Goal: Task Accomplishment & Management: Manage account settings

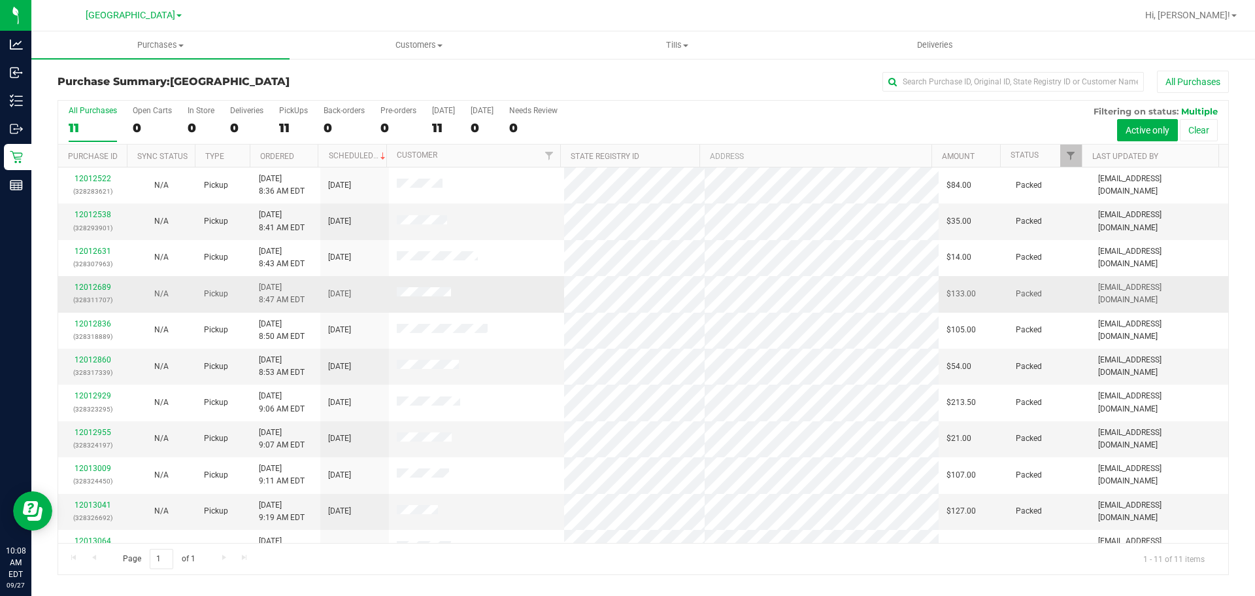
scroll to position [22, 0]
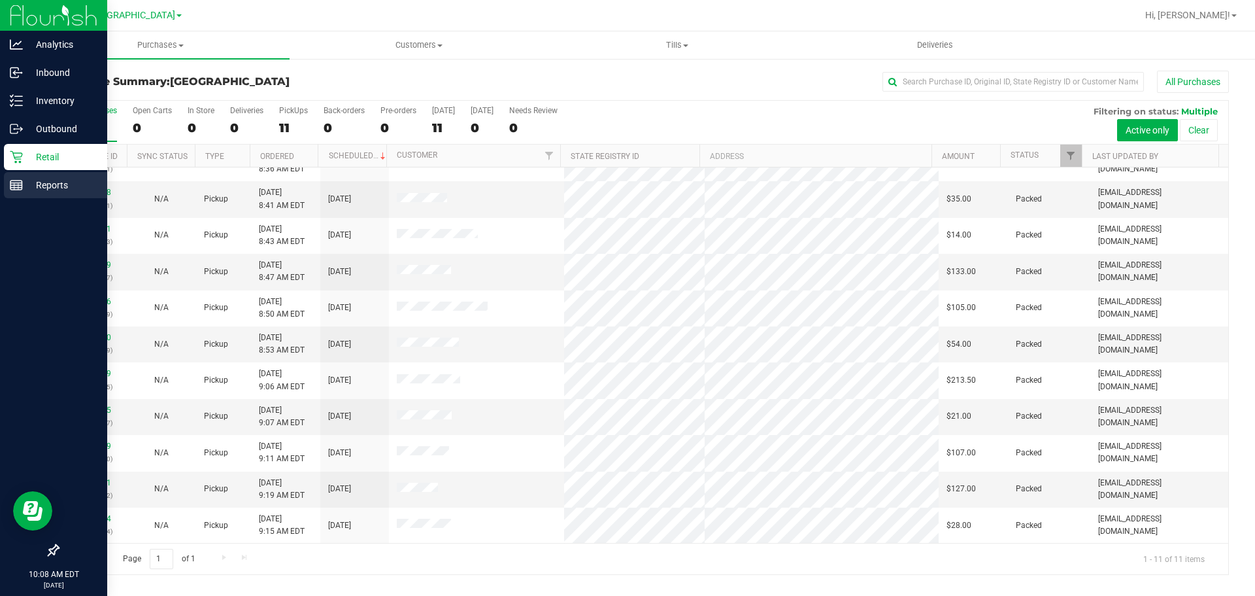
click at [14, 180] on rect at bounding box center [16, 184] width 12 height 9
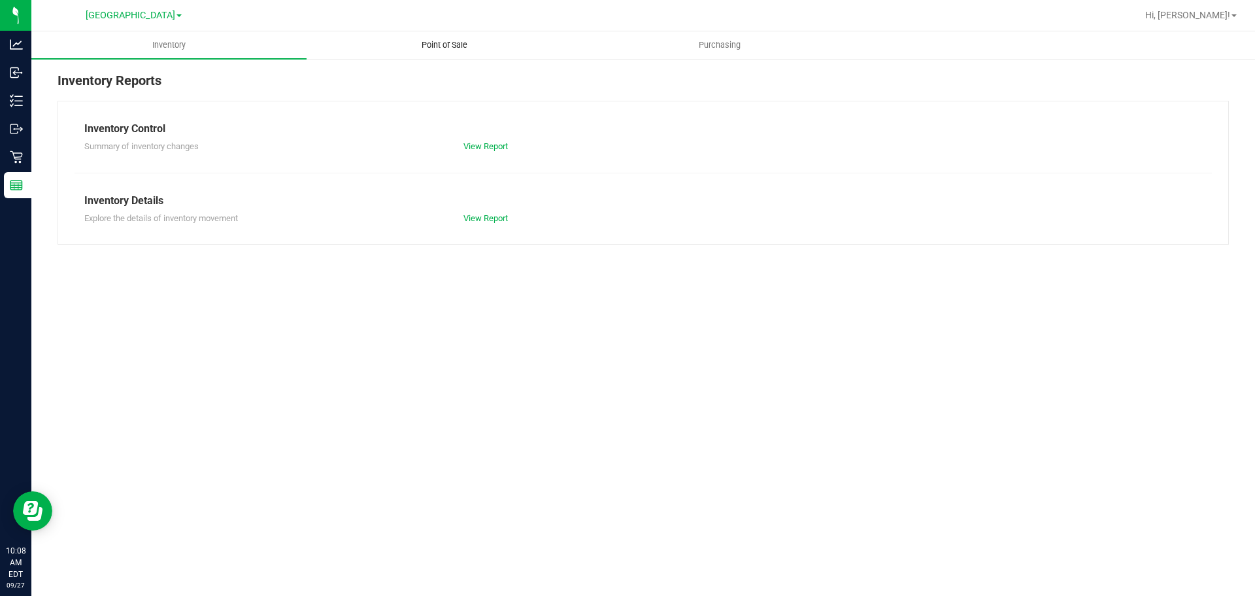
click at [414, 42] on span "Point of Sale" at bounding box center [444, 45] width 81 height 12
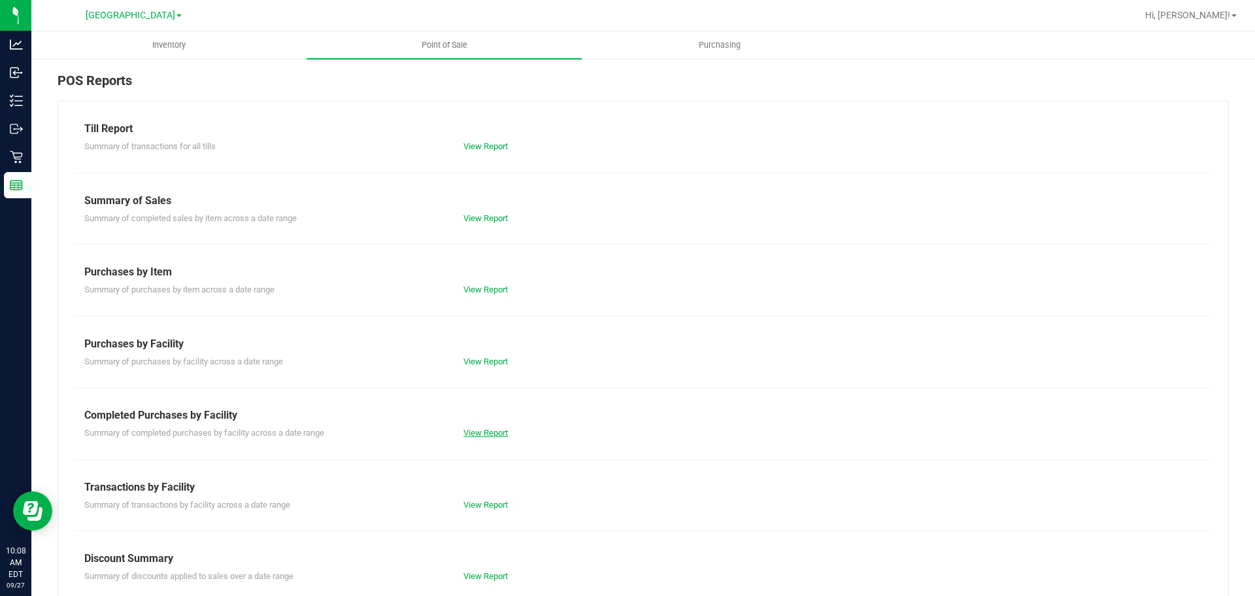
click at [472, 435] on link "View Report" at bounding box center [485, 433] width 44 height 10
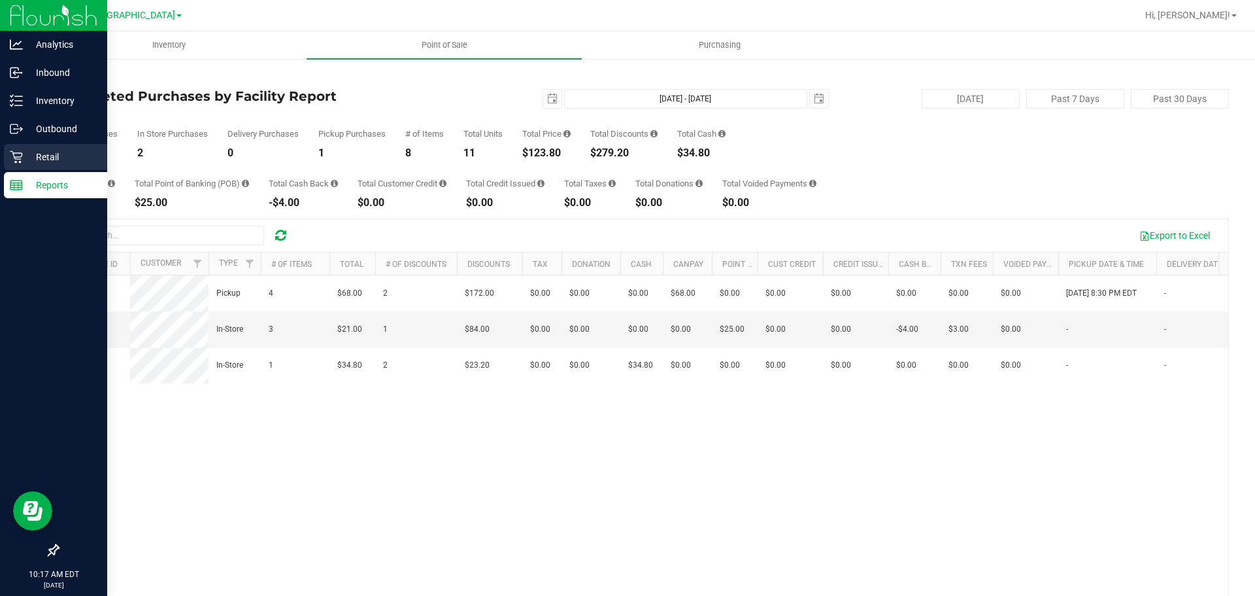
click at [18, 156] on icon at bounding box center [16, 156] width 13 height 13
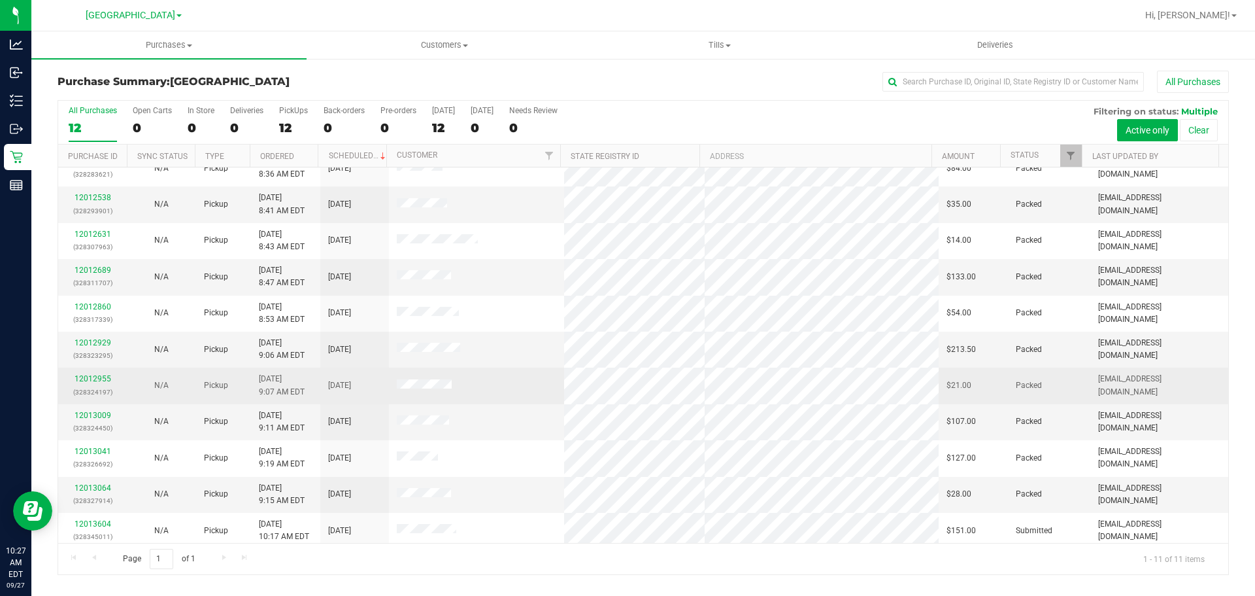
scroll to position [22, 0]
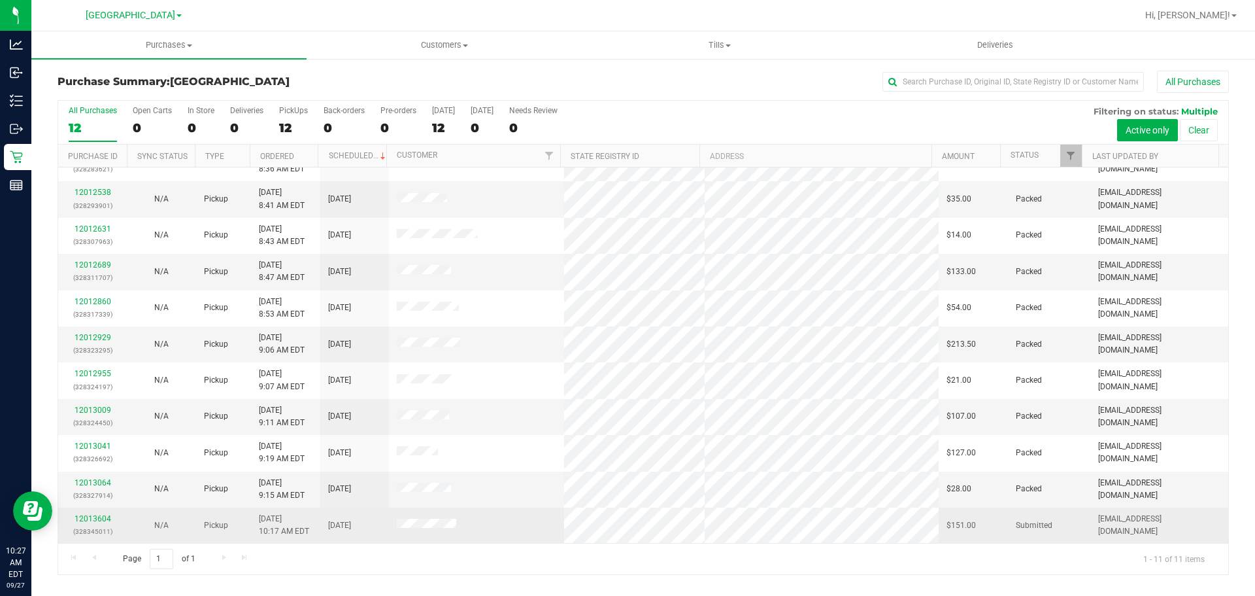
click at [95, 512] on div "12013604 (328345011)" at bounding box center [92, 524] width 53 height 25
click at [95, 515] on link "12013604" at bounding box center [93, 518] width 37 height 9
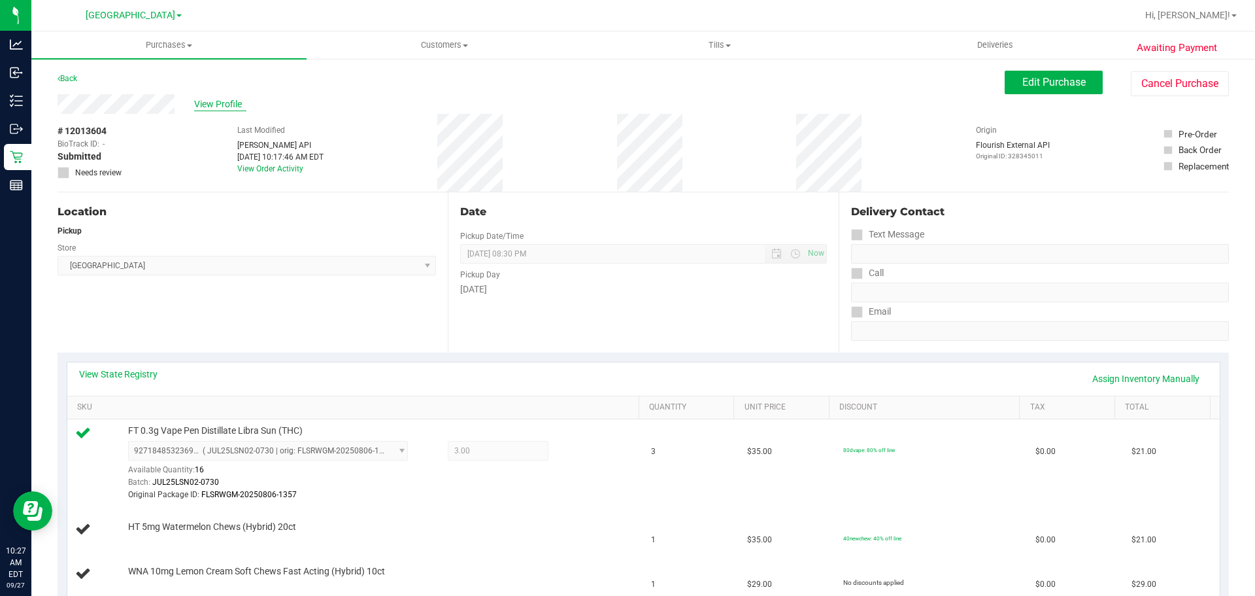
click at [210, 104] on span "View Profile" at bounding box center [220, 104] width 52 height 14
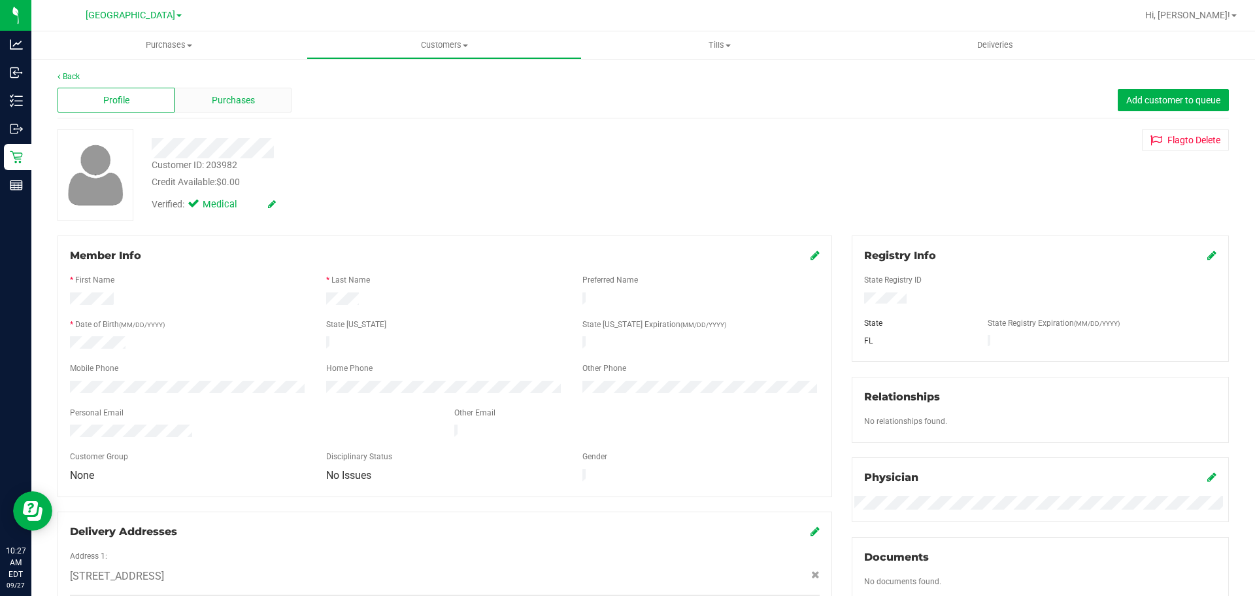
click at [237, 110] on div "Purchases" at bounding box center [233, 100] width 117 height 25
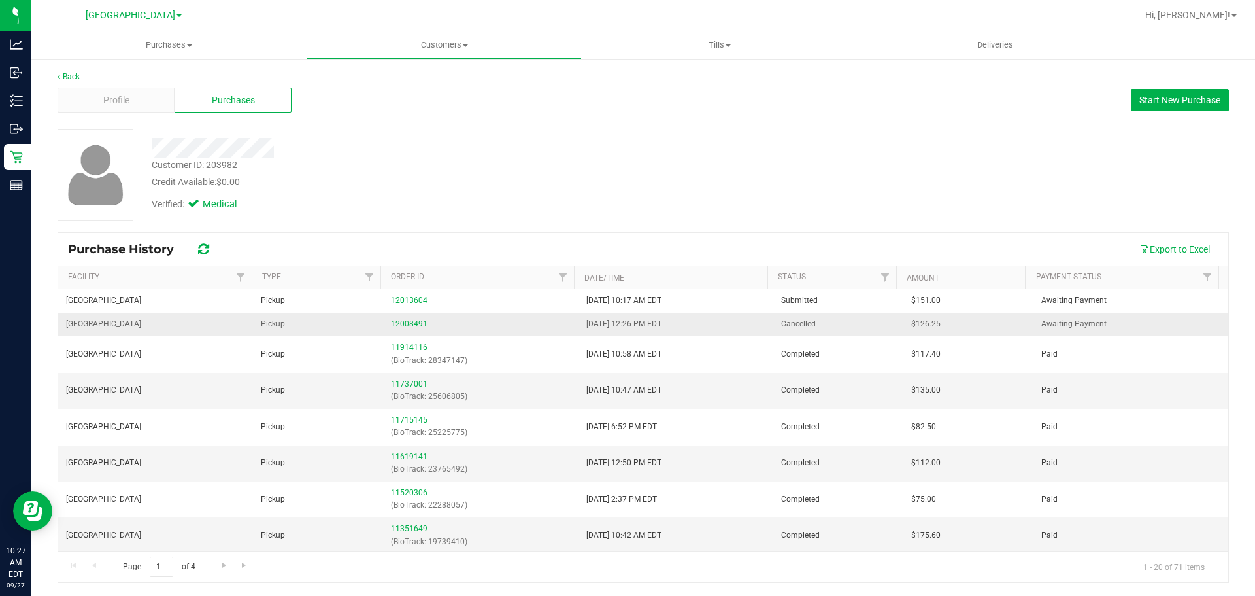
click at [391, 322] on link "12008491" at bounding box center [409, 323] width 37 height 9
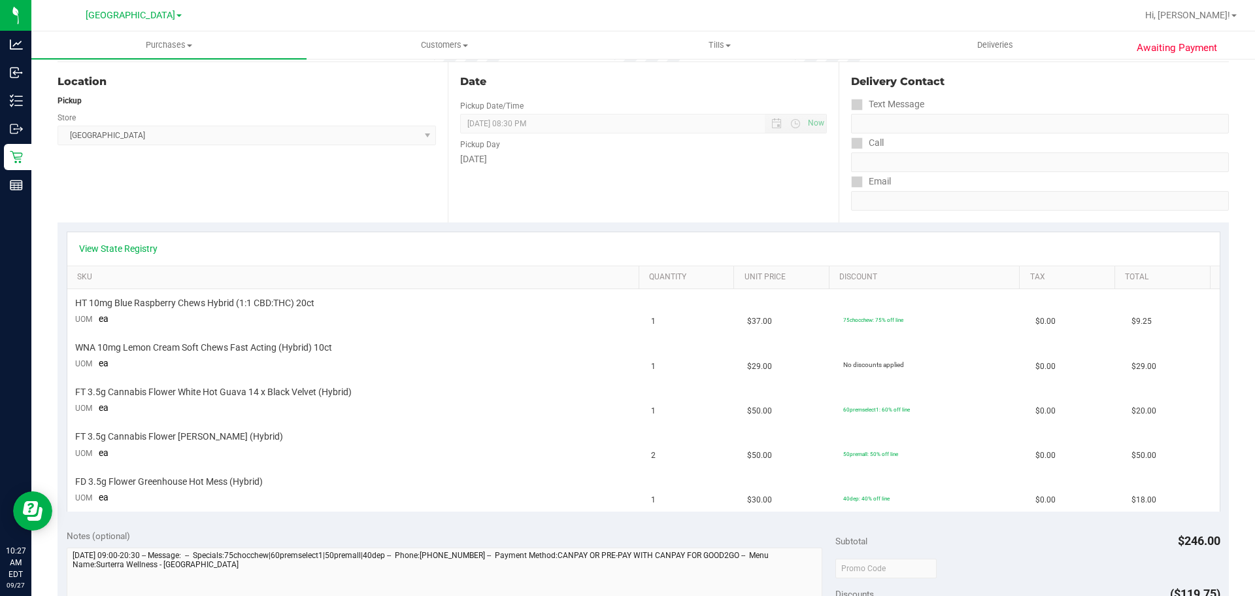
scroll to position [261, 0]
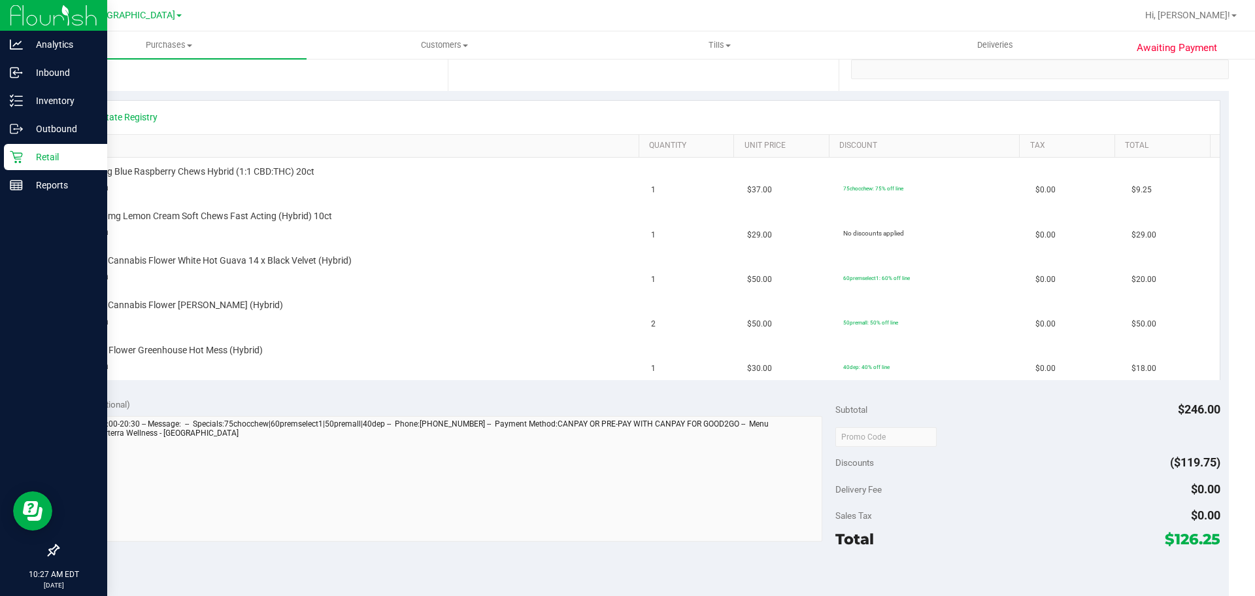
click at [22, 157] on icon at bounding box center [16, 156] width 13 height 13
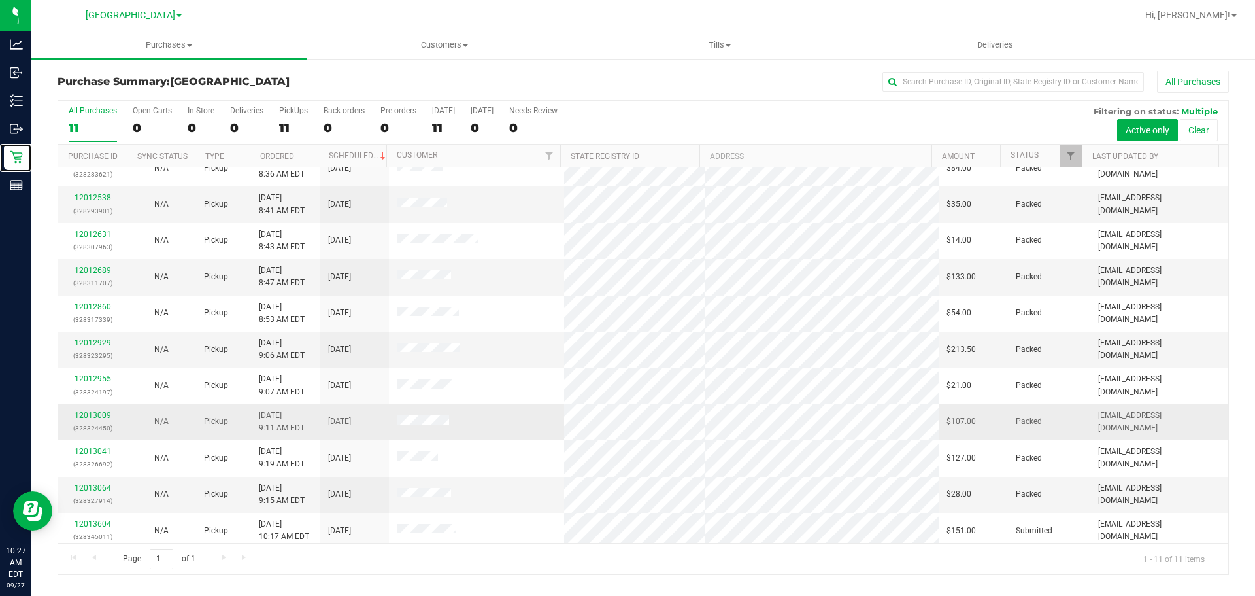
scroll to position [22, 0]
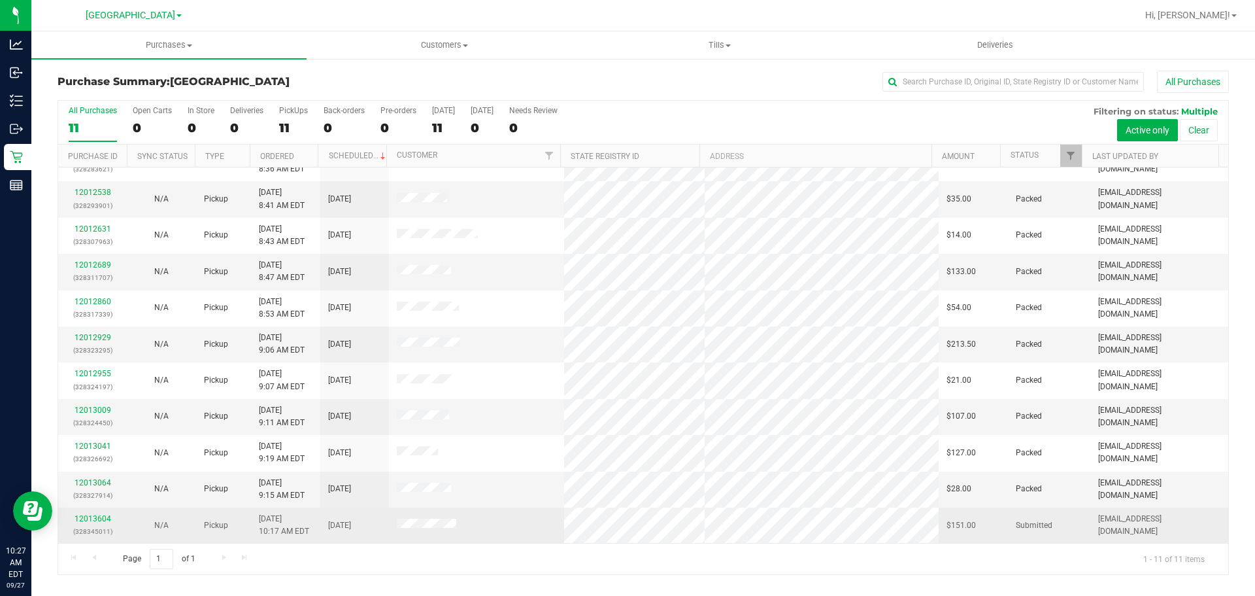
click at [95, 528] on p "(328345011)" at bounding box center [92, 531] width 53 height 12
click at [101, 512] on div "12013604 (328345011)" at bounding box center [92, 524] width 53 height 25
click at [101, 515] on link "12013604" at bounding box center [93, 518] width 37 height 9
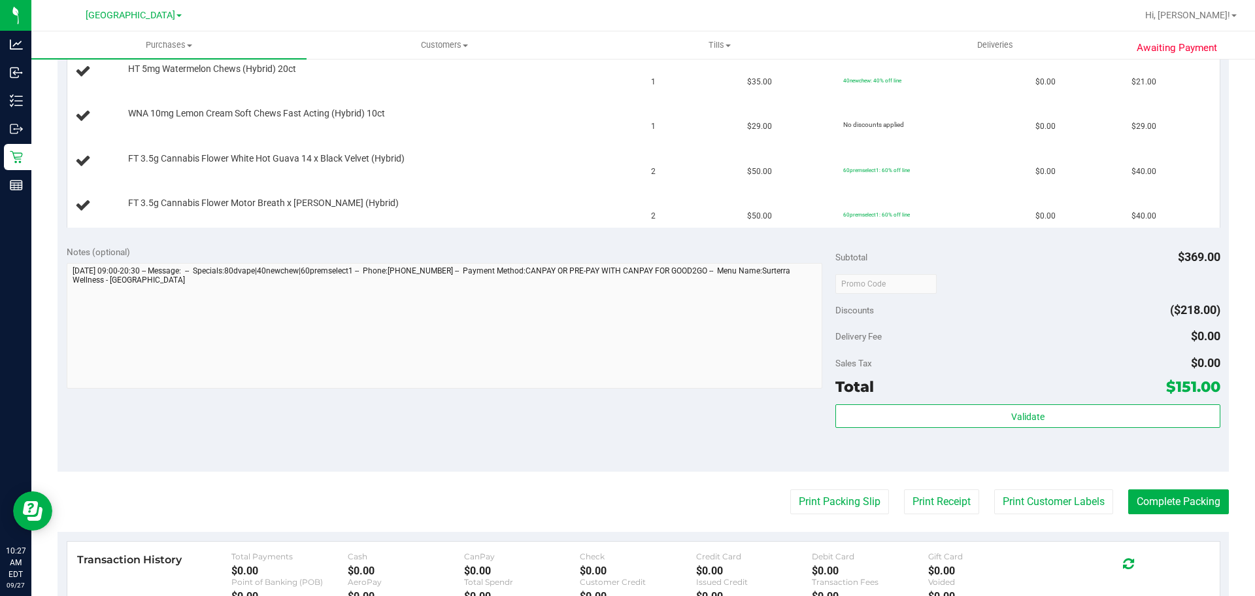
scroll to position [196, 0]
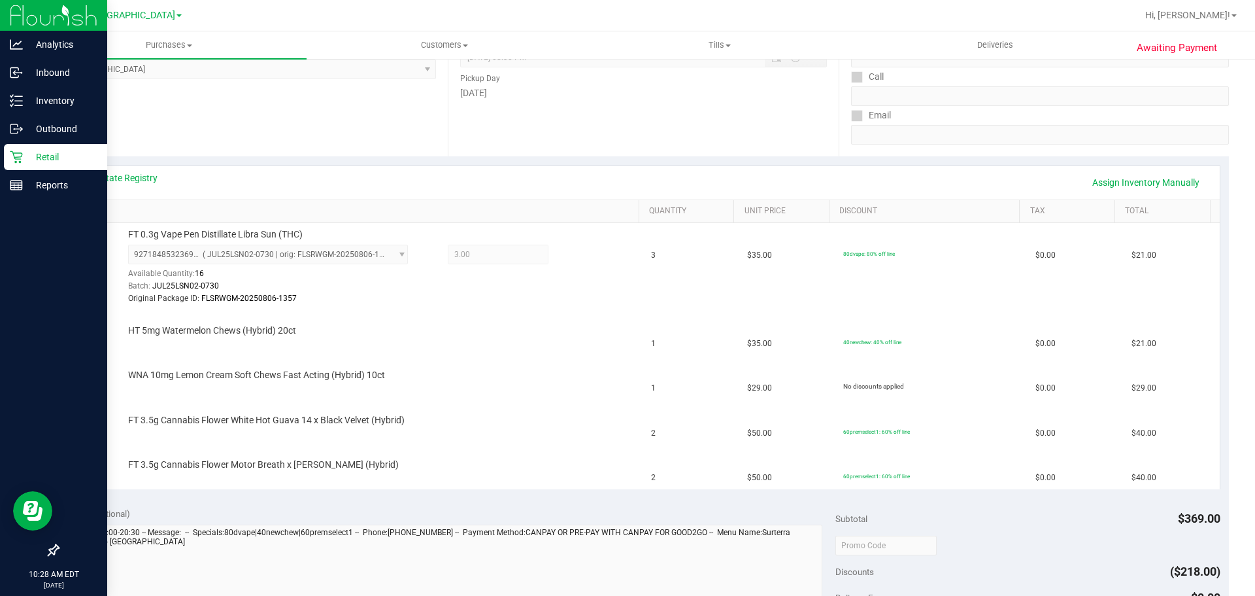
click at [27, 160] on p "Retail" at bounding box center [62, 157] width 78 height 16
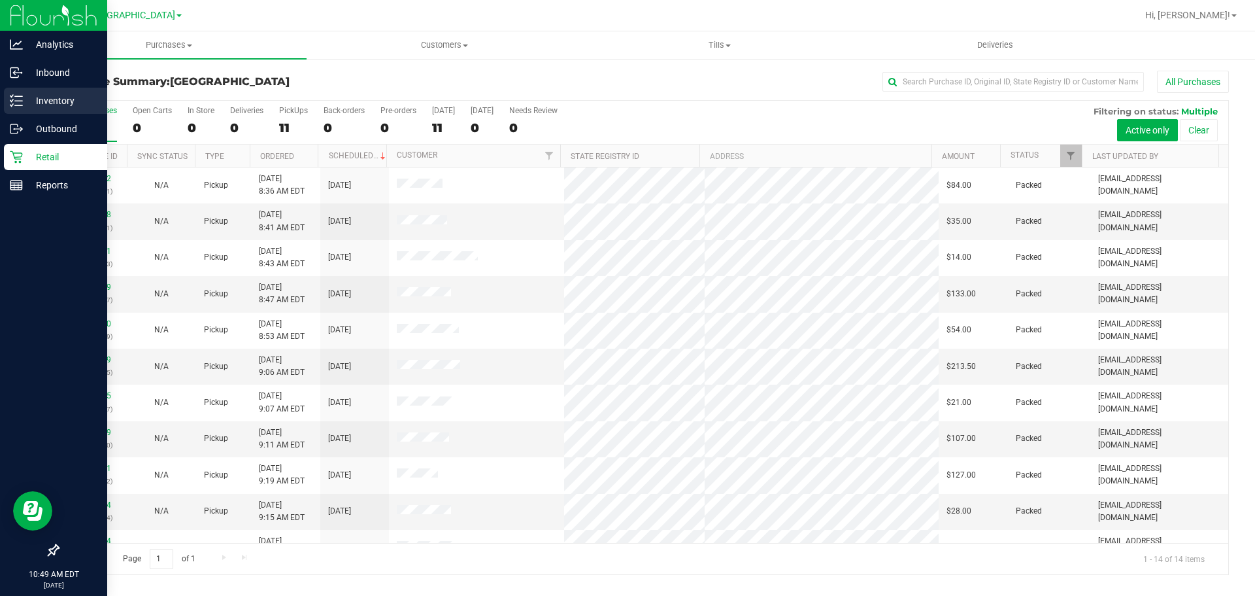
click at [15, 105] on icon at bounding box center [16, 100] width 13 height 13
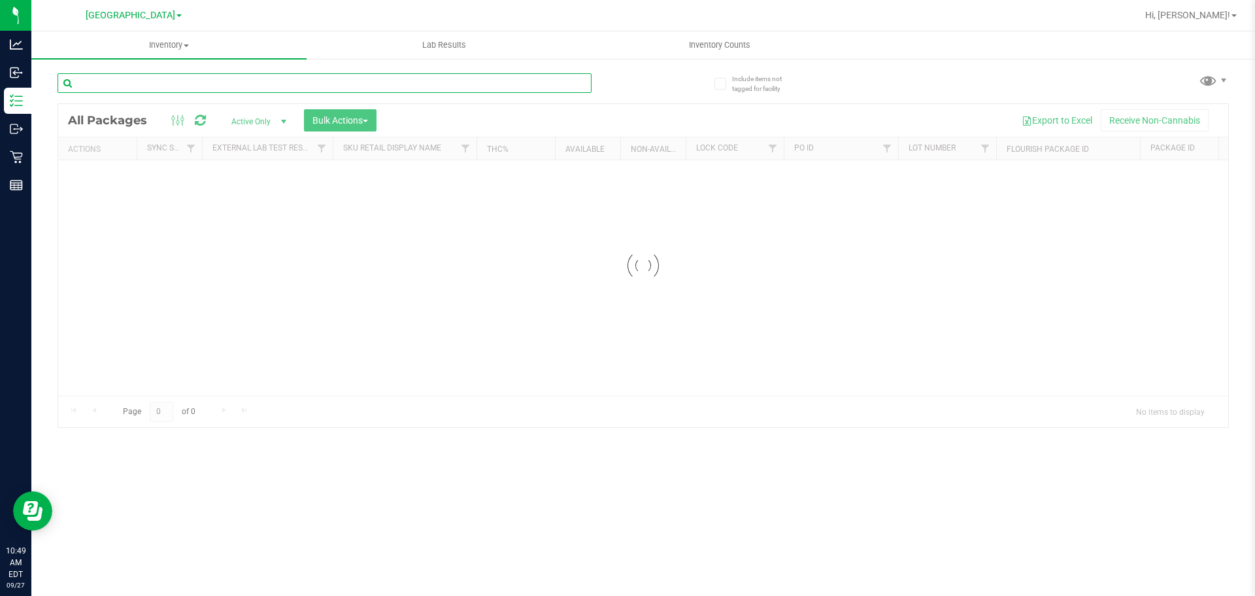
click at [247, 83] on input "text" at bounding box center [325, 83] width 534 height 20
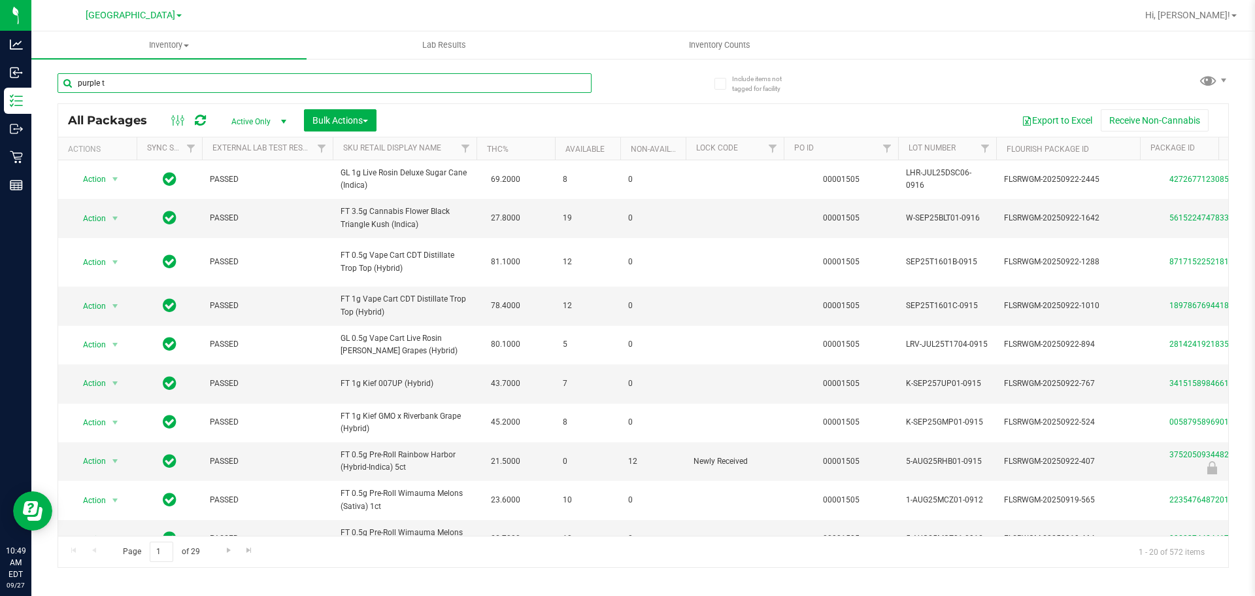
type input "purple t"
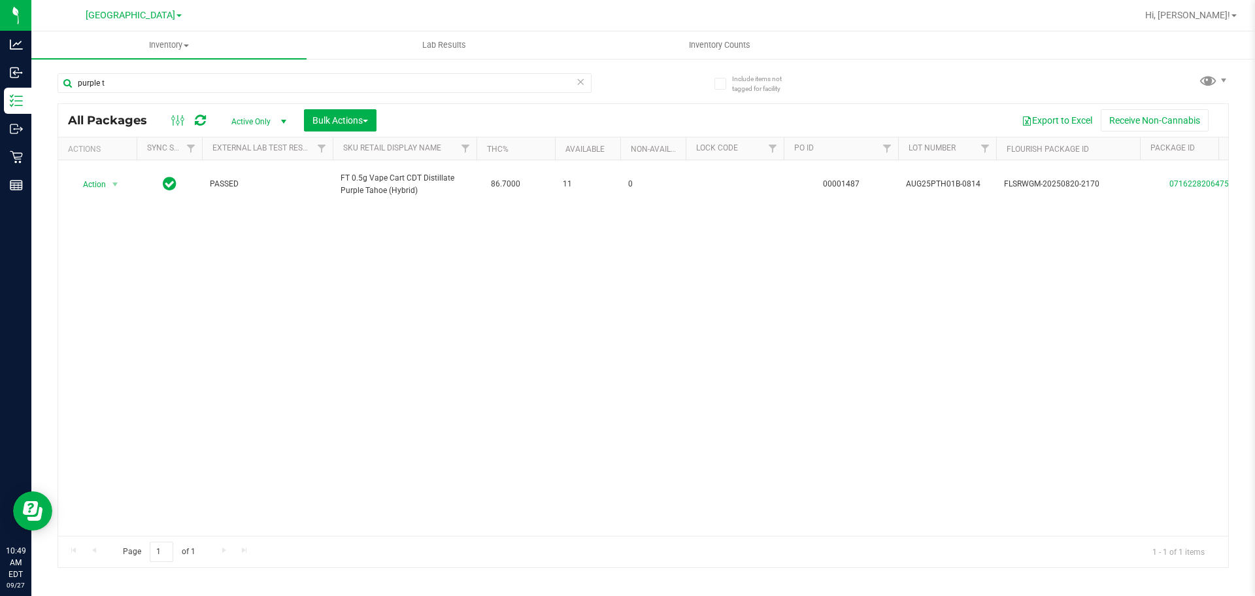
click at [456, 267] on div "Action Action Adjust qty Create package Edit attributes Global inventory Locate…" at bounding box center [643, 347] width 1170 height 375
click at [690, 315] on div "Action Action Adjust qty Create package Edit attributes Global inventory Locate…" at bounding box center [643, 347] width 1170 height 375
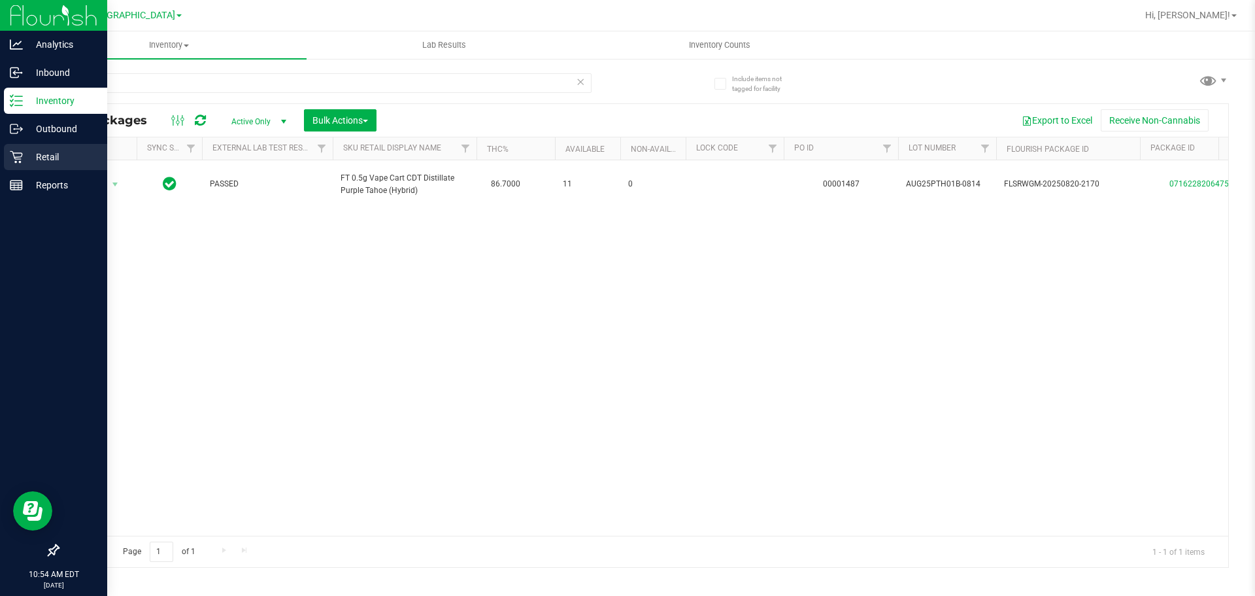
click at [22, 150] on div "Retail" at bounding box center [55, 157] width 103 height 26
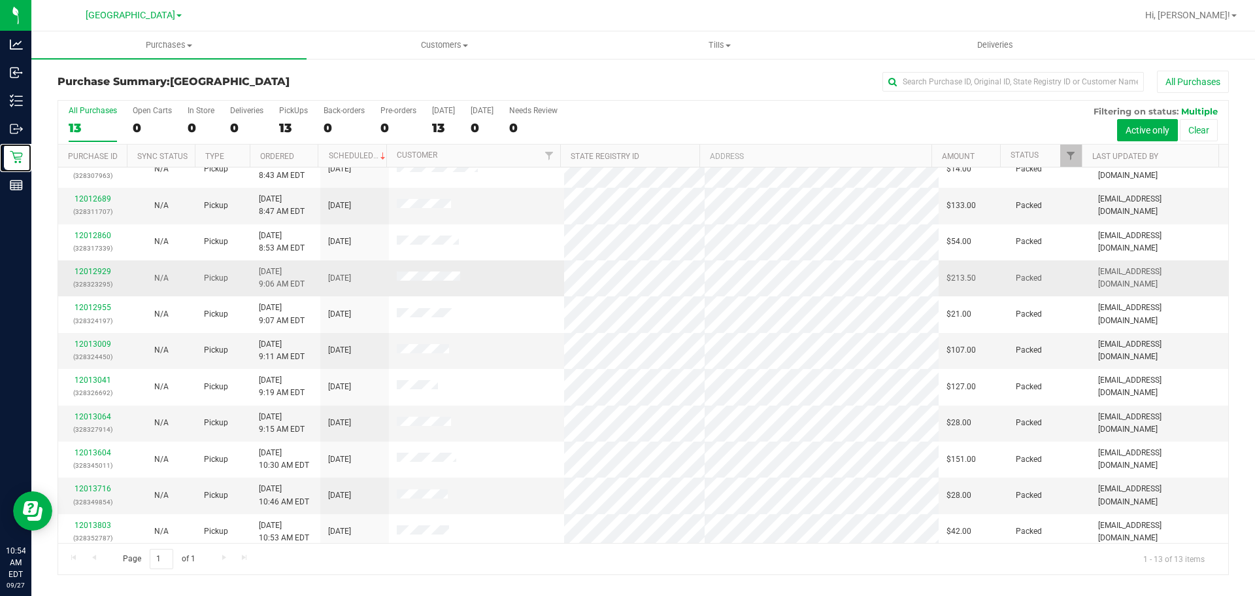
scroll to position [95, 0]
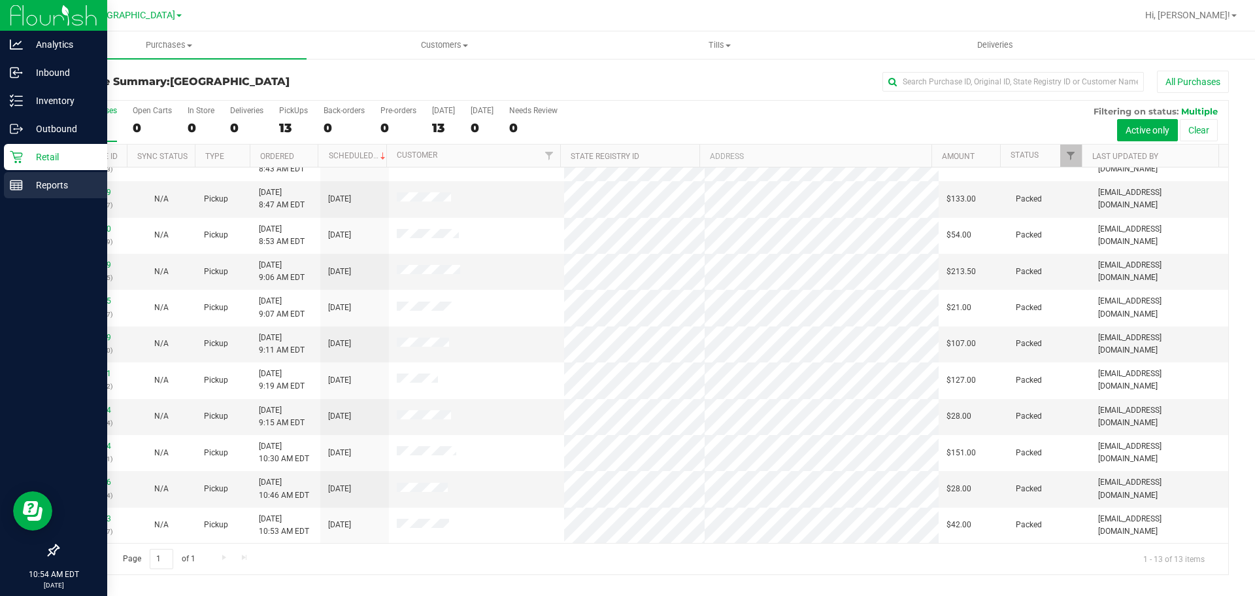
click at [48, 176] on div "Reports" at bounding box center [55, 185] width 103 height 26
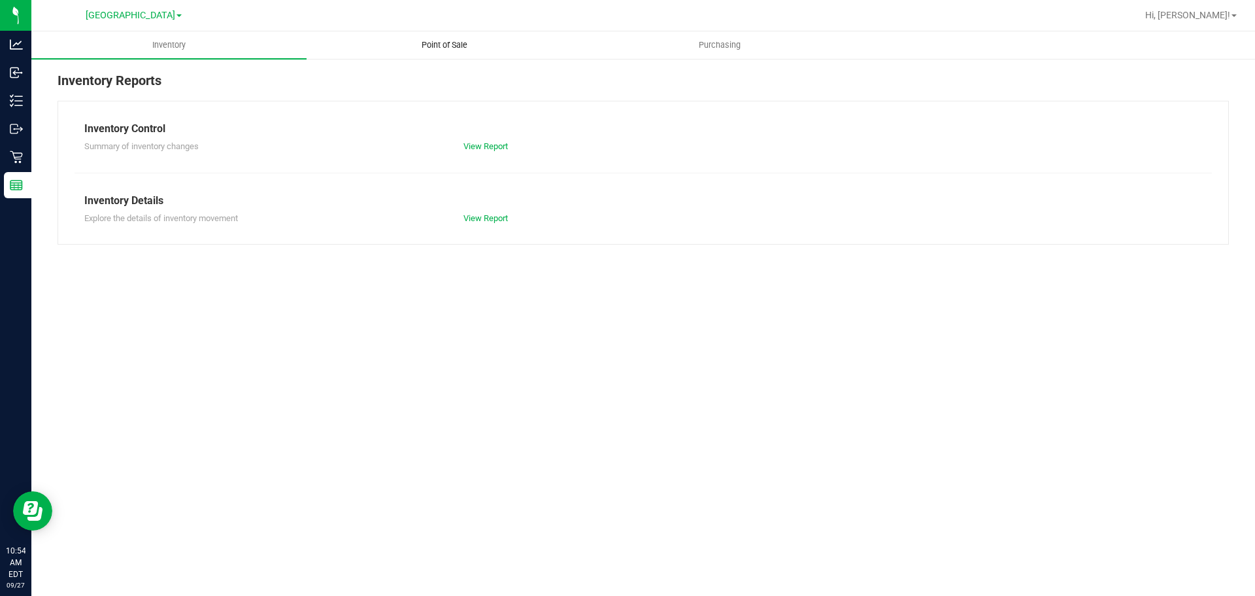
click at [450, 37] on uib-tab-heading "Point of Sale" at bounding box center [444, 45] width 274 height 26
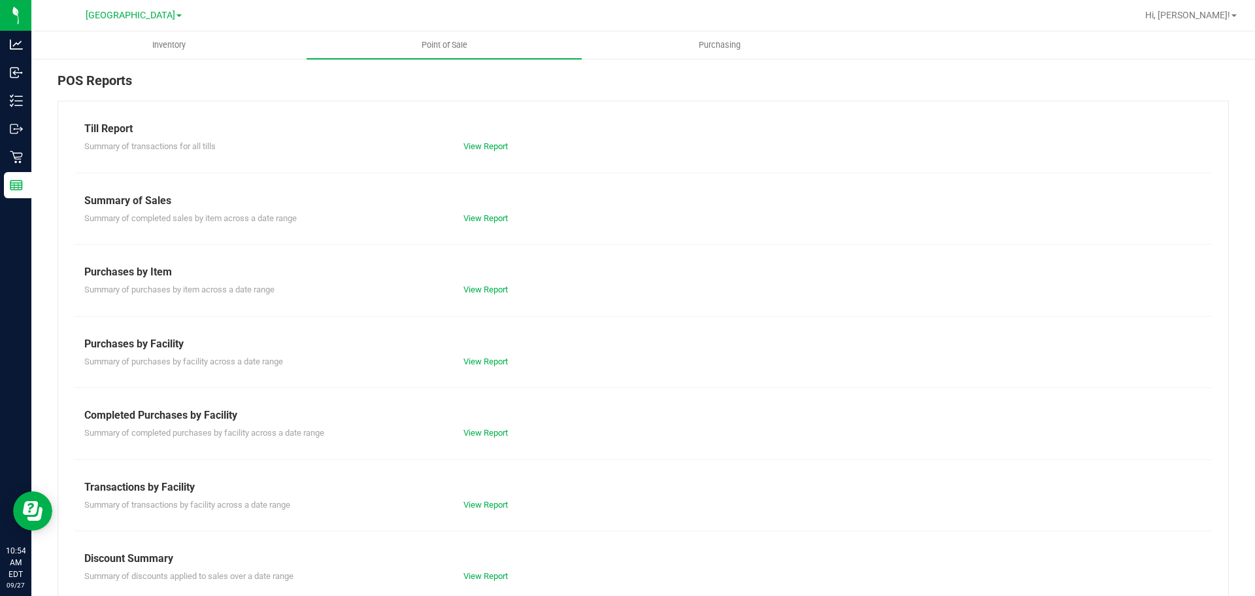
click at [473, 427] on div "View Report" at bounding box center [549, 432] width 190 height 13
click at [473, 428] on link "View Report" at bounding box center [485, 433] width 44 height 10
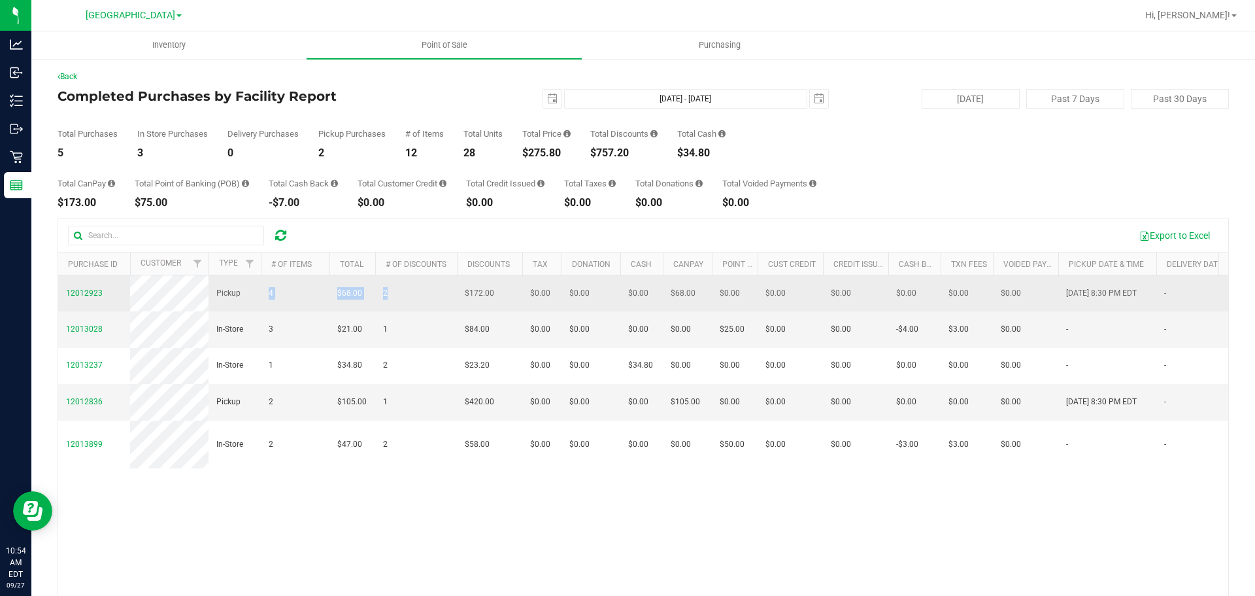
drag, startPoint x: 429, startPoint y: 299, endPoint x: 256, endPoint y: 307, distance: 172.8
click at [256, 307] on tr "12012923 Pickup 4 $68.00 2 $172.00 $0.00 $0.00 $0.00 $0.00 $68.00 $0.00 $0.00 $…" at bounding box center [993, 293] width 1870 height 36
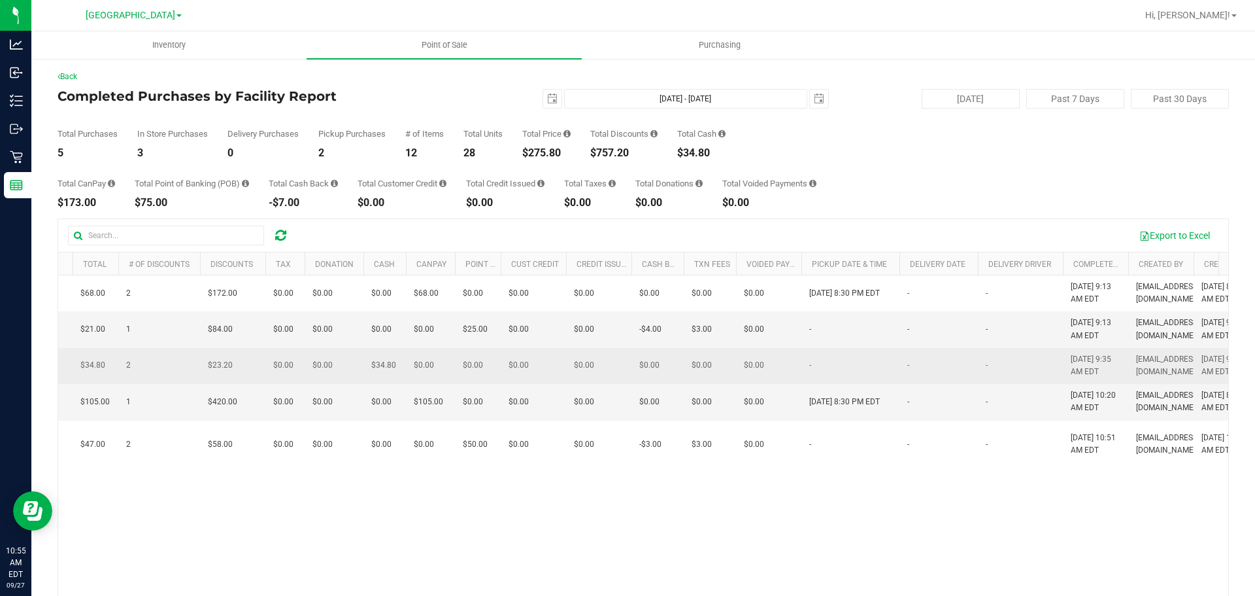
scroll to position [0, 719]
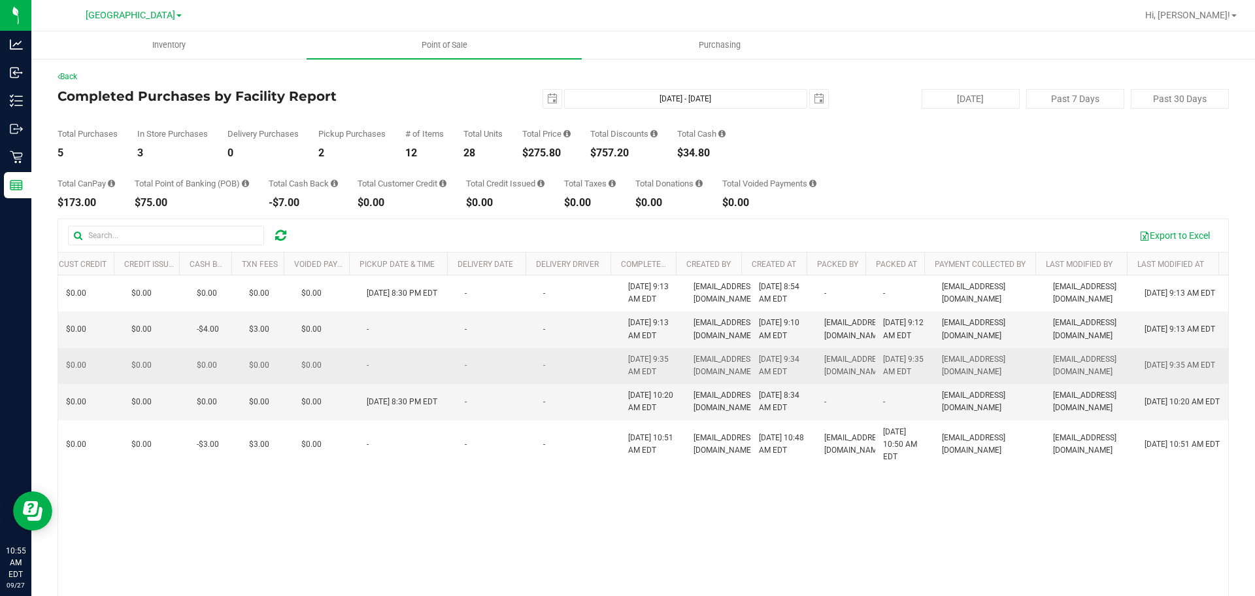
drag, startPoint x: 630, startPoint y: 354, endPoint x: 853, endPoint y: 361, distance: 223.0
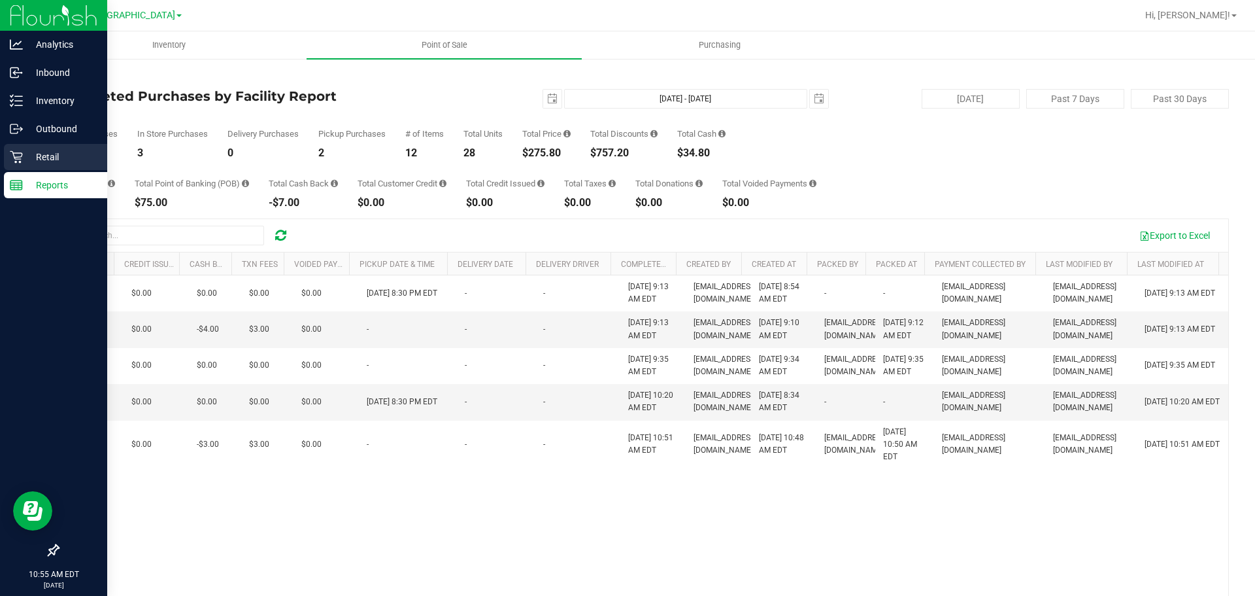
click at [46, 164] on p "Retail" at bounding box center [62, 157] width 78 height 16
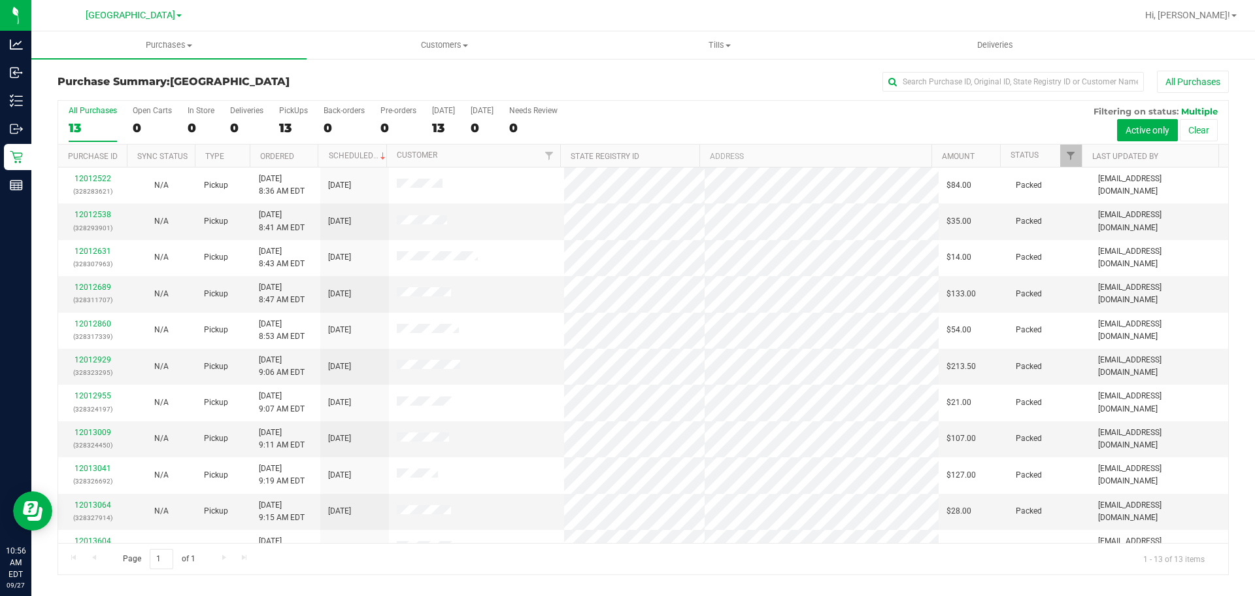
click at [146, 24] on div "[GEOGRAPHIC_DATA]" at bounding box center [133, 15] width 191 height 20
click at [145, 12] on span "[GEOGRAPHIC_DATA]" at bounding box center [131, 16] width 90 height 12
click at [105, 51] on link "Largo WC" at bounding box center [133, 46] width 191 height 18
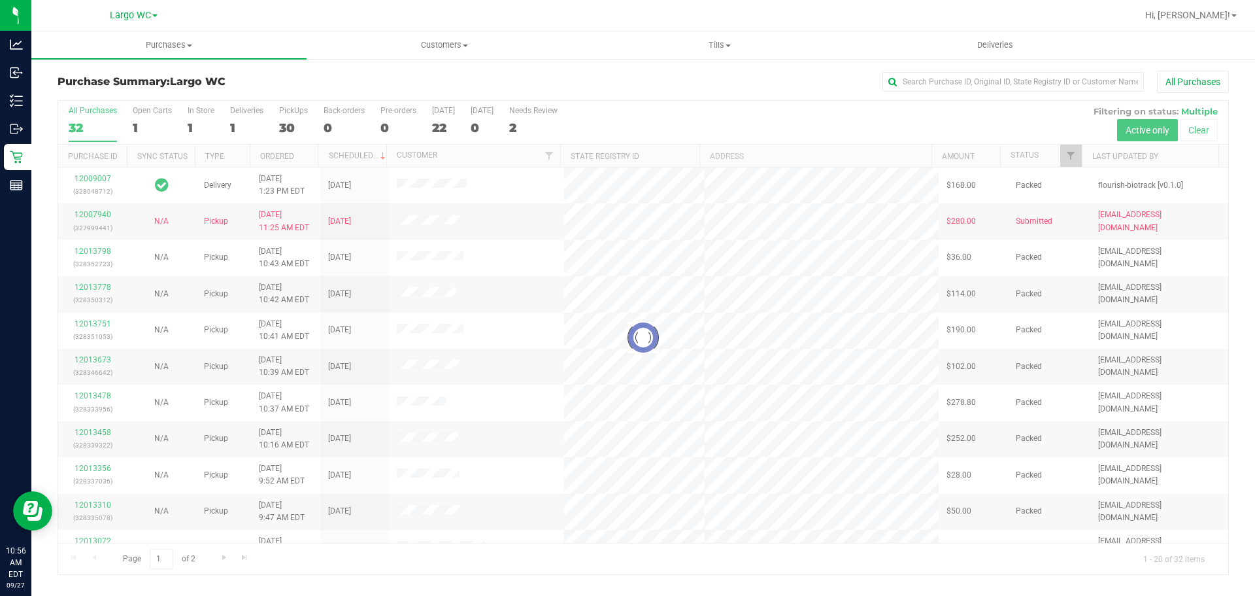
click at [141, 12] on span "Largo WC" at bounding box center [130, 15] width 41 height 11
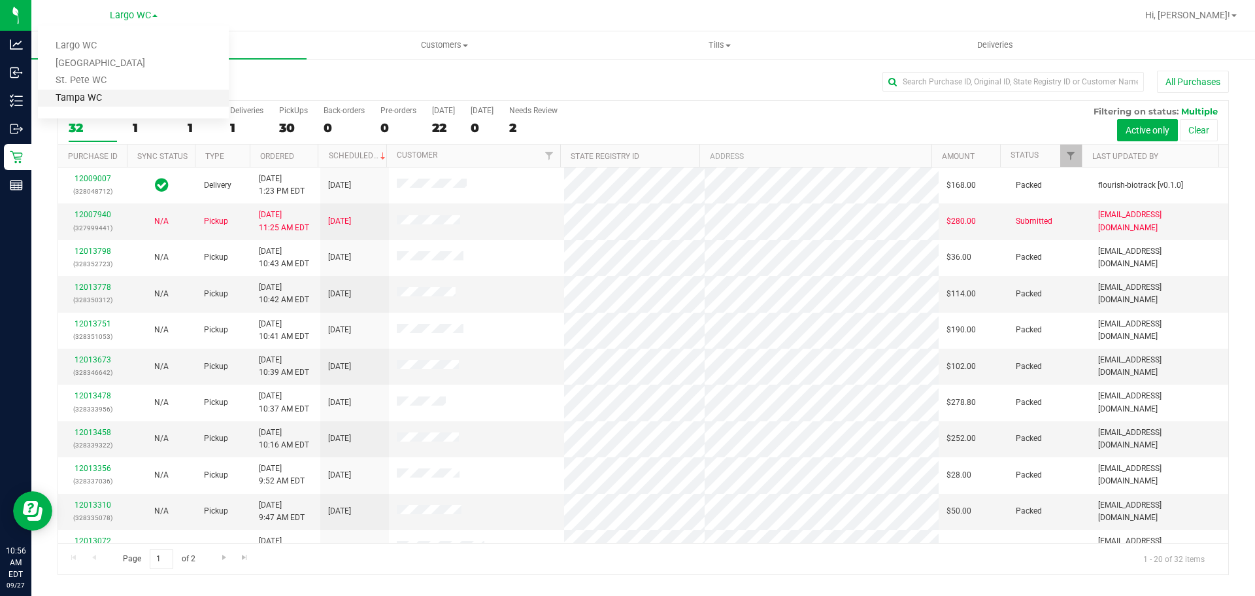
click at [97, 94] on link "Tampa WC" at bounding box center [133, 99] width 191 height 18
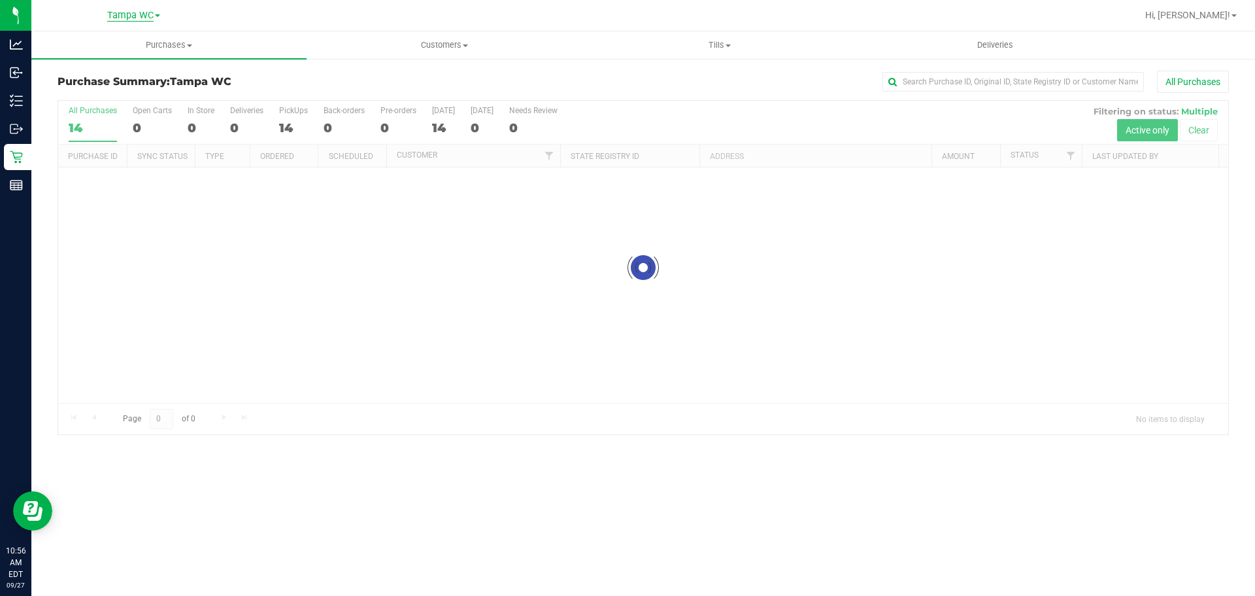
click at [136, 14] on span "Tampa WC" at bounding box center [130, 16] width 46 height 12
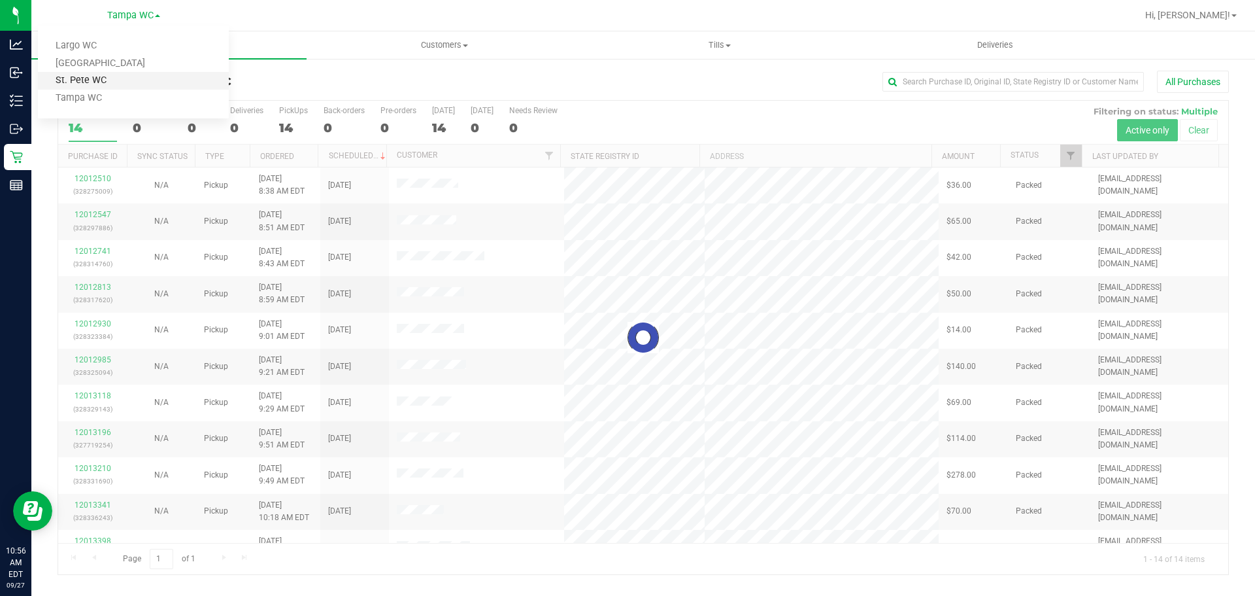
click at [95, 81] on link "St. Pete WC" at bounding box center [133, 81] width 191 height 18
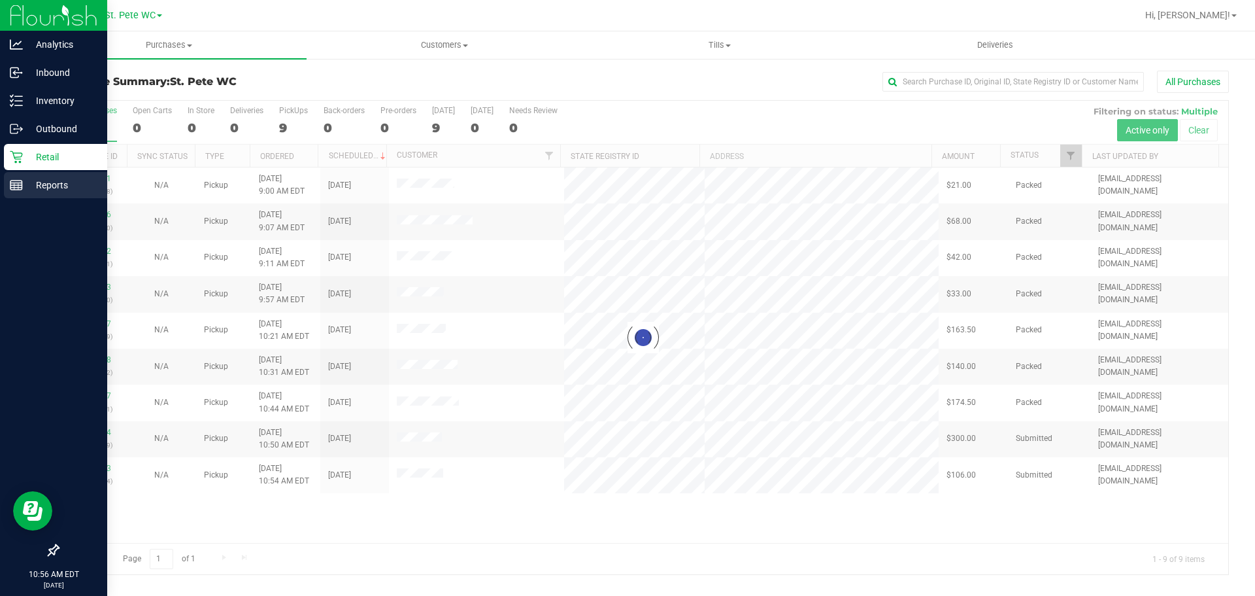
click at [20, 182] on icon at bounding box center [16, 184] width 13 height 13
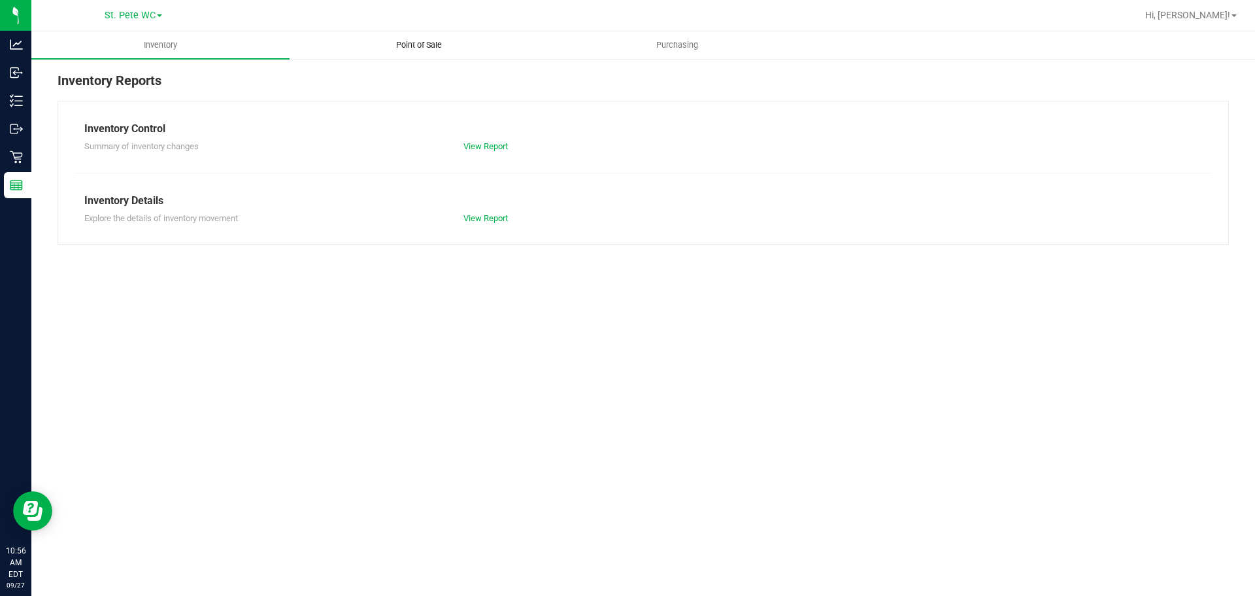
click at [384, 48] on span "Point of Sale" at bounding box center [418, 45] width 81 height 12
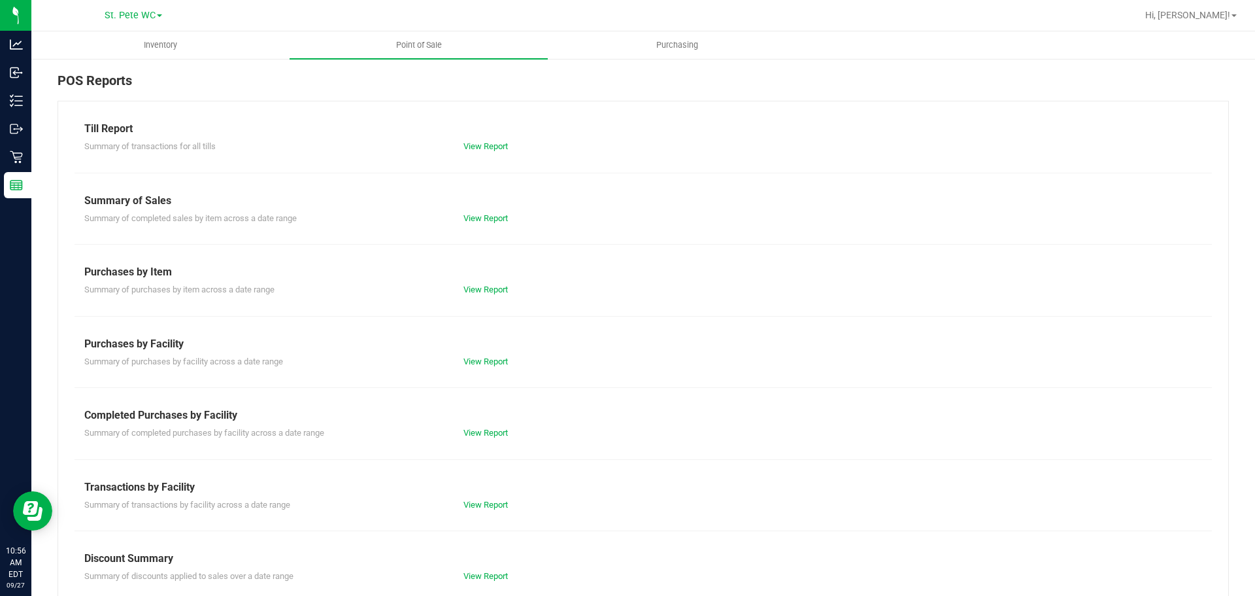
click at [472, 419] on div "Completed Purchases by Facility" at bounding box center [643, 415] width 1118 height 16
click at [472, 425] on div "Summary of completed purchases by facility across a date range View Report" at bounding box center [643, 431] width 1137 height 16
click at [472, 426] on div "Summary of completed purchases by facility across a date range View Report" at bounding box center [643, 431] width 1137 height 16
click at [476, 434] on link "View Report" at bounding box center [485, 433] width 44 height 10
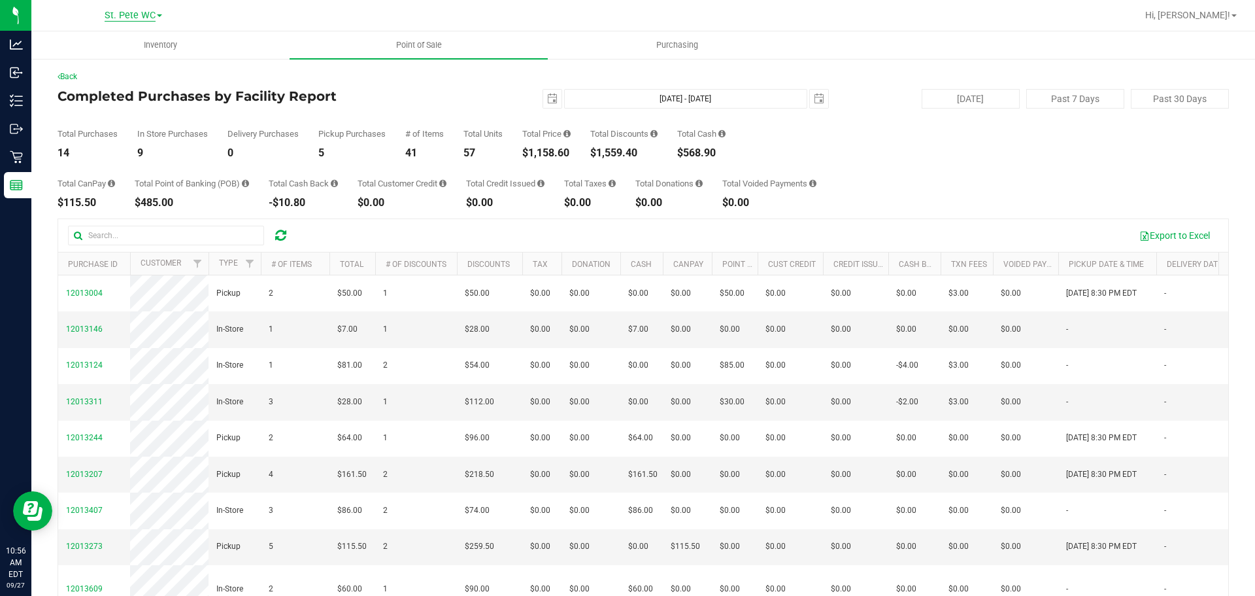
click at [153, 17] on span "St. Pete WC" at bounding box center [130, 16] width 51 height 12
click at [99, 65] on link "[GEOGRAPHIC_DATA]" at bounding box center [133, 64] width 191 height 18
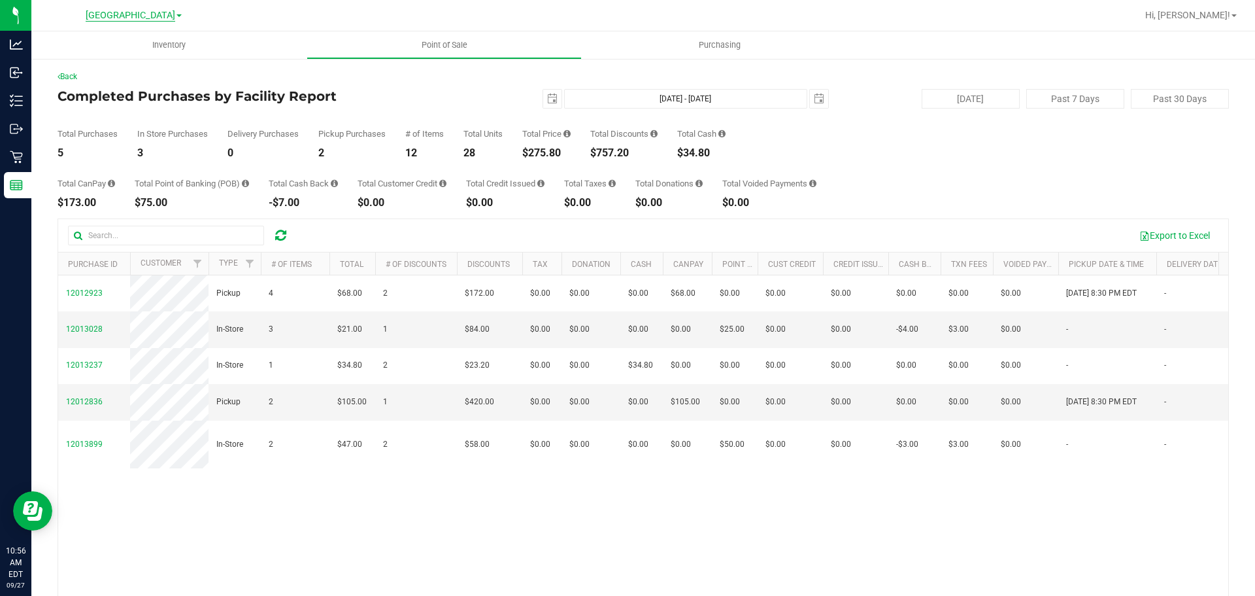
click at [144, 16] on span "[GEOGRAPHIC_DATA]" at bounding box center [131, 16] width 90 height 12
click at [114, 49] on link "Largo WC" at bounding box center [133, 46] width 191 height 18
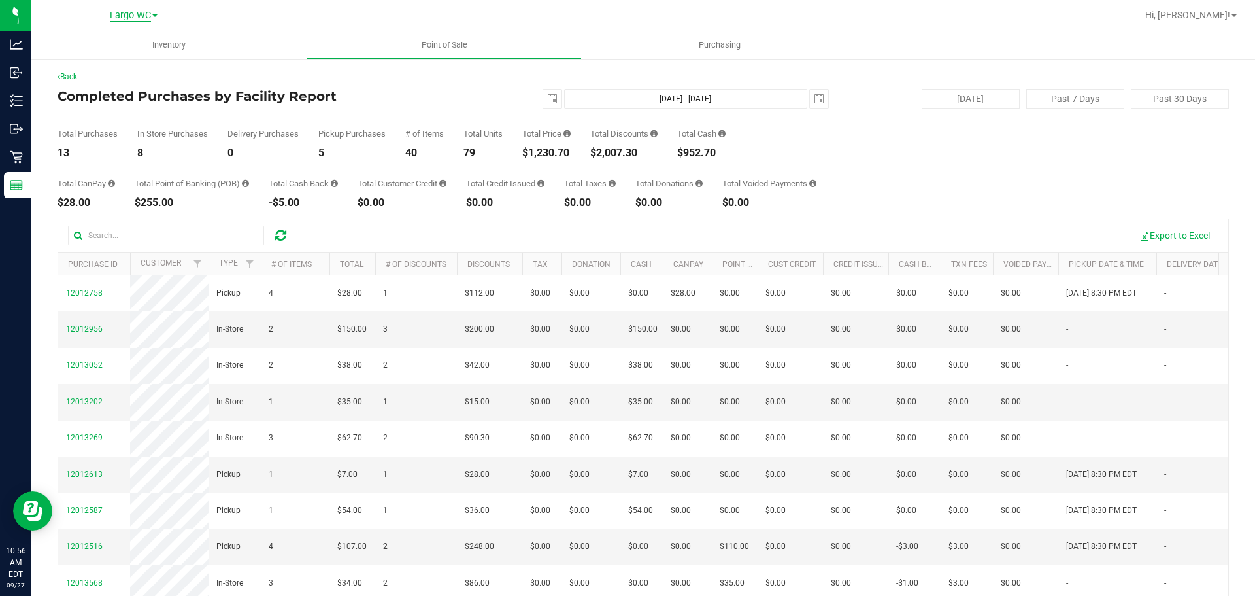
click at [131, 14] on span "Largo WC" at bounding box center [130, 16] width 41 height 12
click at [103, 82] on link "St. Pete WC" at bounding box center [133, 81] width 191 height 18
click at [132, 20] on span "St. Pete WC" at bounding box center [130, 16] width 51 height 12
click at [113, 98] on link "Tampa WC" at bounding box center [133, 99] width 191 height 18
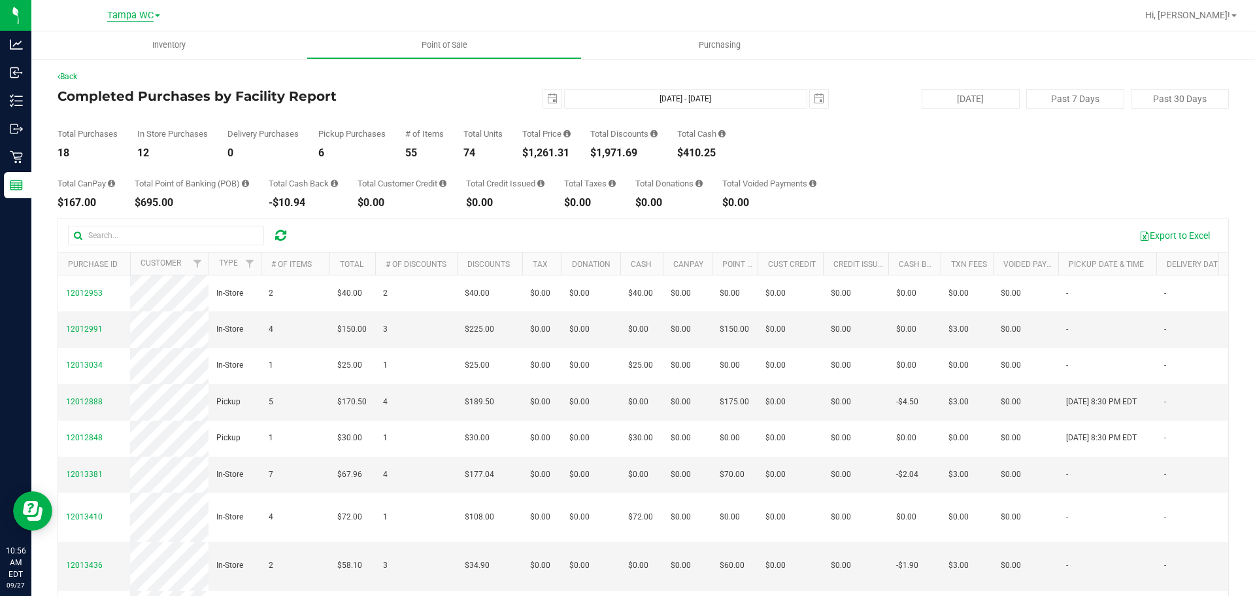
click at [115, 11] on span "Tampa WC" at bounding box center [130, 16] width 46 height 12
click at [82, 56] on link "[GEOGRAPHIC_DATA]" at bounding box center [133, 64] width 191 height 18
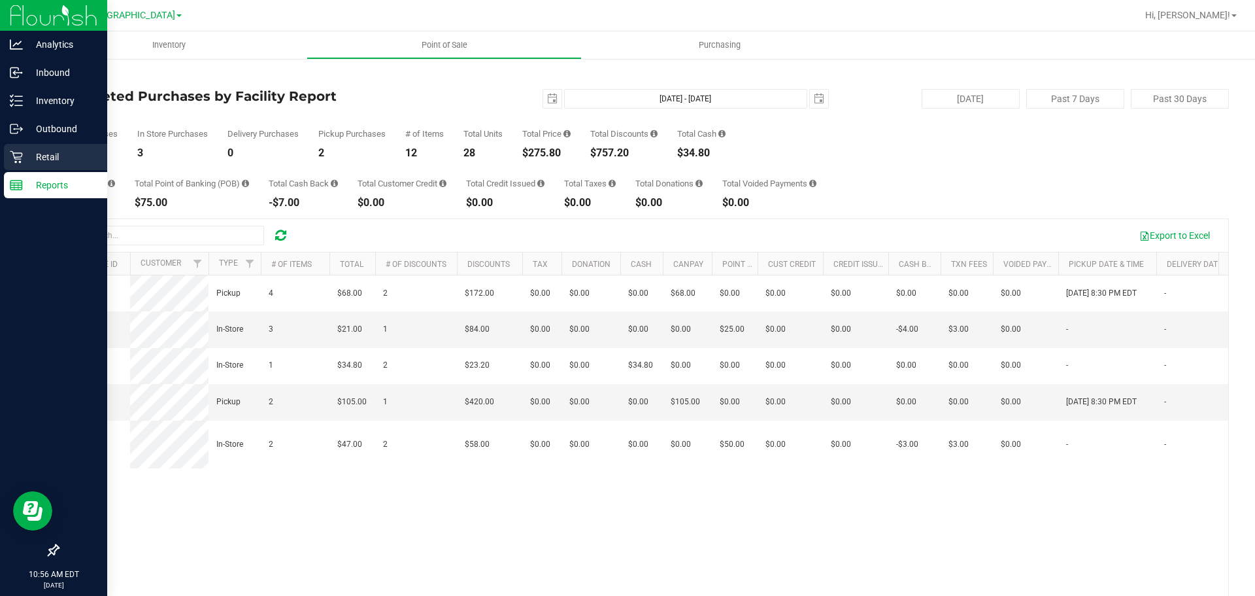
click at [22, 150] on div "Retail" at bounding box center [55, 157] width 103 height 26
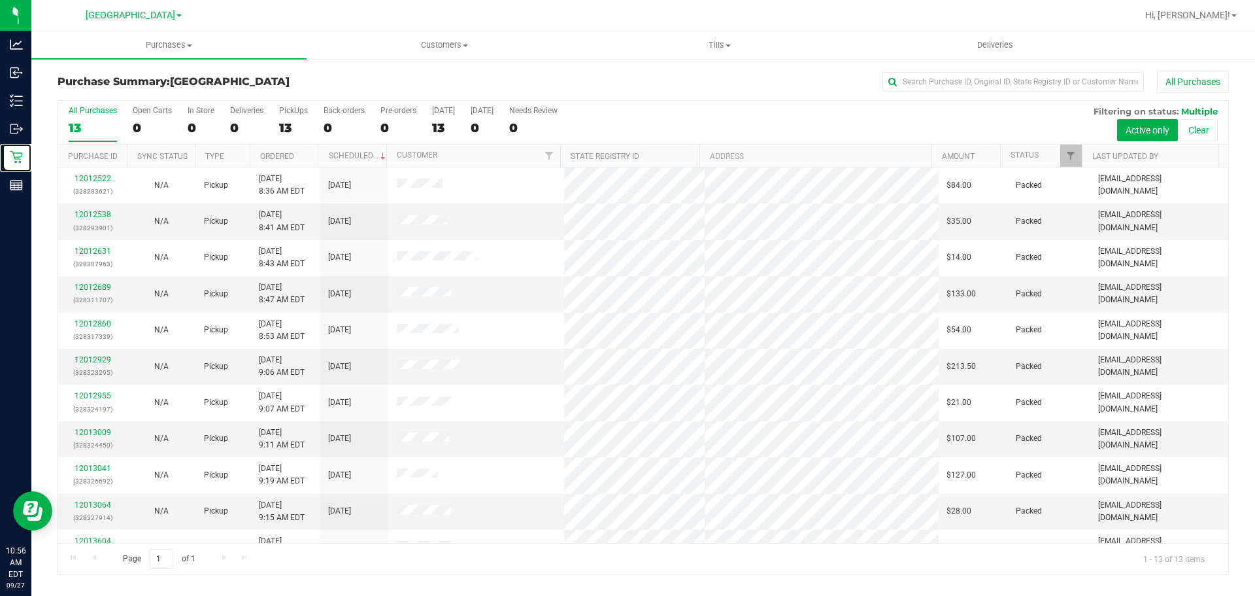
scroll to position [95, 0]
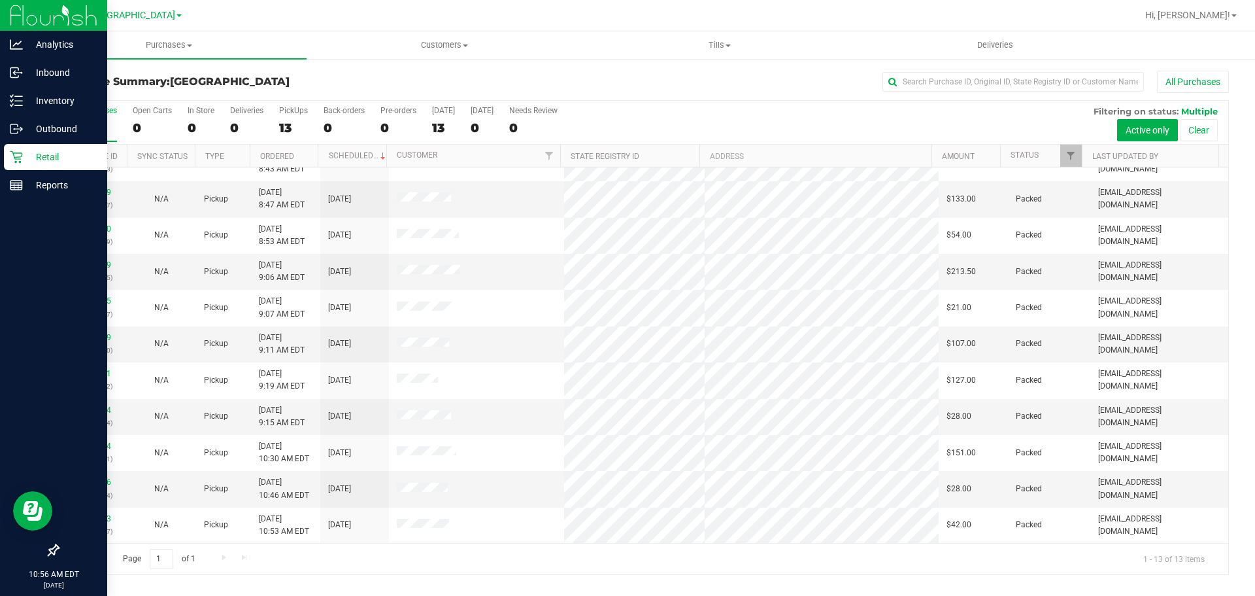
click at [46, 155] on p "Retail" at bounding box center [62, 157] width 78 height 16
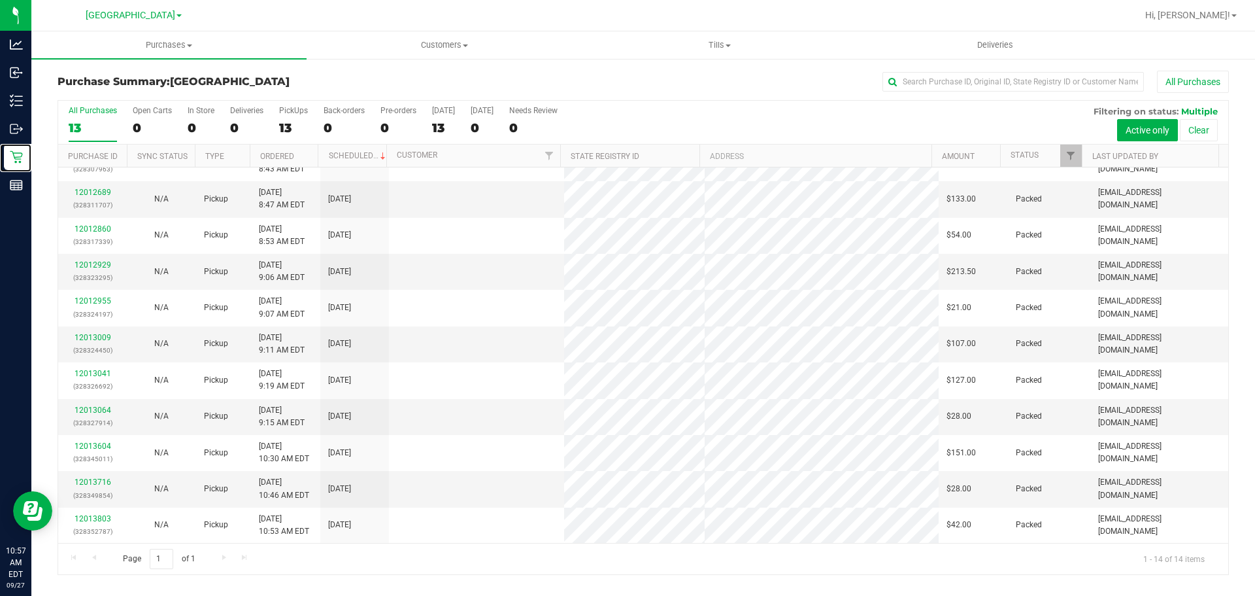
scroll to position [0, 0]
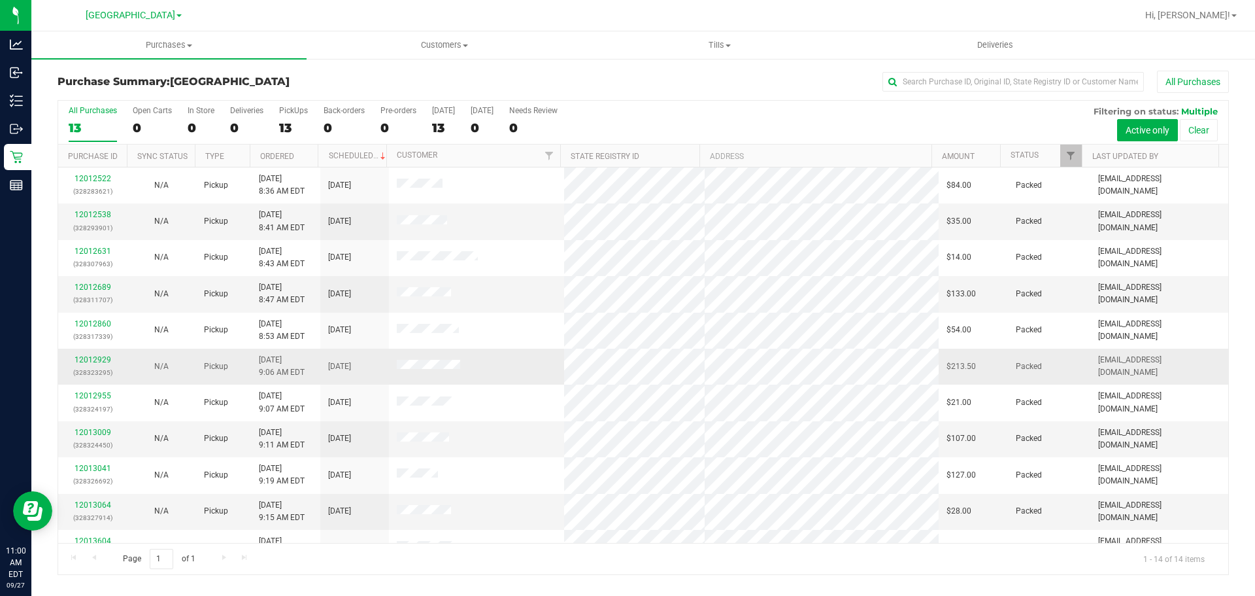
click at [93, 368] on p "(328323295)" at bounding box center [92, 372] width 53 height 12
click at [95, 363] on link "12012929" at bounding box center [93, 359] width 37 height 9
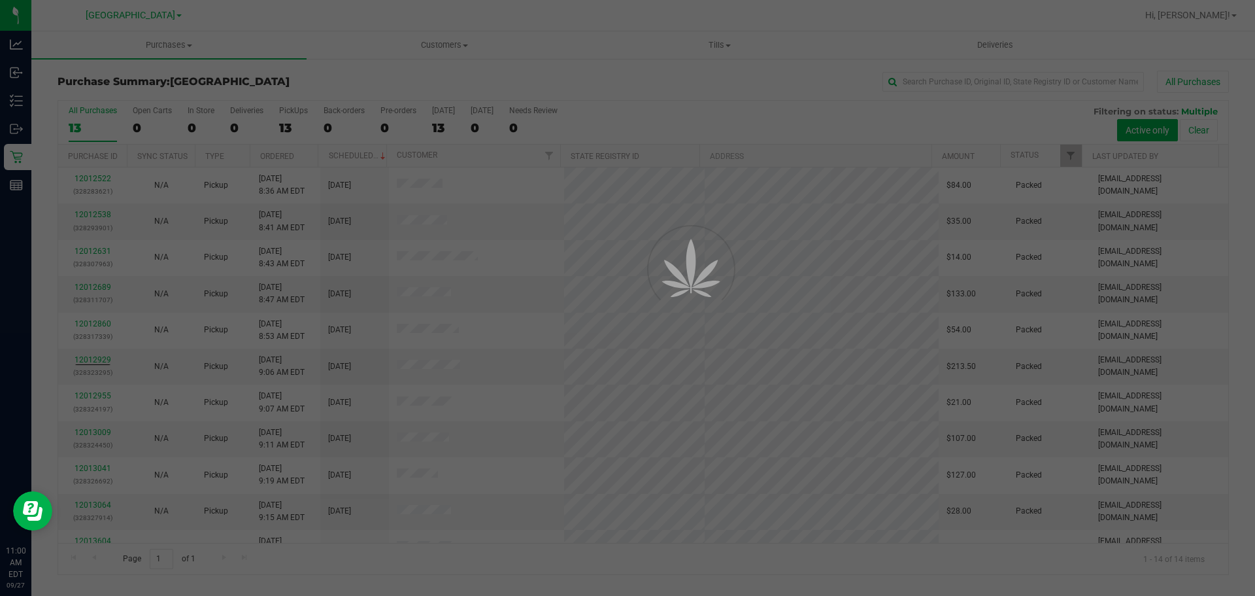
click at [95, 360] on div at bounding box center [627, 298] width 1255 height 596
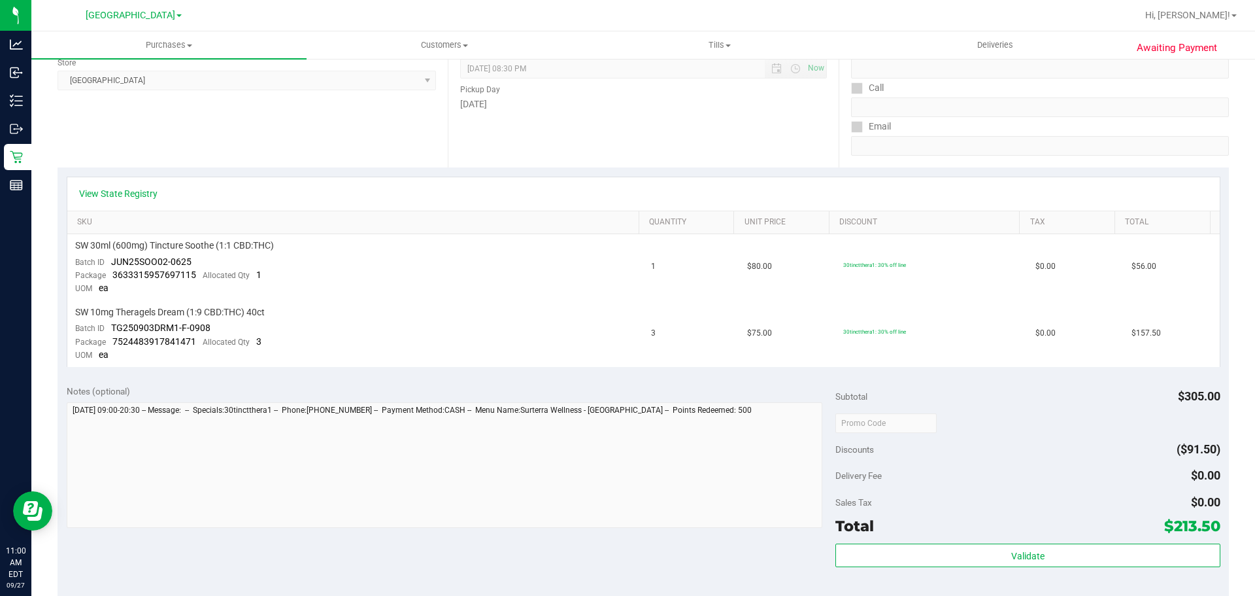
scroll to position [392, 0]
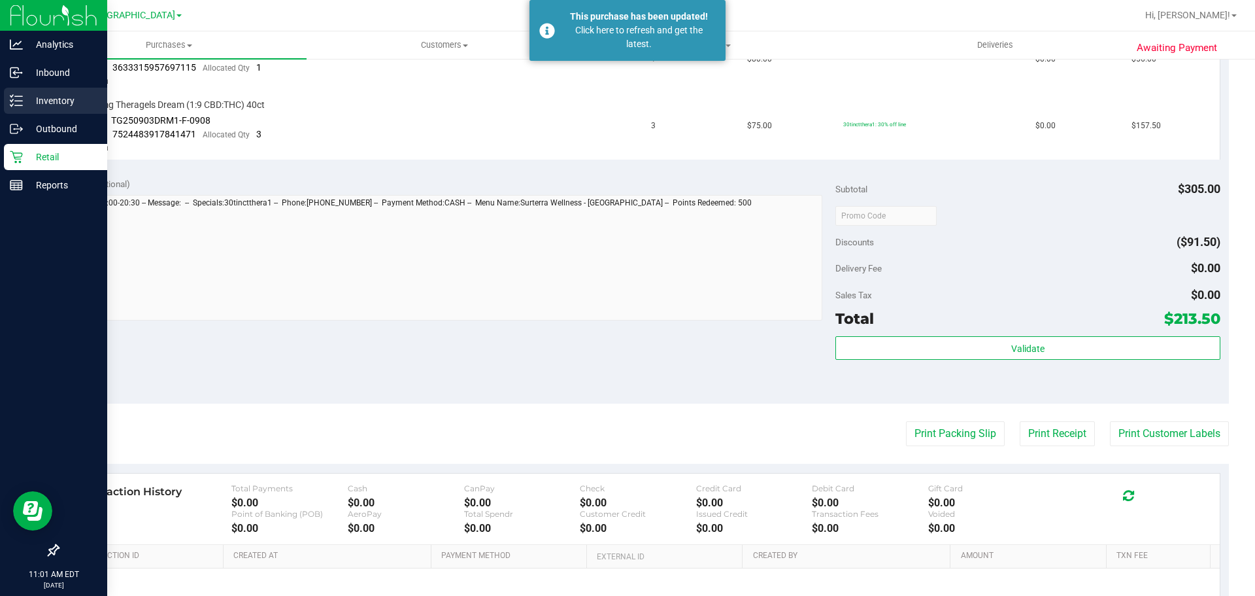
click at [31, 105] on p "Inventory" at bounding box center [62, 101] width 78 height 16
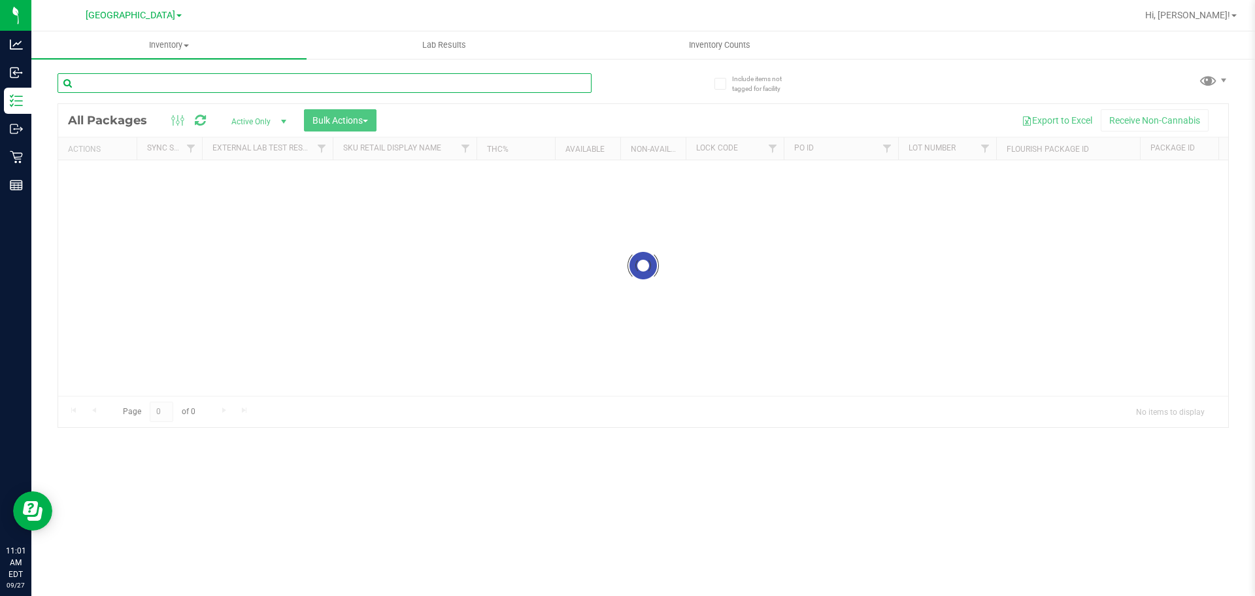
click at [97, 82] on input "text" at bounding box center [325, 83] width 534 height 20
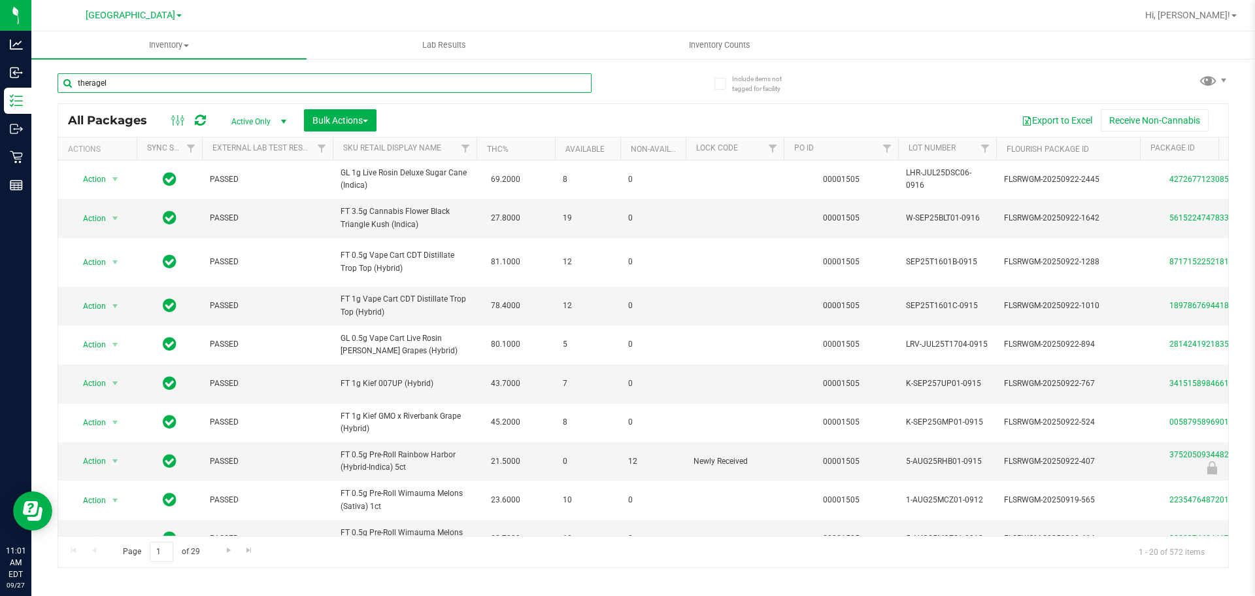
type input "theragel"
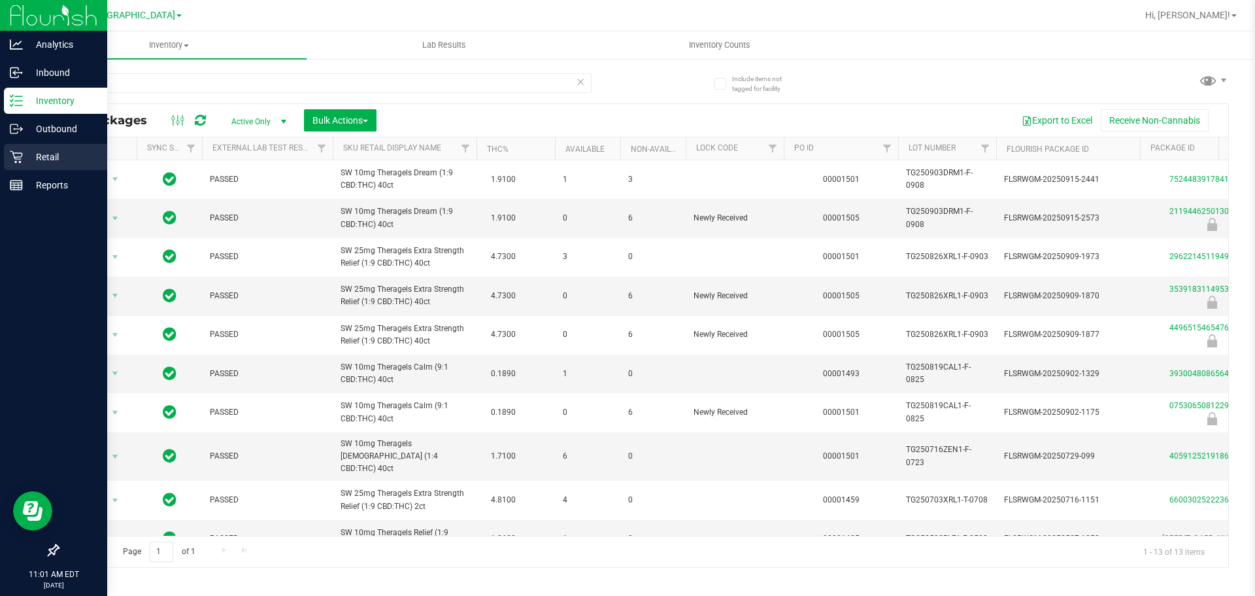
click at [14, 154] on icon at bounding box center [16, 156] width 13 height 13
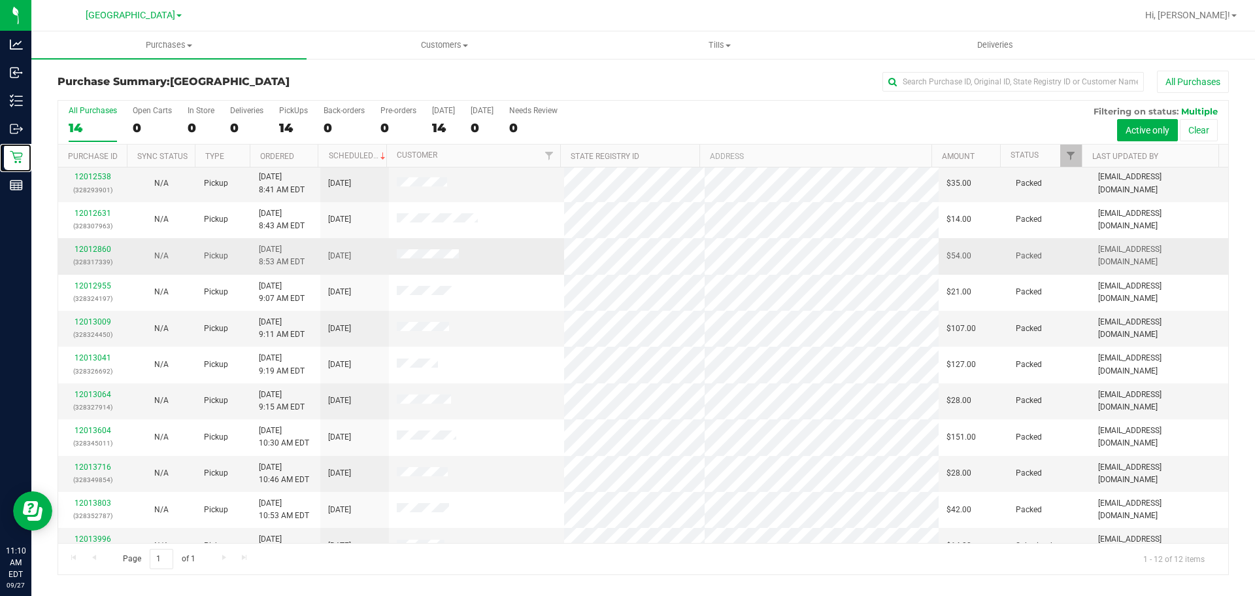
scroll to position [59, 0]
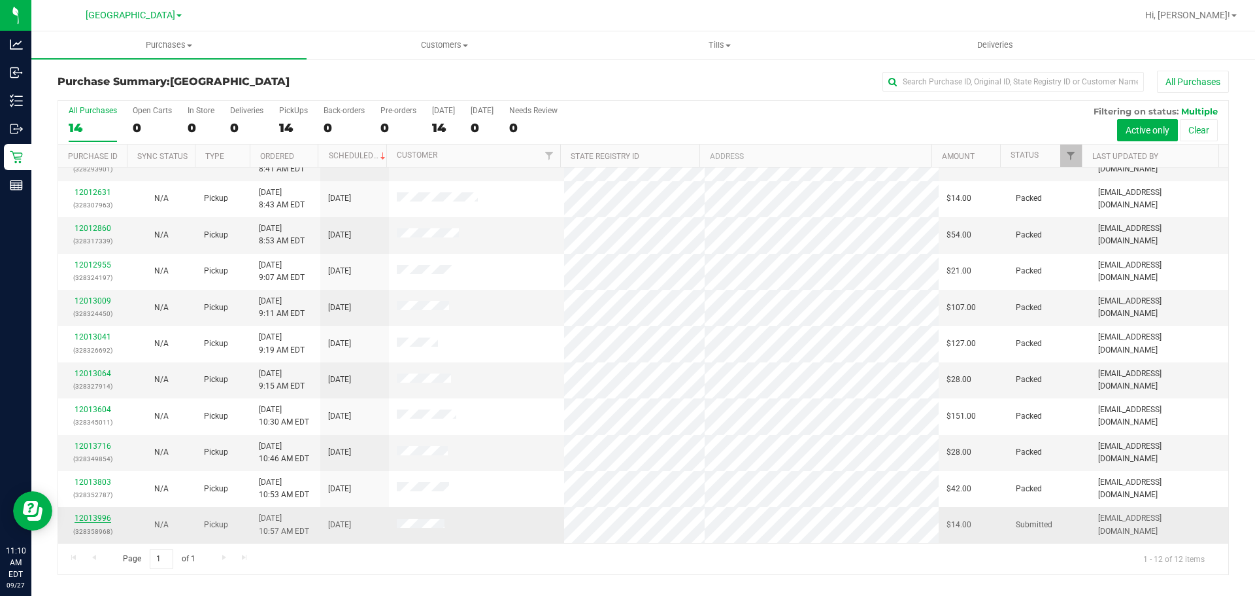
click at [79, 515] on link "12013996" at bounding box center [93, 517] width 37 height 9
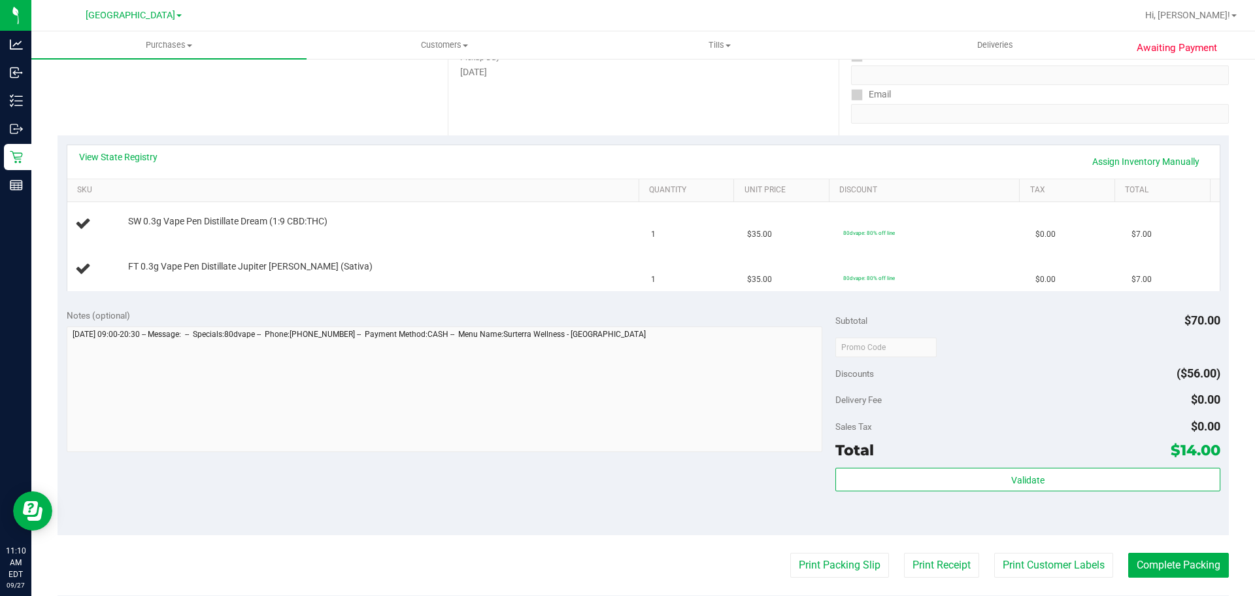
scroll to position [261, 0]
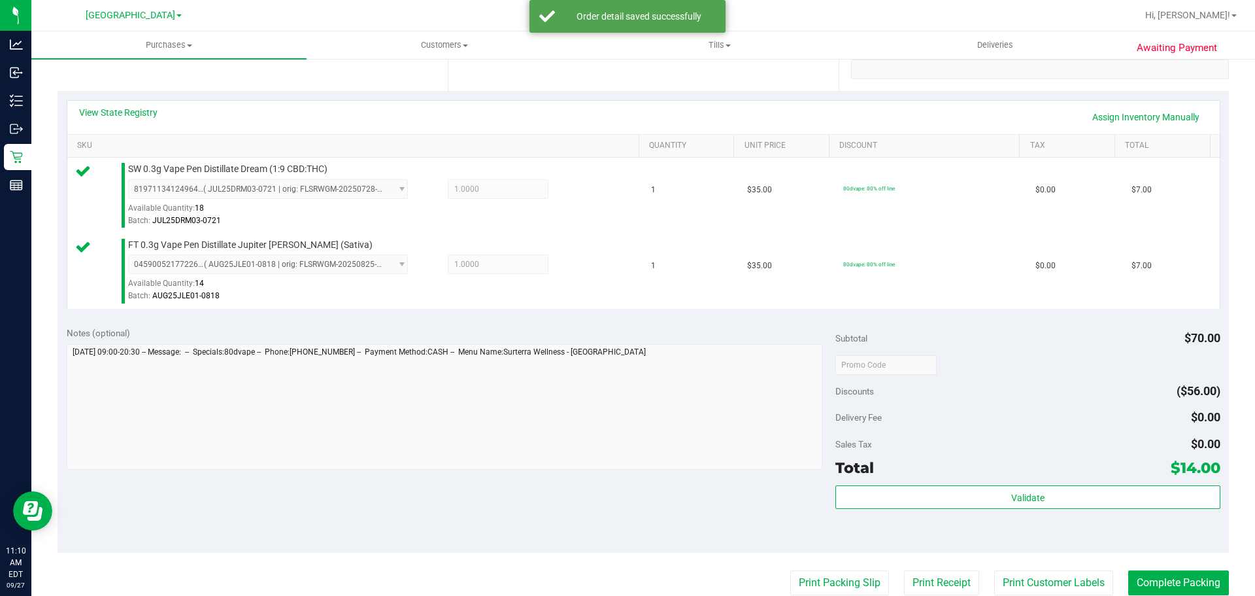
click at [986, 474] on div "Total $14.00" at bounding box center [1027, 468] width 384 height 24
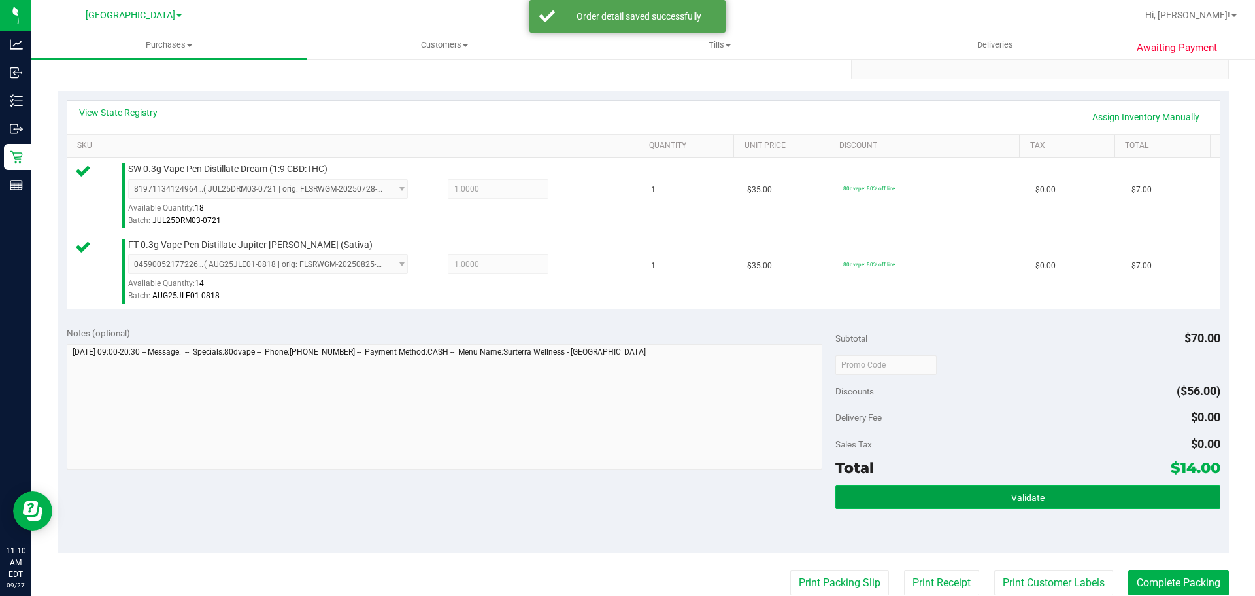
click at [988, 495] on button "Validate" at bounding box center [1027, 497] width 384 height 24
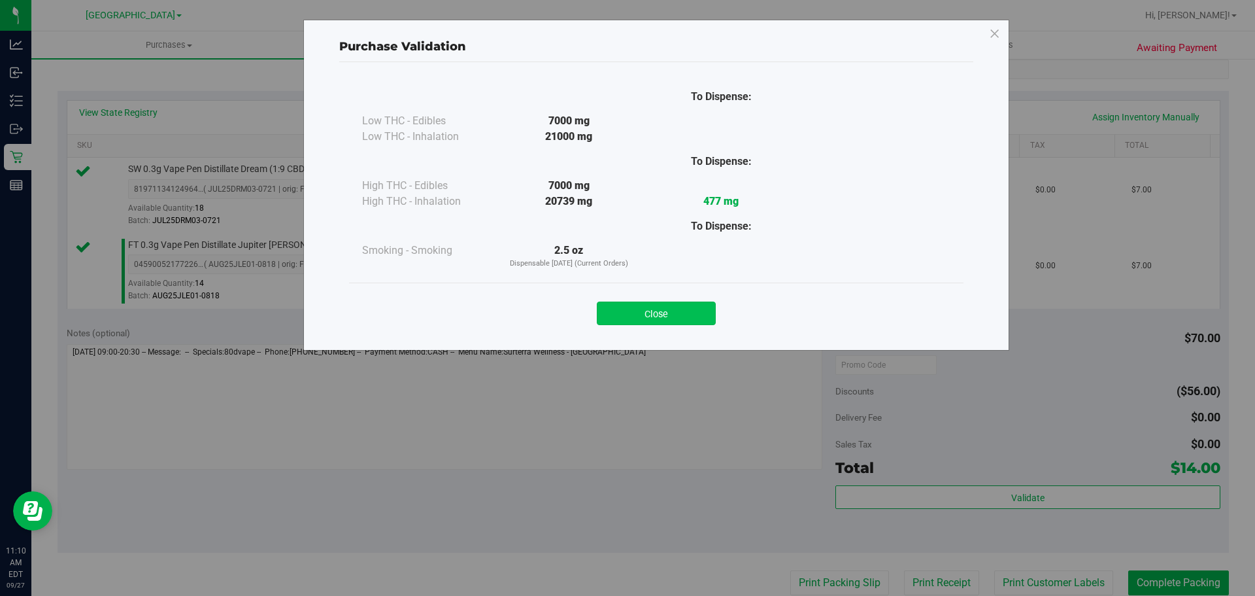
click at [632, 322] on button "Close" at bounding box center [656, 313] width 119 height 24
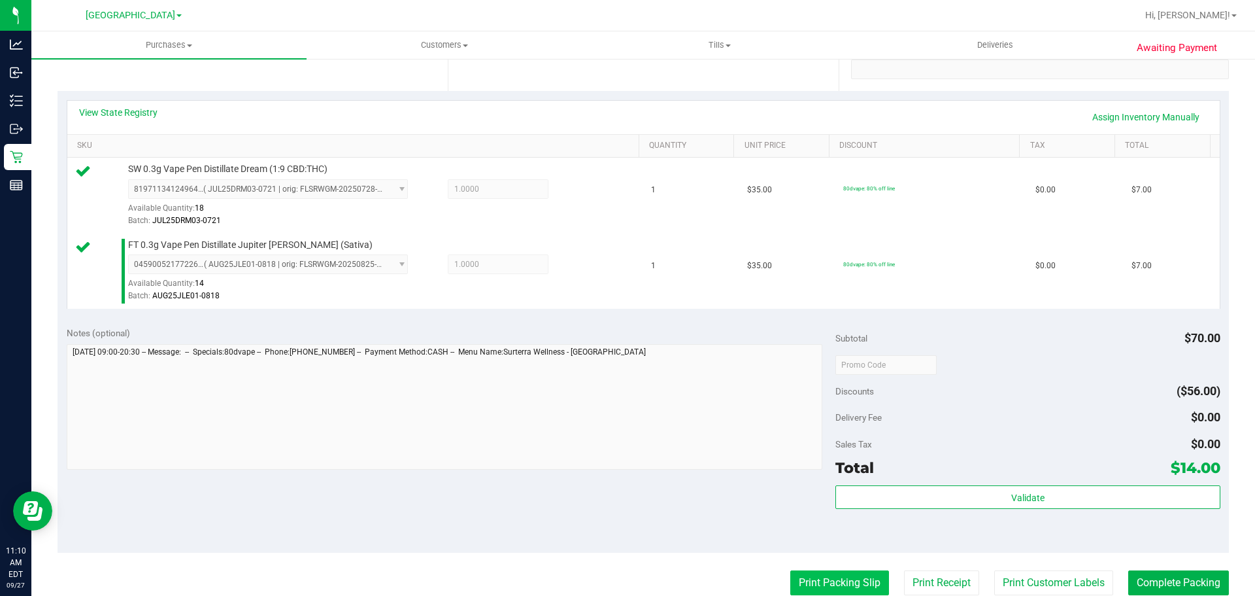
click at [836, 584] on button "Print Packing Slip" at bounding box center [839, 582] width 99 height 25
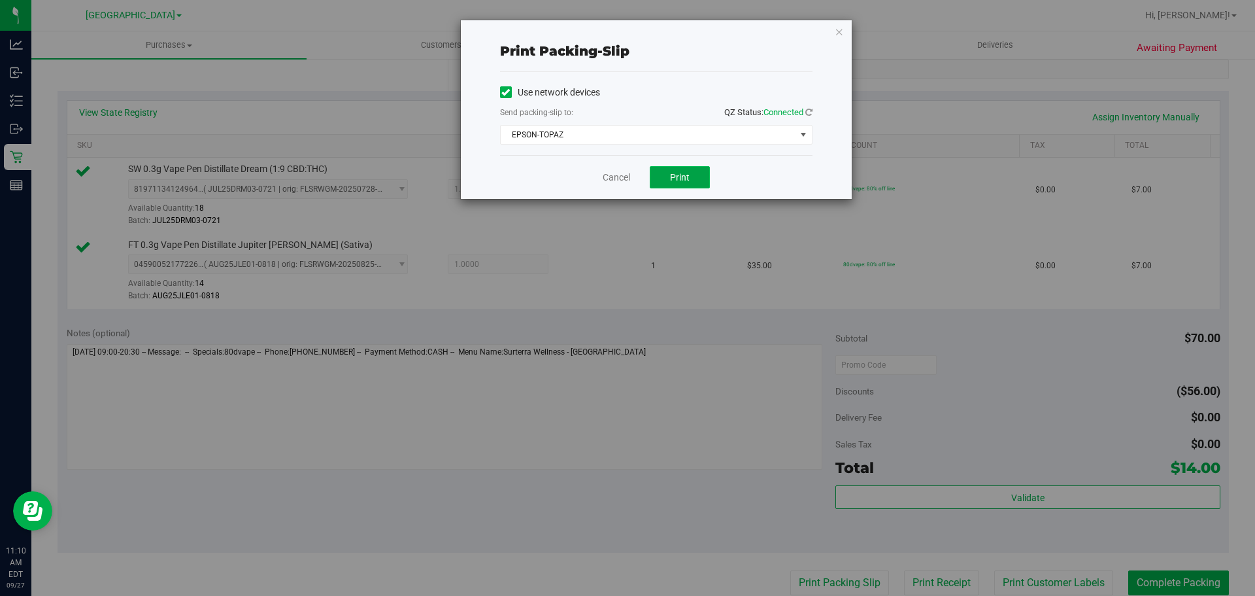
click at [673, 184] on button "Print" at bounding box center [680, 177] width 60 height 22
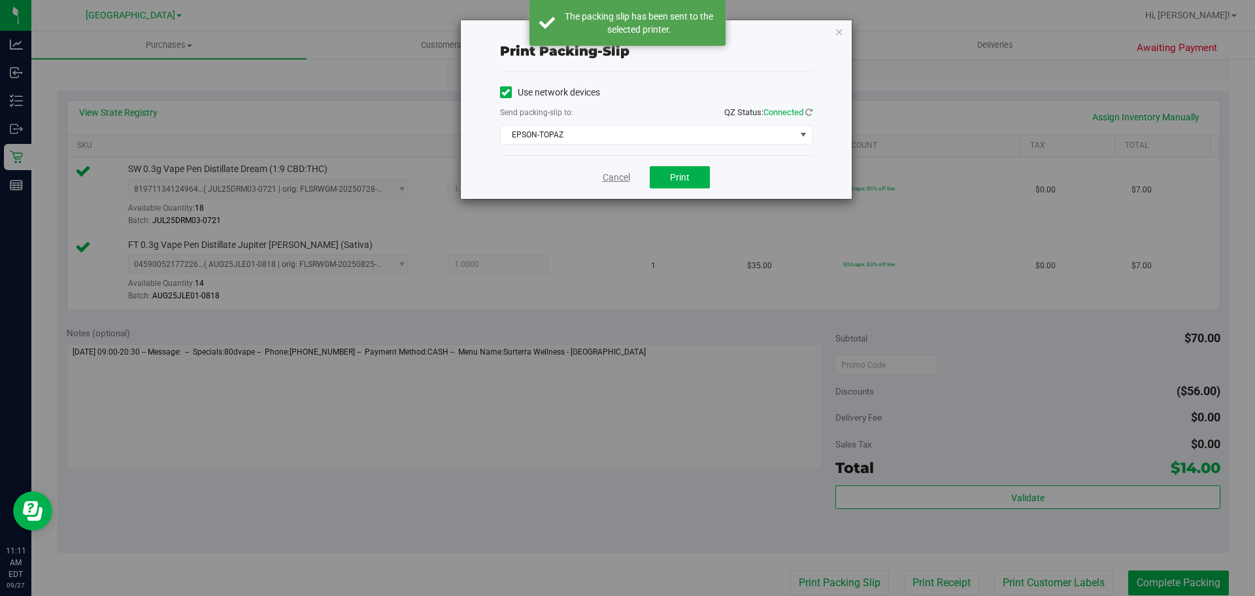
click at [615, 177] on link "Cancel" at bounding box center [616, 178] width 27 height 14
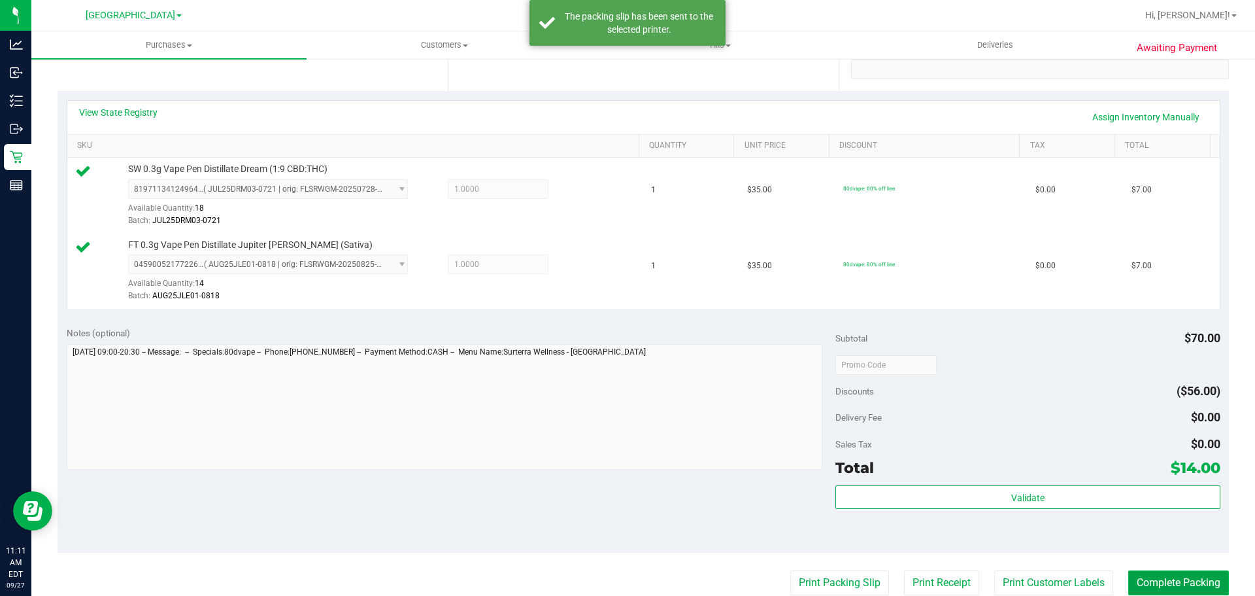
click at [1147, 584] on button "Complete Packing" at bounding box center [1178, 582] width 101 height 25
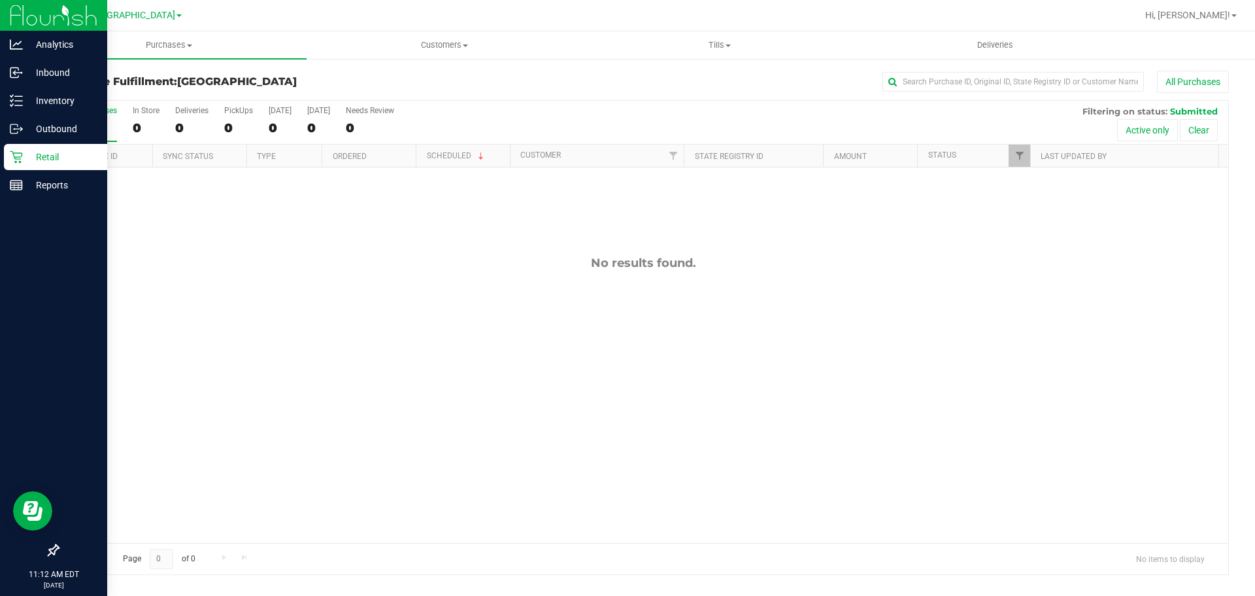
click at [5, 144] on link "Retail" at bounding box center [53, 158] width 107 height 28
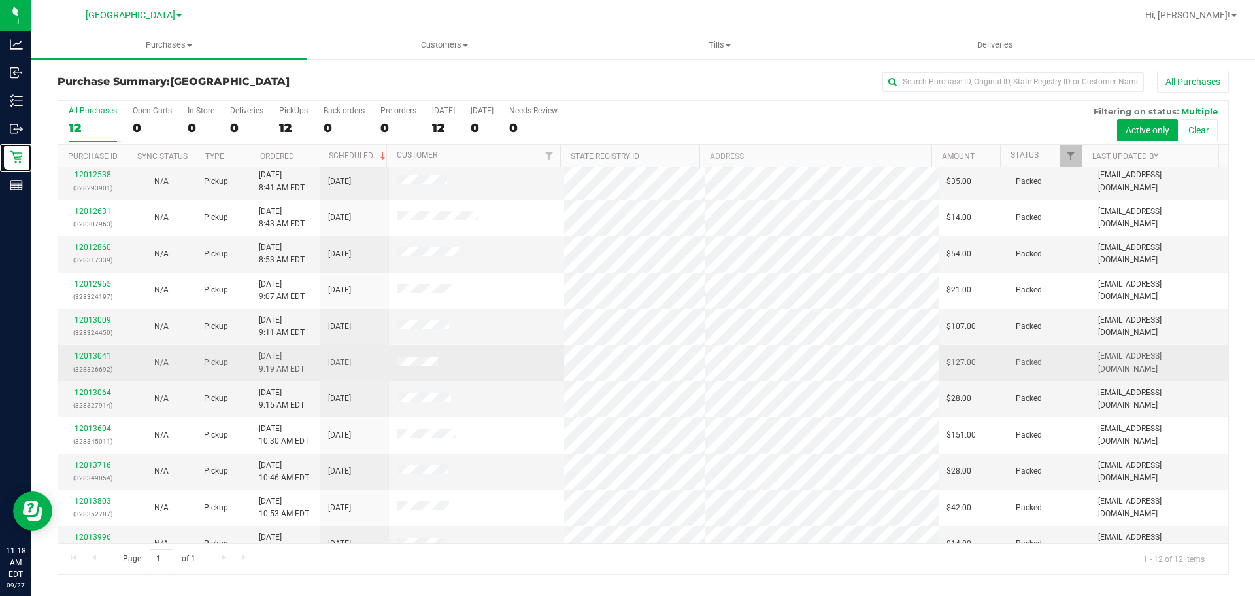
scroll to position [59, 0]
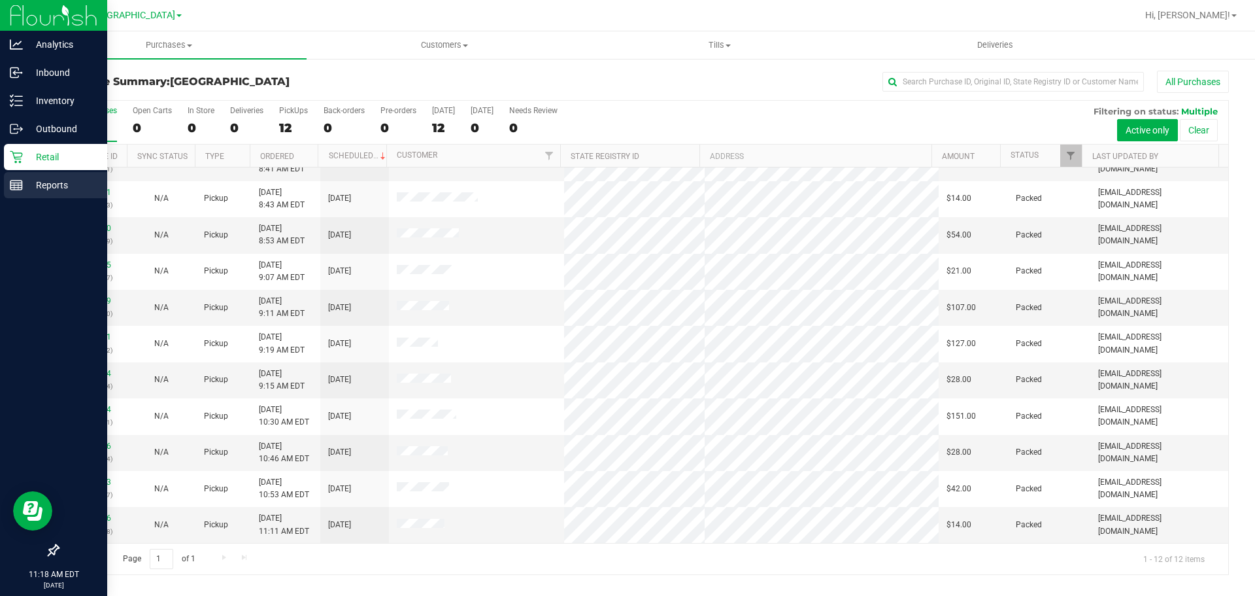
click at [50, 195] on div "Reports" at bounding box center [55, 185] width 103 height 26
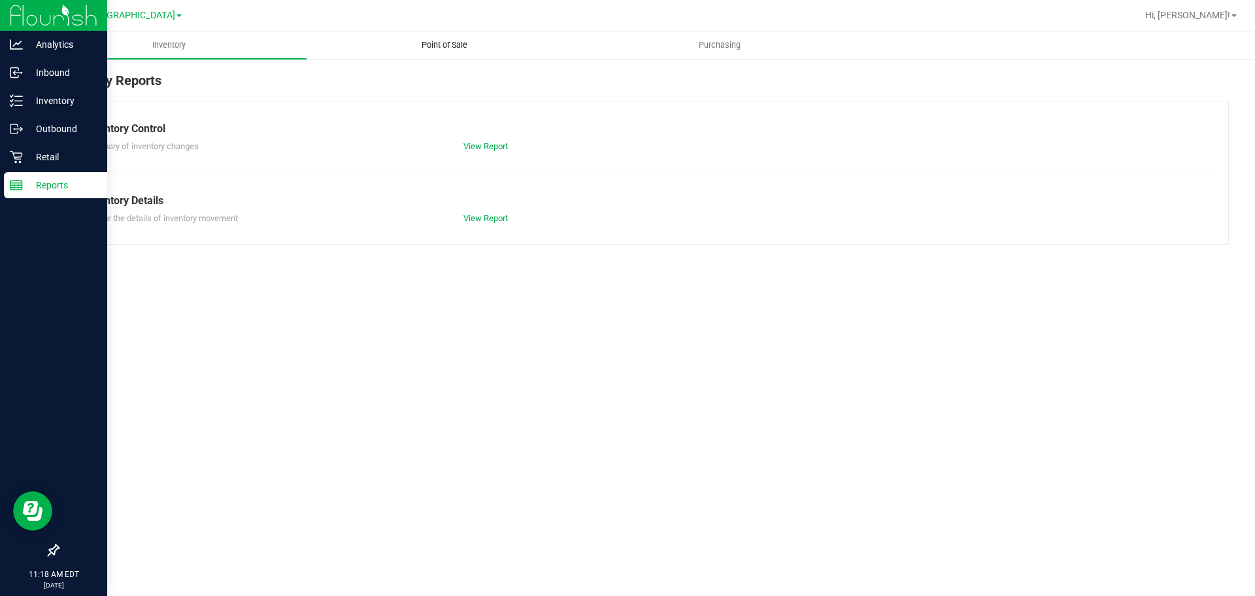
click at [480, 53] on uib-tab-heading "Point of Sale" at bounding box center [444, 45] width 274 height 26
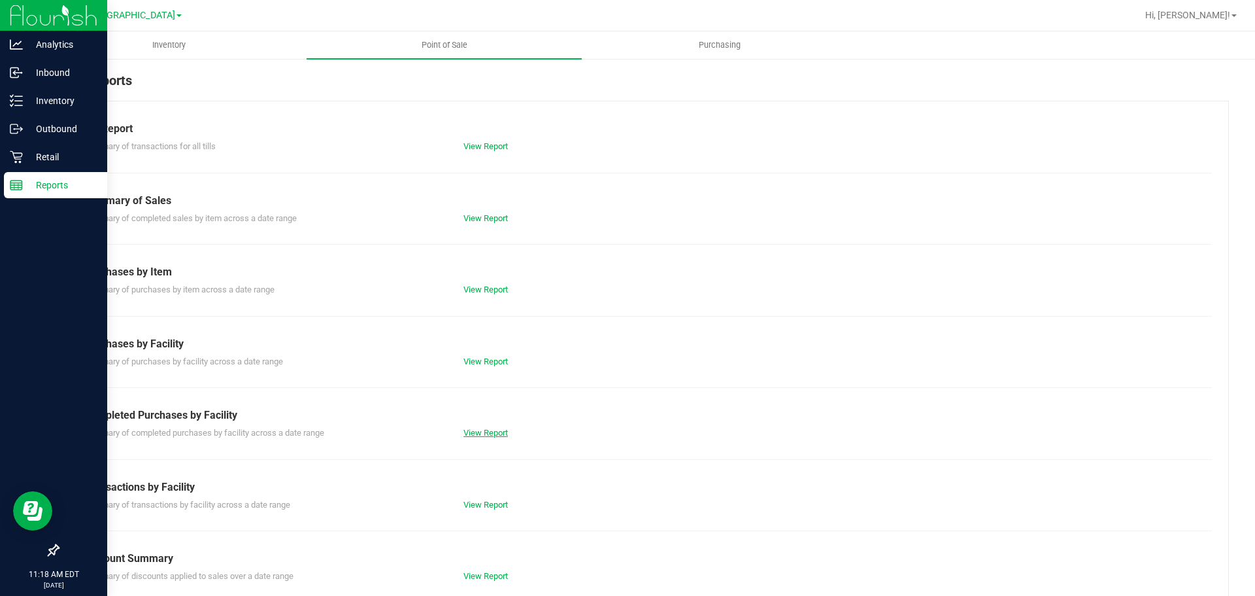
click at [493, 431] on link "View Report" at bounding box center [485, 433] width 44 height 10
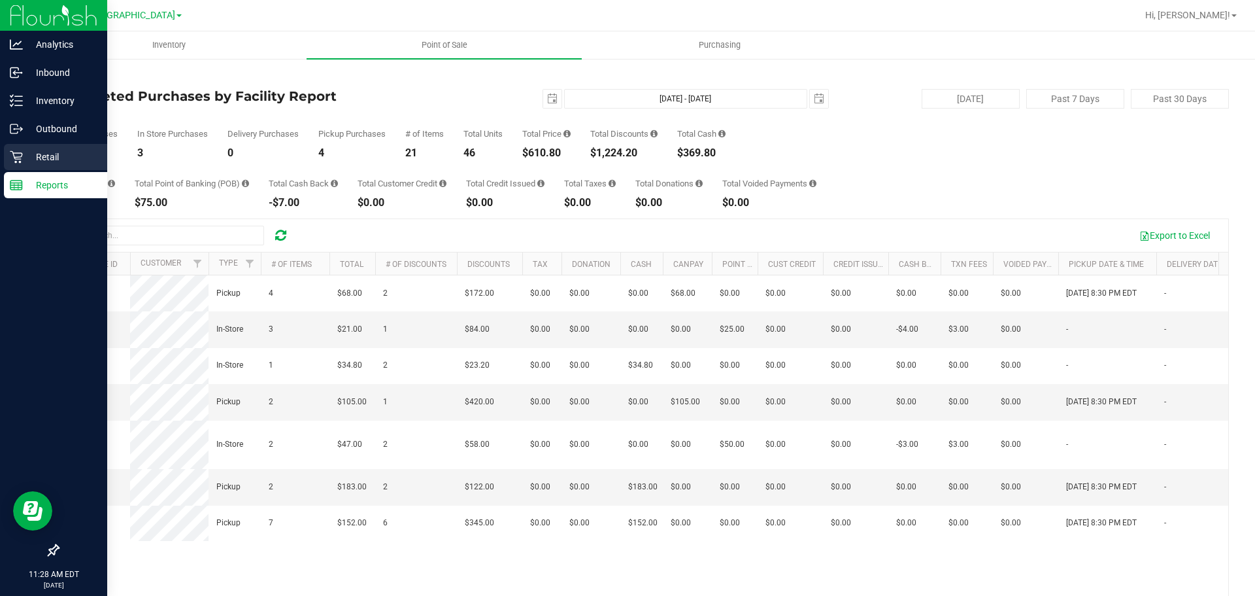
click at [42, 158] on p "Retail" at bounding box center [62, 157] width 78 height 16
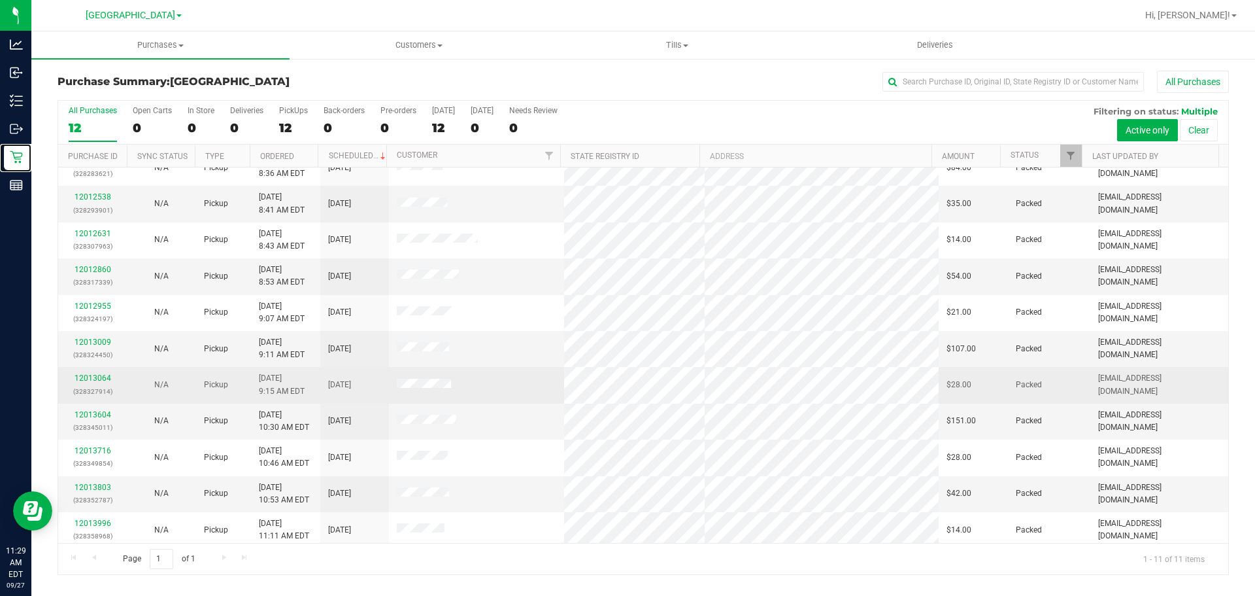
scroll to position [22, 0]
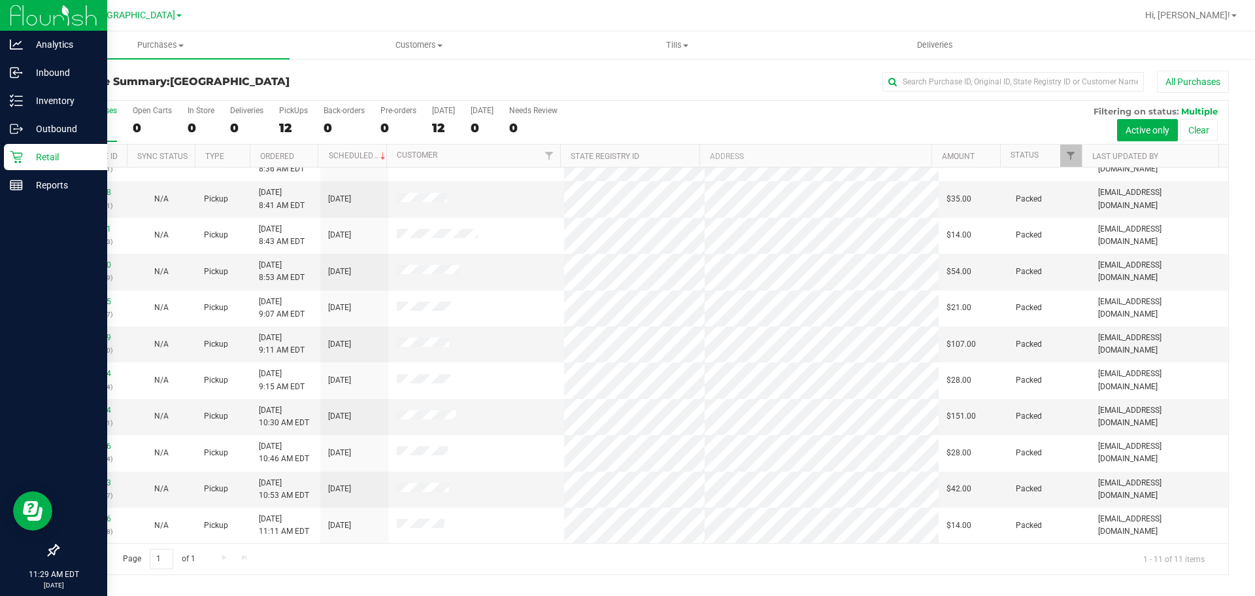
click at [41, 157] on p "Retail" at bounding box center [62, 157] width 78 height 16
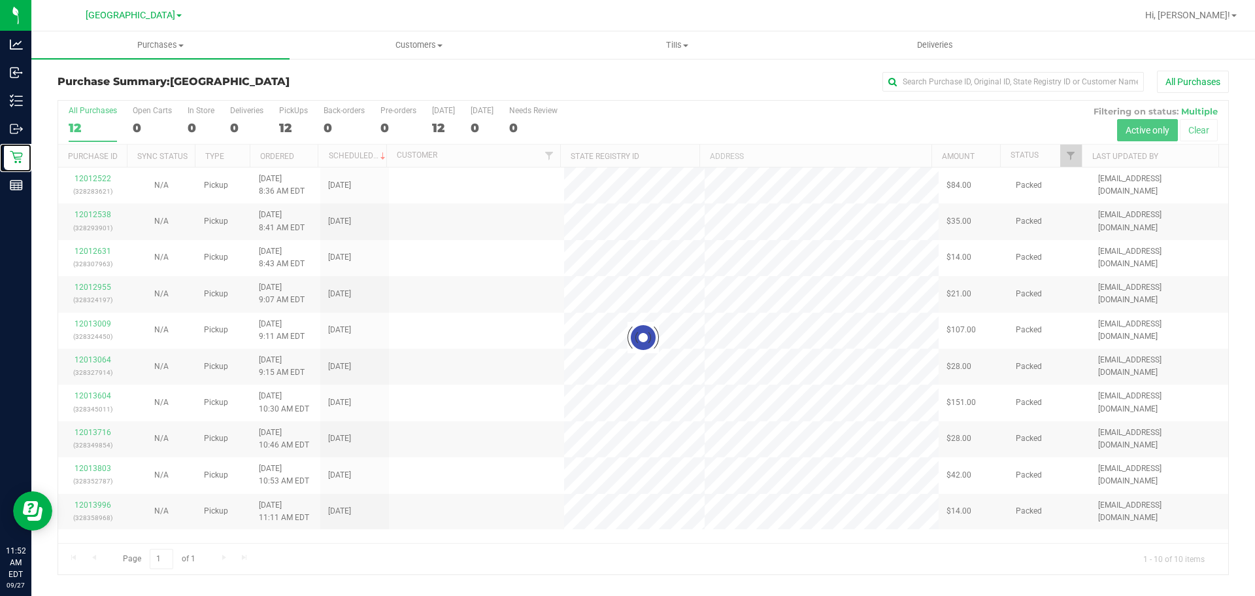
scroll to position [0, 0]
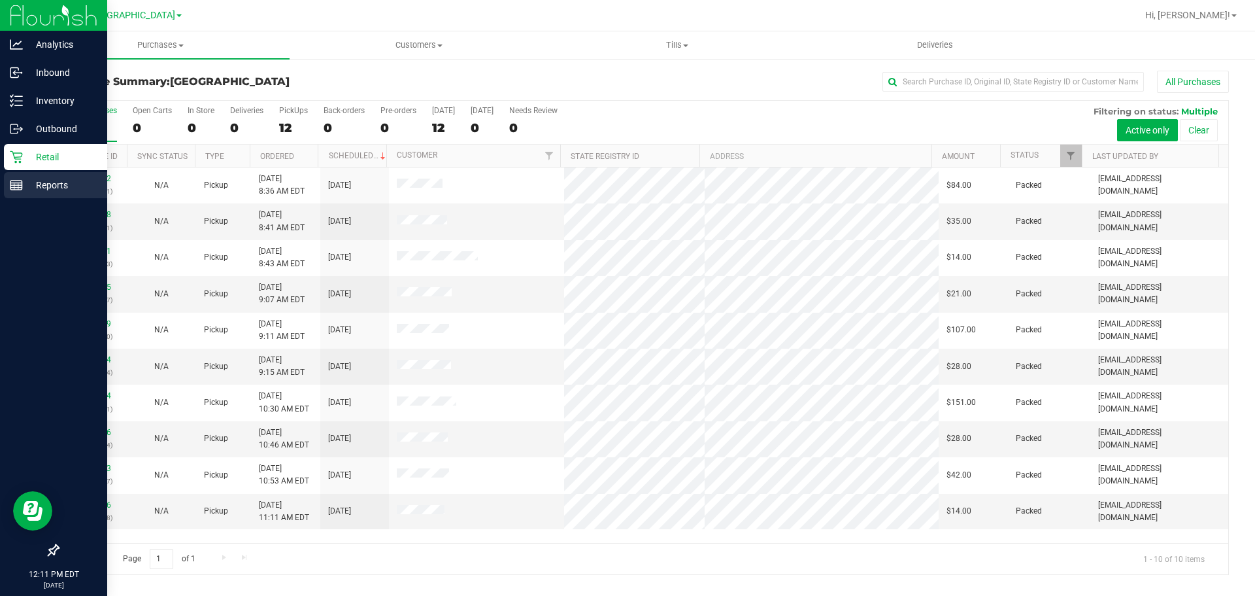
click at [14, 177] on div "Reports" at bounding box center [55, 185] width 103 height 26
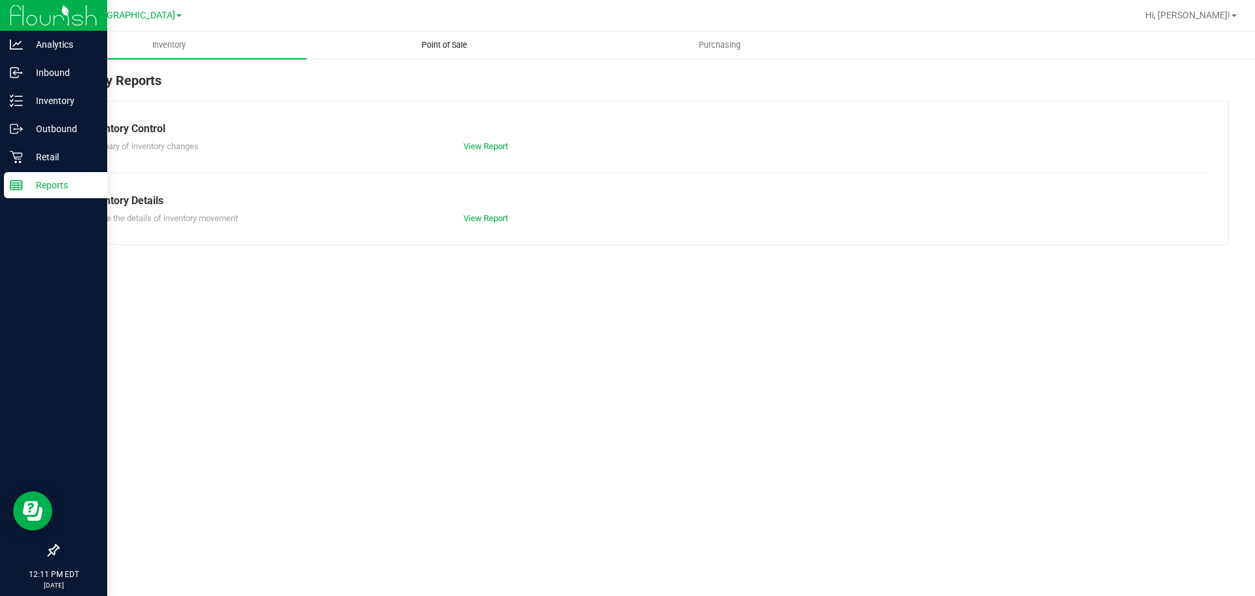
click at [399, 44] on uib-tab-heading "Point of Sale" at bounding box center [444, 45] width 274 height 26
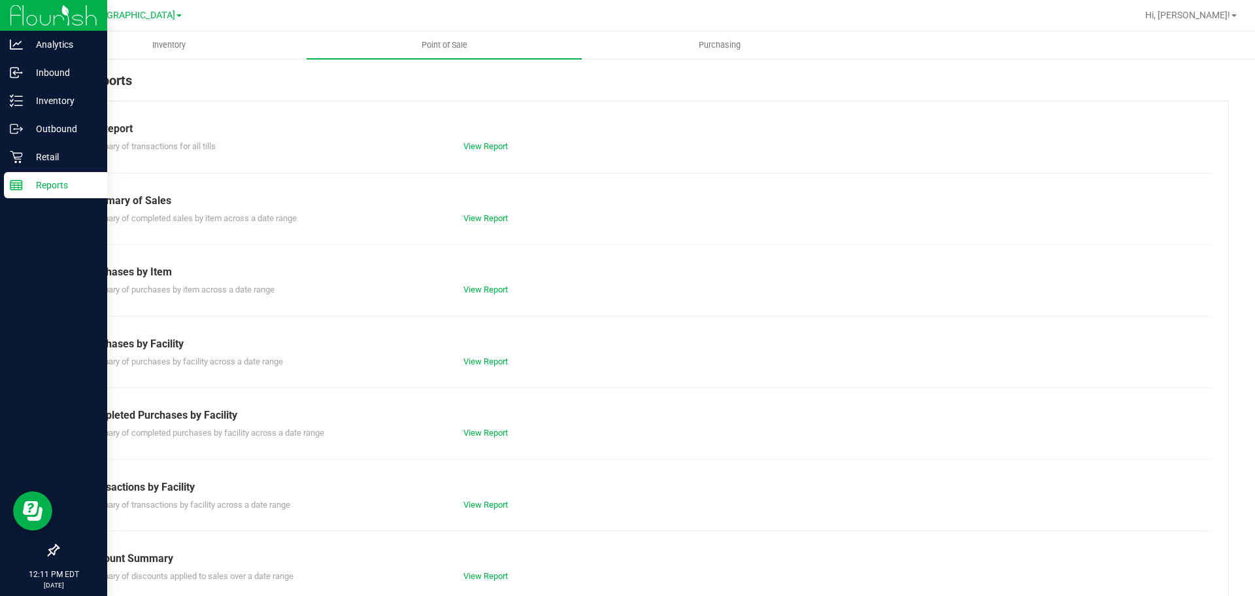
click at [496, 439] on div "Till Report Summary of transactions for all tills View Report Summary of Sales …" at bounding box center [643, 387] width 1171 height 573
click at [507, 427] on div "View Report" at bounding box center [549, 432] width 190 height 13
click at [502, 428] on link "View Report" at bounding box center [485, 433] width 44 height 10
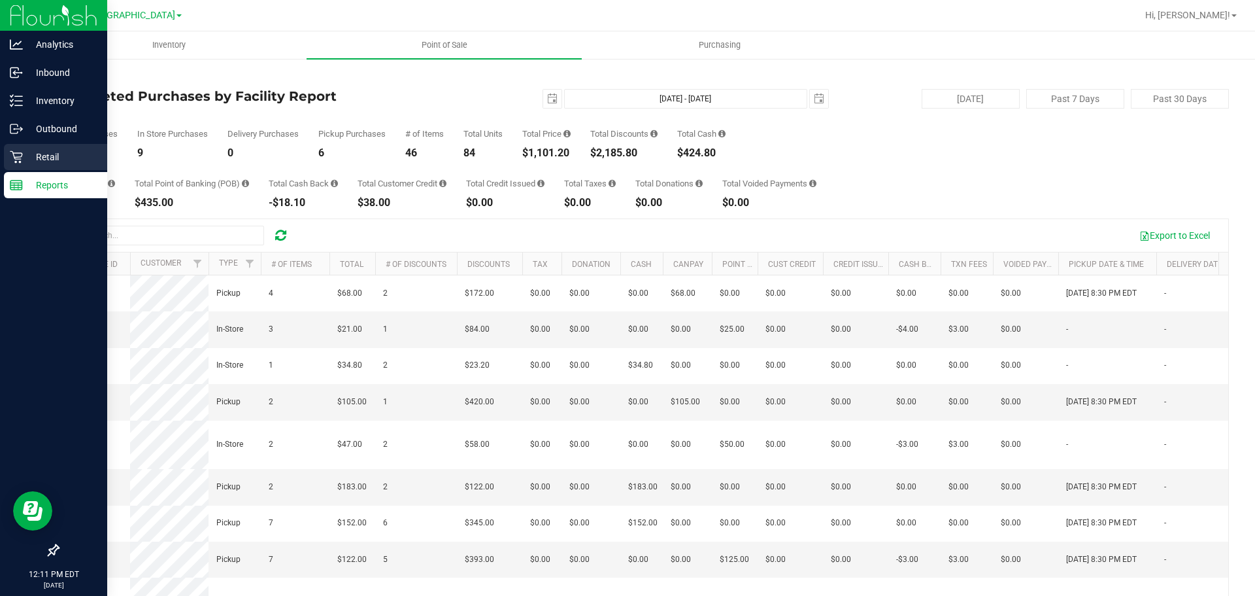
click at [18, 148] on div "Retail" at bounding box center [55, 157] width 103 height 26
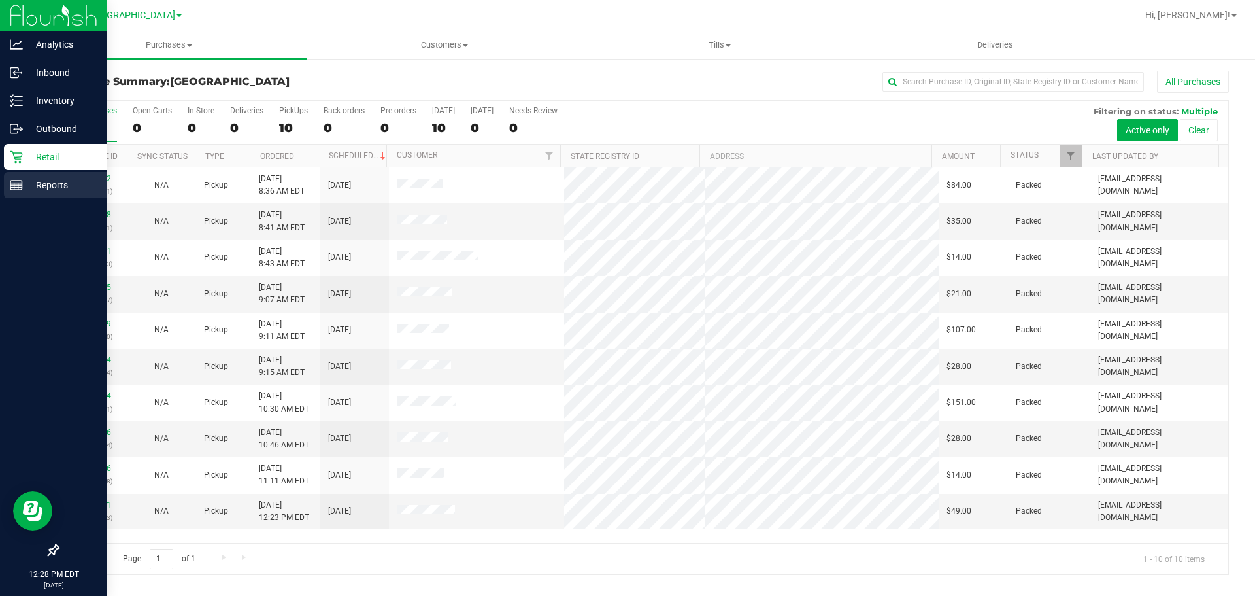
click at [3, 190] on link "Reports" at bounding box center [53, 186] width 107 height 28
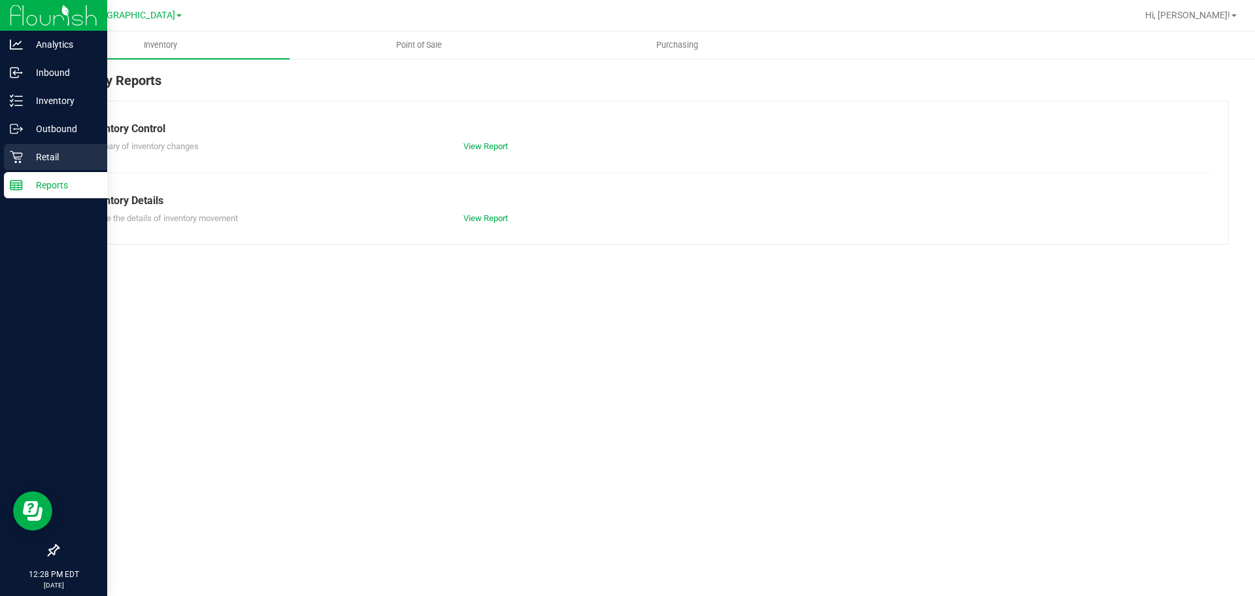
click at [33, 161] on p "Retail" at bounding box center [62, 157] width 78 height 16
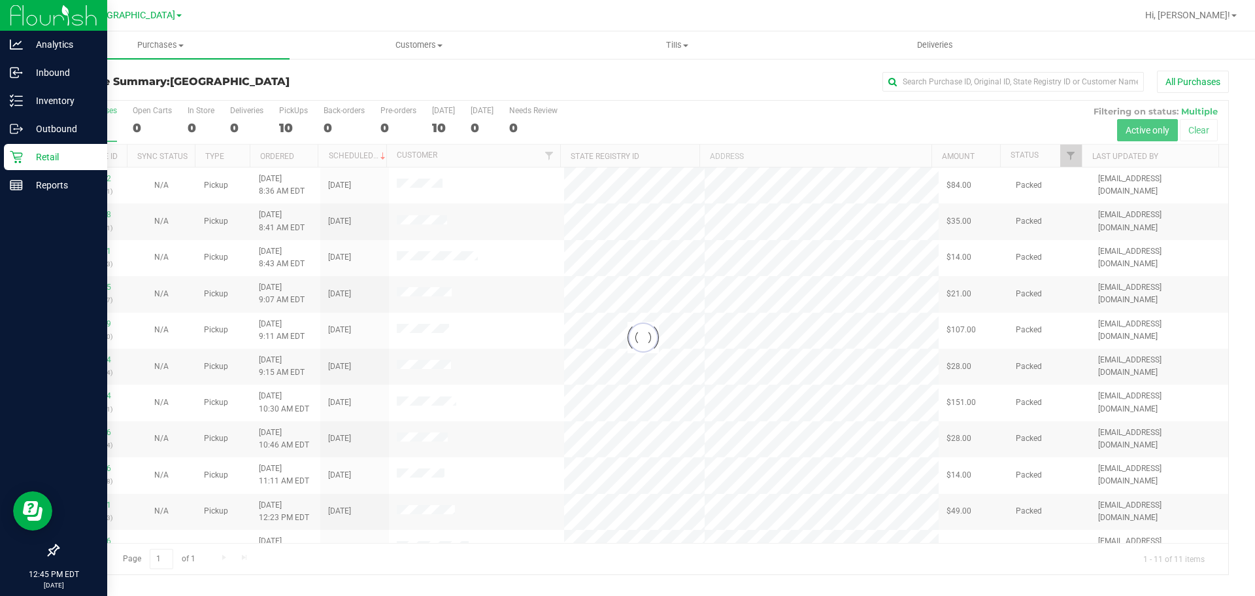
click at [6, 234] on div at bounding box center [53, 368] width 107 height 337
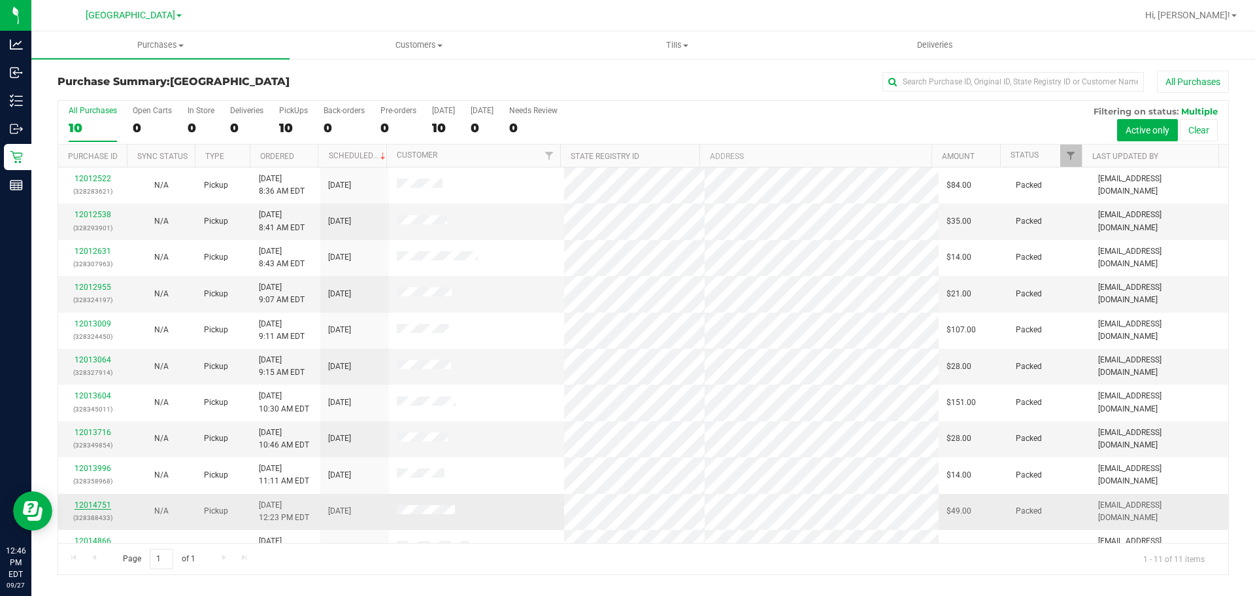
click at [105, 502] on link "12014751" at bounding box center [93, 504] width 37 height 9
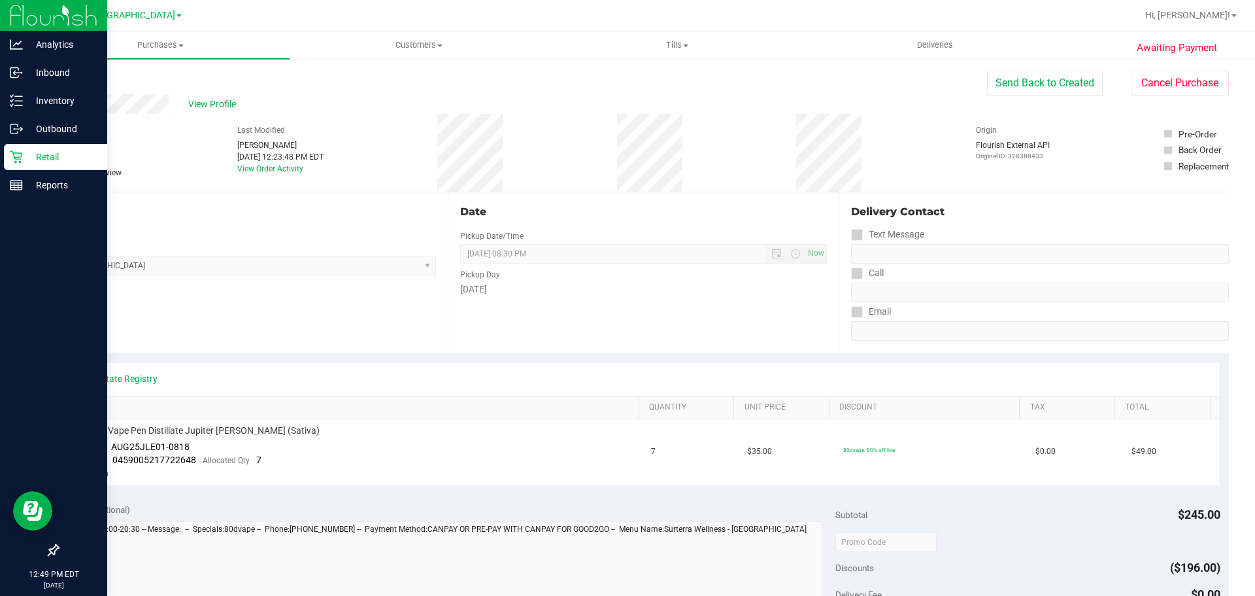
click at [22, 146] on div "Retail" at bounding box center [55, 157] width 103 height 26
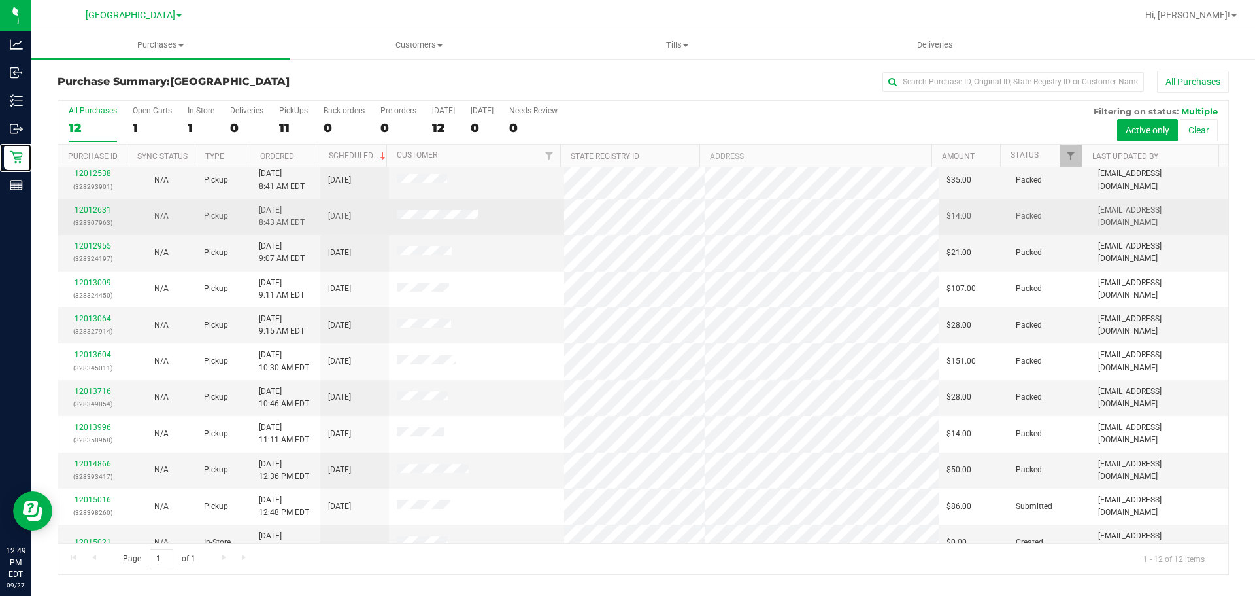
scroll to position [59, 0]
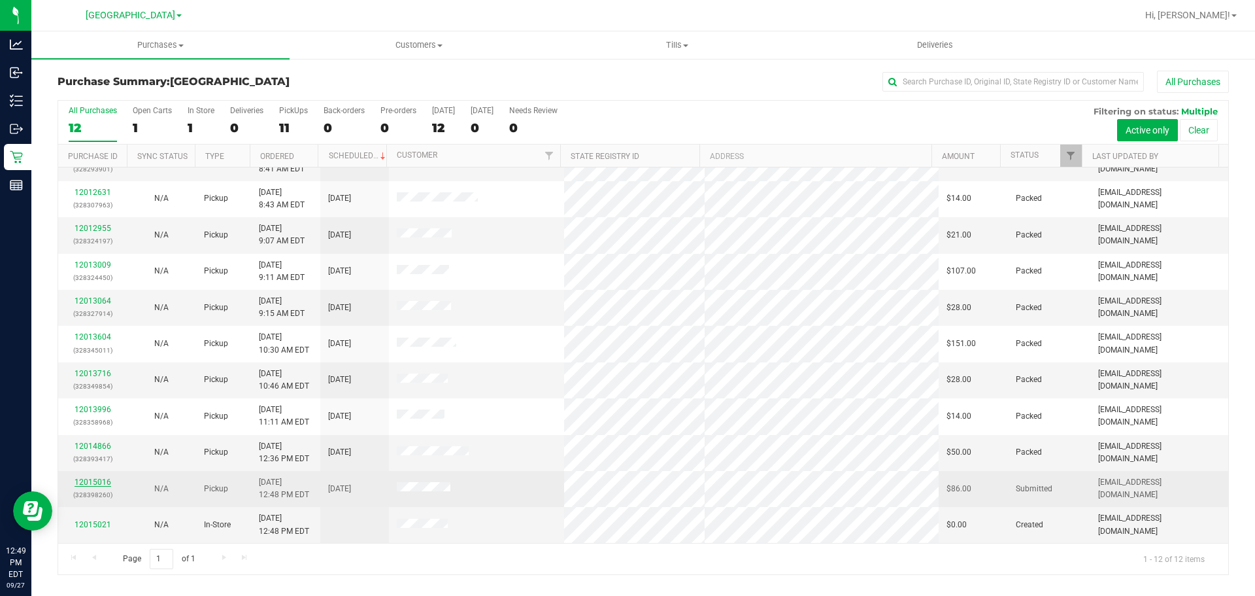
click at [86, 482] on link "12015016" at bounding box center [93, 481] width 37 height 9
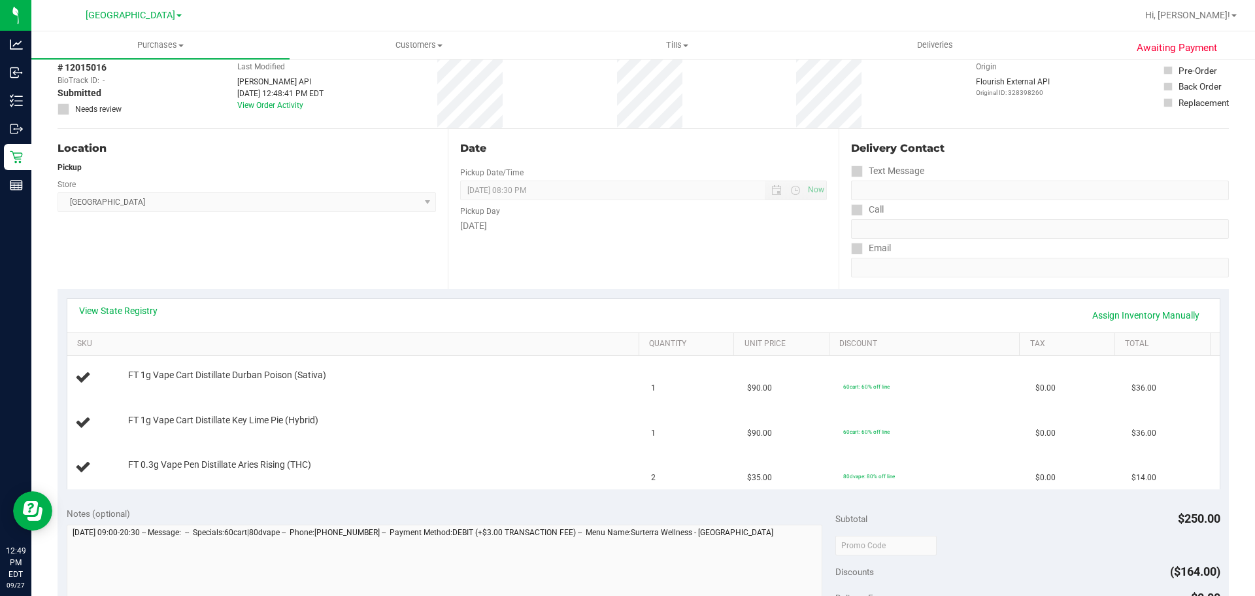
scroll to position [261, 0]
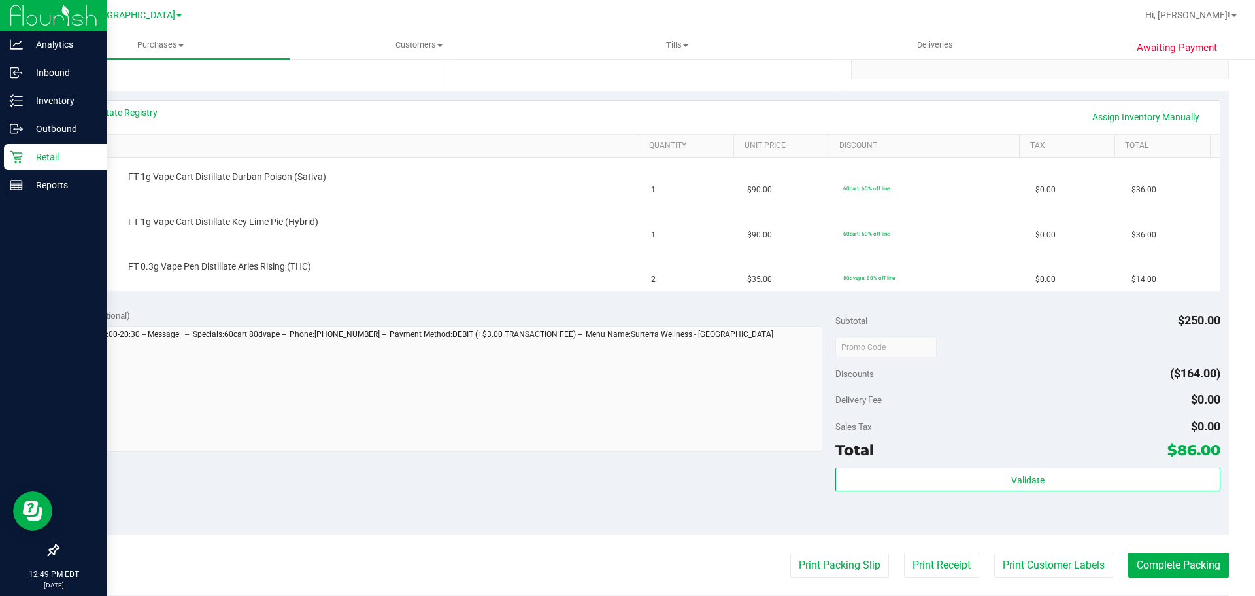
click at [20, 148] on div "Retail" at bounding box center [55, 157] width 103 height 26
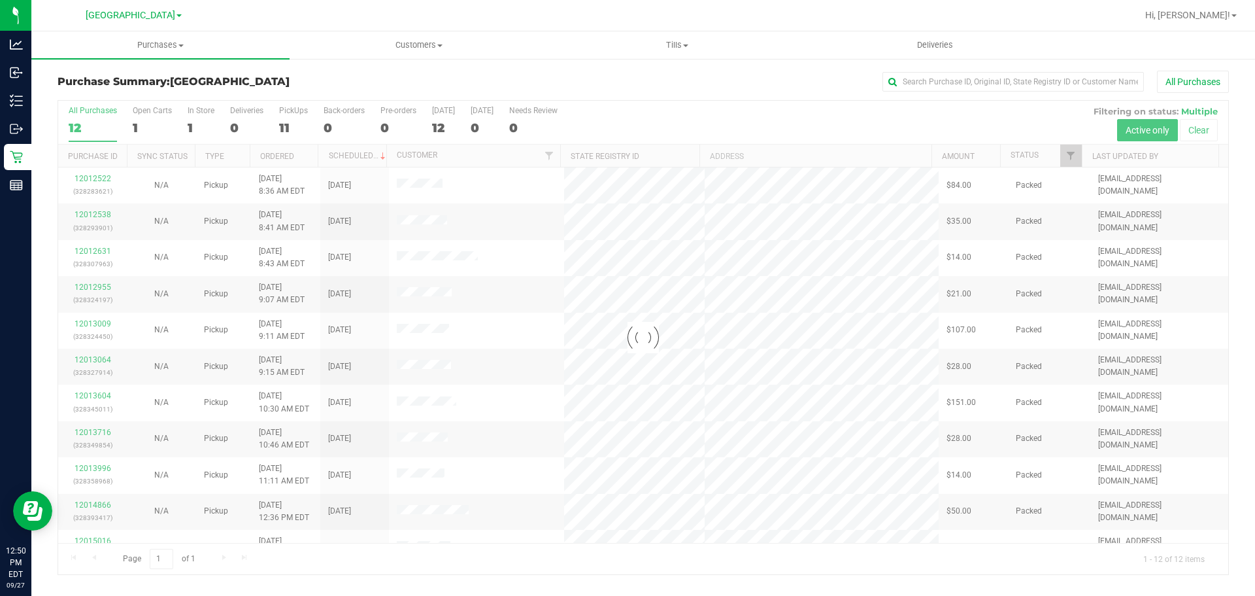
click at [101, 248] on div at bounding box center [643, 337] width 1170 height 473
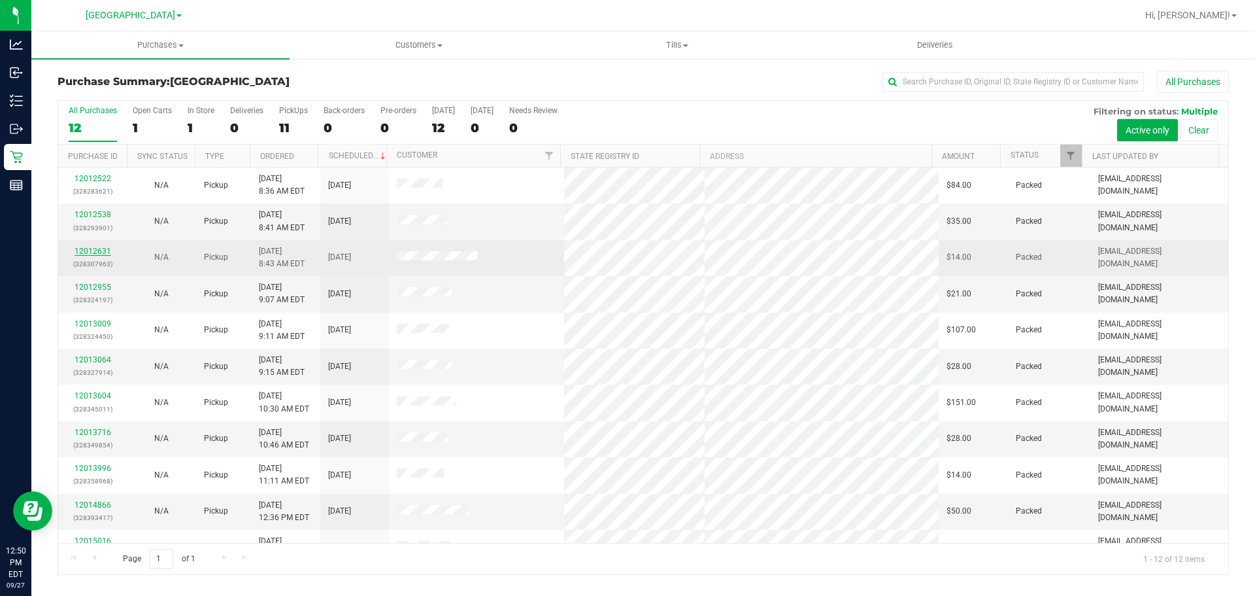
click at [105, 250] on link "12012631" at bounding box center [93, 250] width 37 height 9
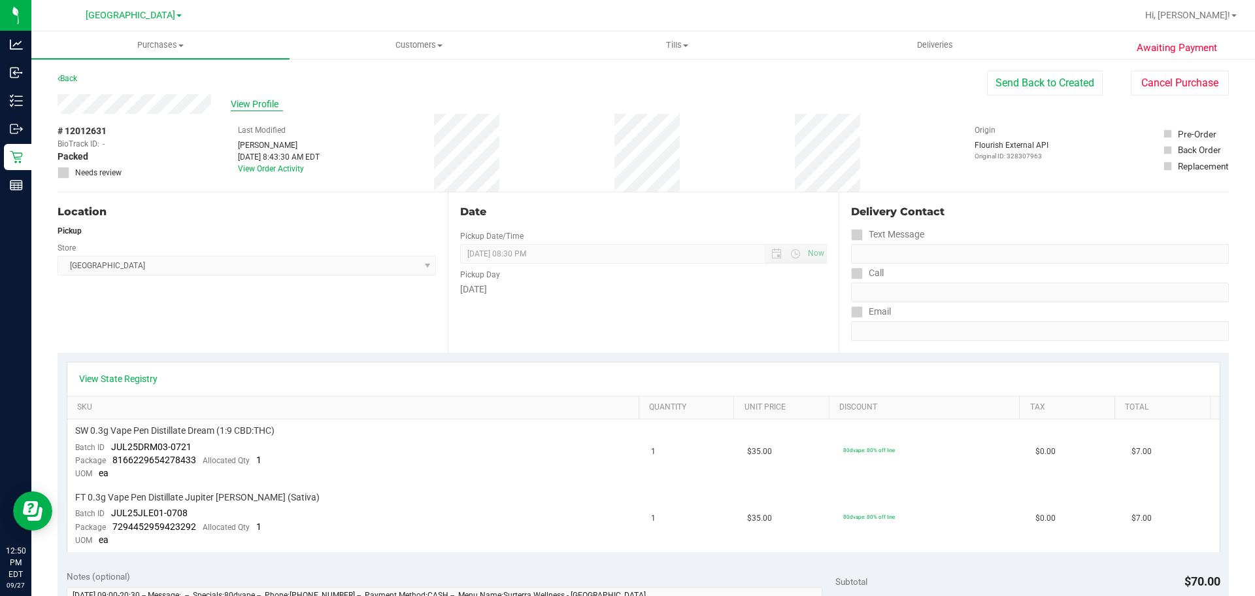
click at [260, 97] on span "View Profile" at bounding box center [257, 104] width 52 height 14
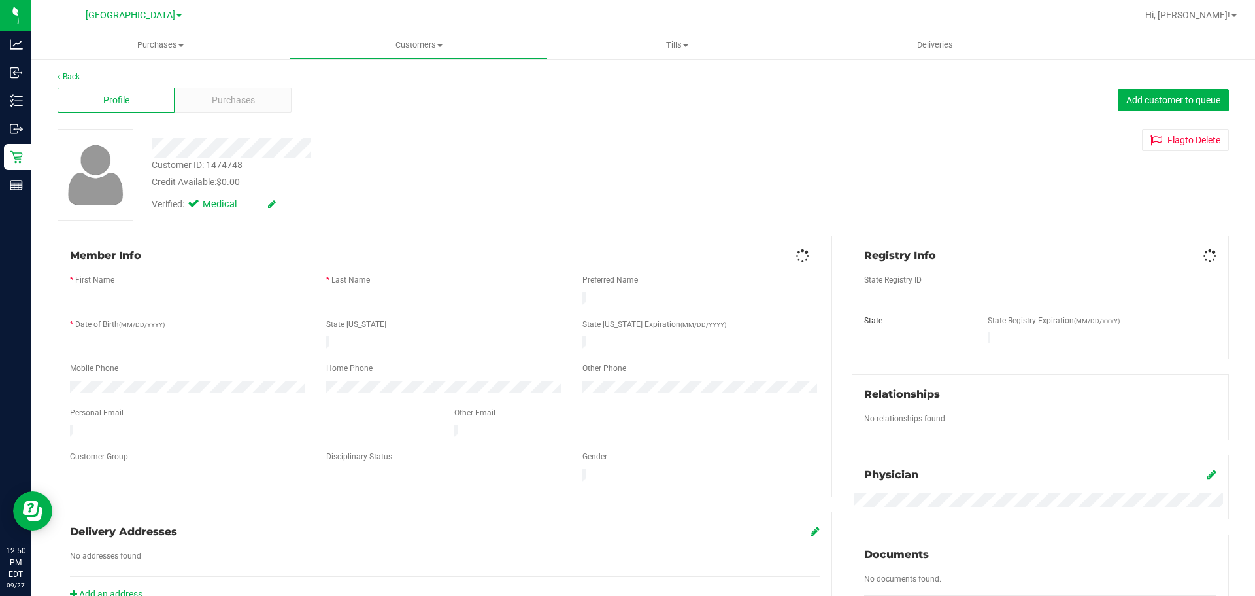
click at [250, 103] on span "Purchases" at bounding box center [233, 100] width 43 height 14
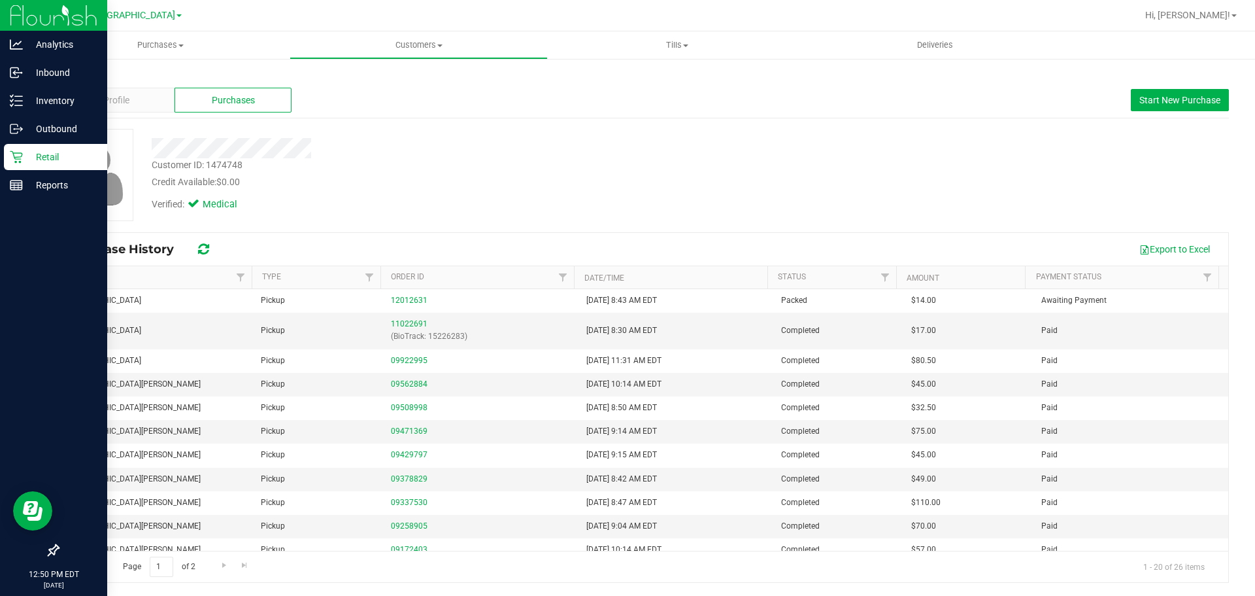
click at [14, 159] on icon at bounding box center [16, 156] width 13 height 13
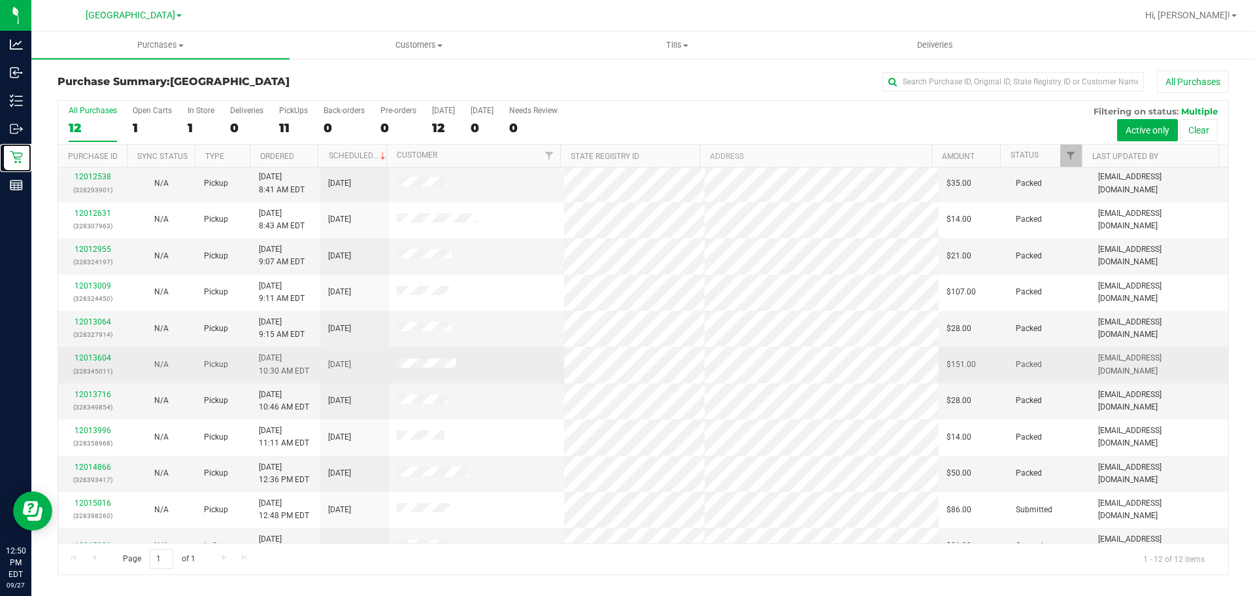
scroll to position [59, 0]
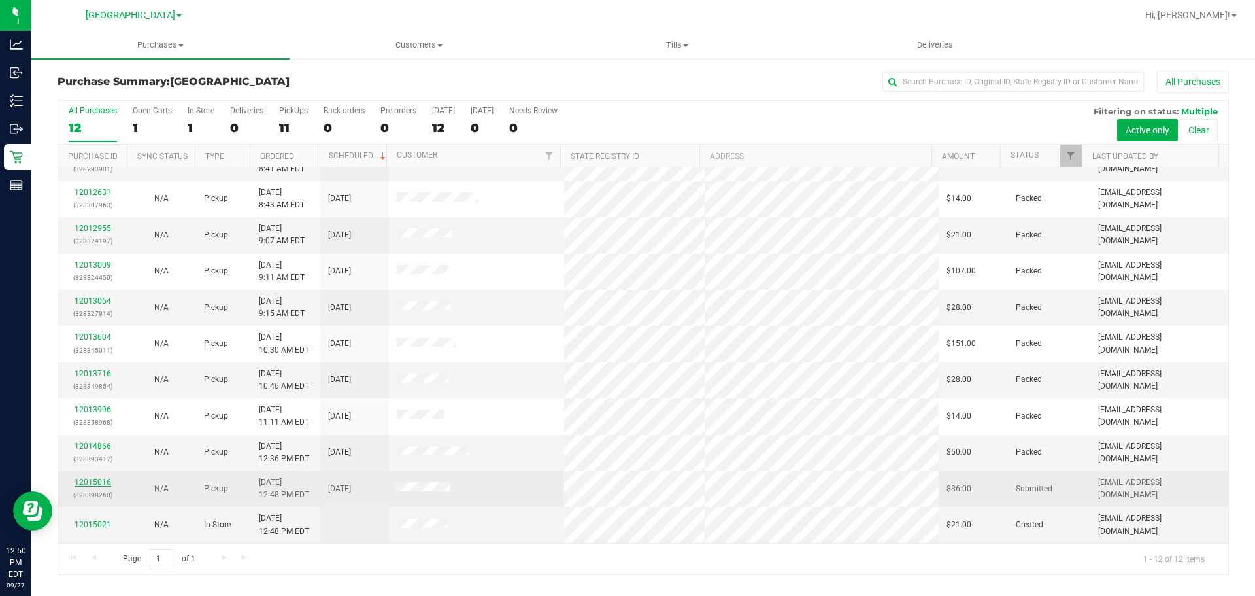
click at [85, 478] on link "12015016" at bounding box center [93, 481] width 37 height 9
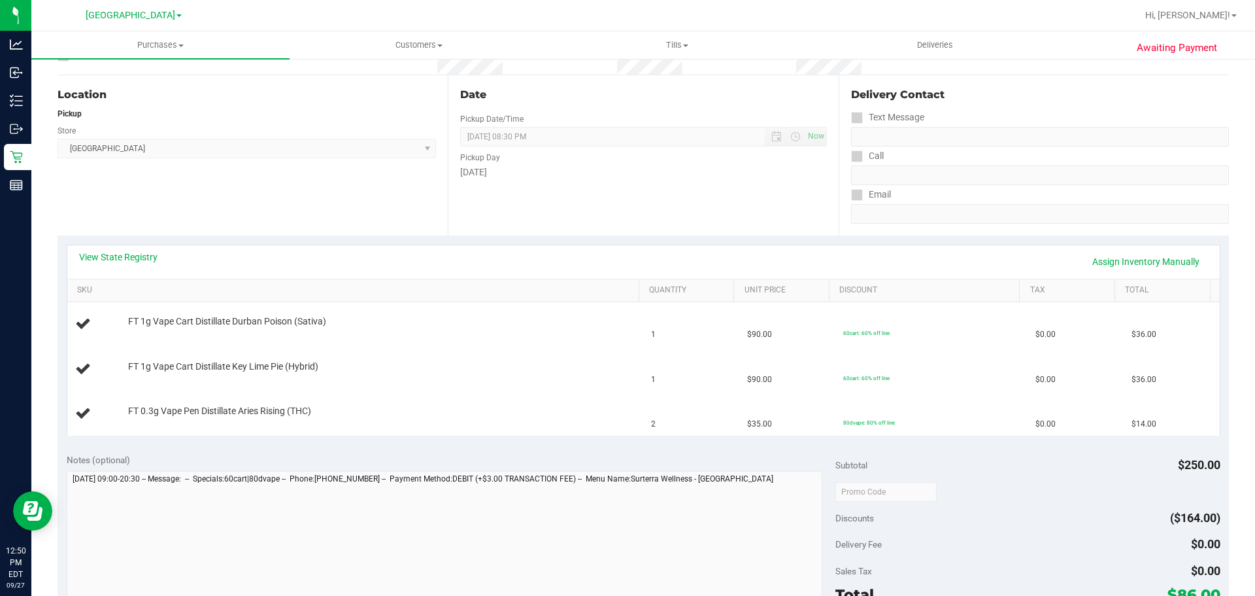
scroll to position [261, 0]
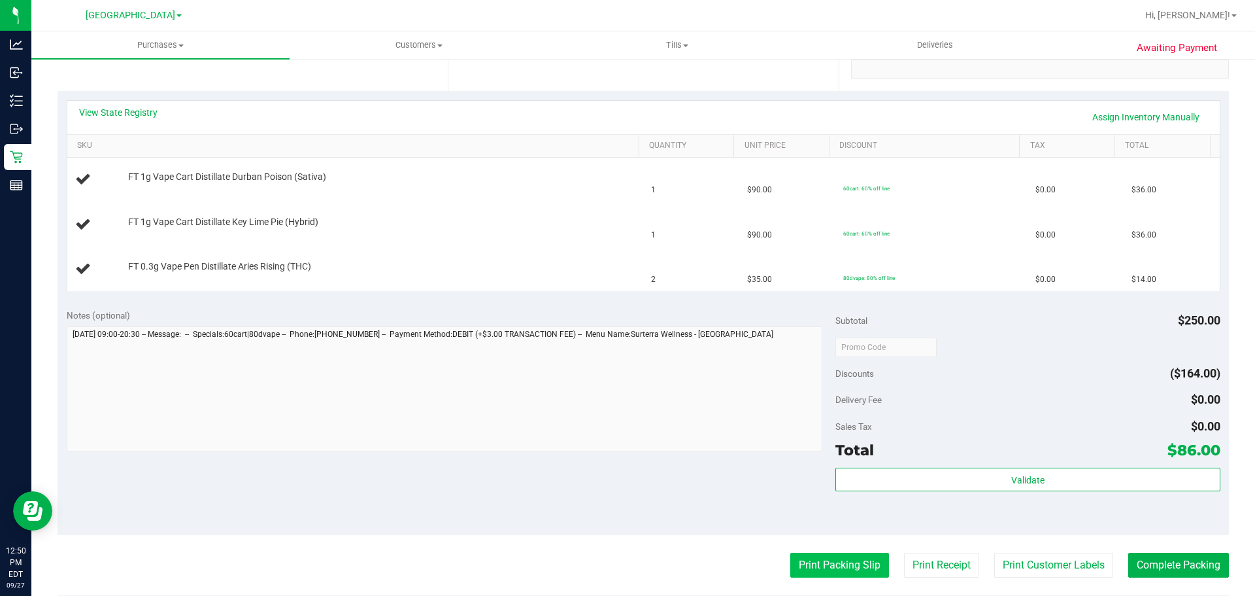
click at [850, 556] on button "Print Packing Slip" at bounding box center [839, 564] width 99 height 25
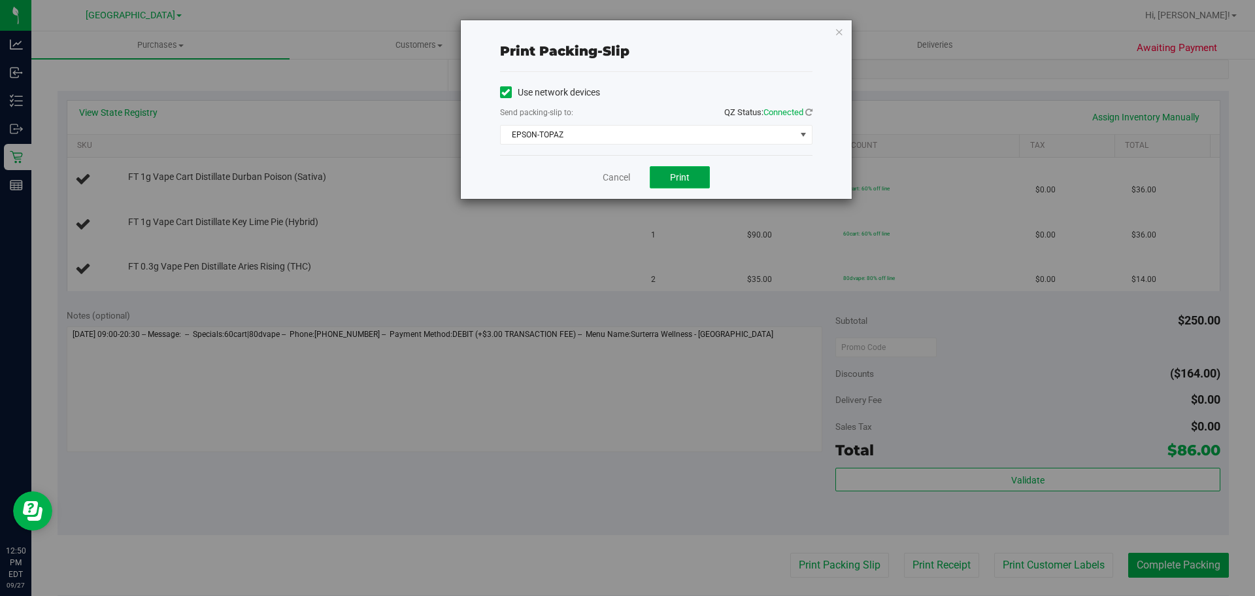
click at [683, 172] on span "Print" at bounding box center [680, 177] width 20 height 10
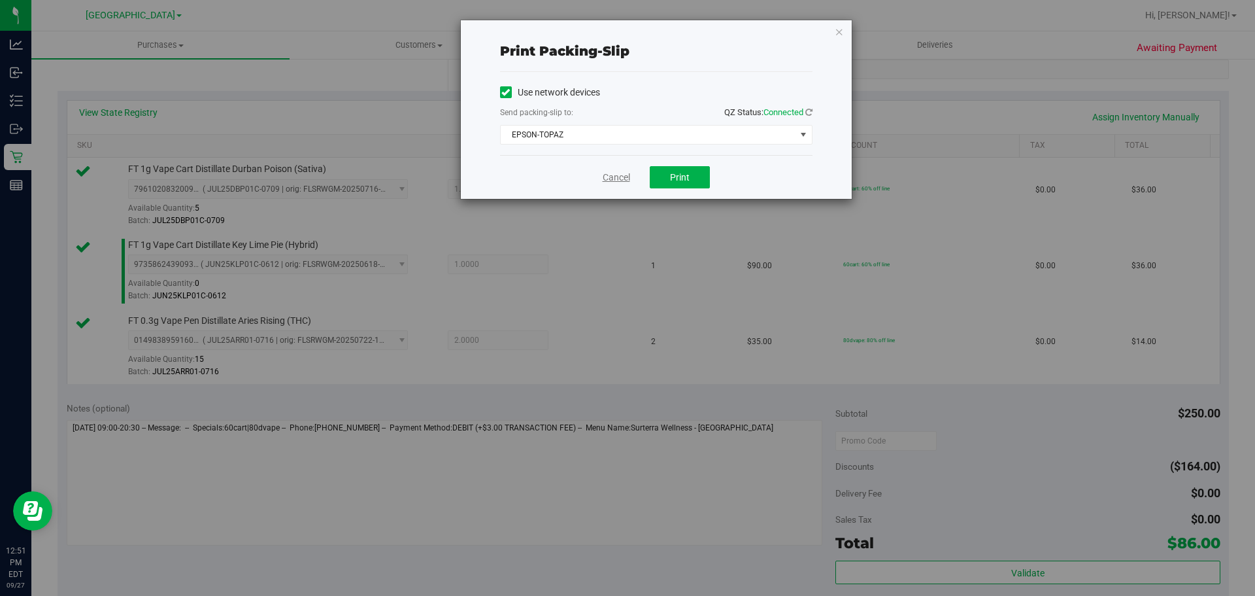
click at [614, 178] on link "Cancel" at bounding box center [616, 178] width 27 height 14
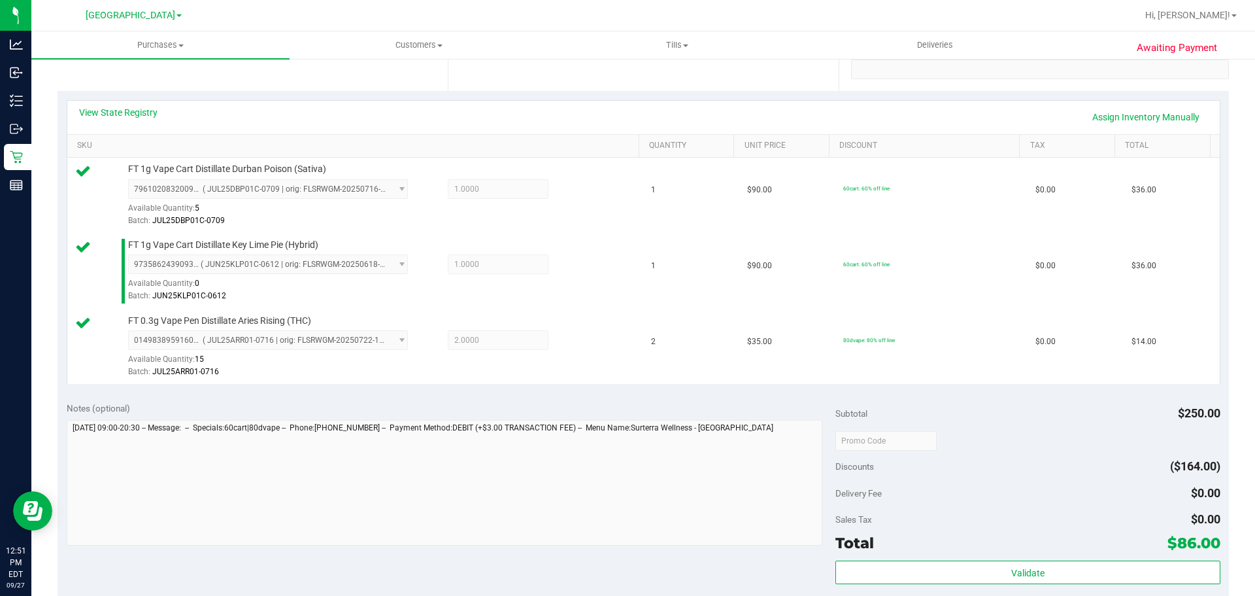
scroll to position [606, 0]
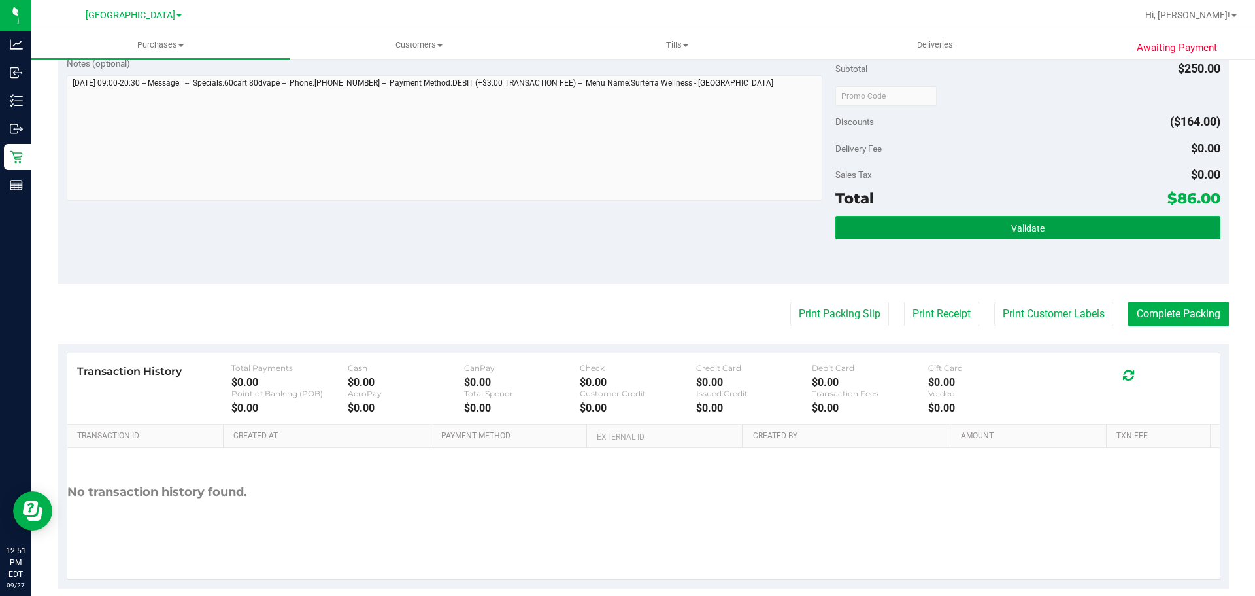
click at [901, 217] on button "Validate" at bounding box center [1027, 228] width 384 height 24
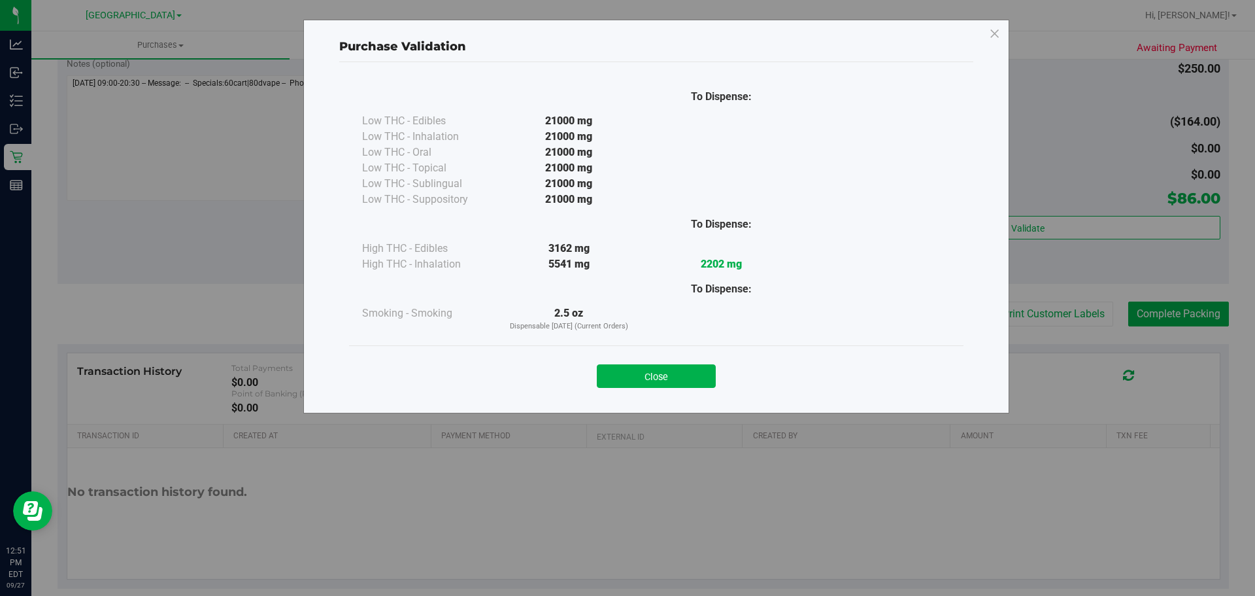
click at [643, 393] on div "Close" at bounding box center [656, 371] width 614 height 53
click at [652, 375] on button "Close" at bounding box center [656, 376] width 119 height 24
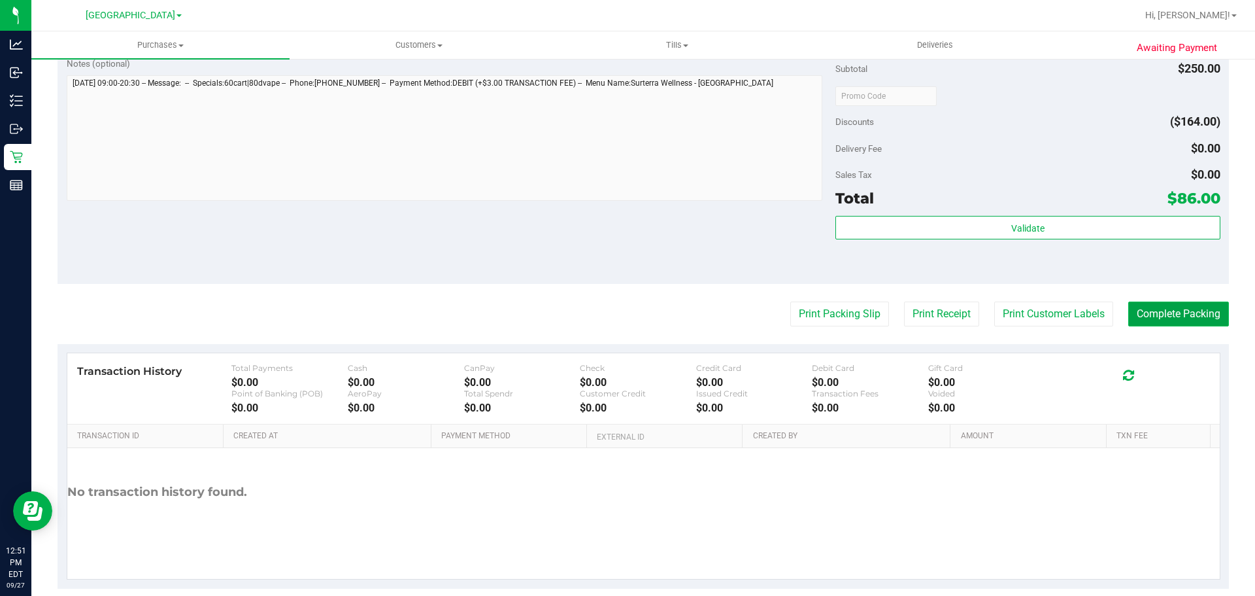
click at [1149, 306] on button "Complete Packing" at bounding box center [1178, 313] width 101 height 25
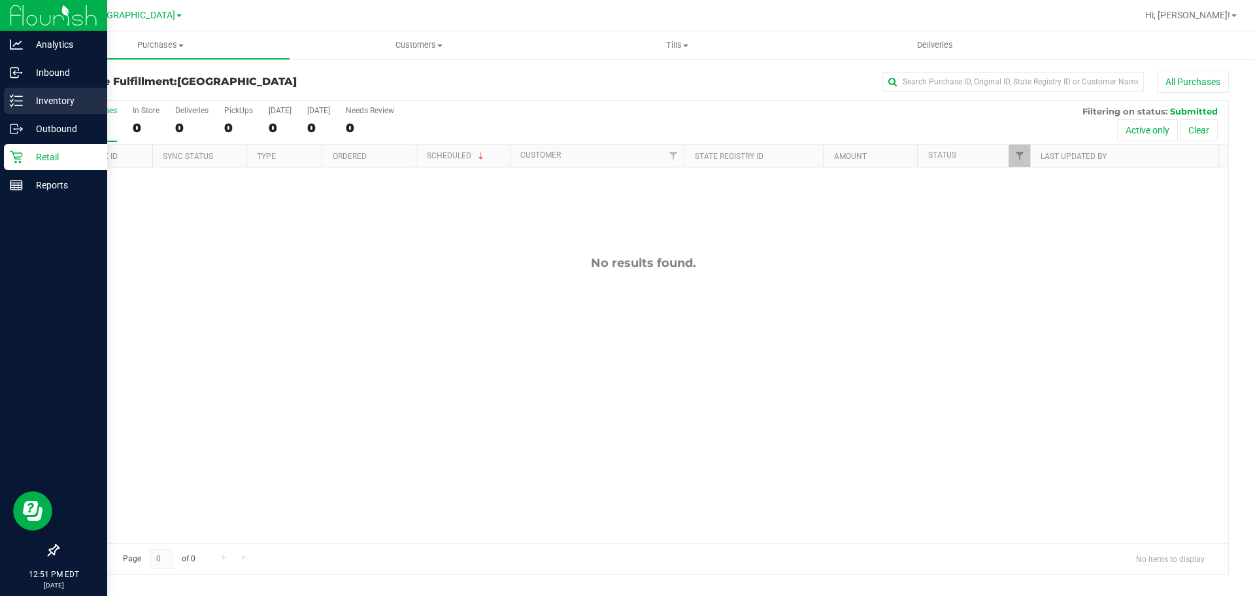
click at [29, 90] on div "Inventory" at bounding box center [55, 101] width 103 height 26
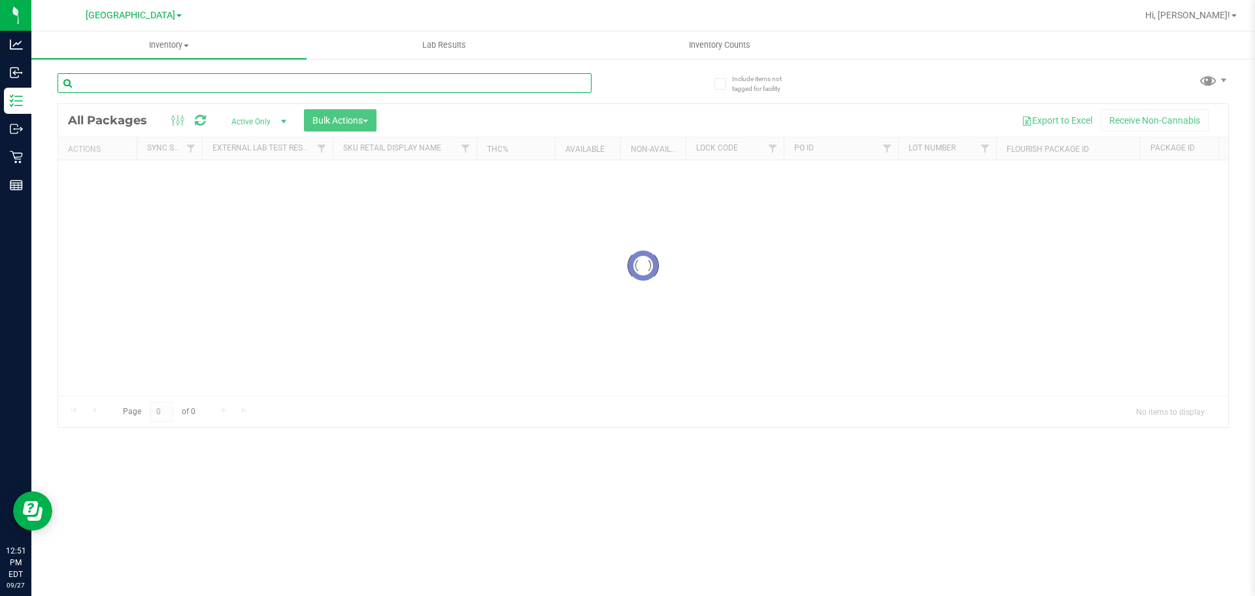
click at [160, 80] on input "text" at bounding box center [325, 83] width 534 height 20
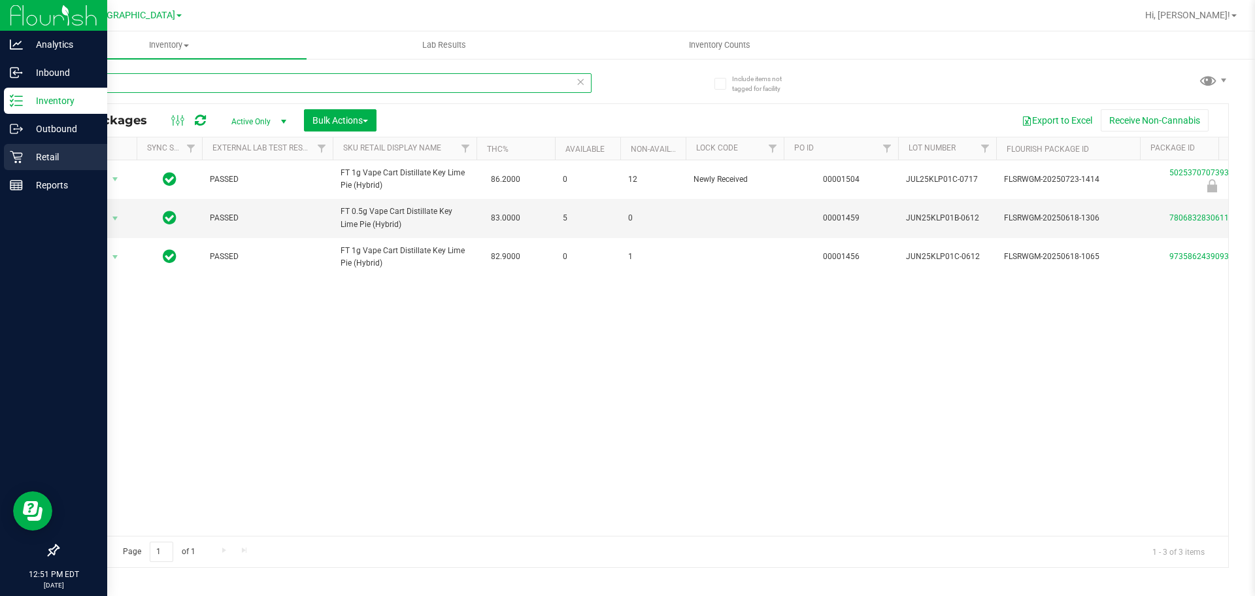
type input "klp"
click at [11, 152] on icon at bounding box center [16, 156] width 13 height 13
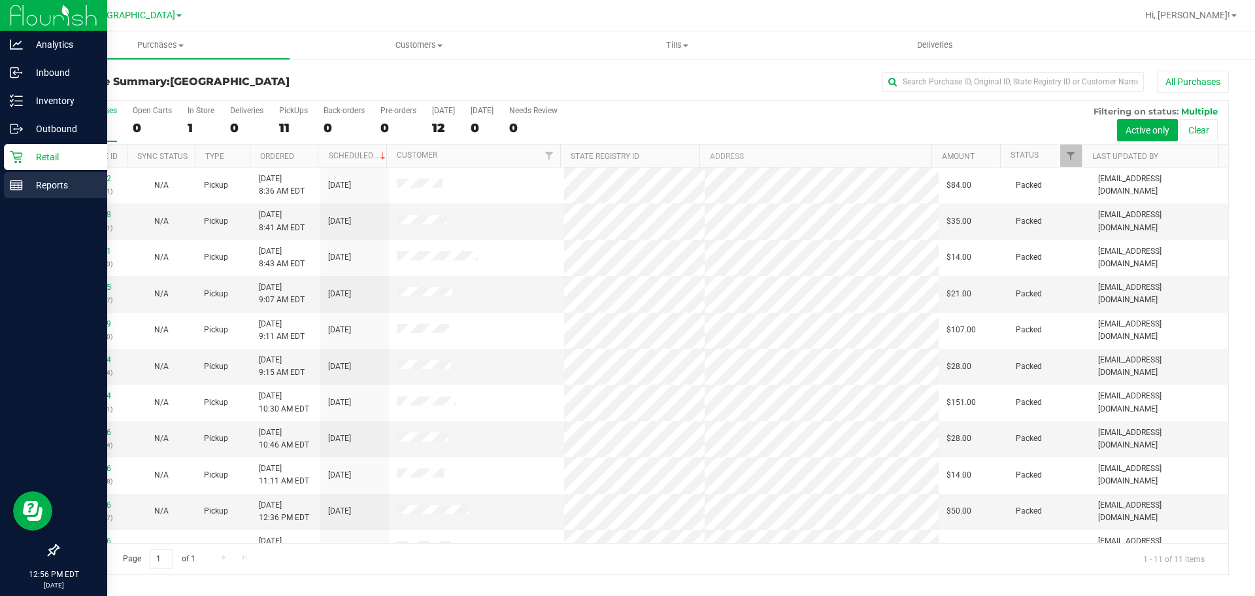
click at [14, 190] on rect at bounding box center [16, 184] width 12 height 9
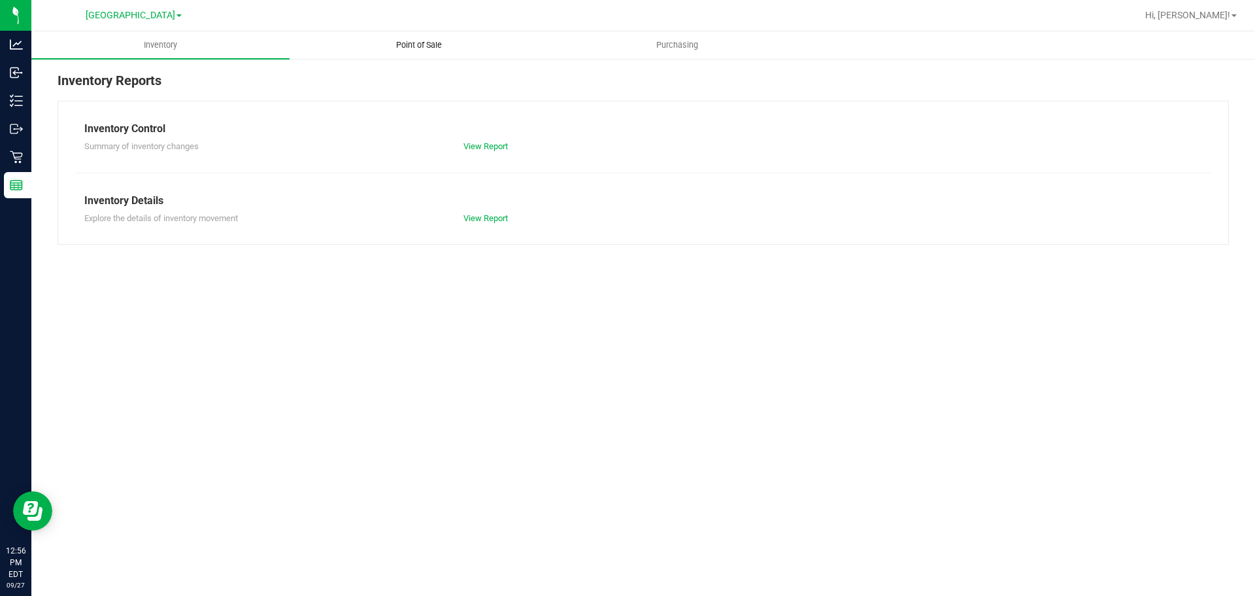
click at [416, 44] on span "Point of Sale" at bounding box center [418, 45] width 81 height 12
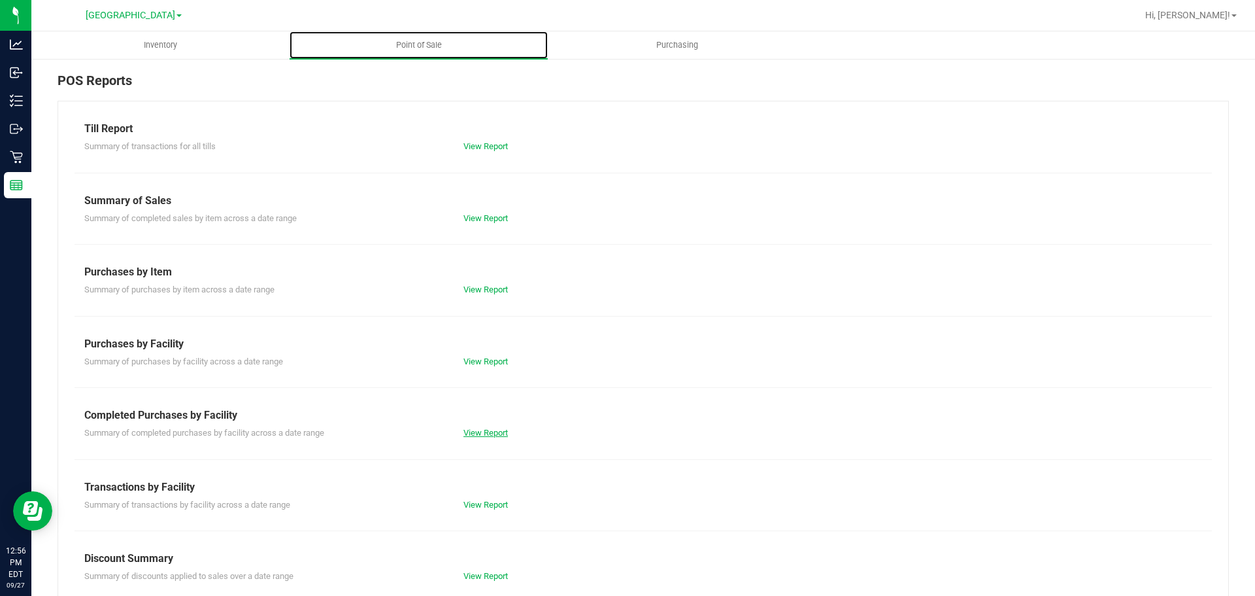
click at [475, 432] on link "View Report" at bounding box center [485, 433] width 44 height 10
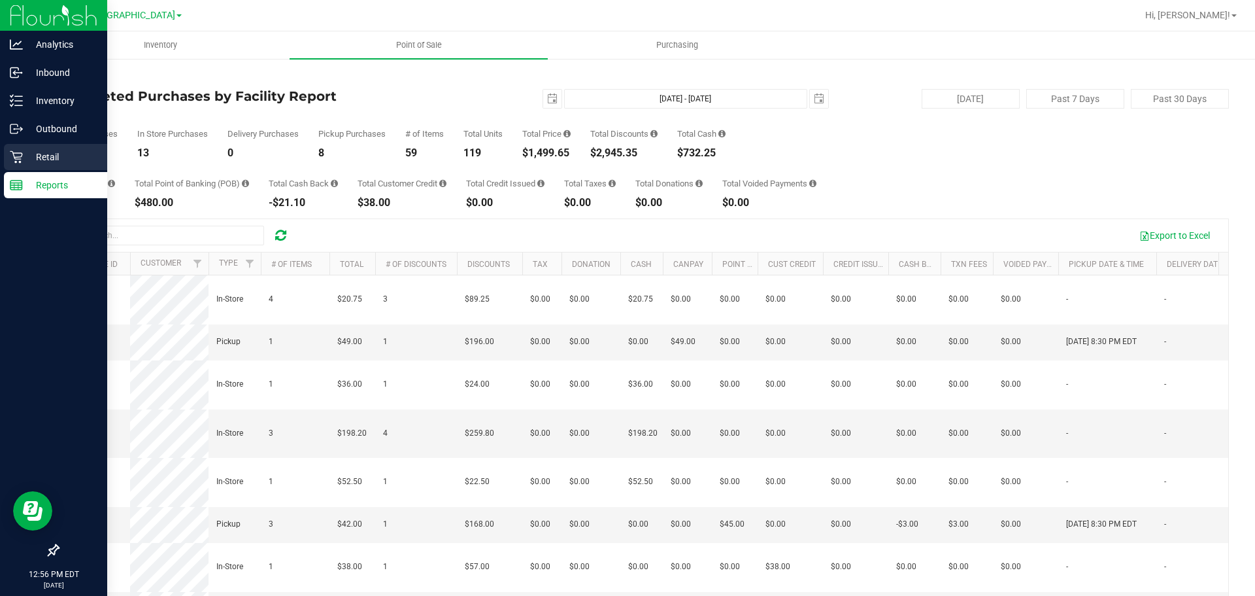
click at [14, 161] on icon at bounding box center [16, 156] width 13 height 13
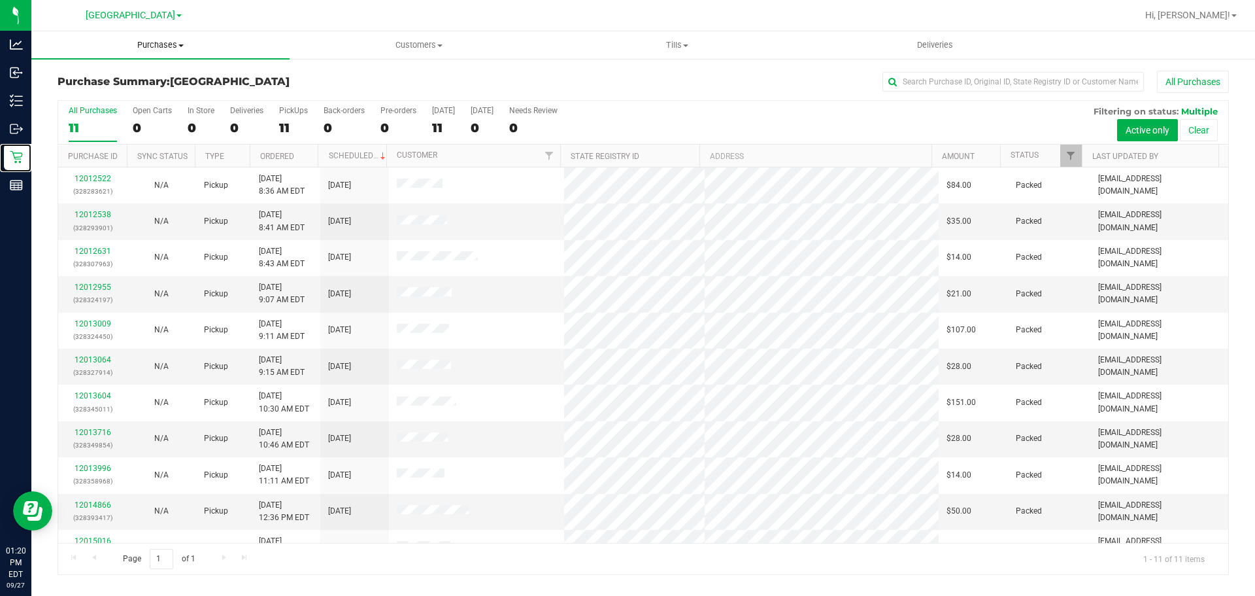
click at [173, 43] on span "Purchases" at bounding box center [160, 45] width 258 height 12
click at [114, 80] on span "Summary of purchases" at bounding box center [98, 78] width 134 height 11
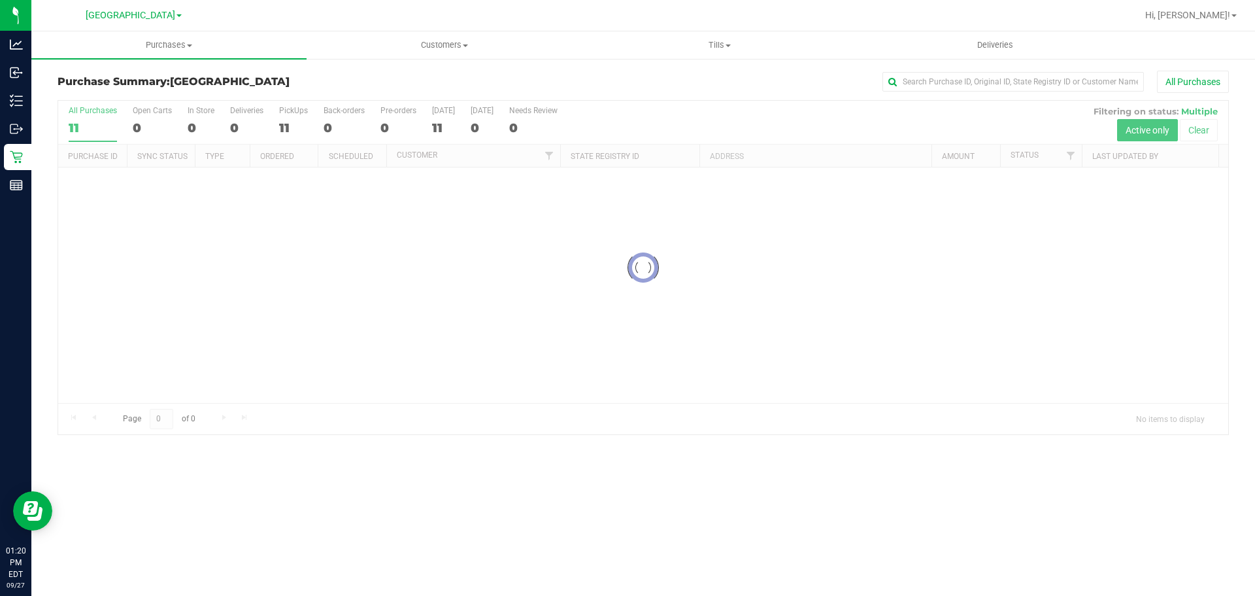
click at [316, 350] on div at bounding box center [643, 267] width 1170 height 333
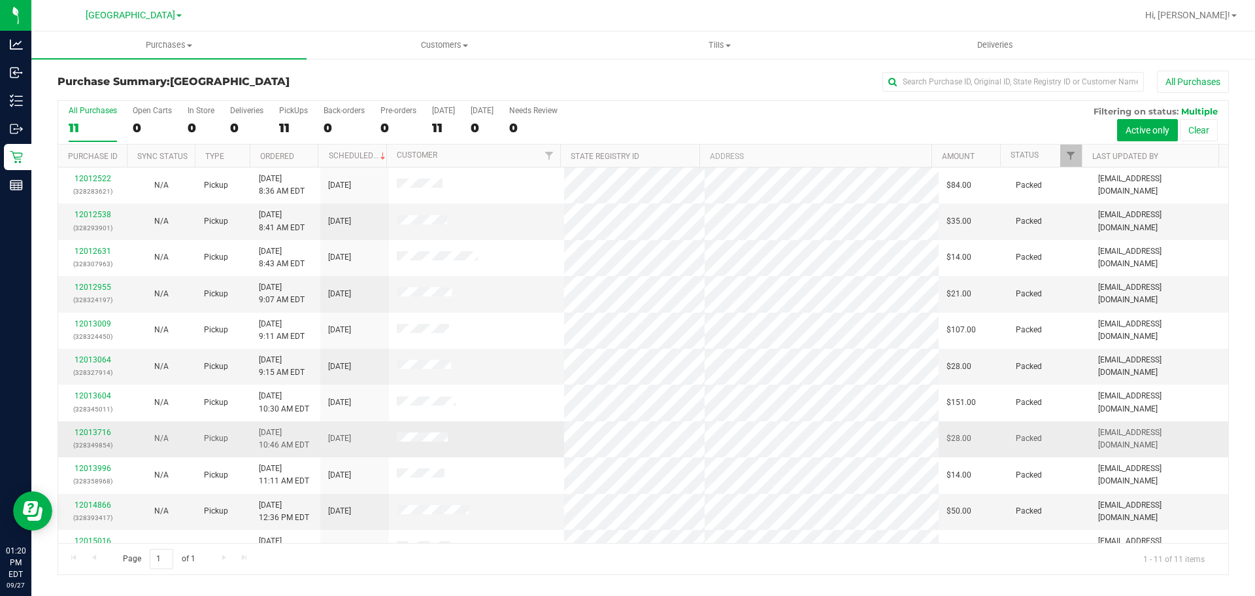
click at [303, 455] on td "[DATE] 10:46 AM EDT" at bounding box center [285, 439] width 69 height 36
click at [90, 509] on link "12015419" at bounding box center [93, 510] width 37 height 9
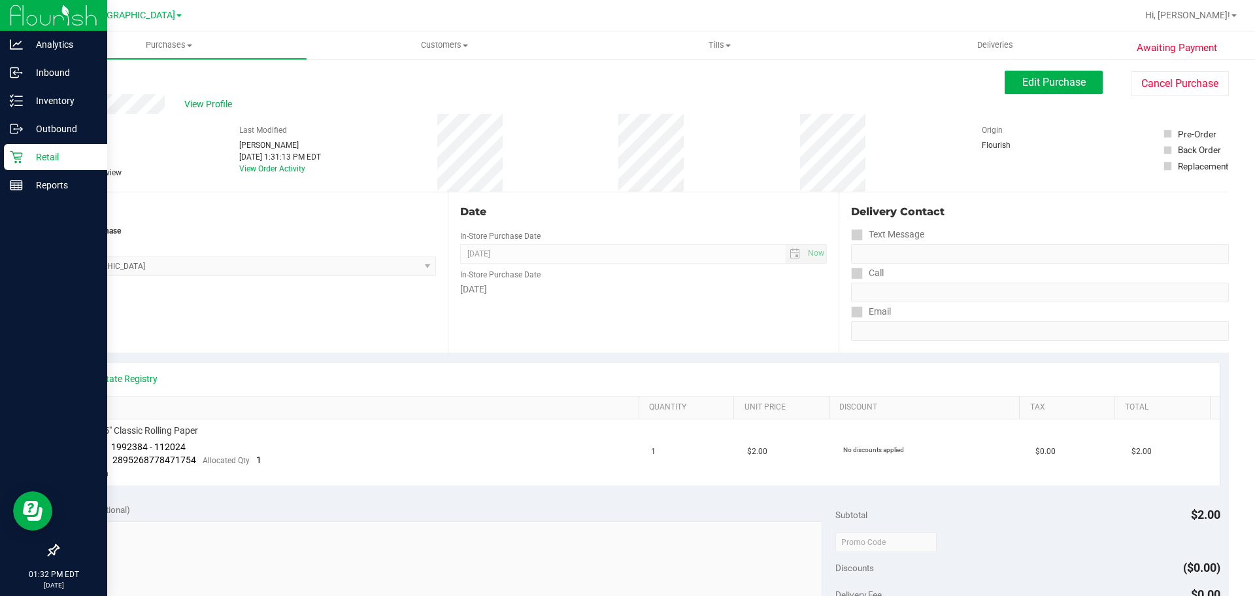
click at [1, 145] on link "Retail" at bounding box center [53, 158] width 107 height 28
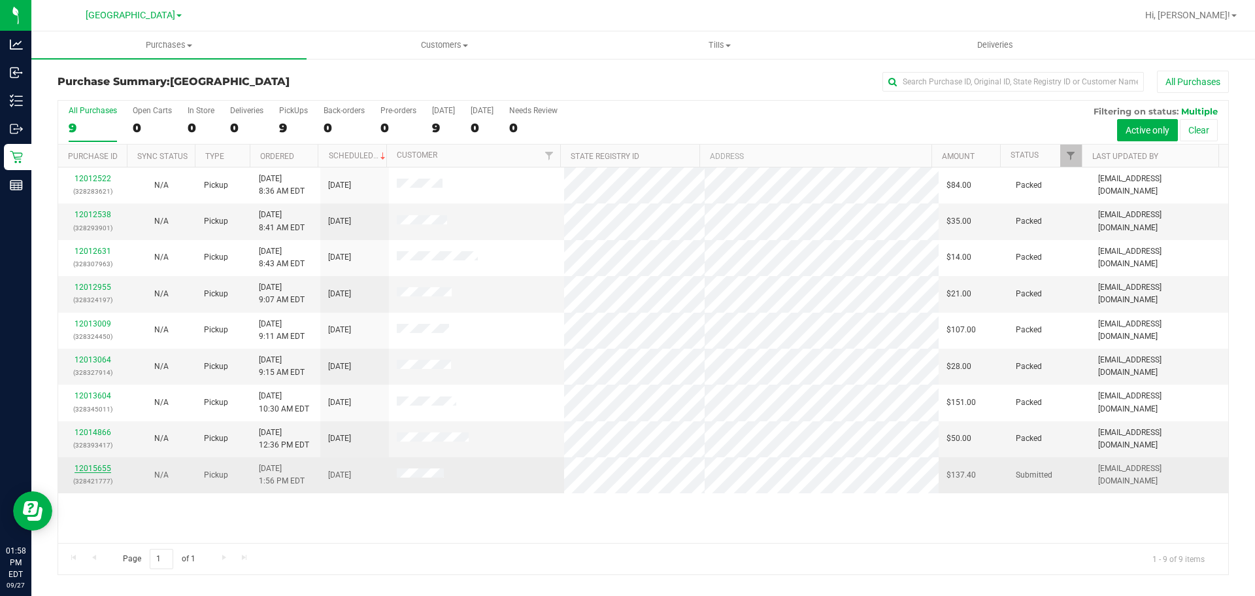
click at [75, 464] on link "12015655" at bounding box center [93, 467] width 37 height 9
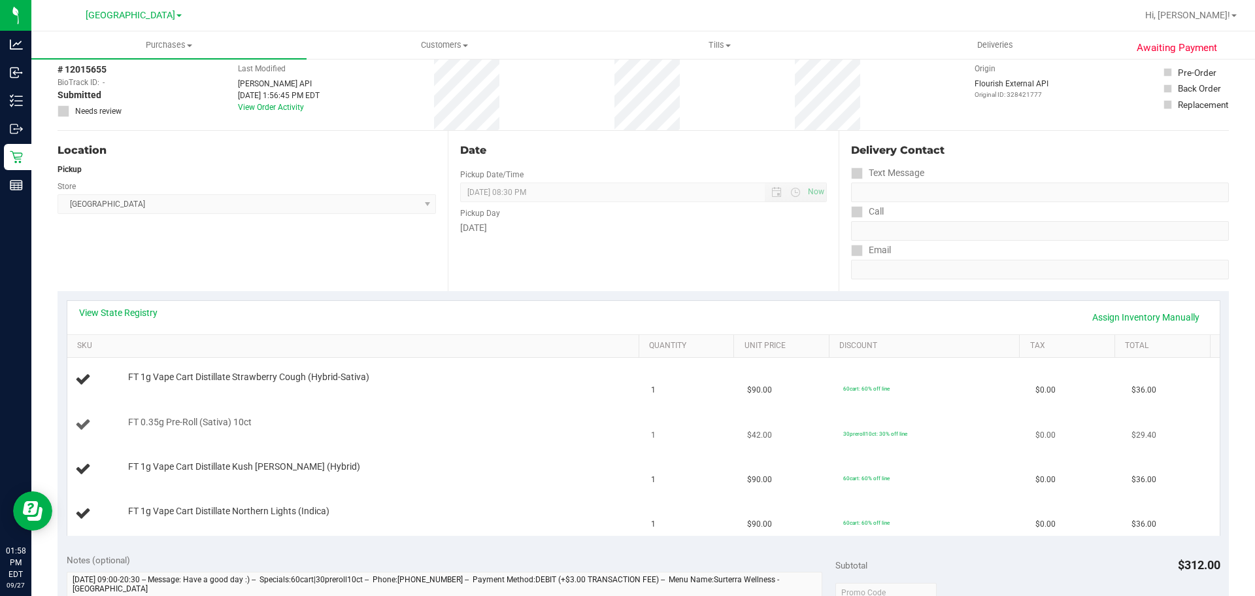
scroll to position [458, 0]
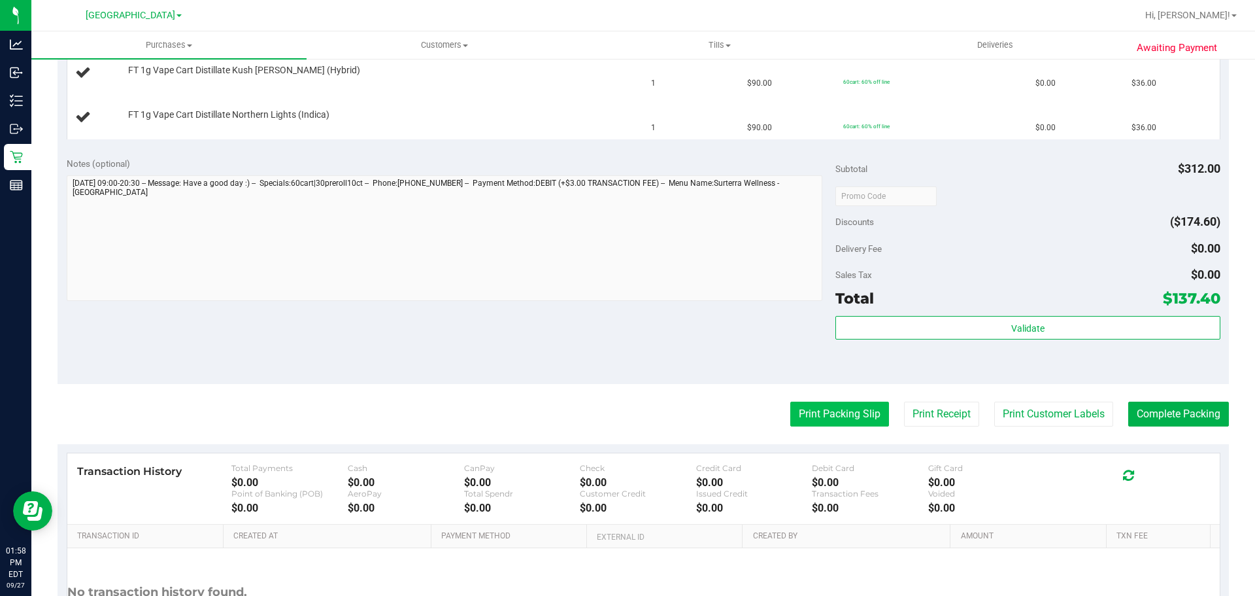
click at [795, 420] on button "Print Packing Slip" at bounding box center [839, 413] width 99 height 25
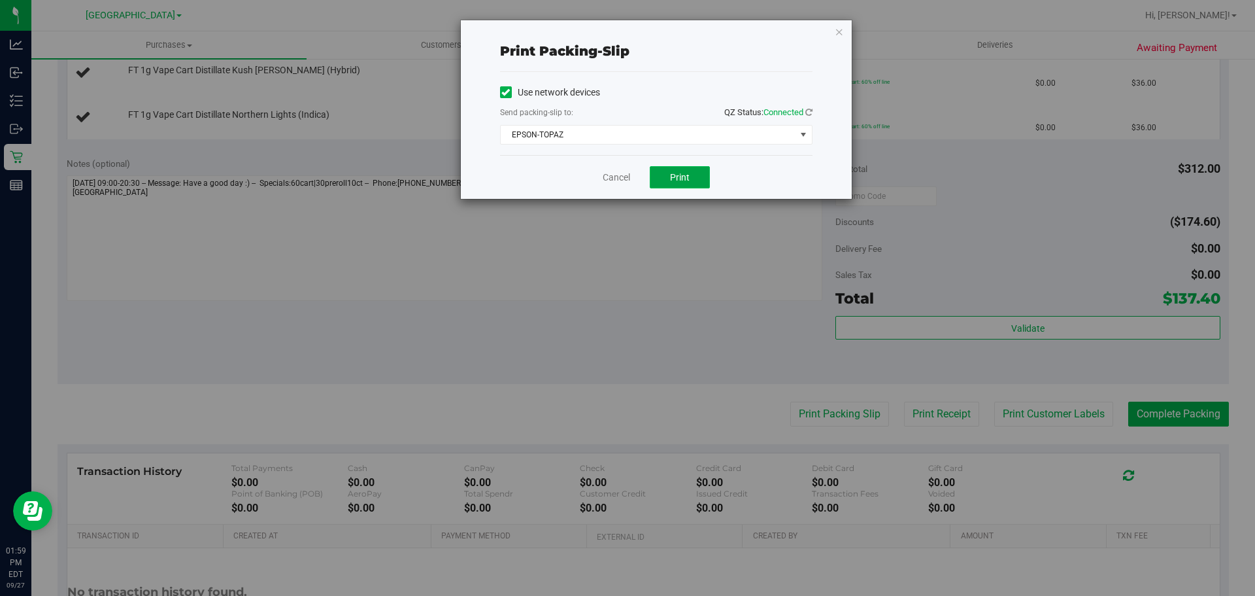
click at [694, 170] on button "Print" at bounding box center [680, 177] width 60 height 22
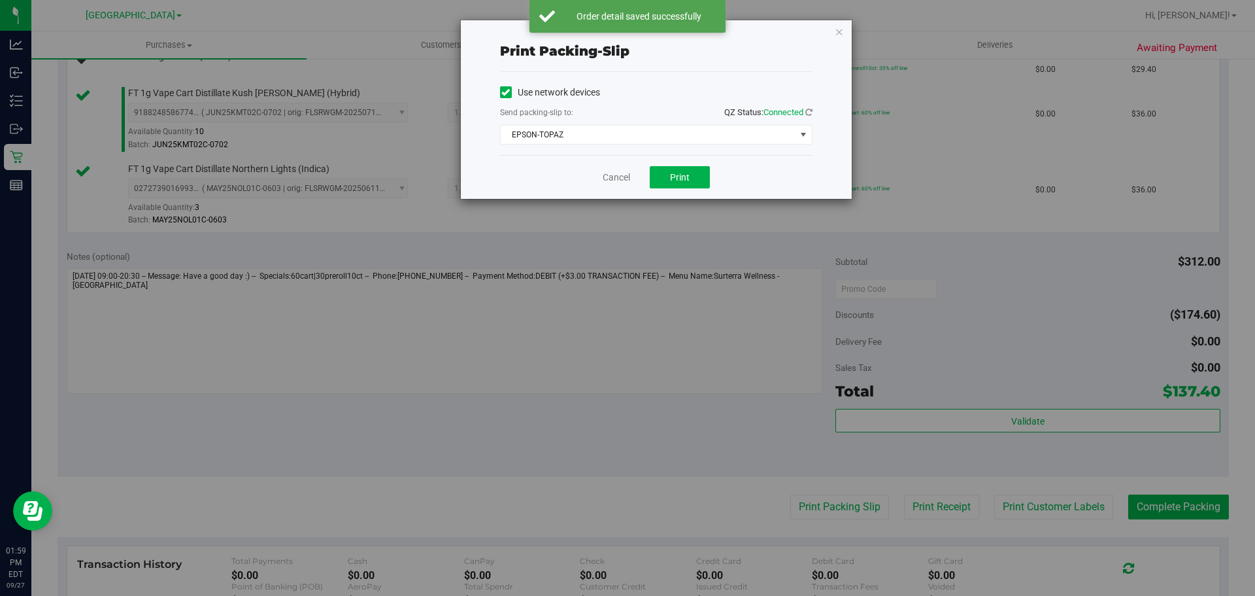
click at [590, 184] on div "Cancel Print" at bounding box center [656, 177] width 312 height 44
click at [599, 179] on div "Cancel Print" at bounding box center [656, 177] width 312 height 44
click at [601, 175] on div "Cancel Print" at bounding box center [656, 177] width 312 height 44
click at [605, 174] on link "Cancel" at bounding box center [616, 178] width 27 height 14
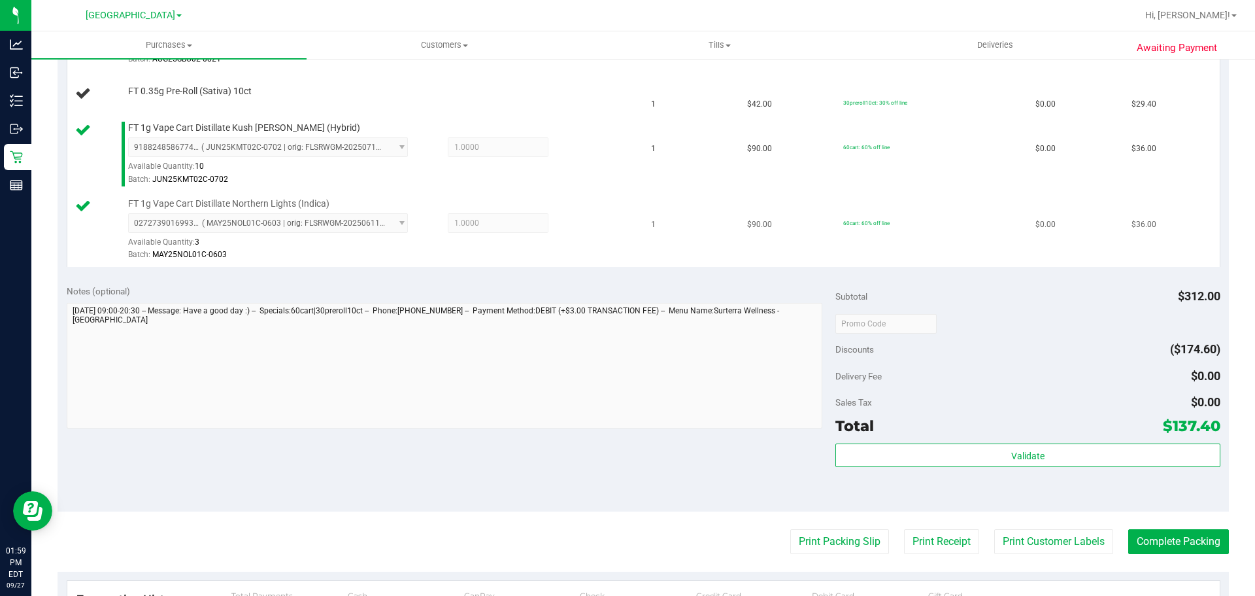
scroll to position [327, 0]
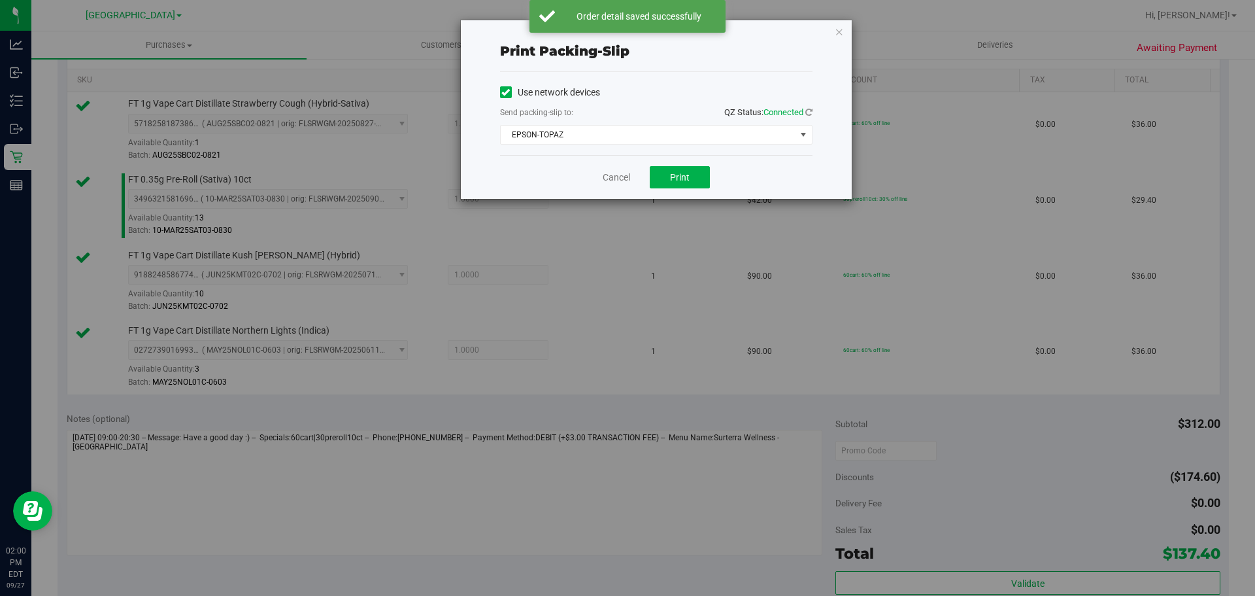
click at [600, 175] on div "Cancel Print" at bounding box center [656, 177] width 312 height 44
click at [607, 173] on link "Cancel" at bounding box center [616, 178] width 27 height 14
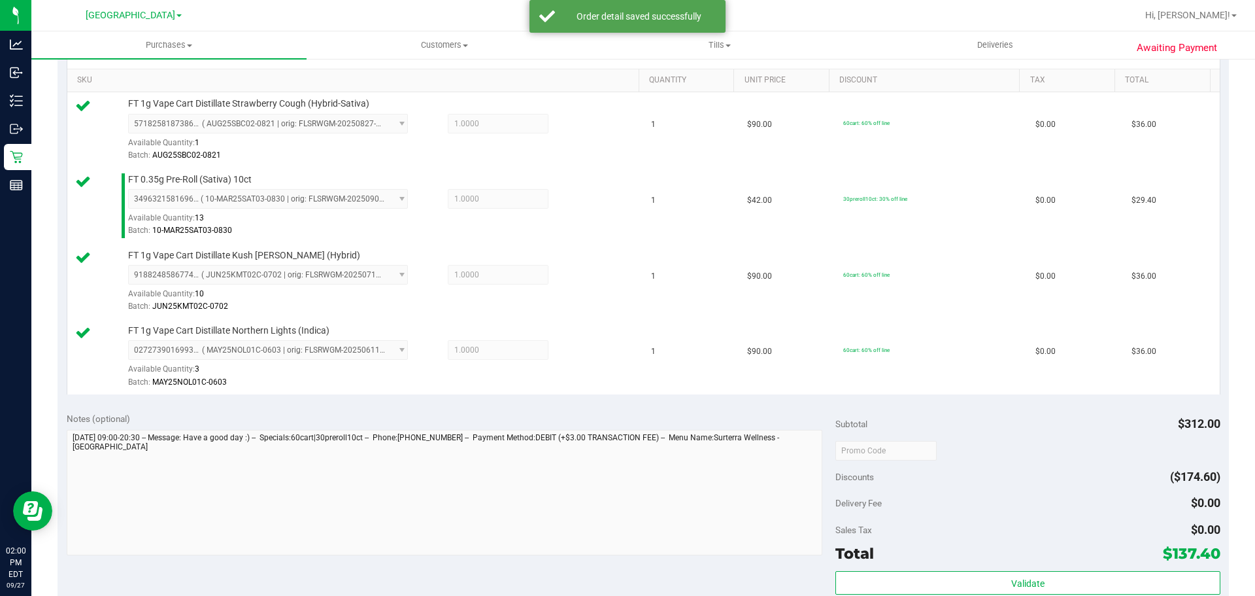
scroll to position [682, 0]
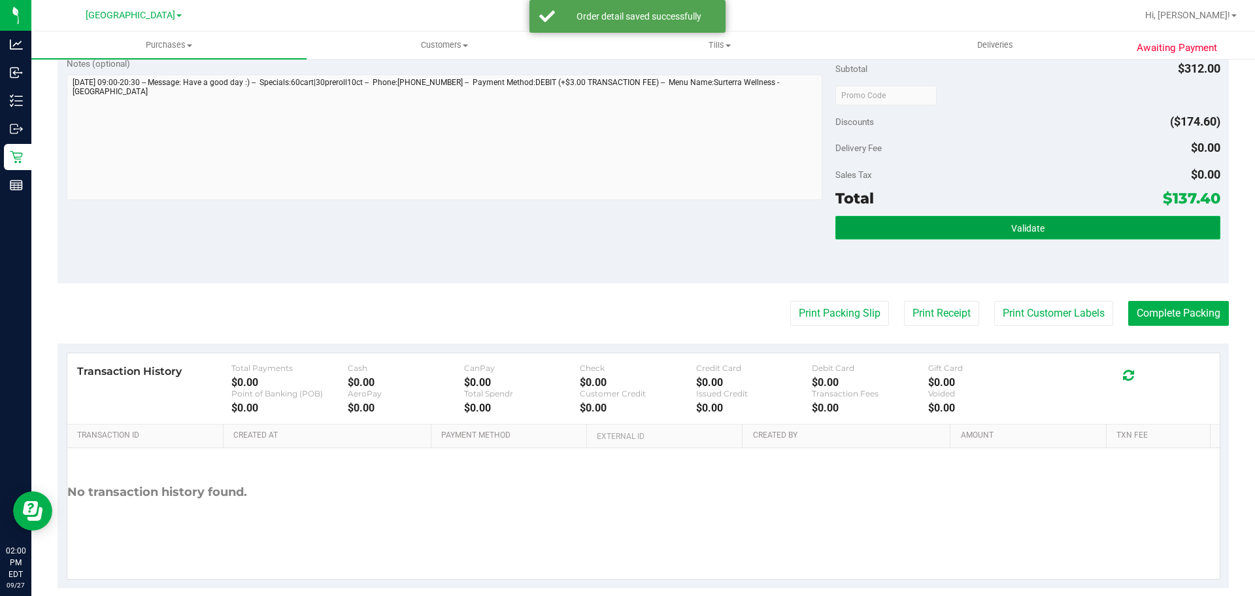
click at [915, 233] on button "Validate" at bounding box center [1027, 228] width 384 height 24
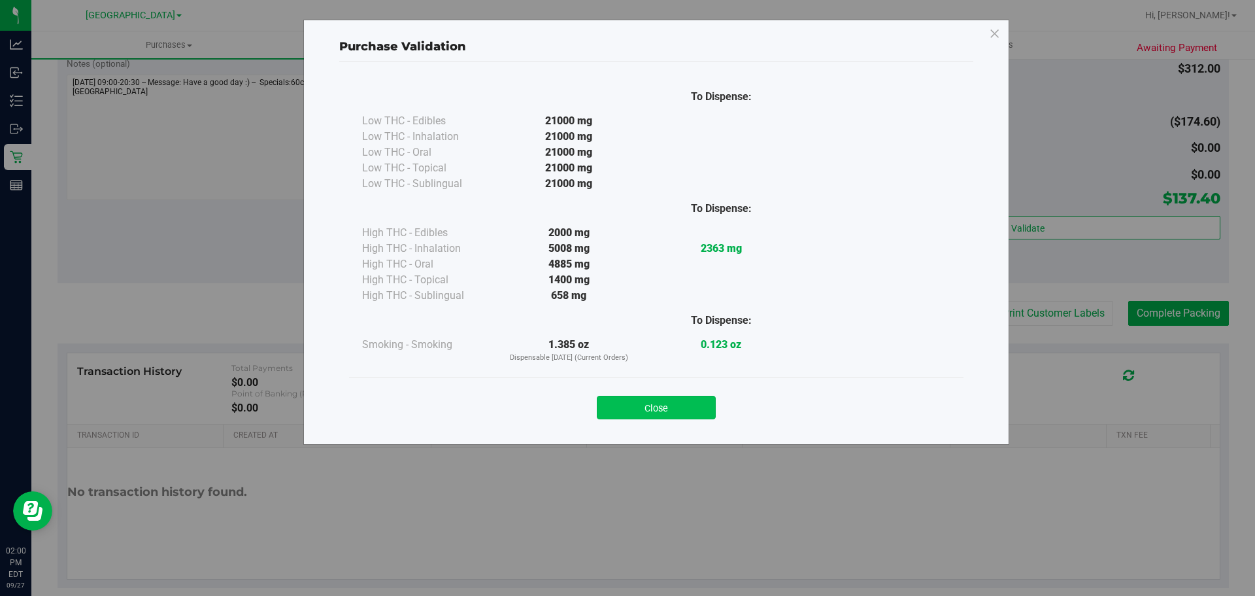
click at [652, 397] on button "Close" at bounding box center [656, 407] width 119 height 24
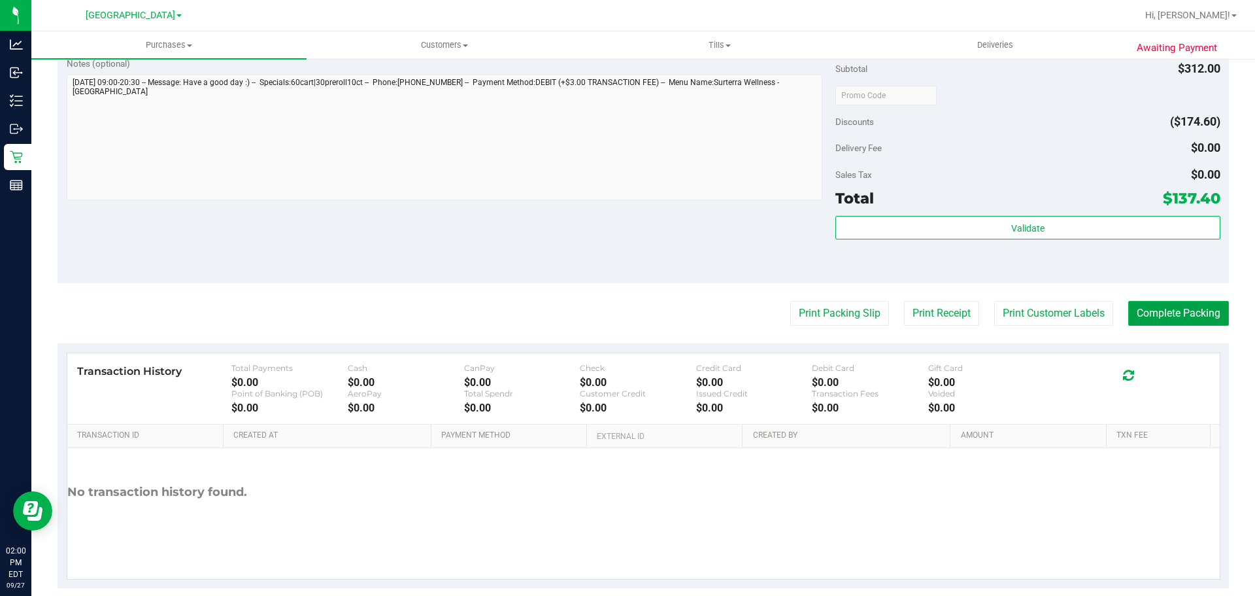
click at [1184, 311] on button "Complete Packing" at bounding box center [1178, 313] width 101 height 25
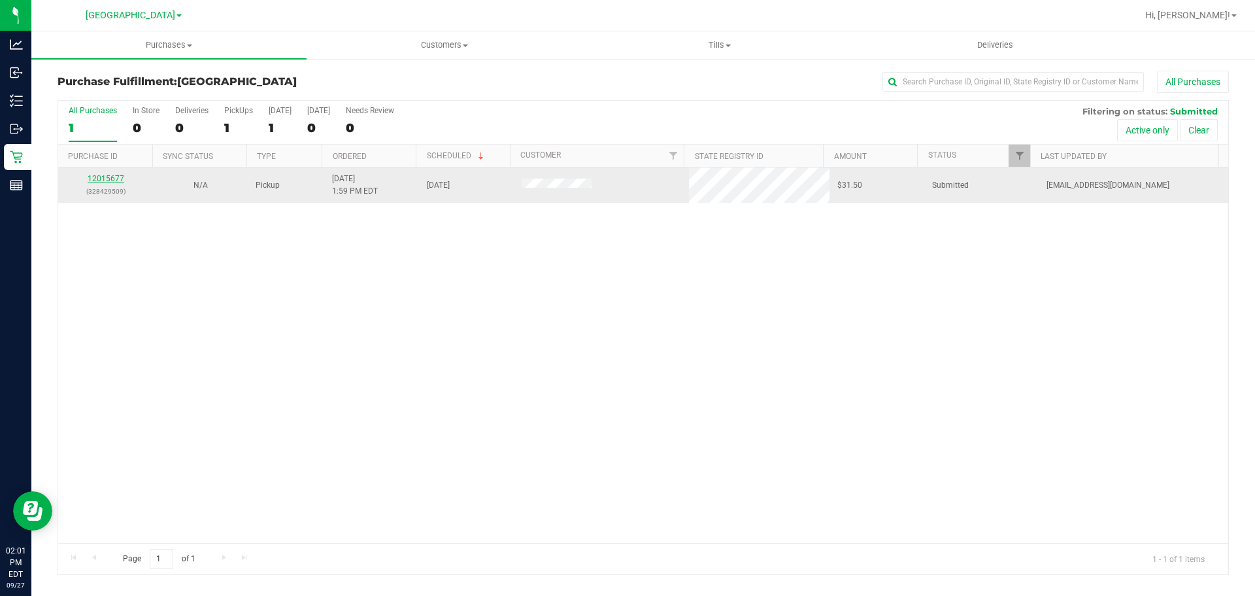
click at [118, 180] on link "12015677" at bounding box center [106, 178] width 37 height 9
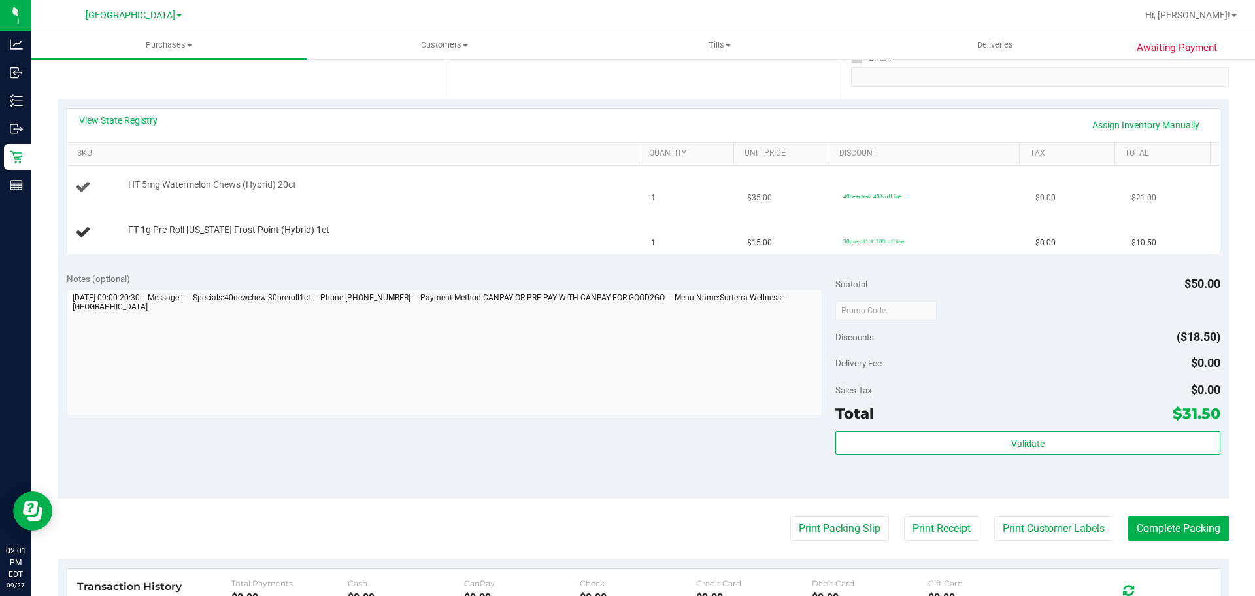
scroll to position [261, 0]
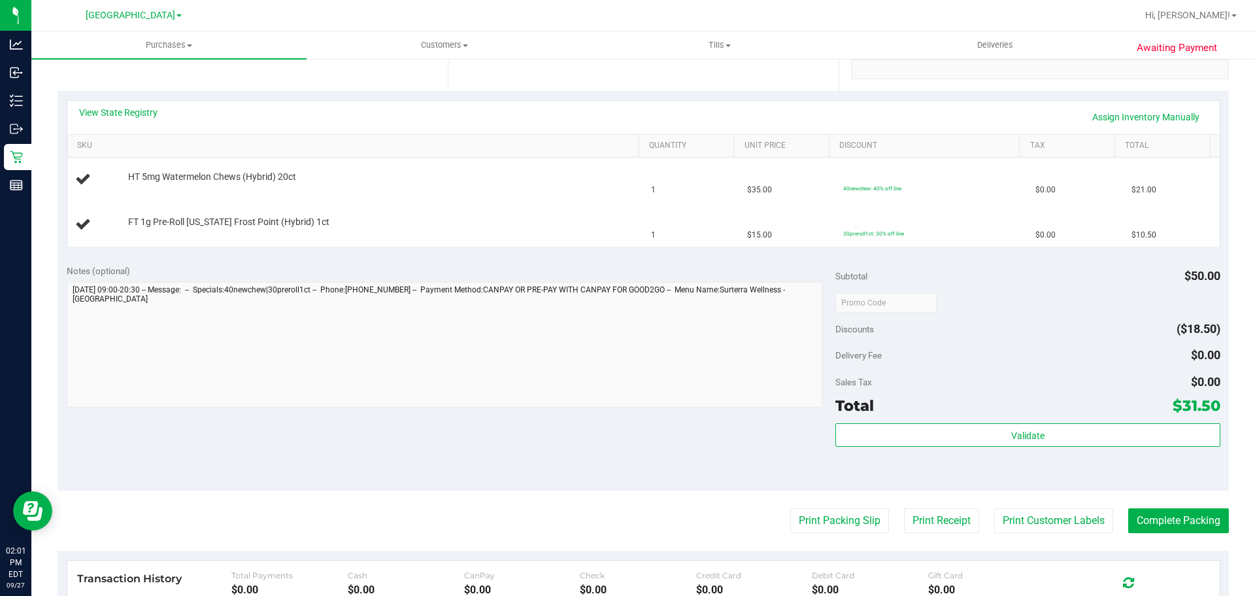
click at [791, 506] on purchase-details "Back Edit Purchase Cancel Purchase View Profile # 12015677 BioTrack ID: - Submi…" at bounding box center [643, 302] width 1171 height 986
click at [790, 513] on button "Print Packing Slip" at bounding box center [839, 520] width 99 height 25
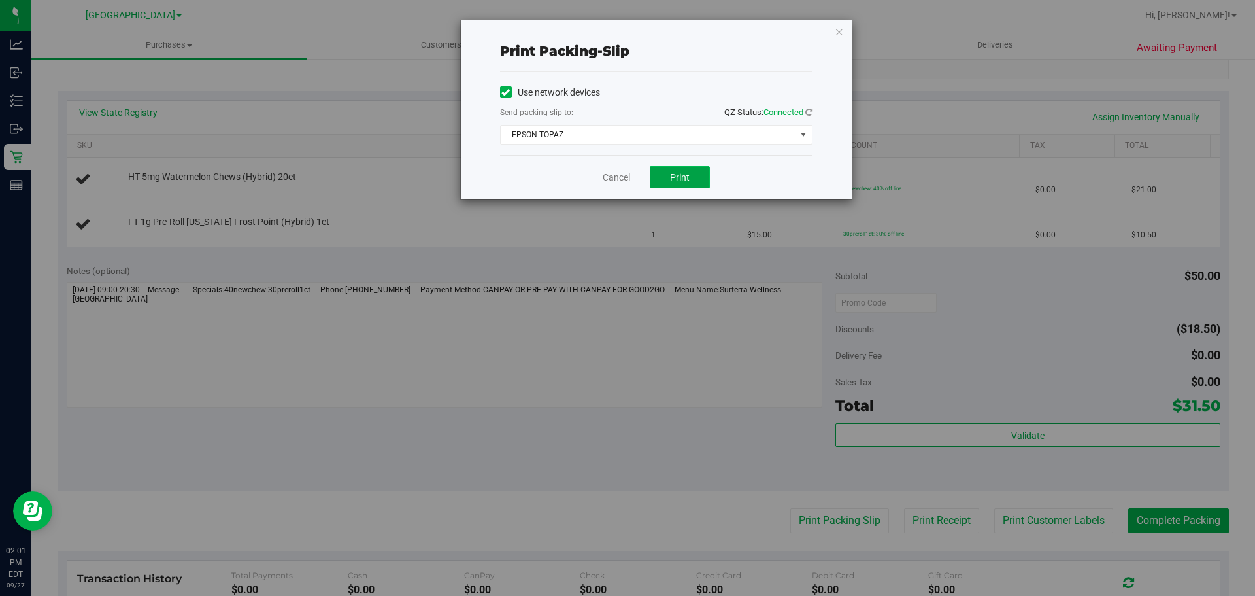
click at [681, 175] on span "Print" at bounding box center [680, 177] width 20 height 10
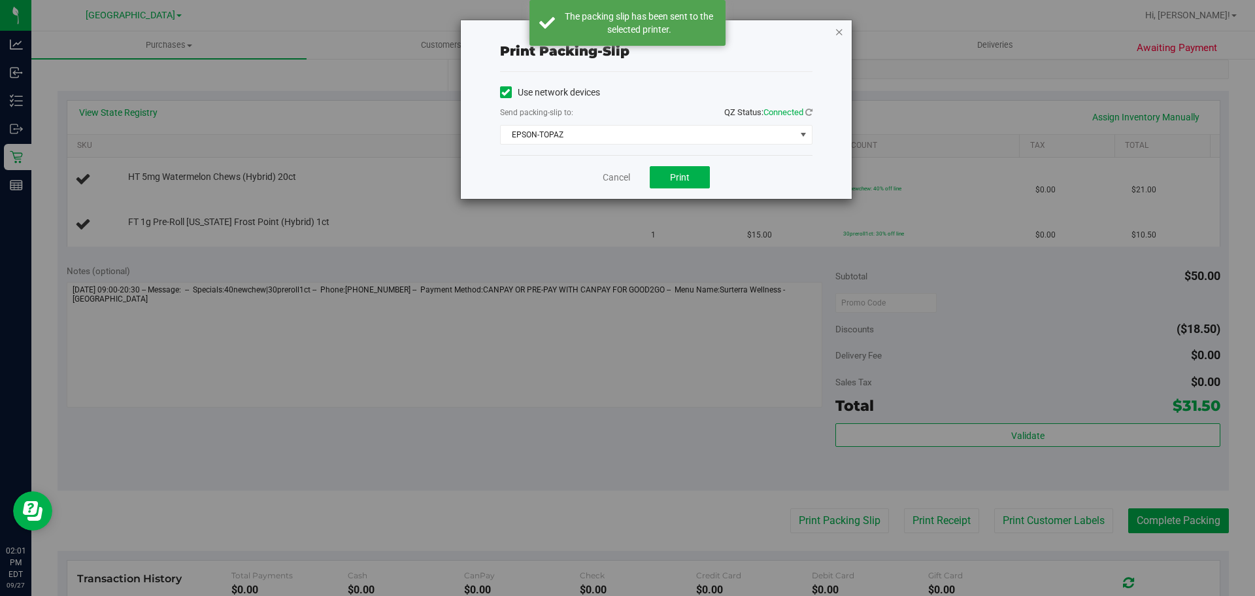
click at [835, 29] on icon "button" at bounding box center [839, 32] width 9 height 16
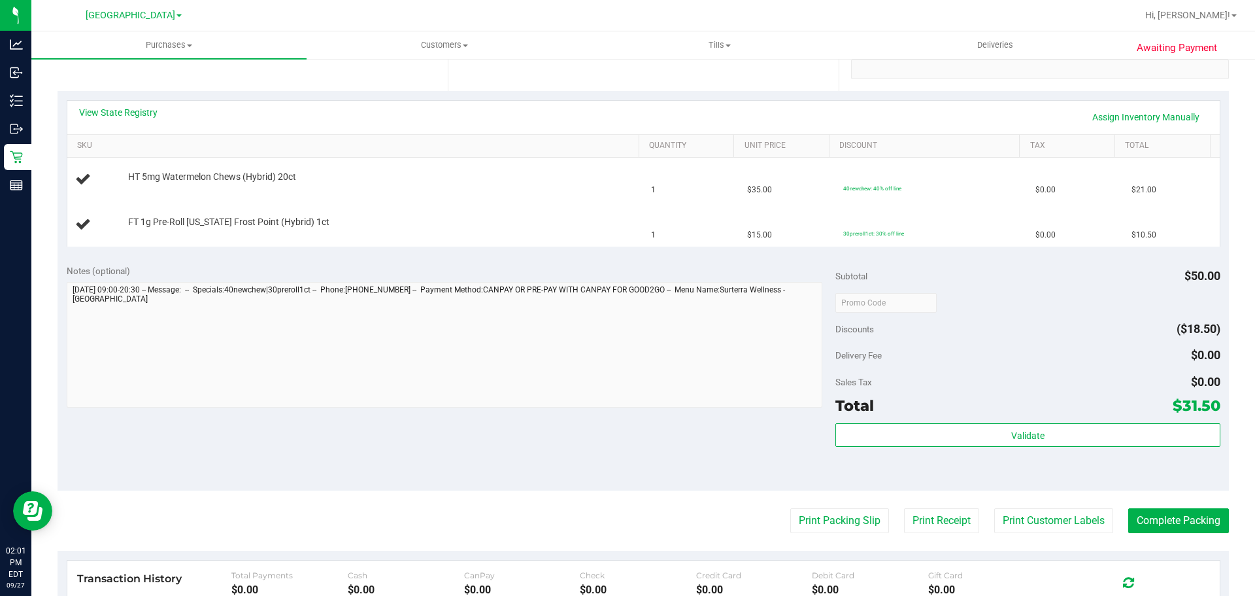
click at [790, 508] on button "Print Packing Slip" at bounding box center [839, 520] width 99 height 25
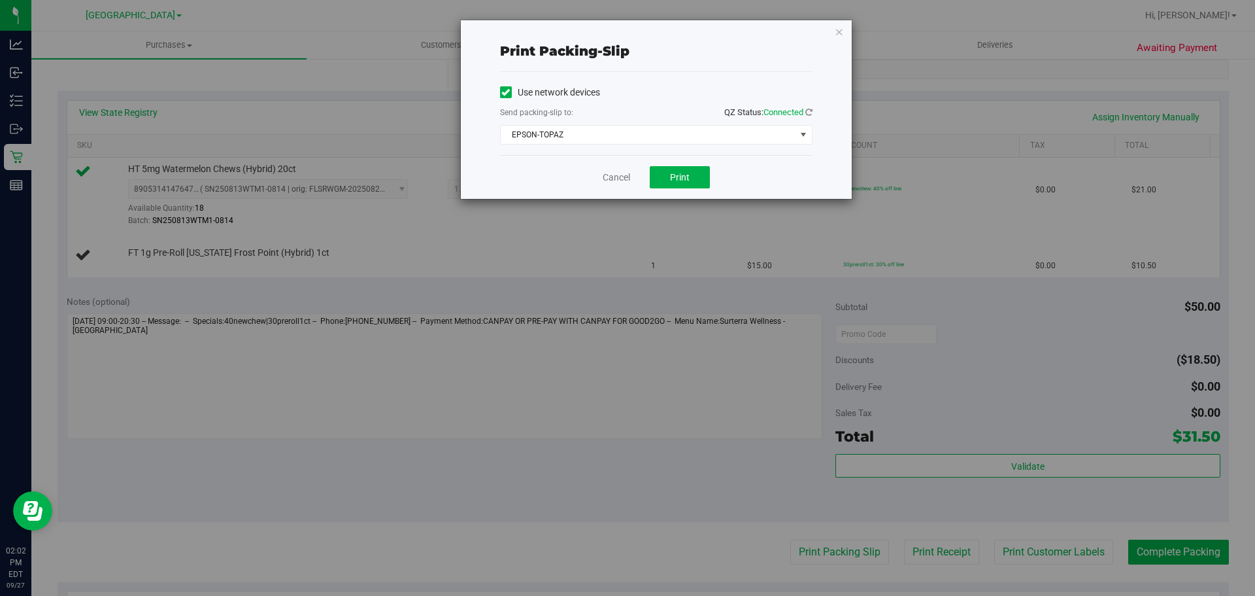
click at [609, 169] on div "Cancel Print" at bounding box center [656, 177] width 312 height 44
click at [613, 178] on link "Cancel" at bounding box center [616, 178] width 27 height 14
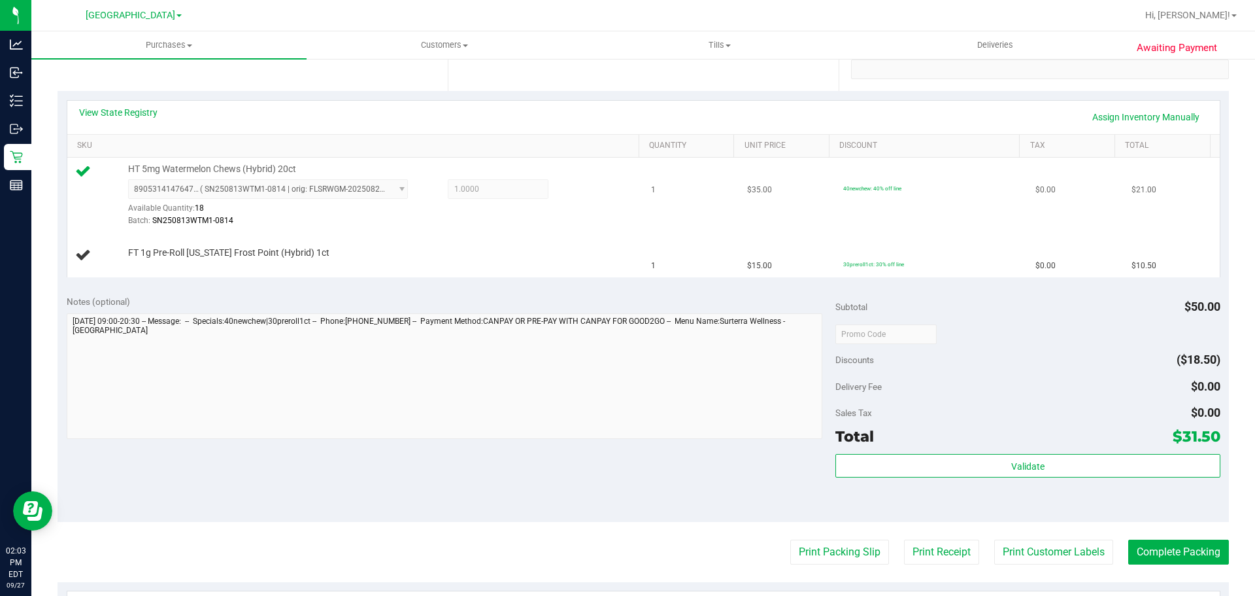
click at [790, 539] on button "Print Packing Slip" at bounding box center [839, 551] width 99 height 25
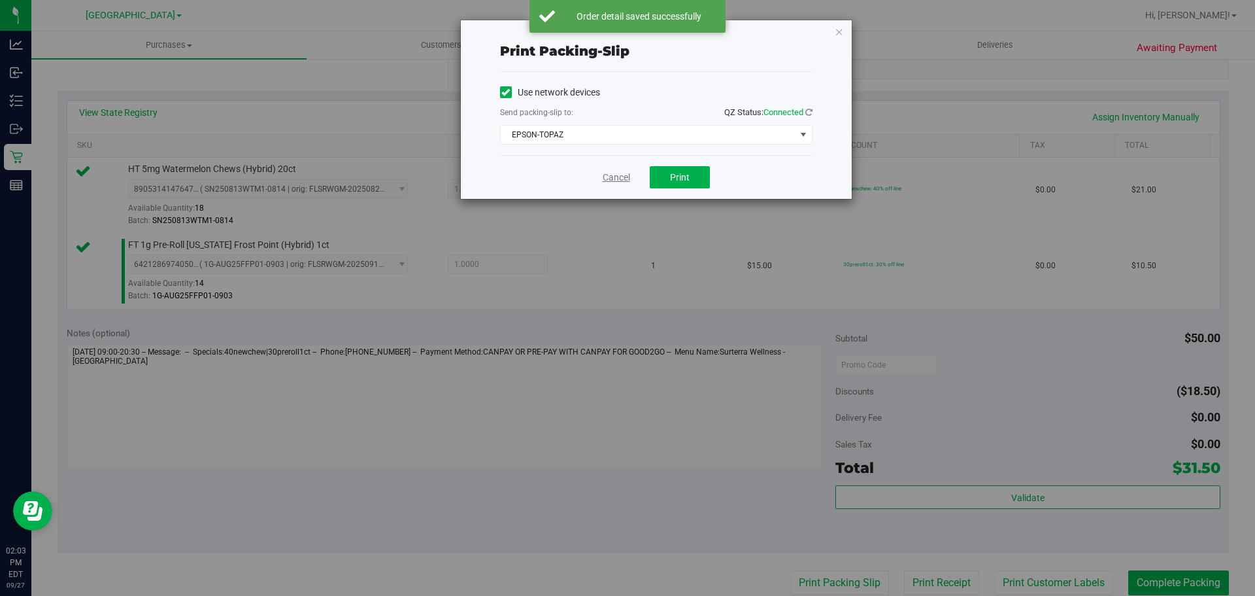
click at [619, 175] on link "Cancel" at bounding box center [616, 178] width 27 height 14
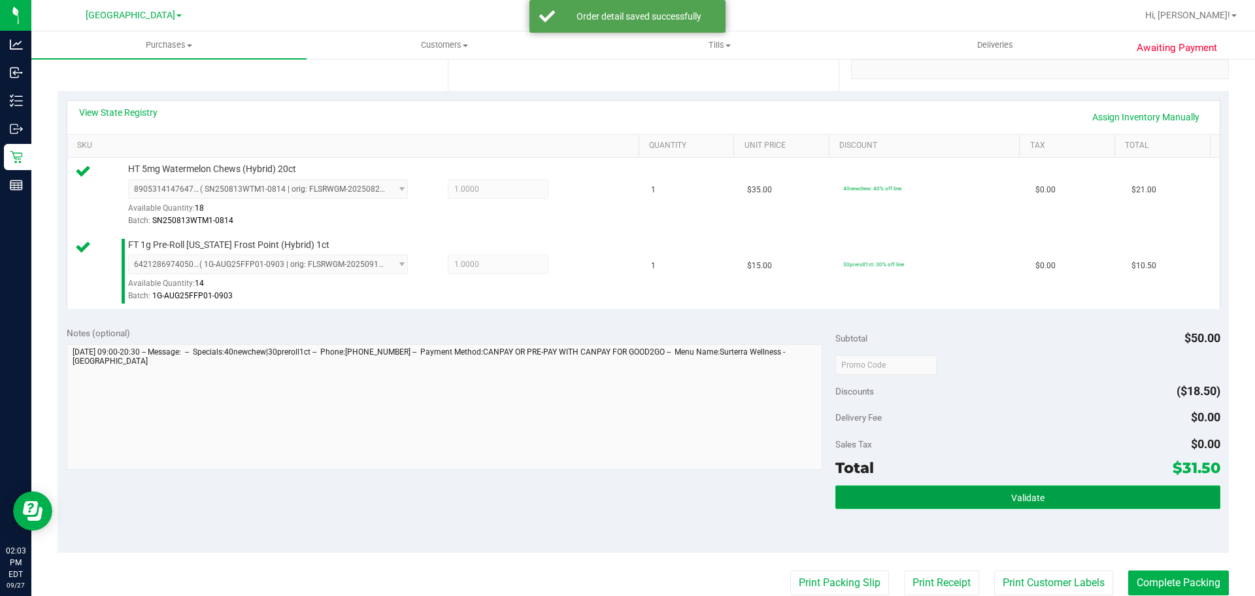
click at [1011, 492] on span "Validate" at bounding box center [1027, 497] width 33 height 10
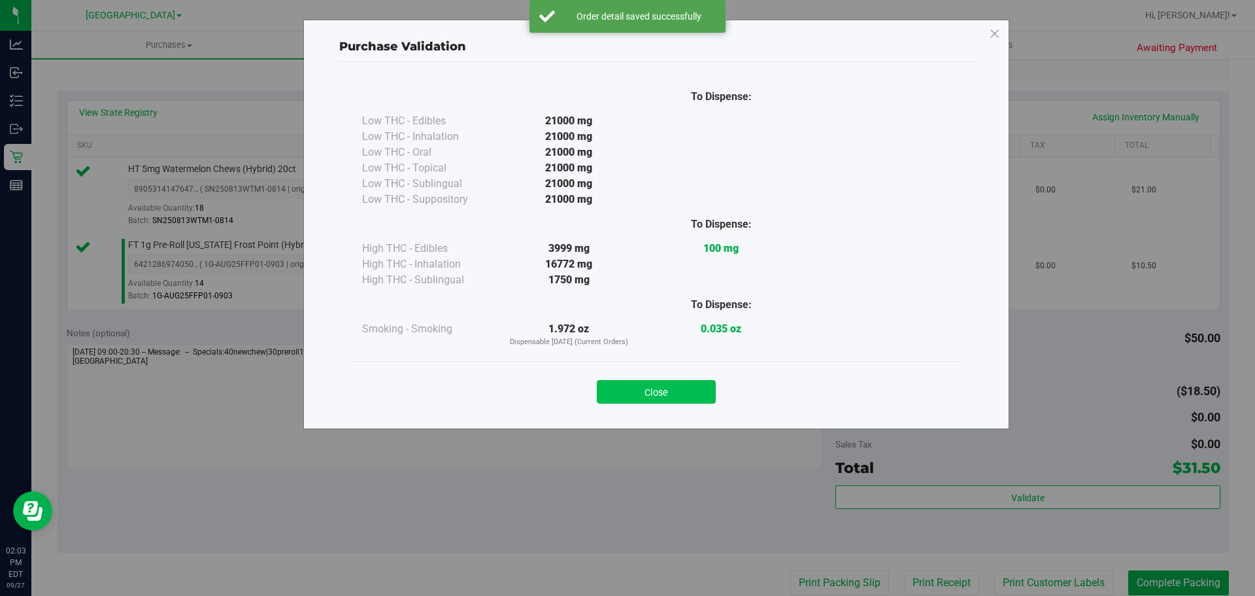
click at [679, 384] on button "Close" at bounding box center [656, 392] width 119 height 24
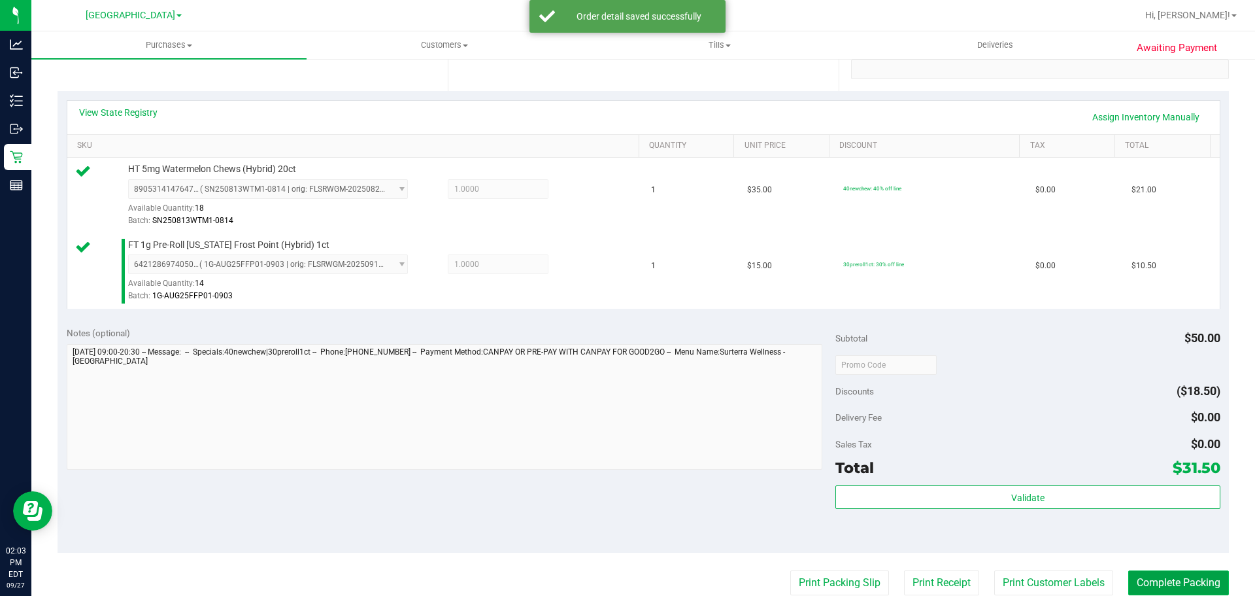
click at [1171, 583] on button "Complete Packing" at bounding box center [1178, 582] width 101 height 25
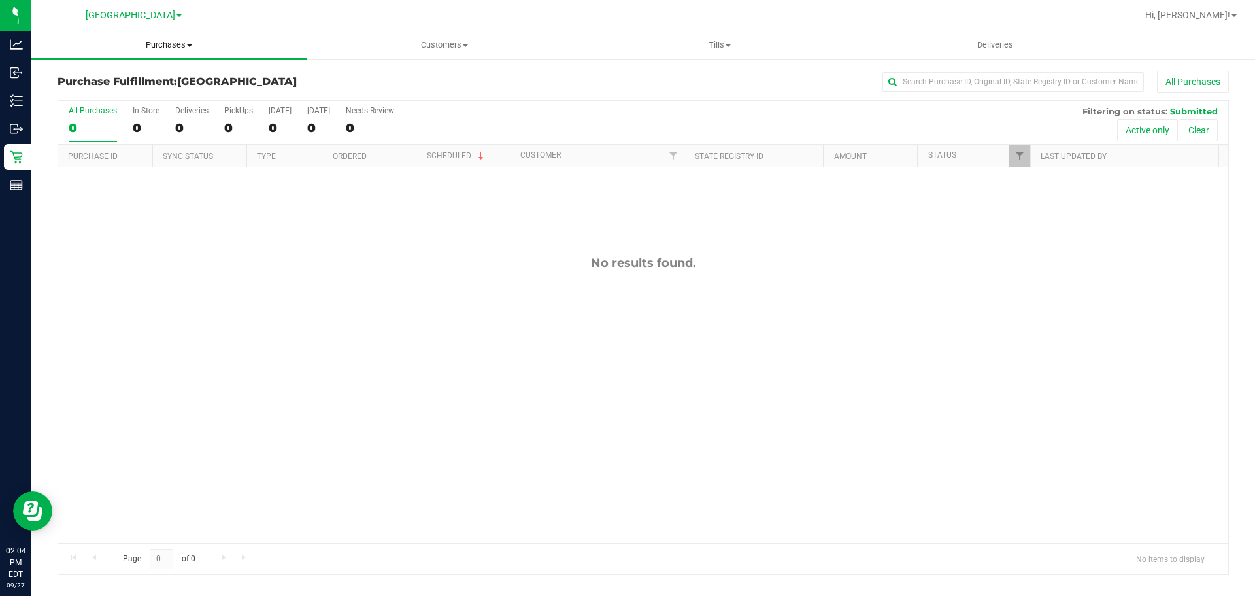
click at [156, 52] on uib-tab-heading "Purchases Summary of purchases Fulfillment All purchases" at bounding box center [168, 44] width 275 height 27
click at [118, 75] on span "Summary of purchases" at bounding box center [98, 78] width 134 height 11
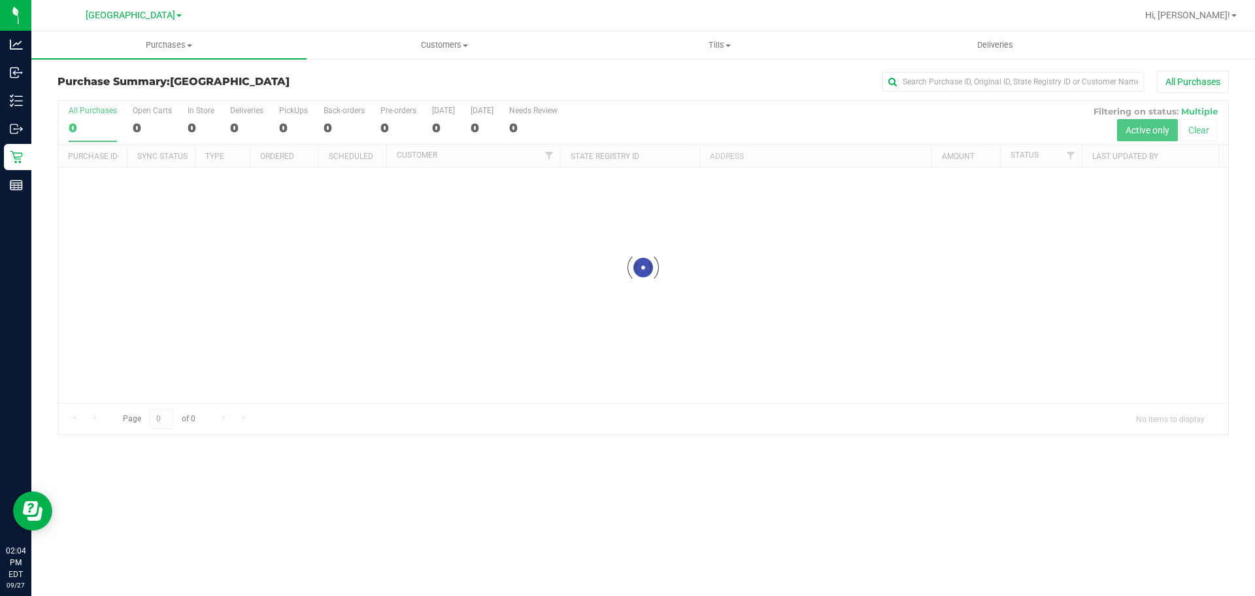
click at [333, 329] on div at bounding box center [643, 267] width 1170 height 333
click at [126, 377] on div at bounding box center [643, 267] width 1170 height 333
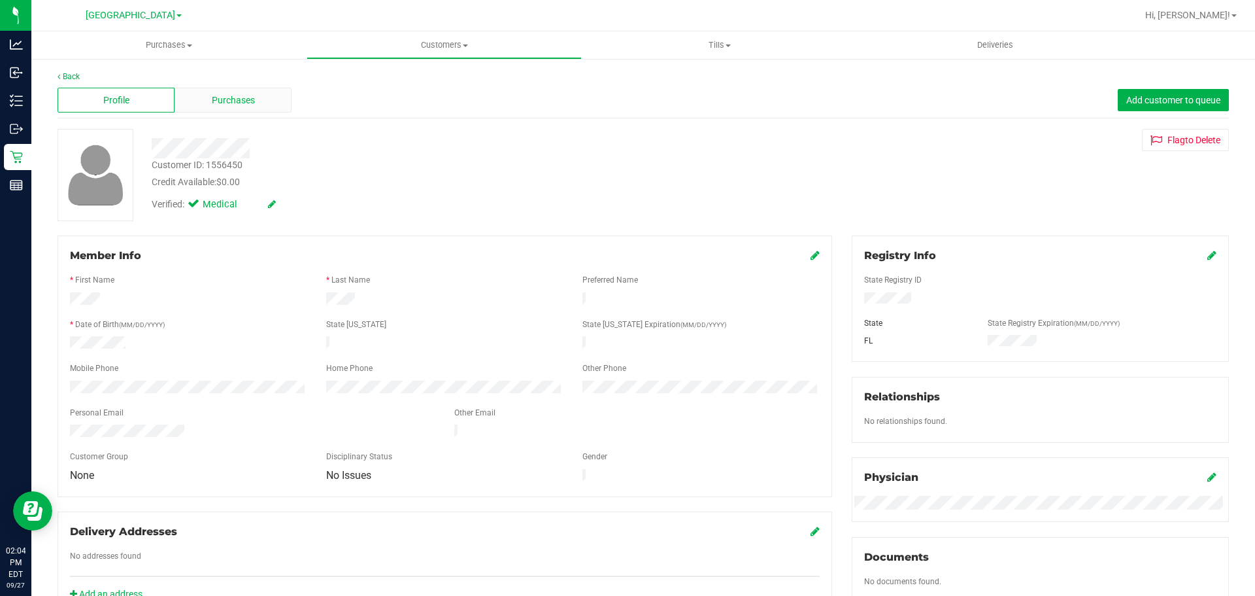
click at [245, 110] on div "Purchases" at bounding box center [233, 100] width 117 height 25
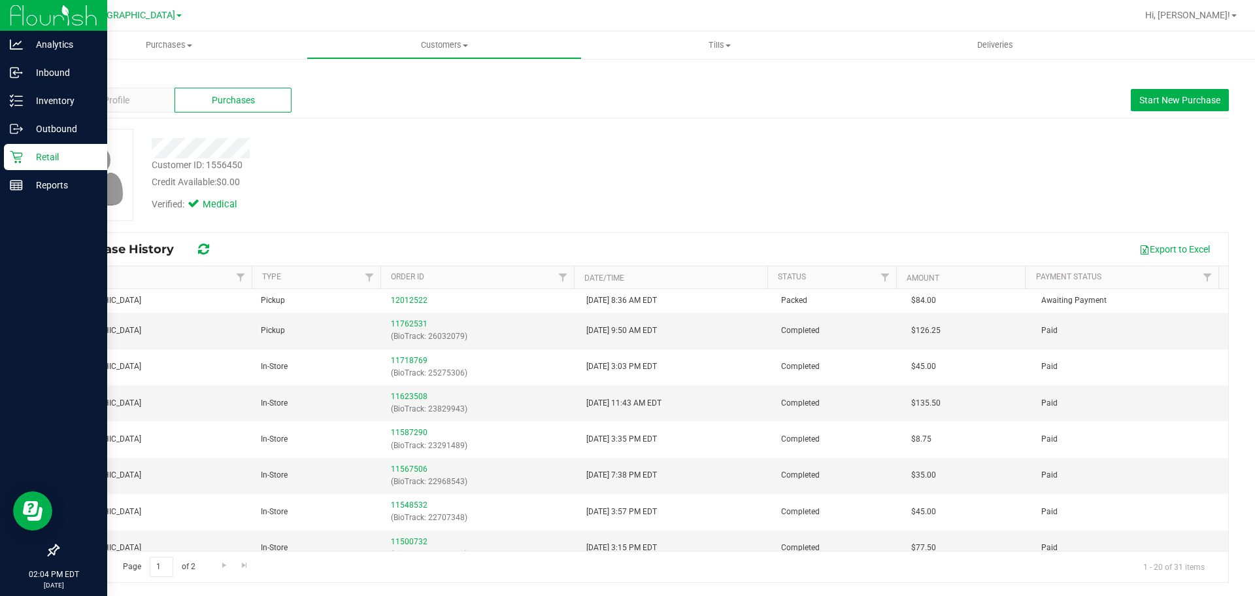
click at [5, 167] on div "Retail" at bounding box center [55, 157] width 103 height 26
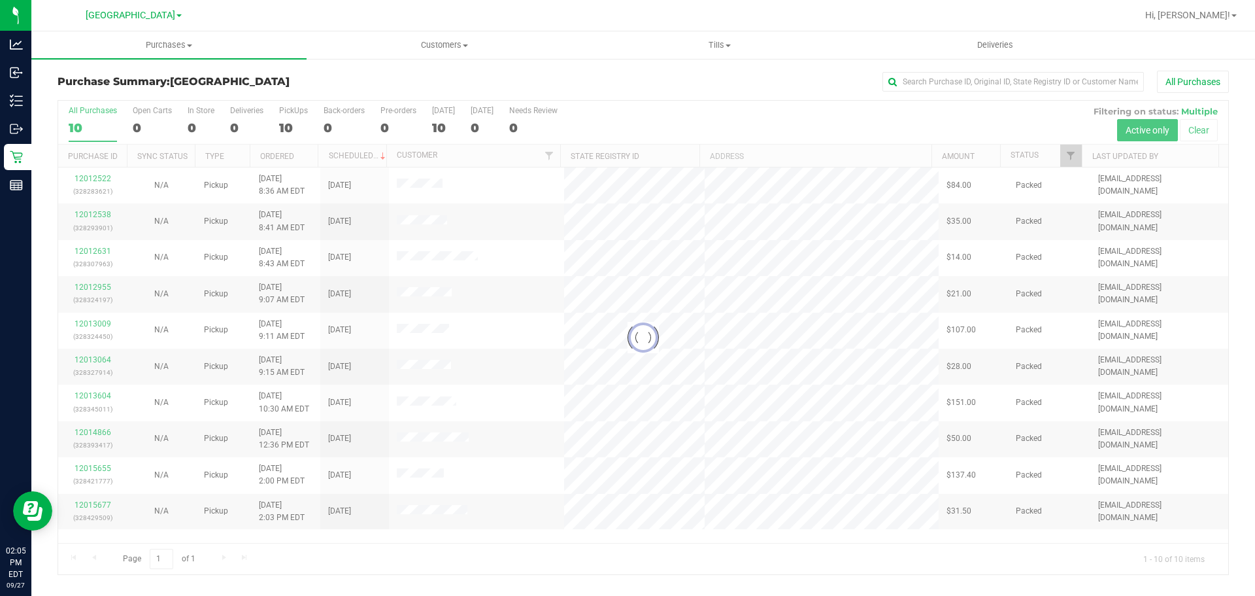
click at [564, 362] on div at bounding box center [643, 337] width 1170 height 473
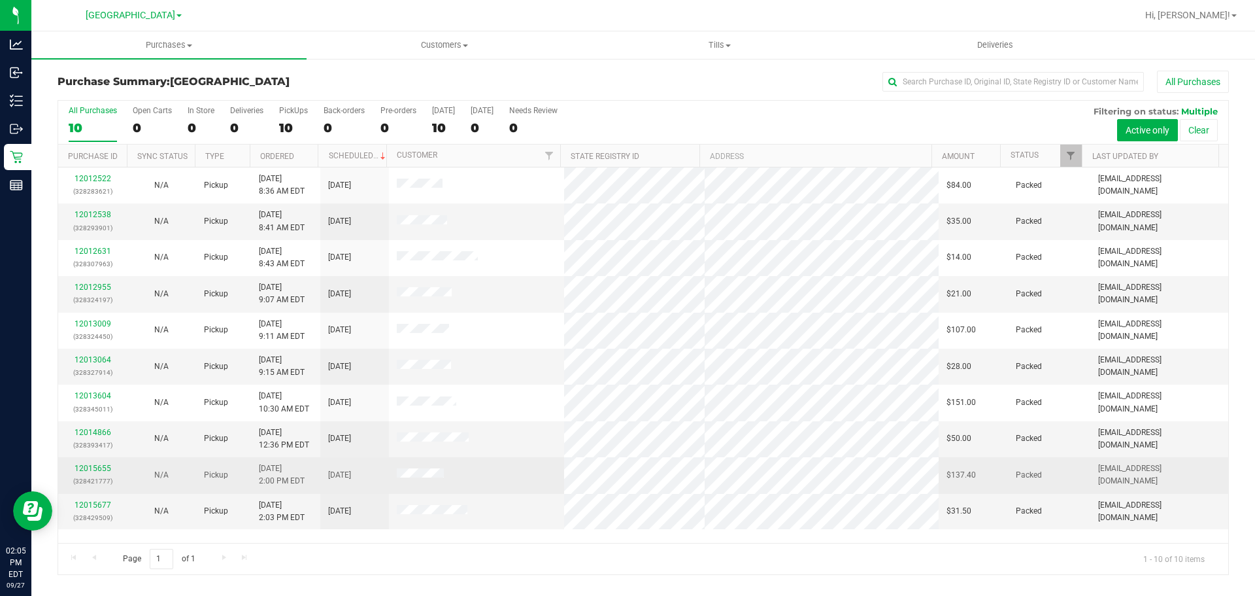
click at [558, 464] on td at bounding box center [477, 475] width 176 height 36
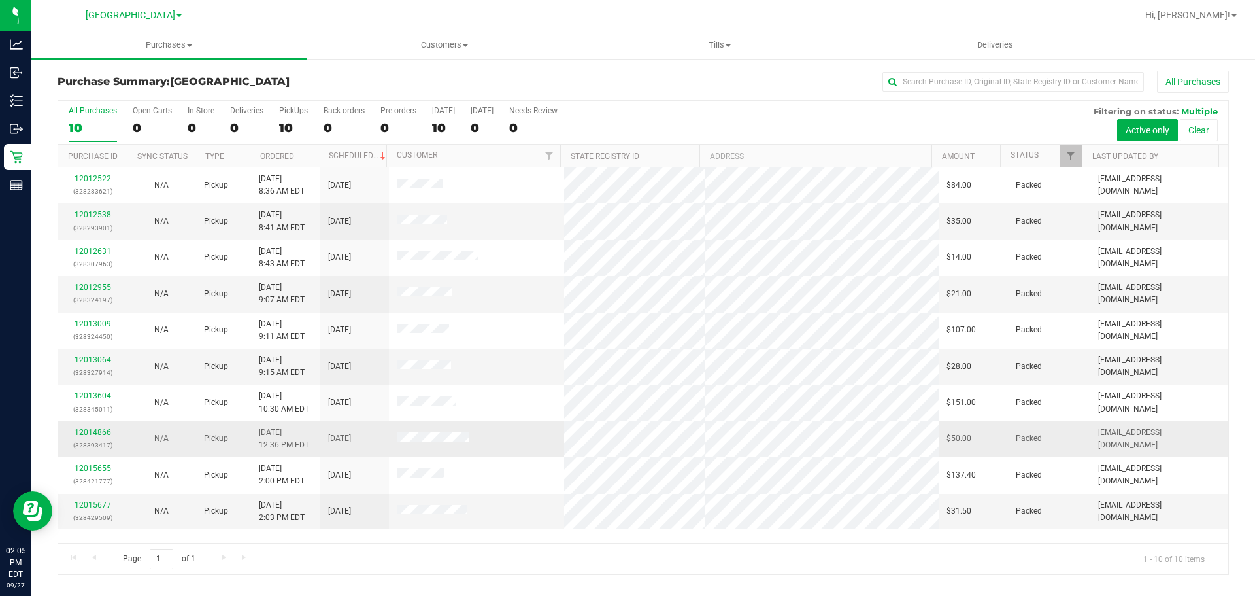
click at [517, 429] on td at bounding box center [477, 439] width 176 height 36
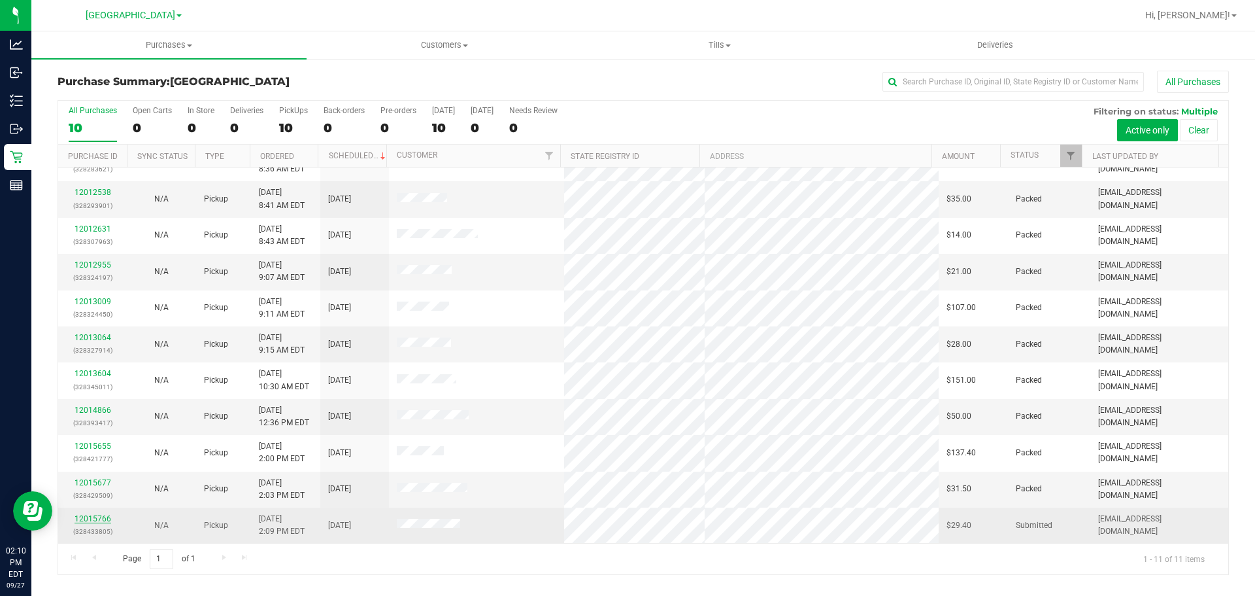
click at [88, 520] on link "12015766" at bounding box center [93, 518] width 37 height 9
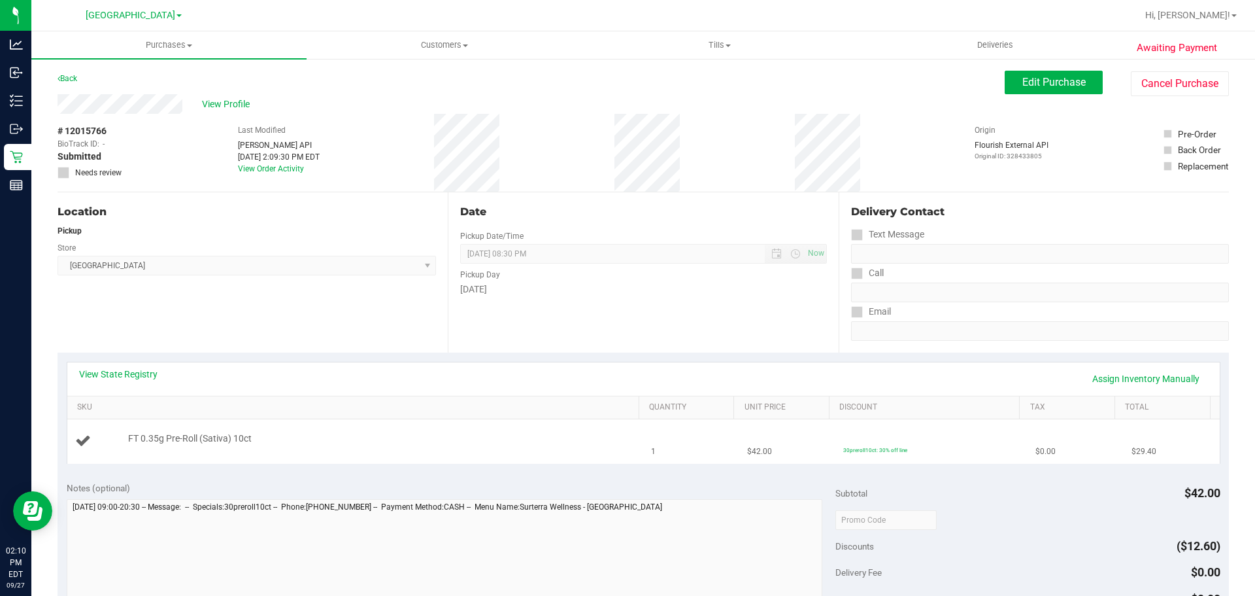
click at [506, 447] on div "FT 0.35g Pre-Roll (Sativa) 10ct" at bounding box center [355, 441] width 561 height 18
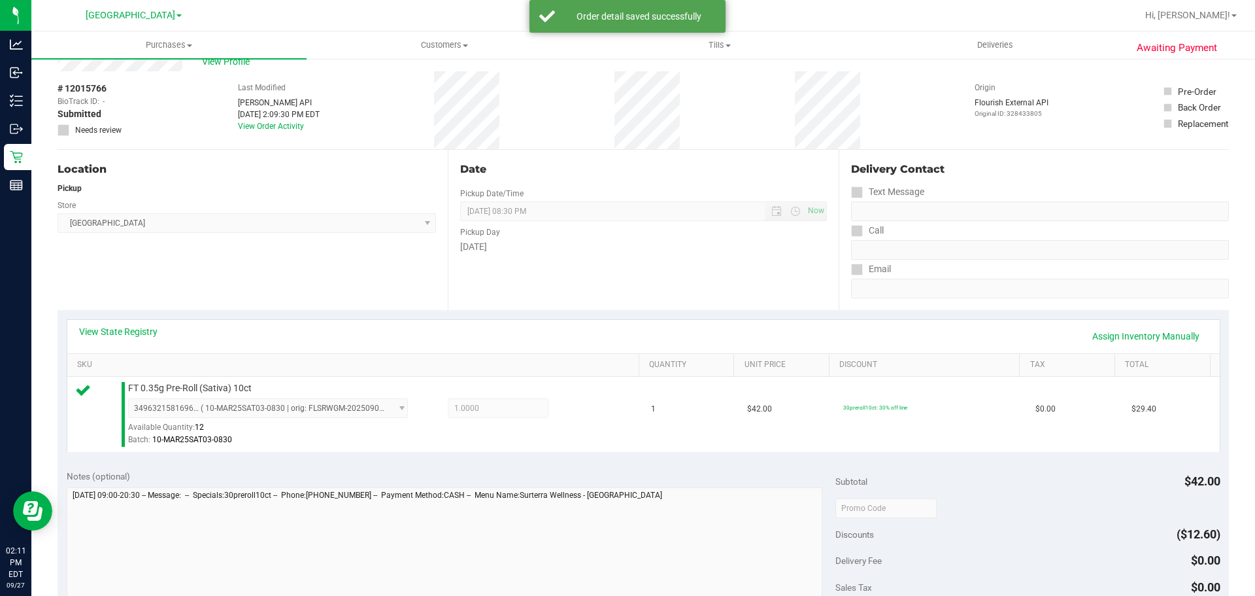
scroll to position [131, 0]
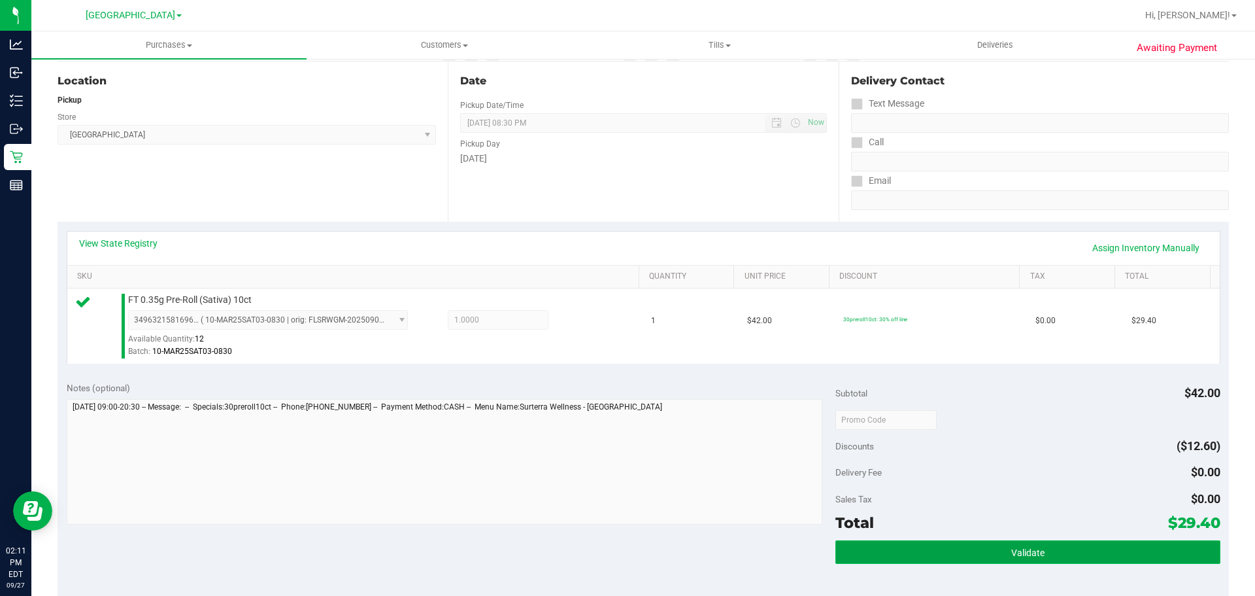
click at [994, 552] on button "Validate" at bounding box center [1027, 552] width 384 height 24
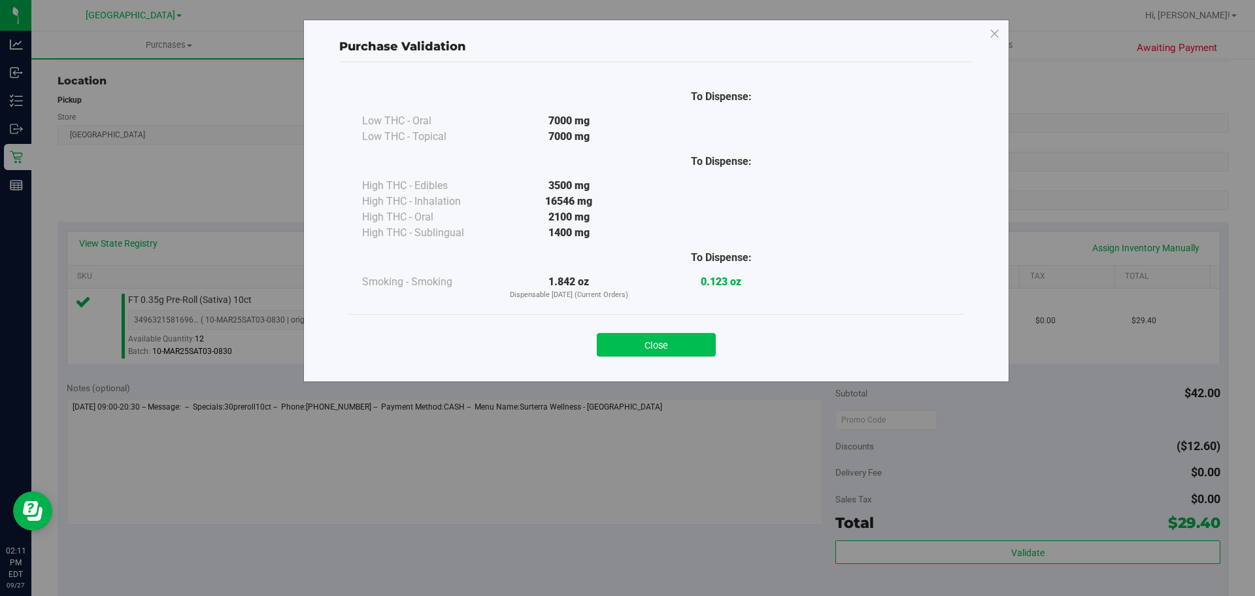
click at [606, 342] on button "Close" at bounding box center [656, 345] width 119 height 24
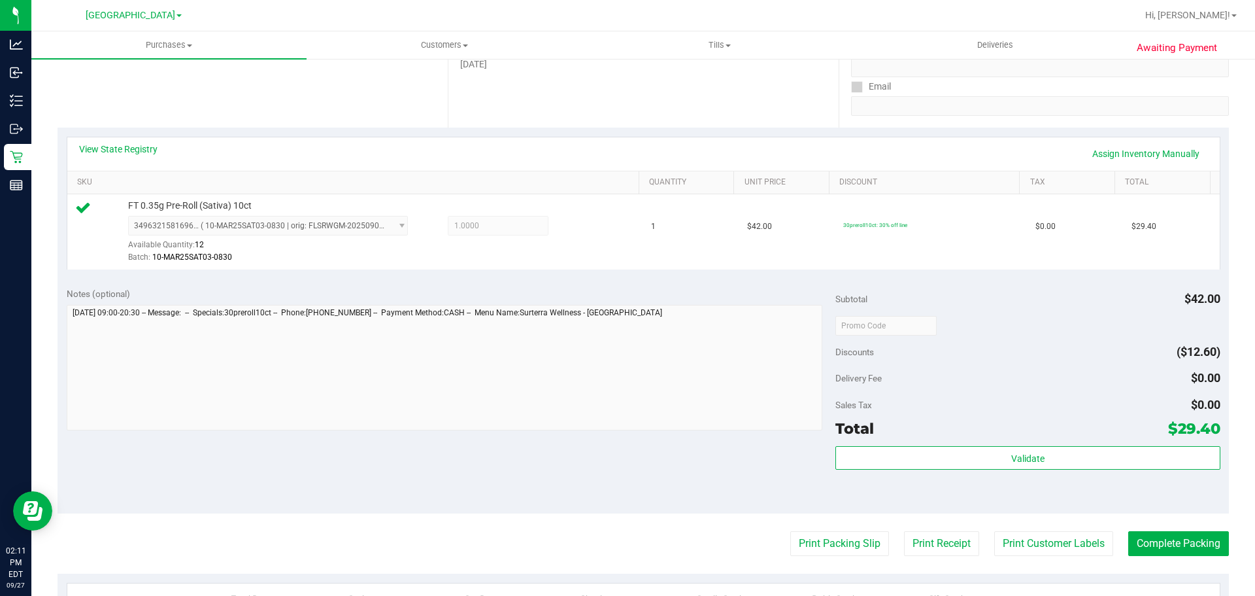
scroll to position [327, 0]
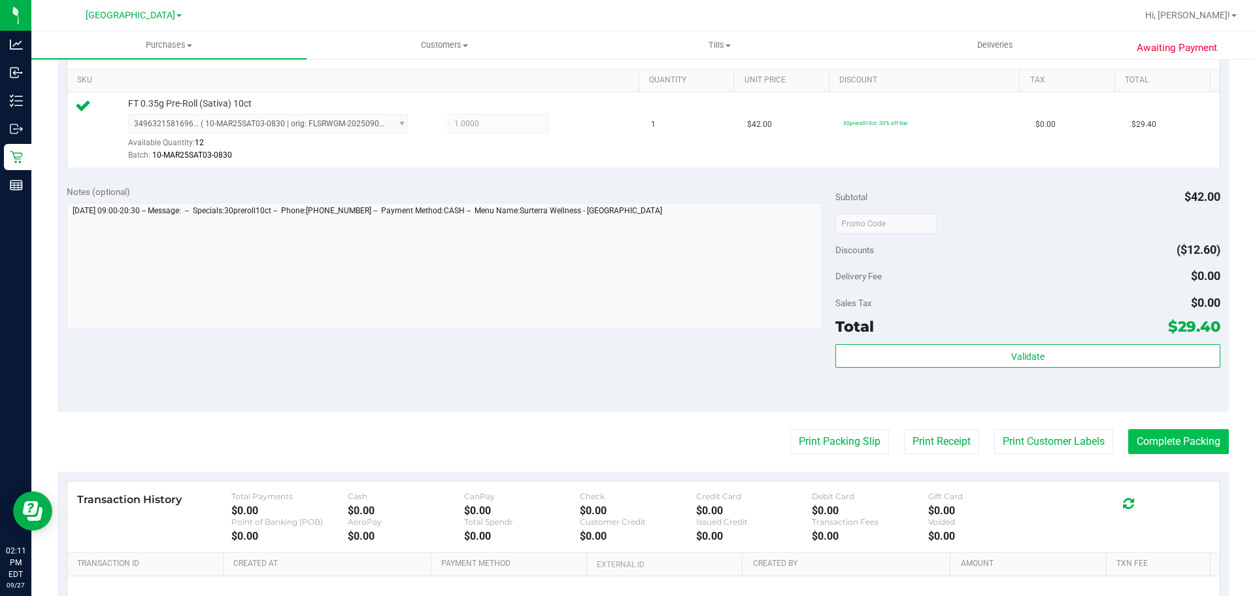
drag, startPoint x: 1135, startPoint y: 462, endPoint x: 1138, endPoint y: 451, distance: 11.6
click at [1137, 458] on purchase-details "Back Edit Purchase Cancel Purchase View Profile # 12015766 BioTrack ID: - Submi…" at bounding box center [643, 230] width 1171 height 972
click at [1138, 451] on button "Complete Packing" at bounding box center [1178, 441] width 101 height 25
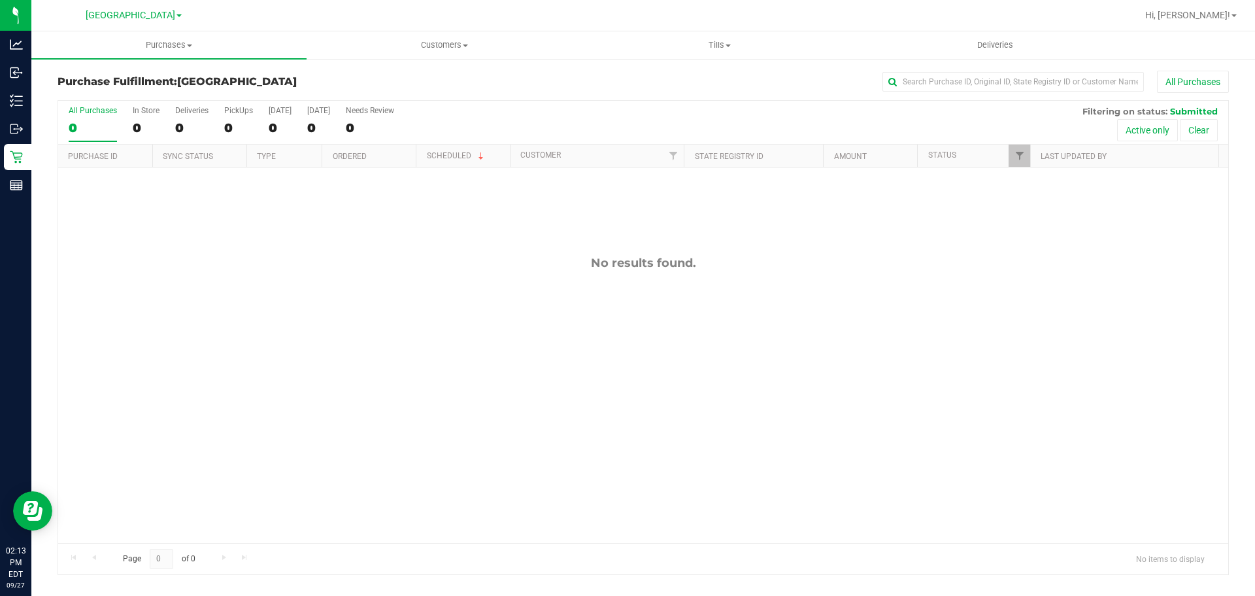
click at [534, 386] on div "No results found." at bounding box center [643, 398] width 1170 height 463
click at [188, 35] on uib-tab-heading "Purchases Summary of purchases Fulfillment All purchases" at bounding box center [168, 44] width 275 height 27
click at [179, 73] on li "Summary of purchases" at bounding box center [168, 79] width 275 height 16
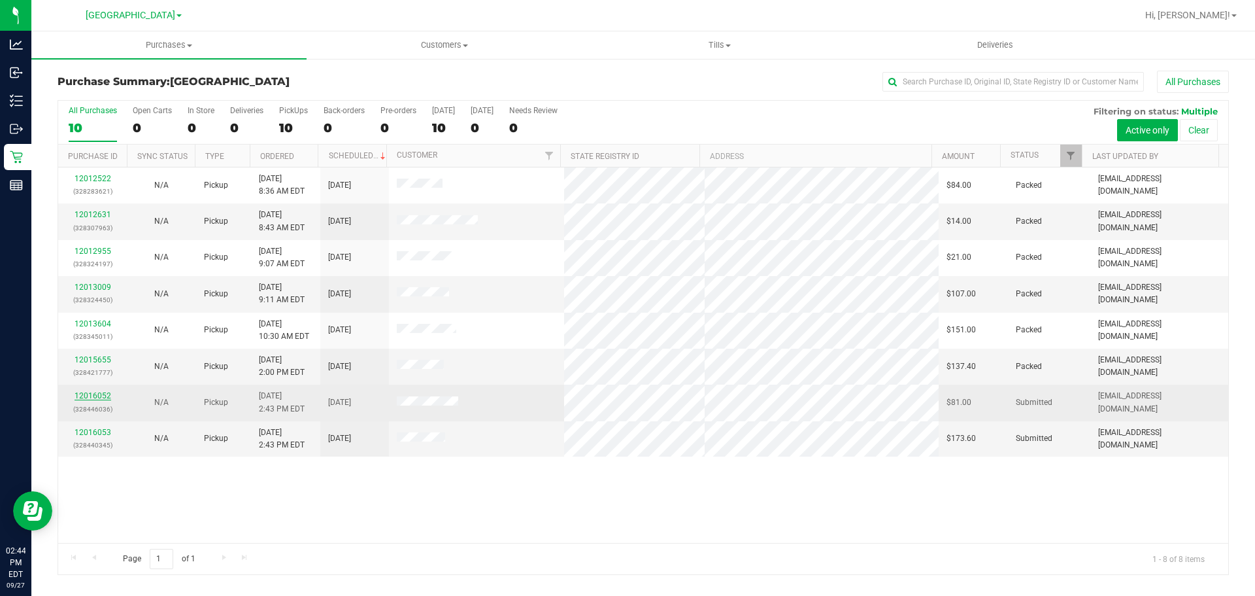
click at [92, 394] on link "12016052" at bounding box center [93, 395] width 37 height 9
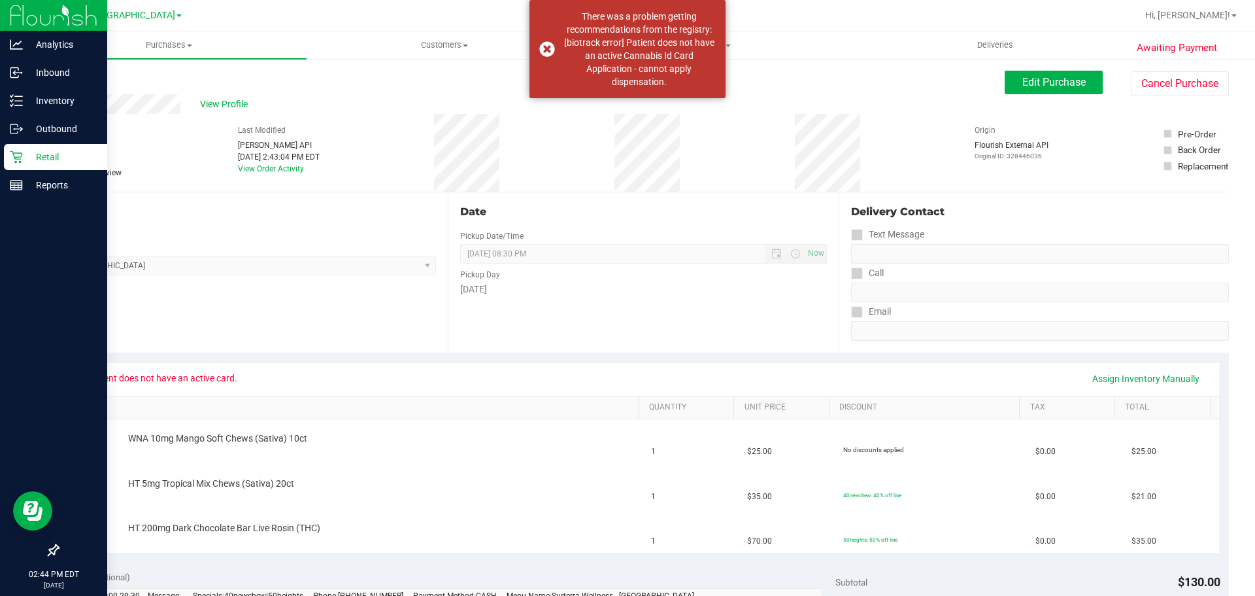
click at [27, 166] on div "Retail" at bounding box center [55, 157] width 103 height 26
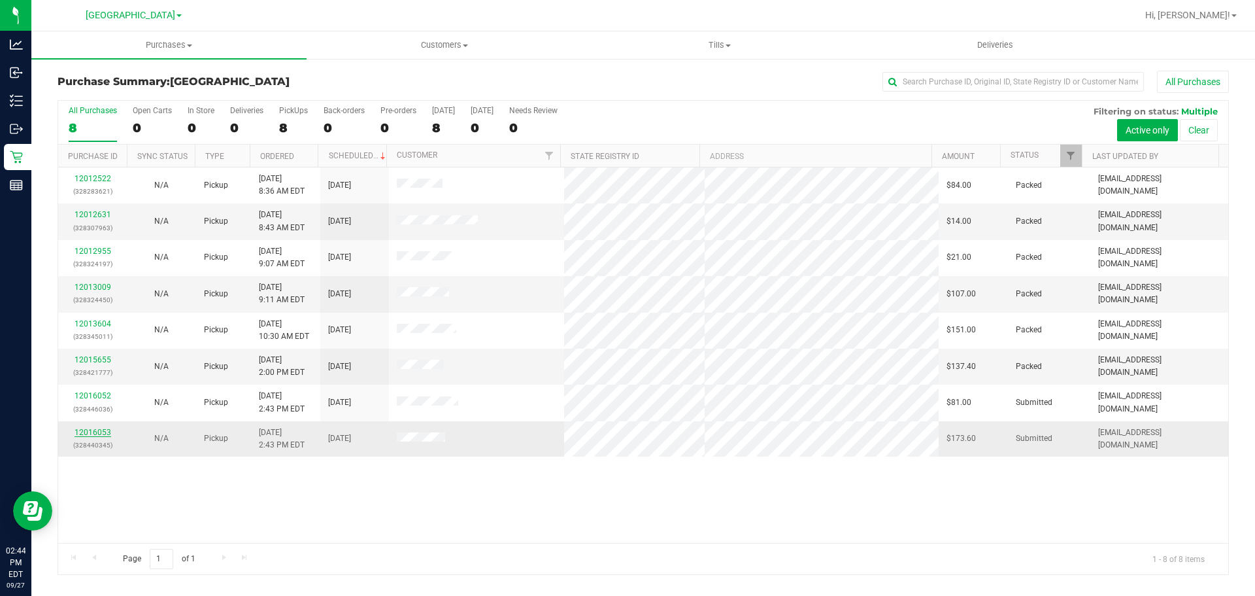
click at [99, 429] on link "12016053" at bounding box center [93, 432] width 37 height 9
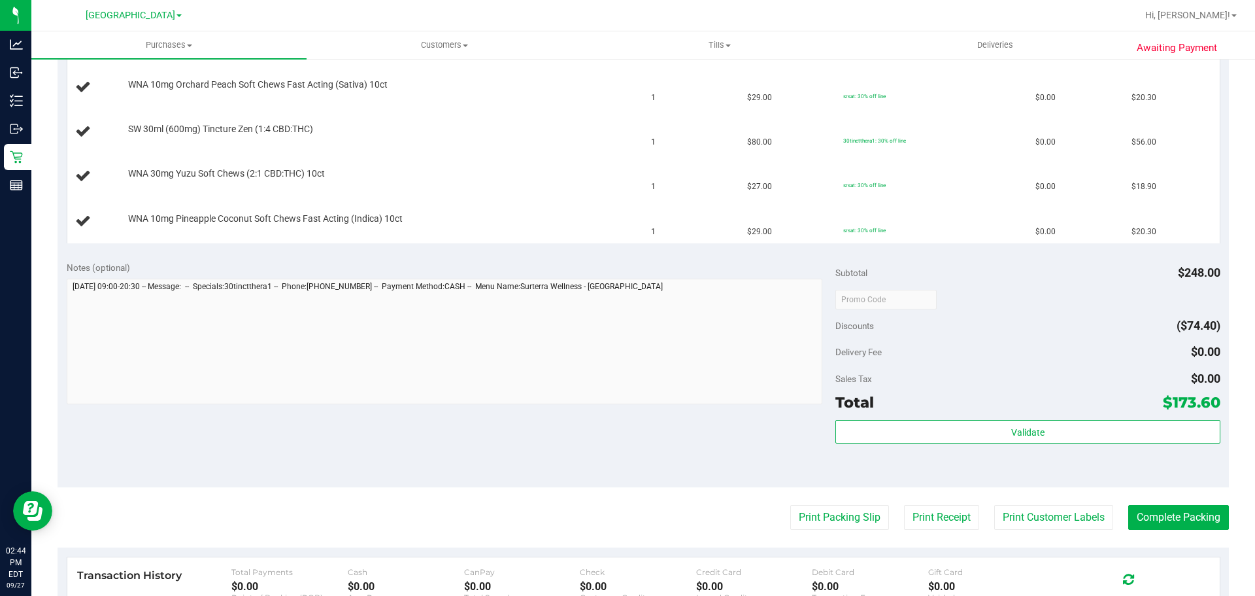
scroll to position [588, 0]
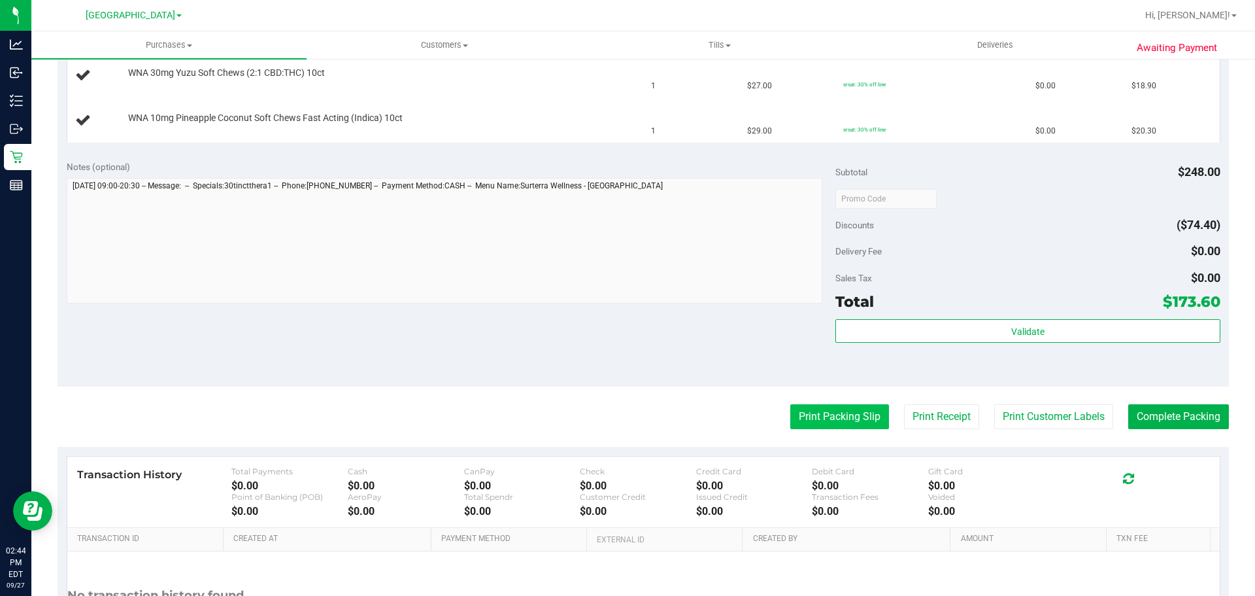
click at [852, 427] on button "Print Packing Slip" at bounding box center [839, 416] width 99 height 25
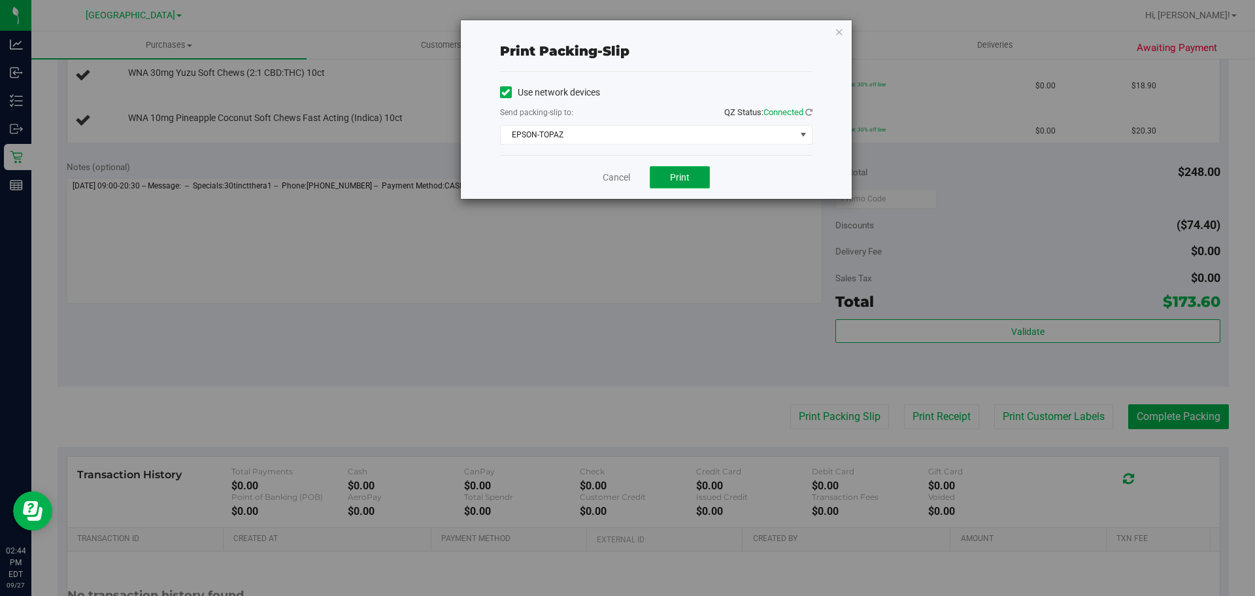
click at [673, 175] on span "Print" at bounding box center [680, 177] width 20 height 10
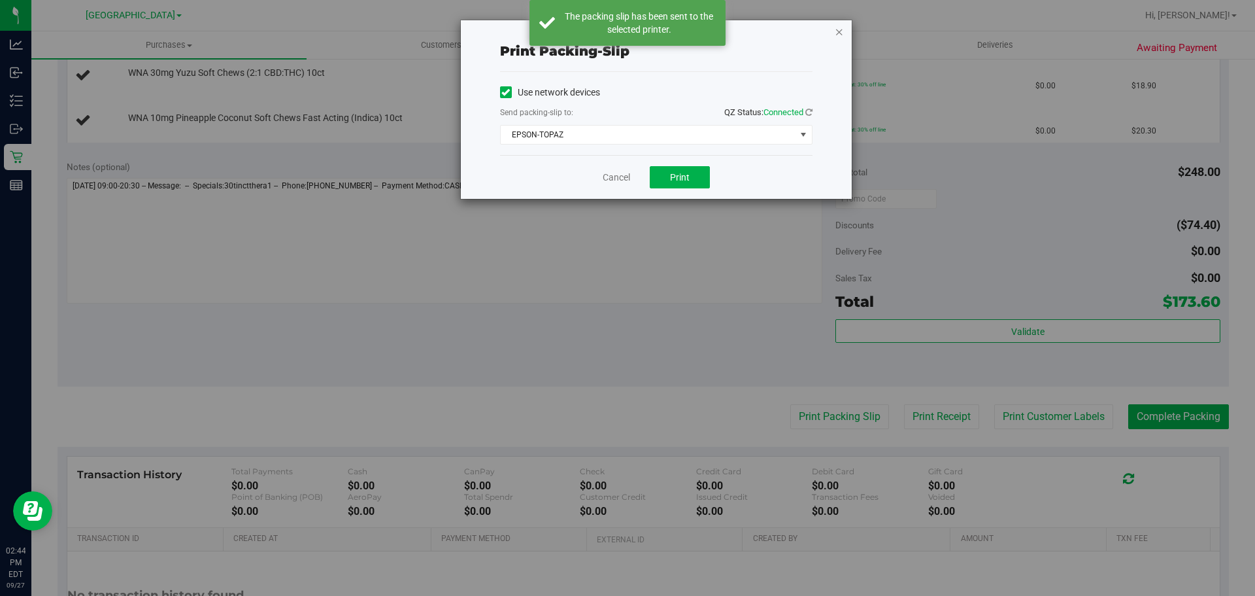
click at [843, 32] on icon "button" at bounding box center [839, 32] width 9 height 16
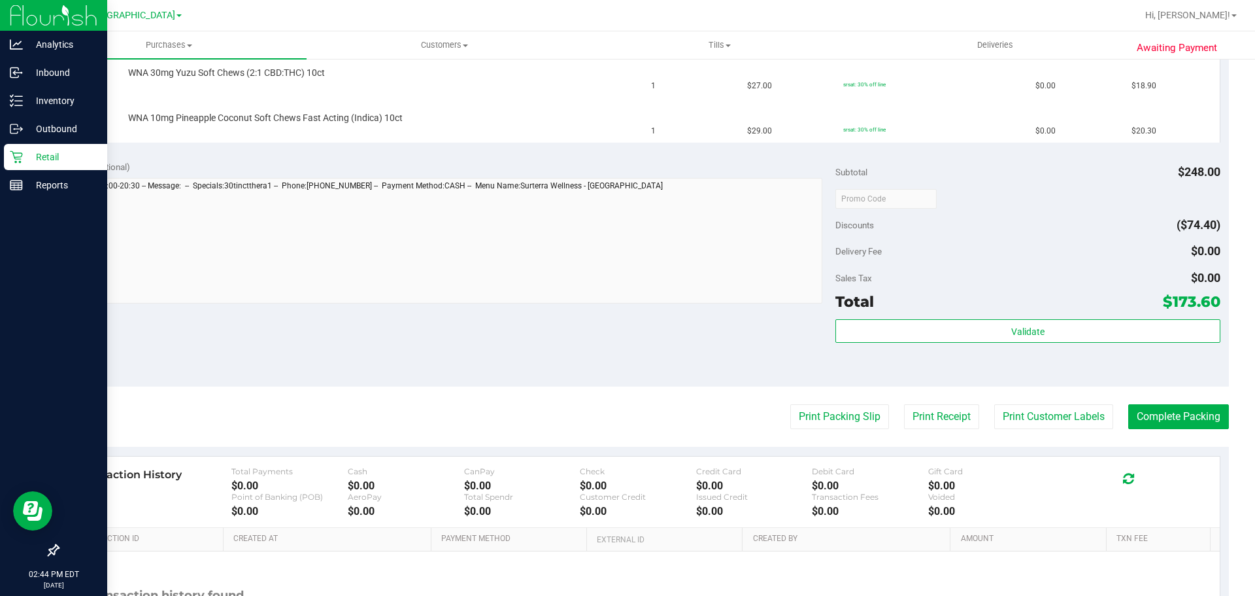
click at [7, 167] on div "Retail" at bounding box center [55, 157] width 103 height 26
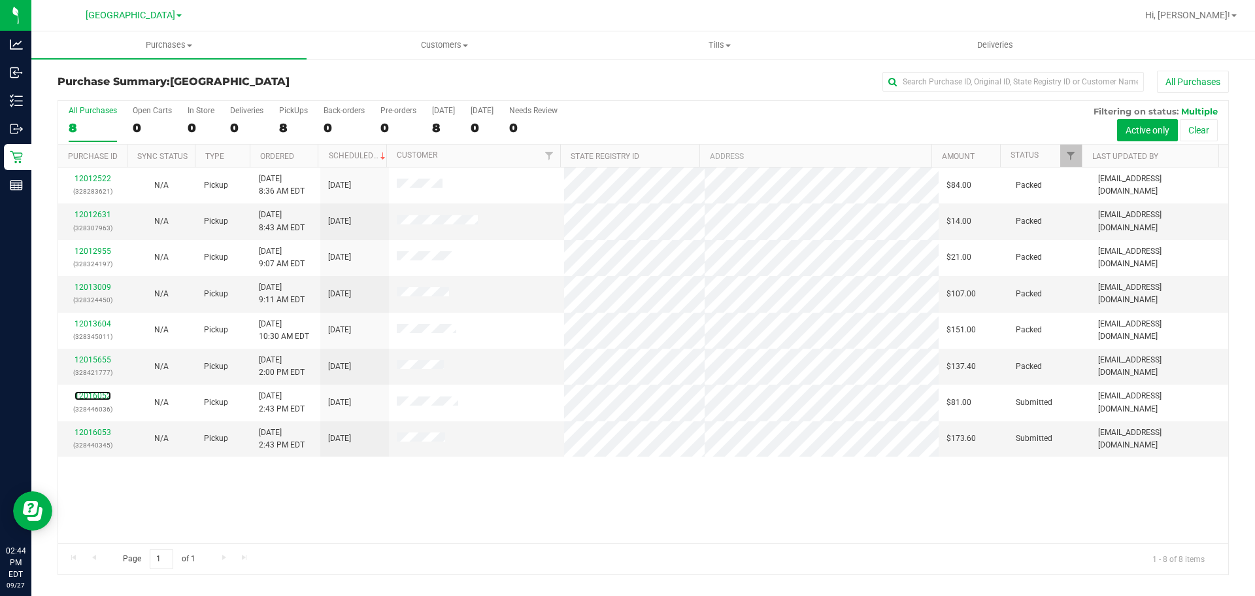
click at [90, 397] on link "12016052" at bounding box center [93, 395] width 37 height 9
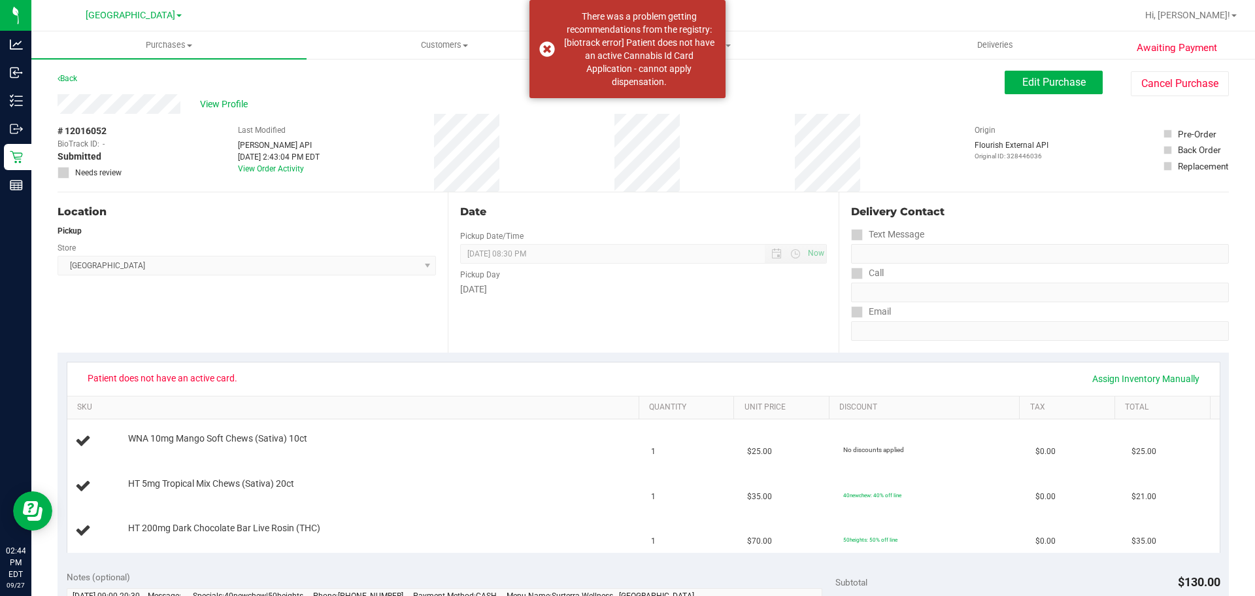
click at [763, 314] on div "Date Pickup Date/Time [DATE] Now [DATE] 08:30 PM Now Pickup Day [DATE]" at bounding box center [643, 272] width 390 height 160
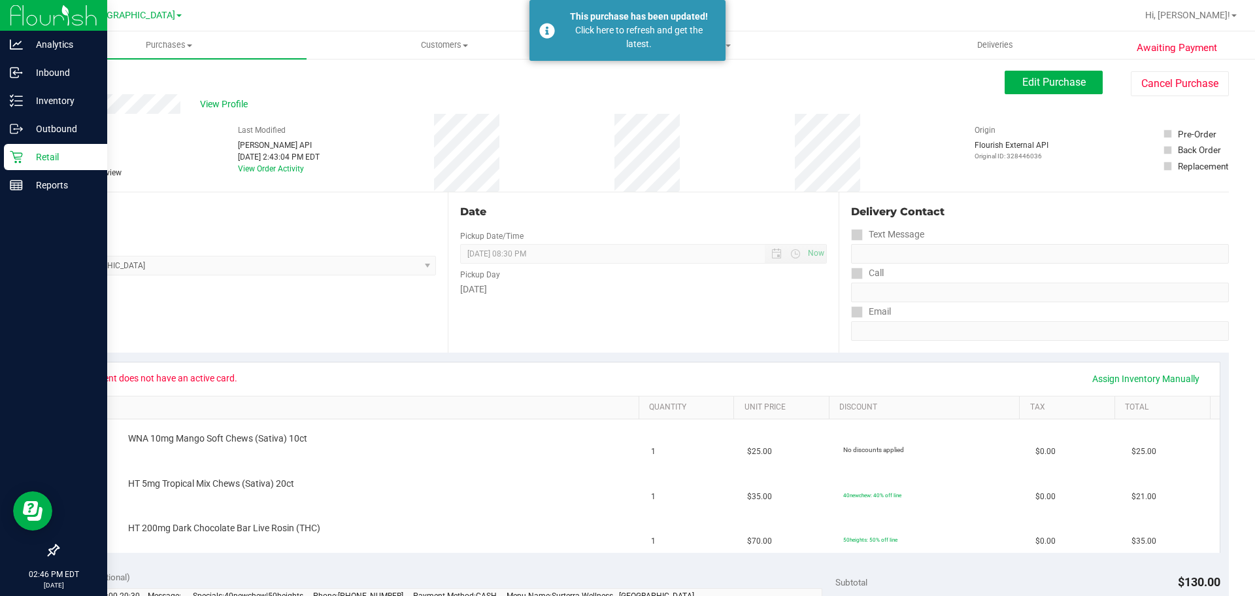
click at [16, 153] on icon at bounding box center [16, 157] width 12 height 12
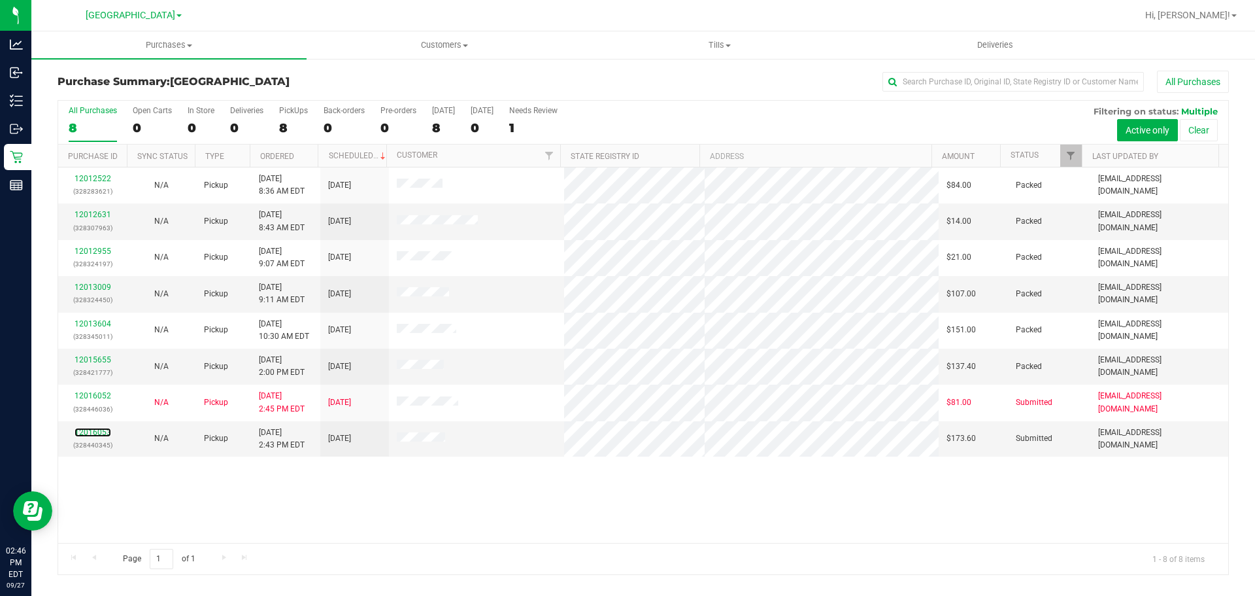
click at [93, 433] on link "12016053" at bounding box center [93, 432] width 37 height 9
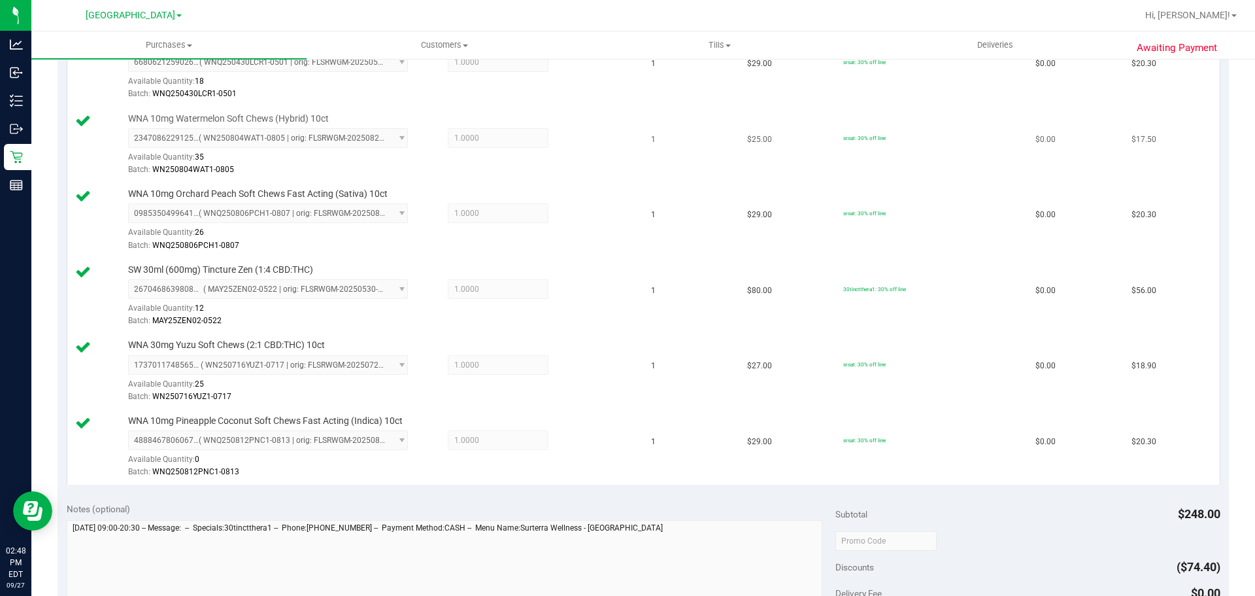
scroll to position [588, 0]
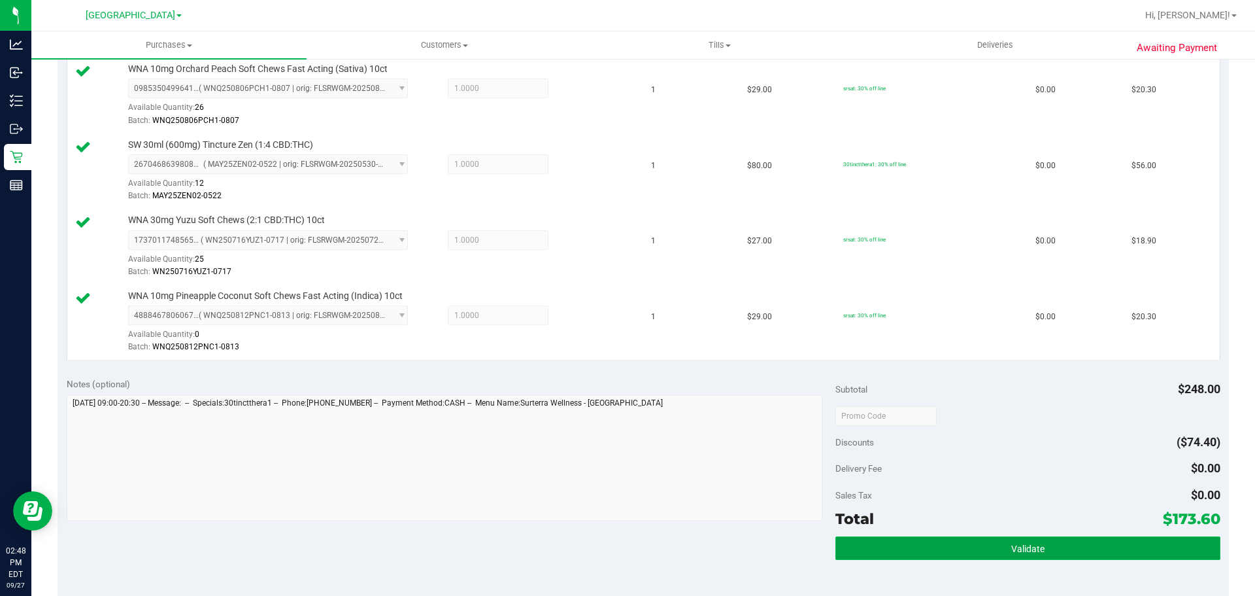
click at [986, 543] on button "Validate" at bounding box center [1027, 548] width 384 height 24
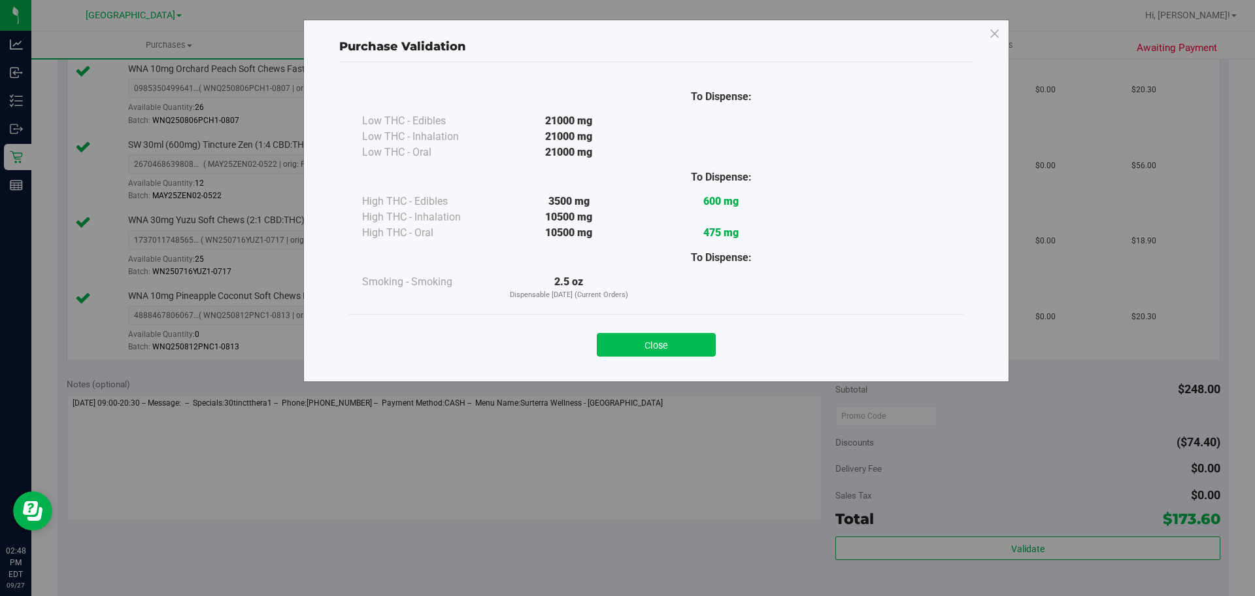
click at [664, 333] on button "Close" at bounding box center [656, 345] width 119 height 24
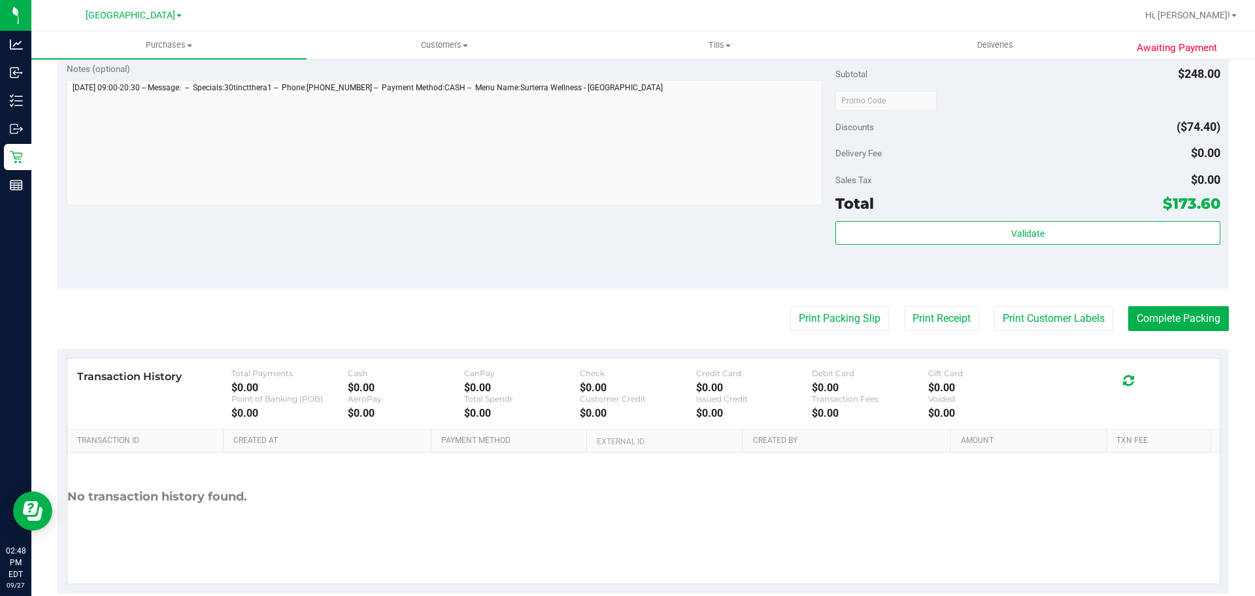
scroll to position [915, 0]
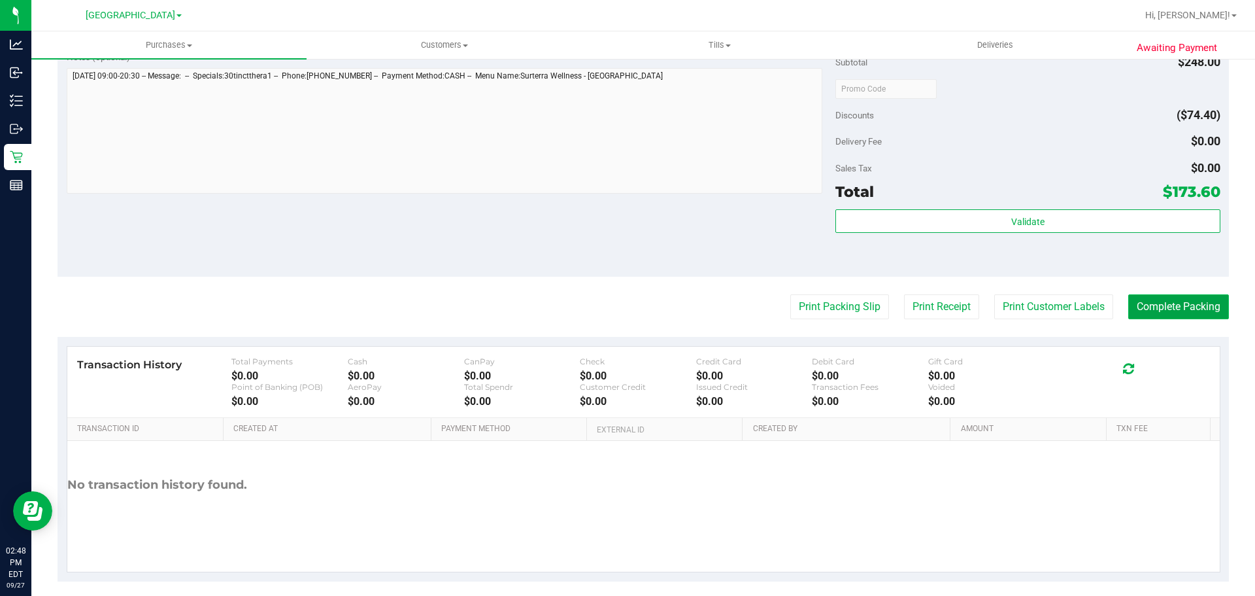
click at [1148, 302] on button "Complete Packing" at bounding box center [1178, 306] width 101 height 25
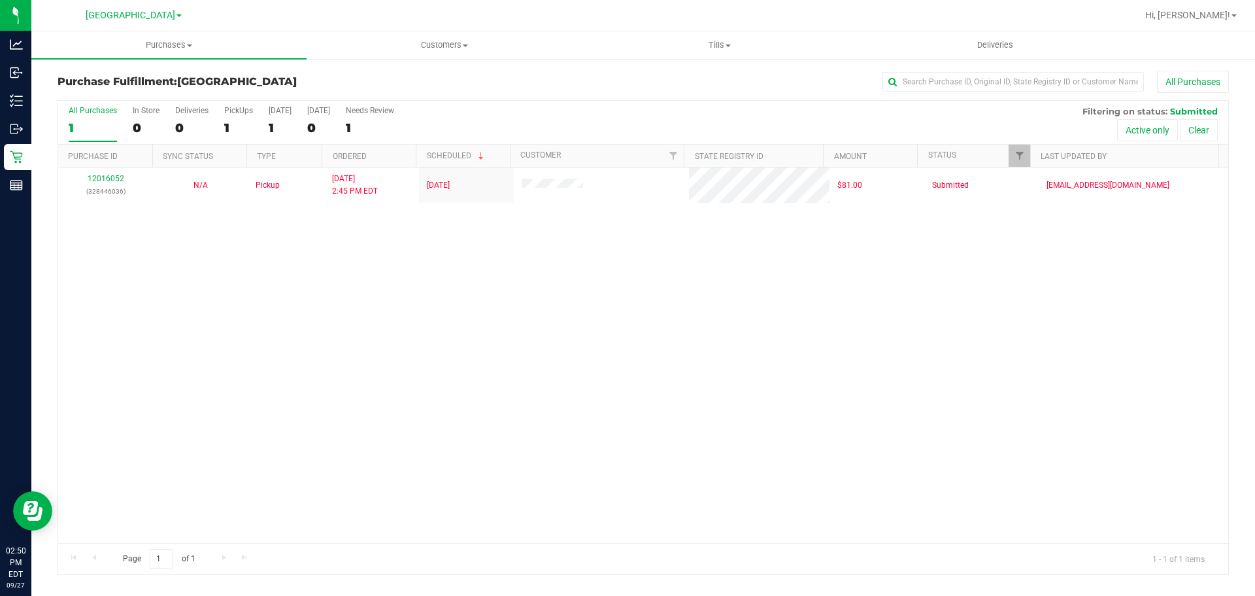
click at [902, 246] on div "12016052 (328446036) N/A Pickup [DATE] 2:45 PM EDT 9/27/2025 $81.00 Submitted […" at bounding box center [643, 354] width 1170 height 375
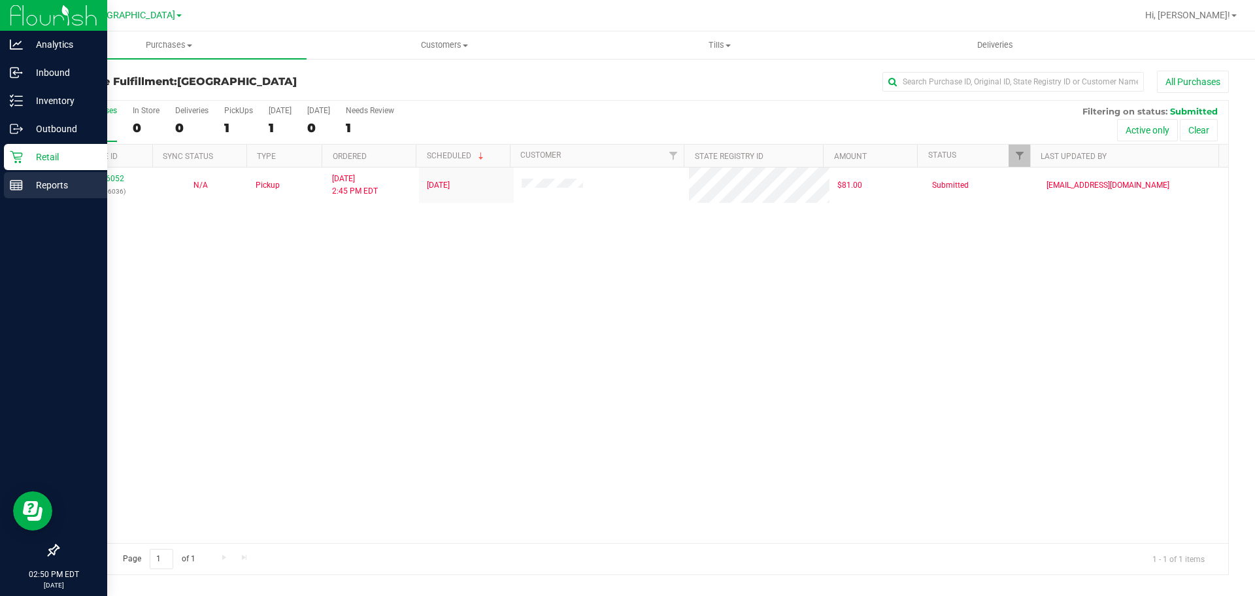
click at [23, 185] on p "Reports" at bounding box center [62, 185] width 78 height 16
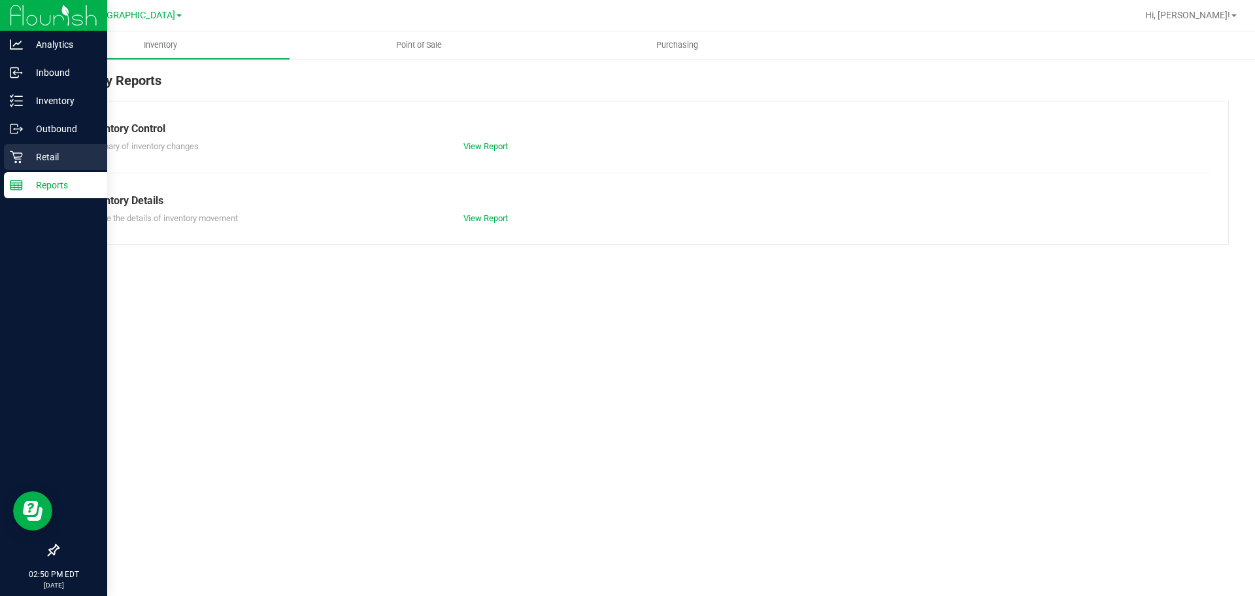
click at [31, 152] on p "Retail" at bounding box center [62, 157] width 78 height 16
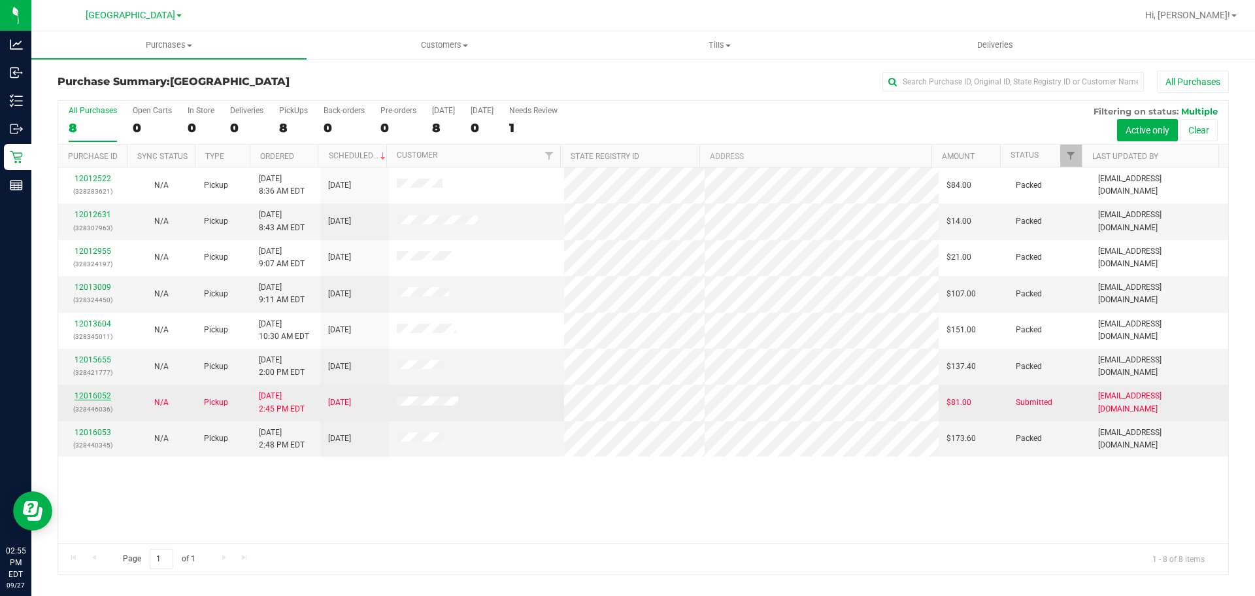
click at [97, 397] on link "12016052" at bounding box center [93, 395] width 37 height 9
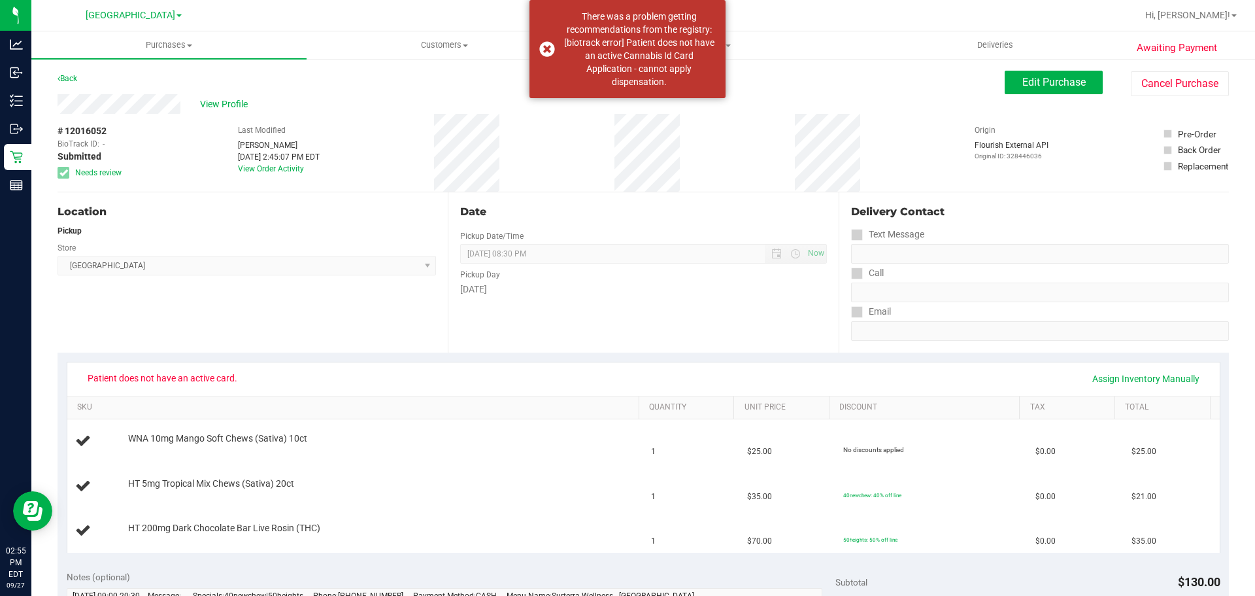
click at [369, 384] on div "Patient does not have an active card. Assign Inventory Manually" at bounding box center [643, 378] width 1129 height 22
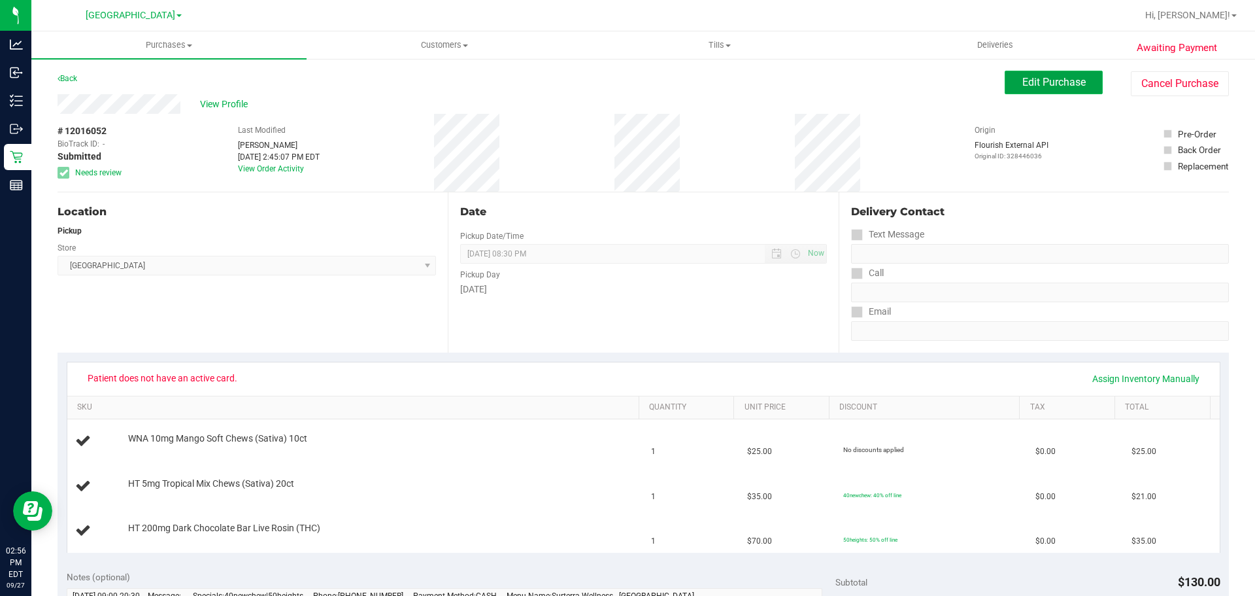
click at [1022, 84] on span "Edit Purchase" at bounding box center [1053, 82] width 63 height 12
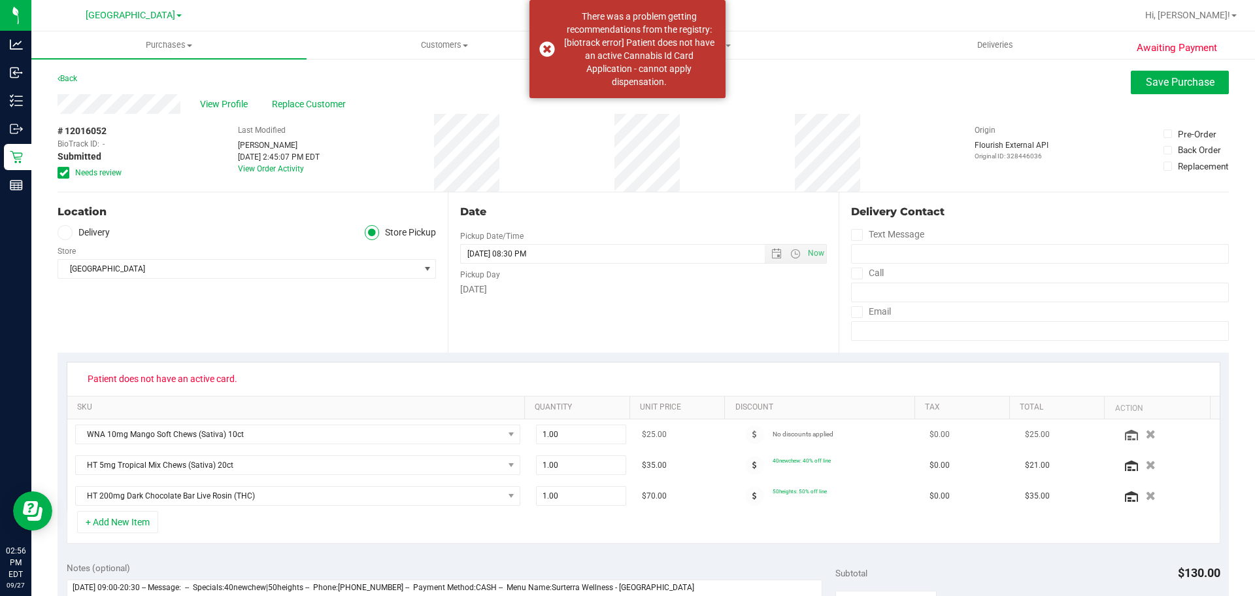
scroll to position [131, 0]
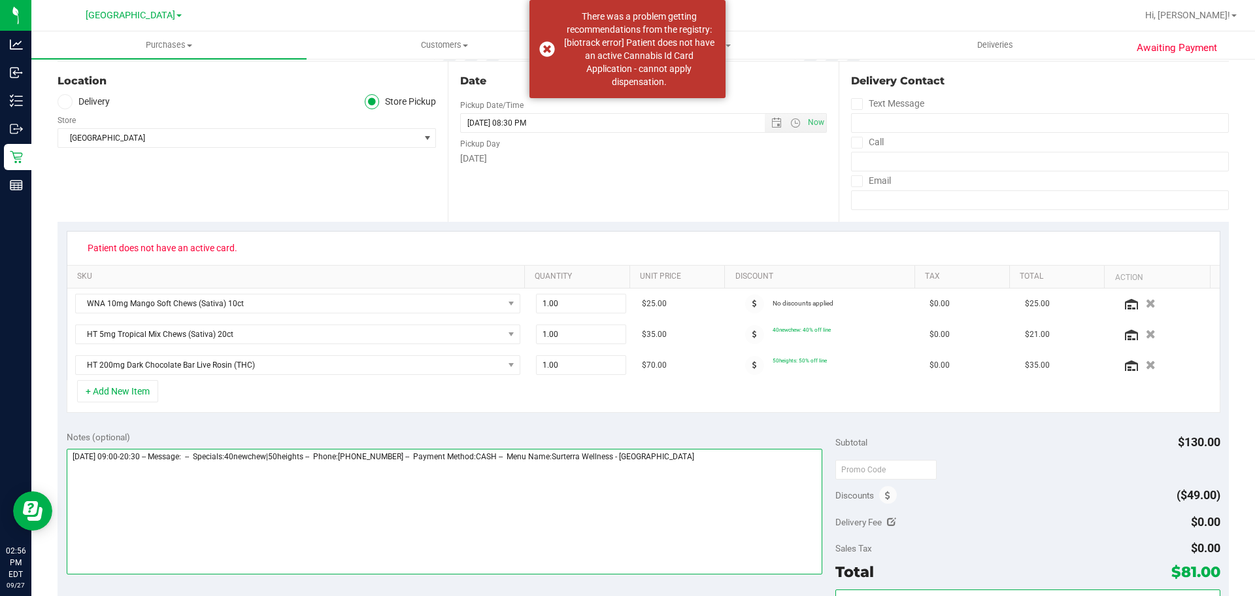
click at [739, 469] on textarea at bounding box center [445, 511] width 756 height 126
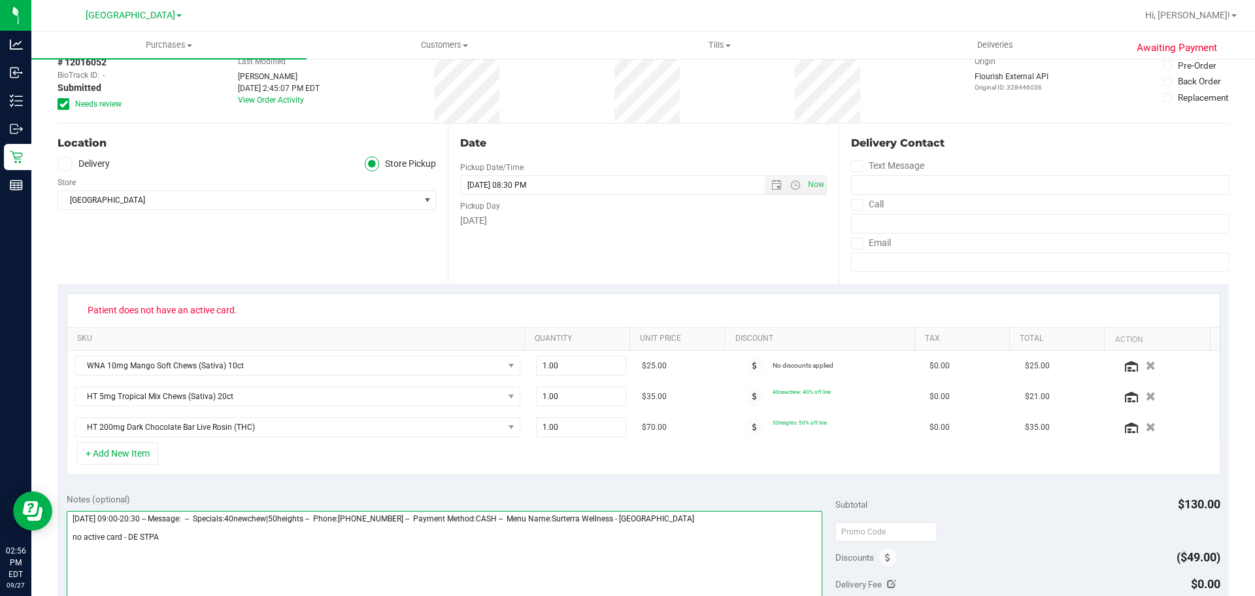
scroll to position [0, 0]
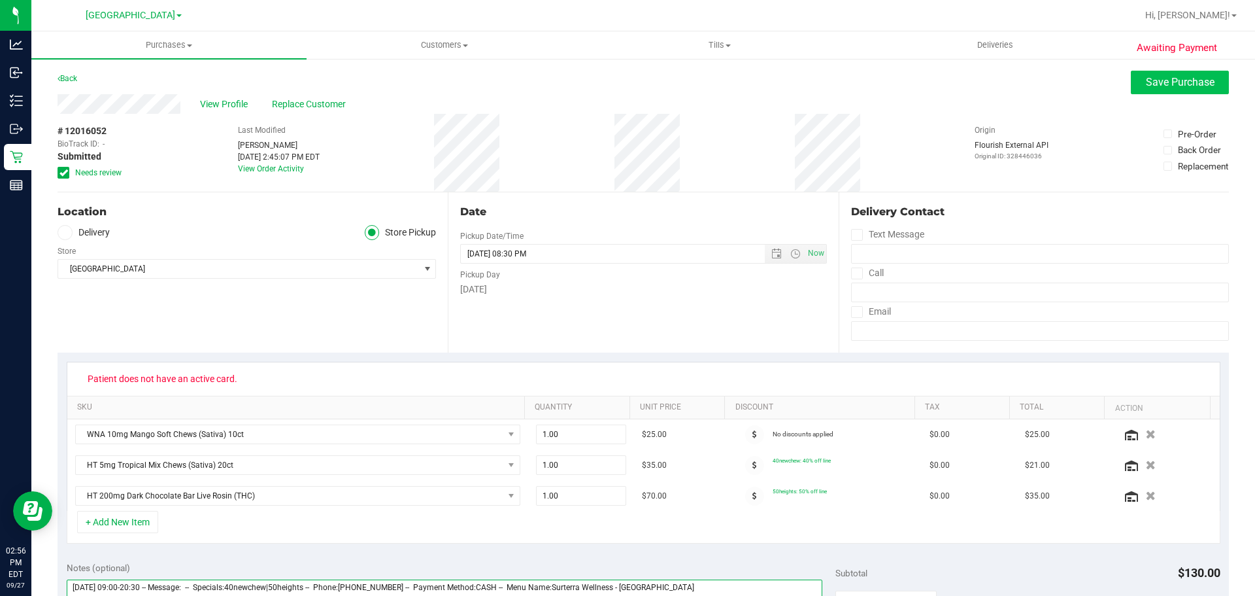
type textarea "[DATE] 09:00-20:30 -- Message: -- Specials:40newchew|50heights -- Phone:[PHONE_…"
click at [1146, 88] on span "Save Purchase" at bounding box center [1180, 82] width 69 height 12
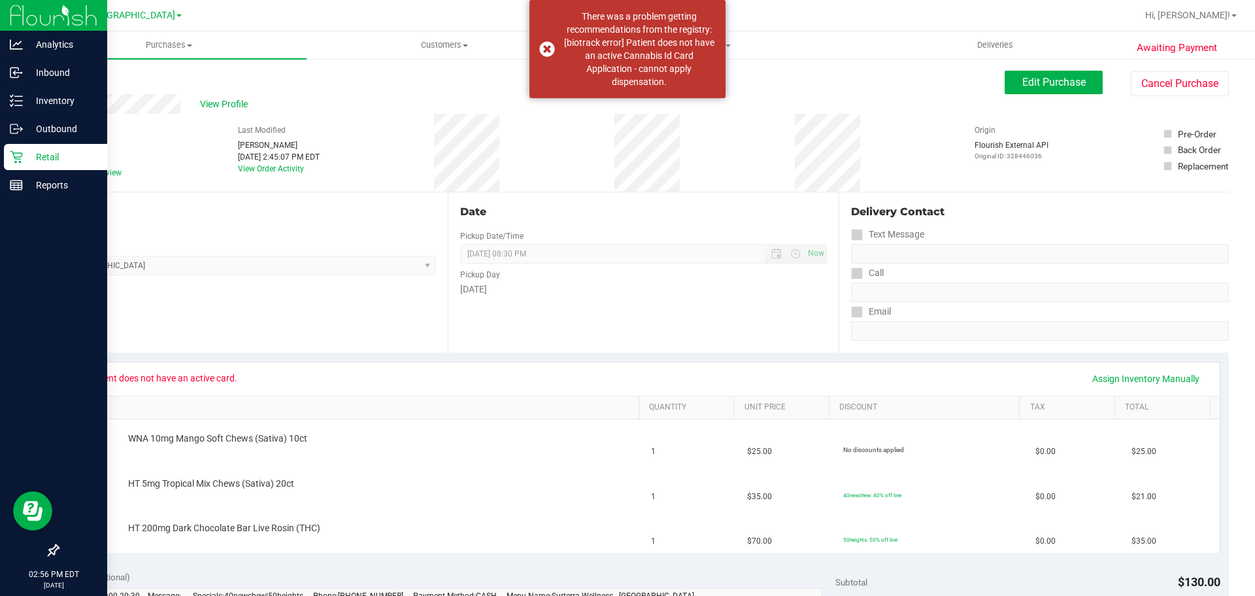
click at [59, 155] on p "Retail" at bounding box center [62, 157] width 78 height 16
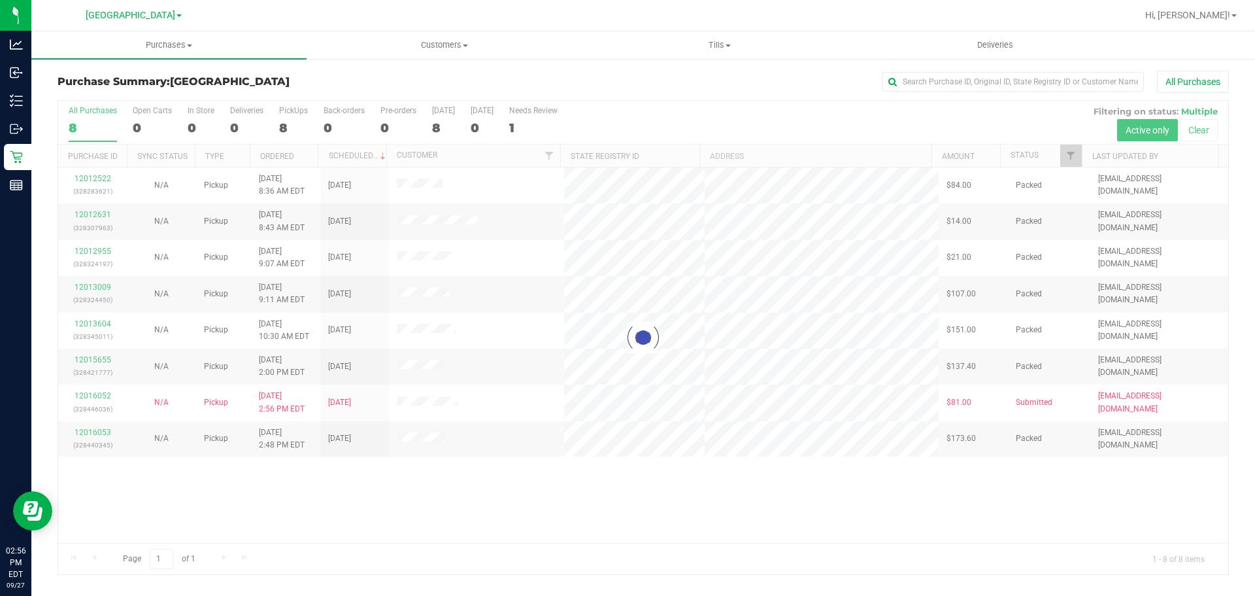
click at [416, 403] on div at bounding box center [643, 337] width 1170 height 473
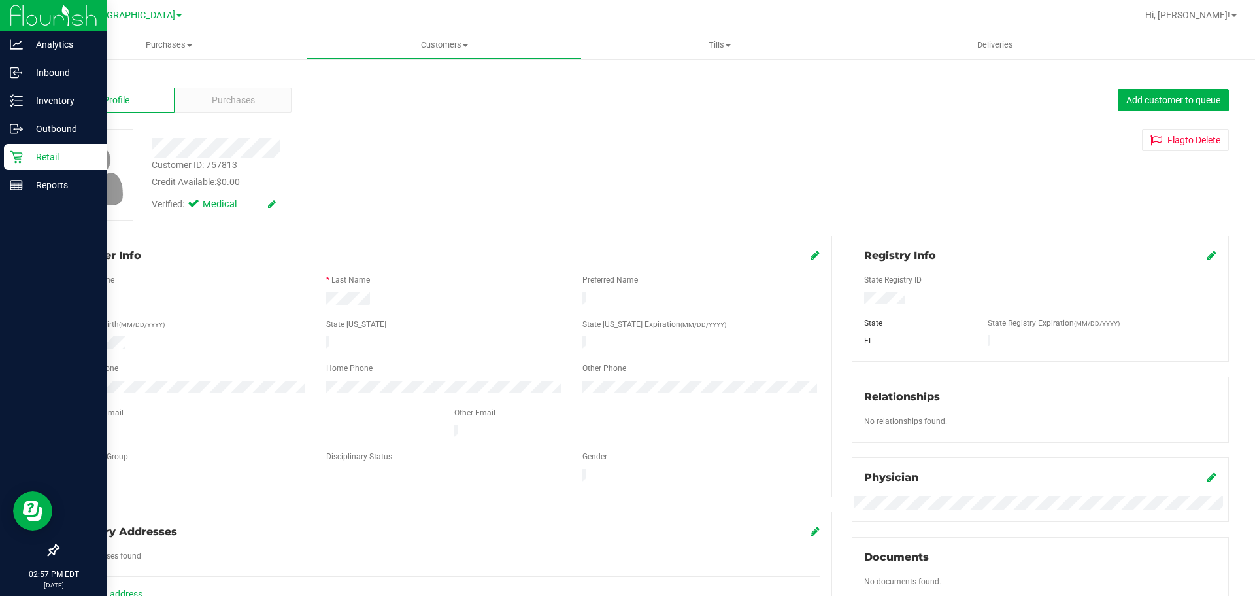
click at [29, 160] on p "Retail" at bounding box center [62, 157] width 78 height 16
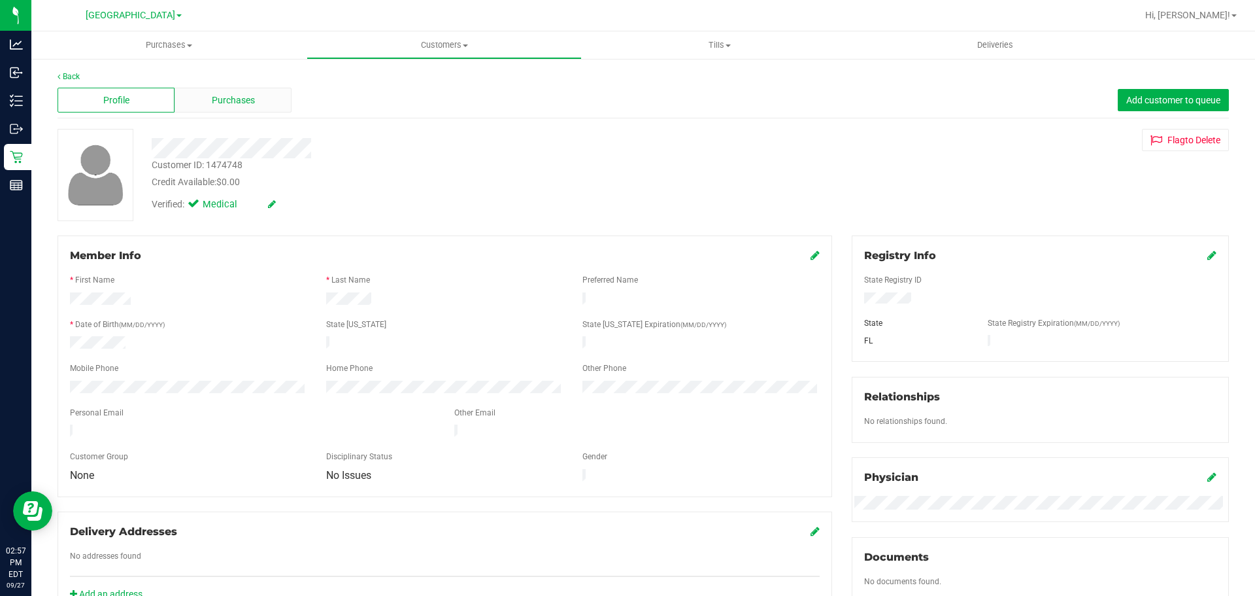
click at [256, 101] on div "Purchases" at bounding box center [233, 100] width 117 height 25
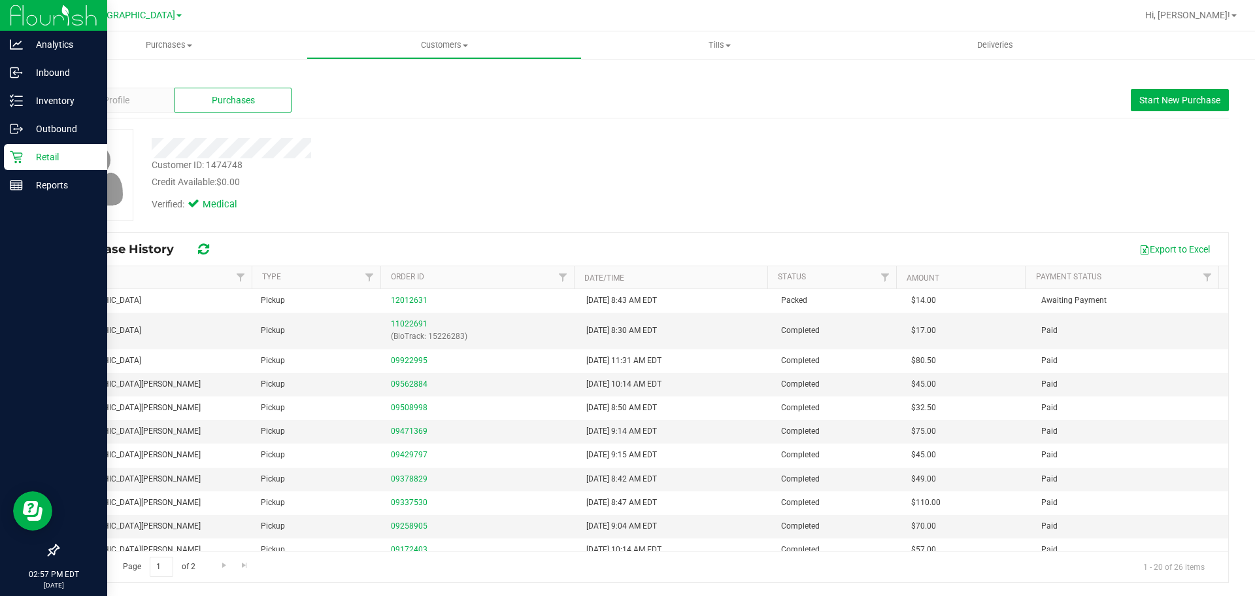
click at [13, 156] on icon at bounding box center [16, 156] width 13 height 13
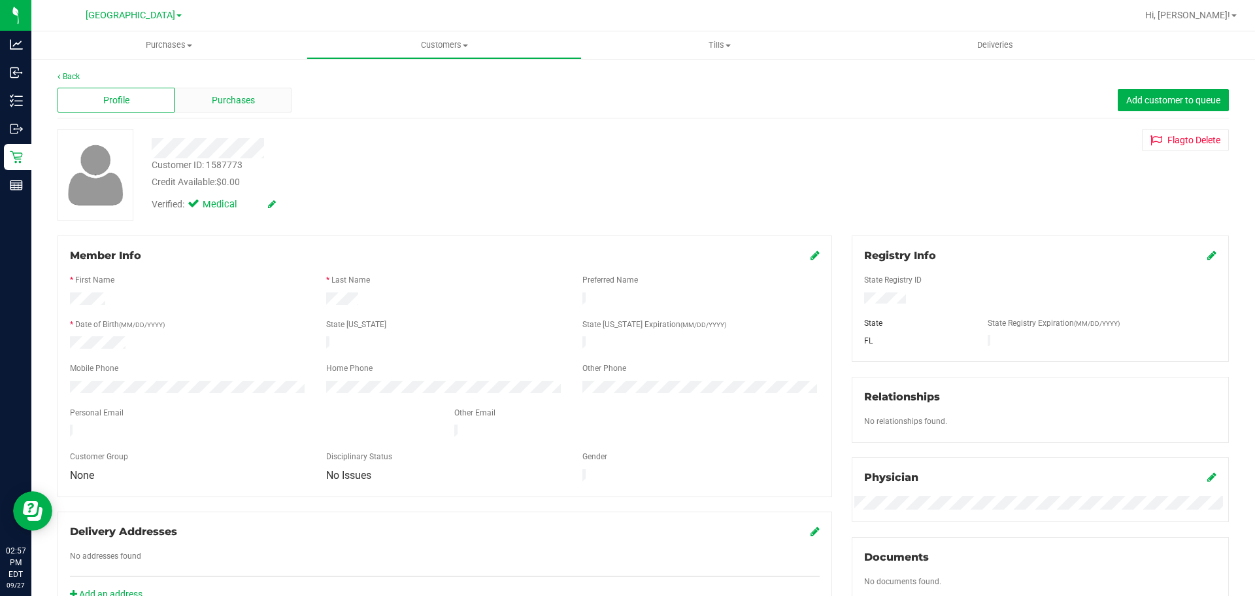
click at [248, 100] on span "Purchases" at bounding box center [233, 100] width 43 height 14
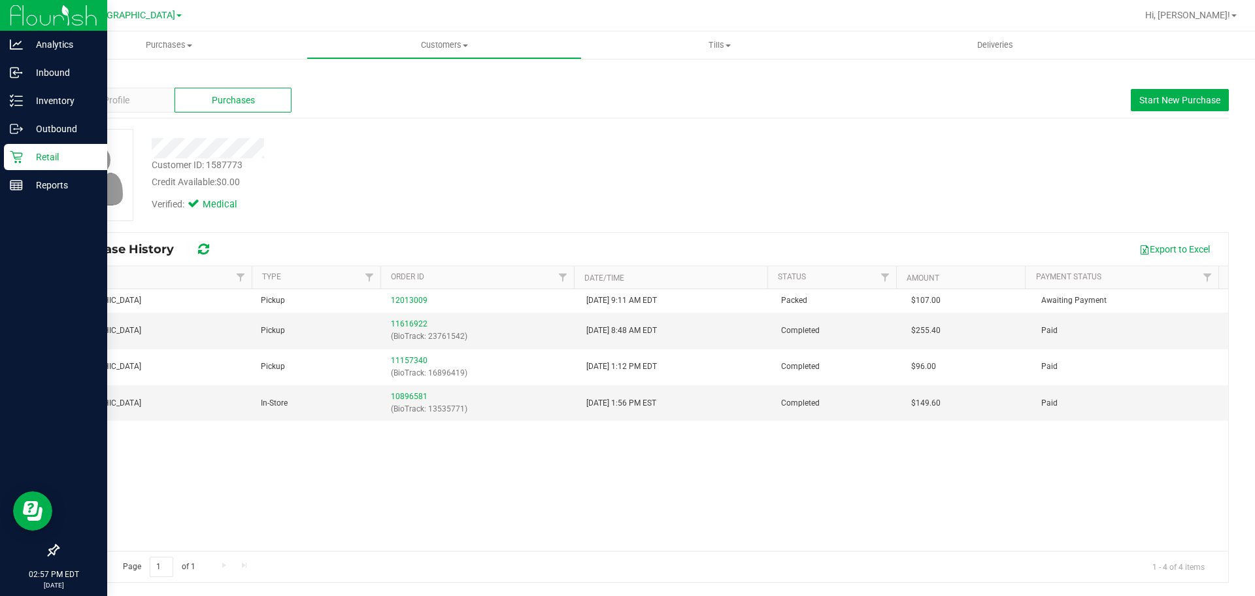
click at [5, 160] on div "Retail" at bounding box center [55, 157] width 103 height 26
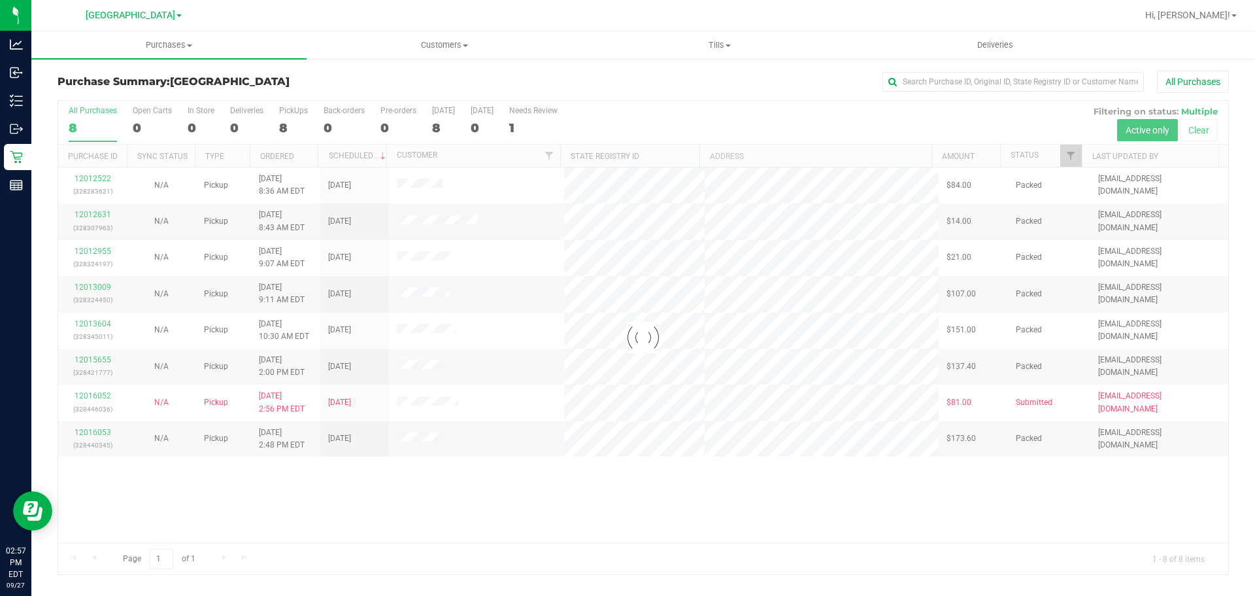
click at [422, 363] on div at bounding box center [643, 337] width 1170 height 473
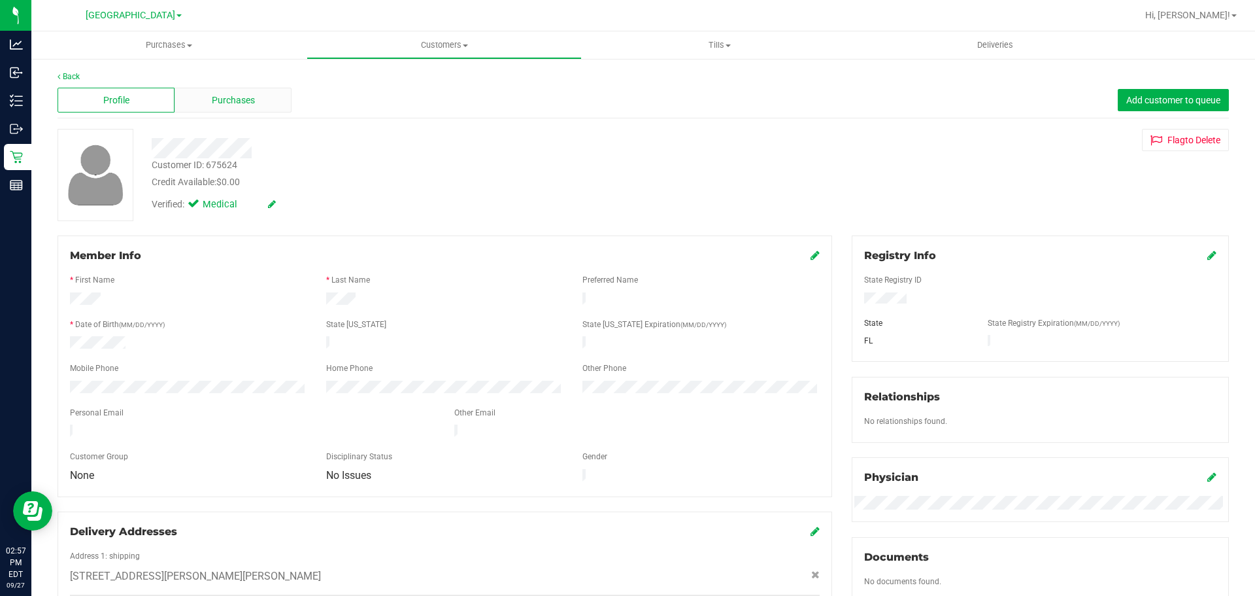
click at [229, 90] on div "Purchases" at bounding box center [233, 100] width 117 height 25
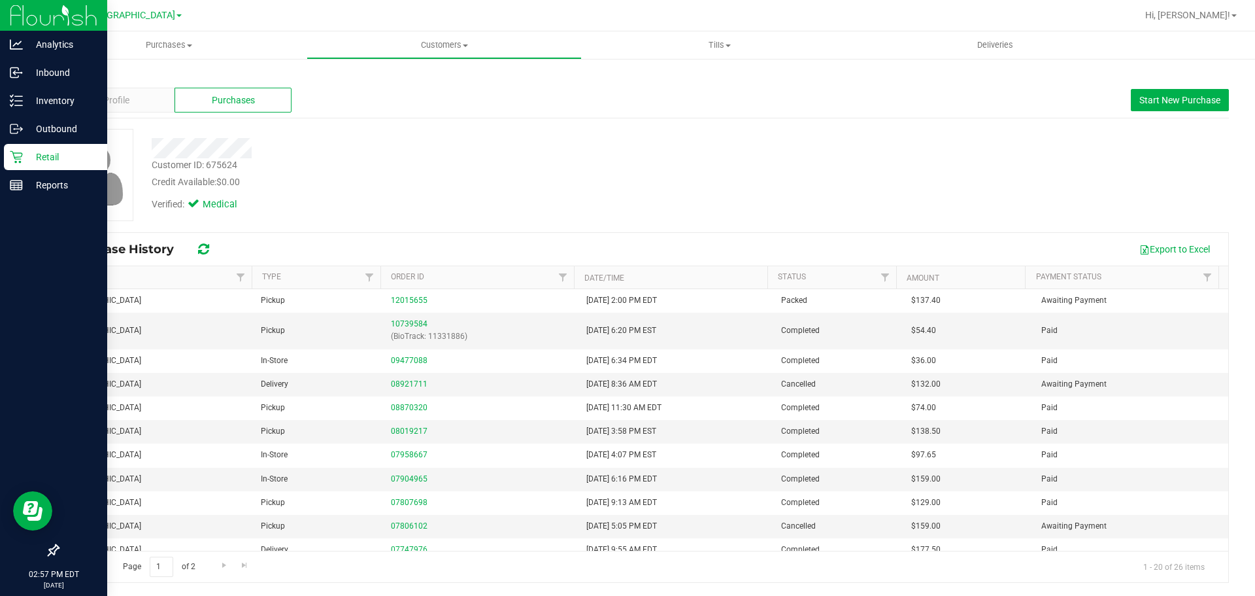
click at [33, 150] on p "Retail" at bounding box center [62, 157] width 78 height 16
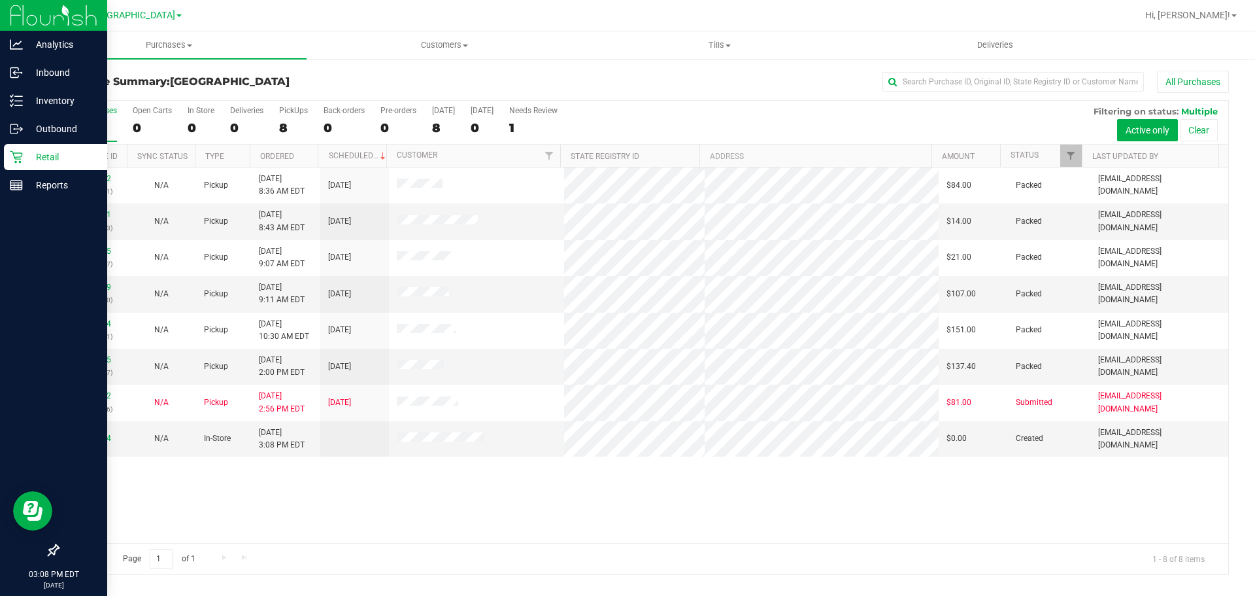
click at [59, 160] on p "Retail" at bounding box center [62, 157] width 78 height 16
click at [58, 181] on p "Reports" at bounding box center [62, 185] width 78 height 16
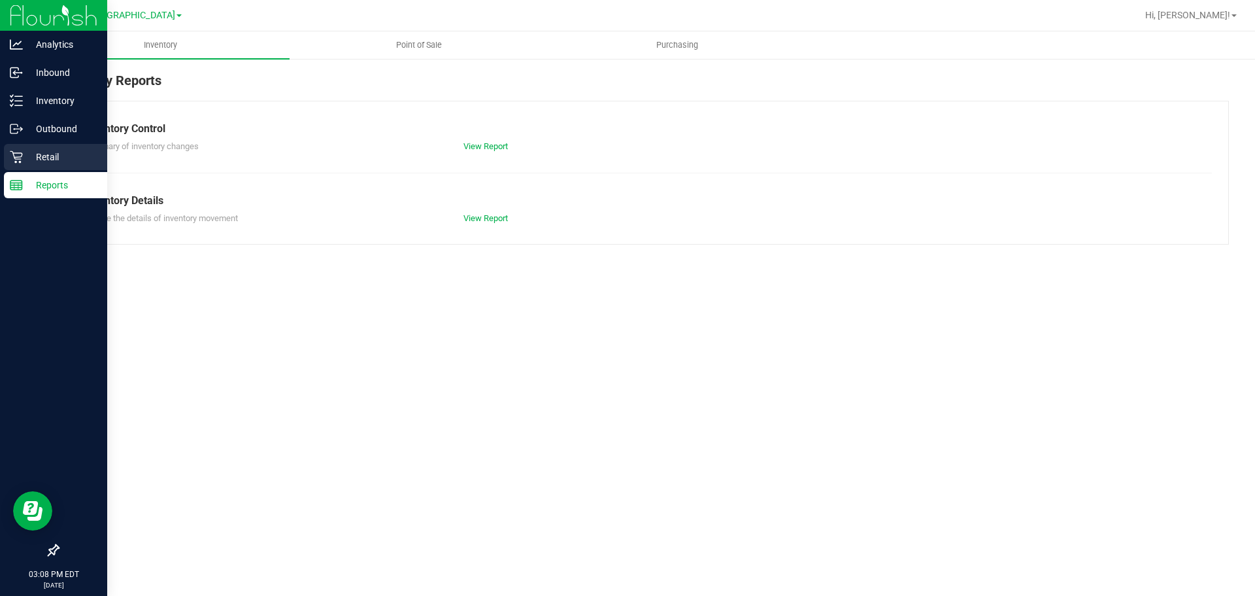
click at [50, 154] on p "Retail" at bounding box center [62, 157] width 78 height 16
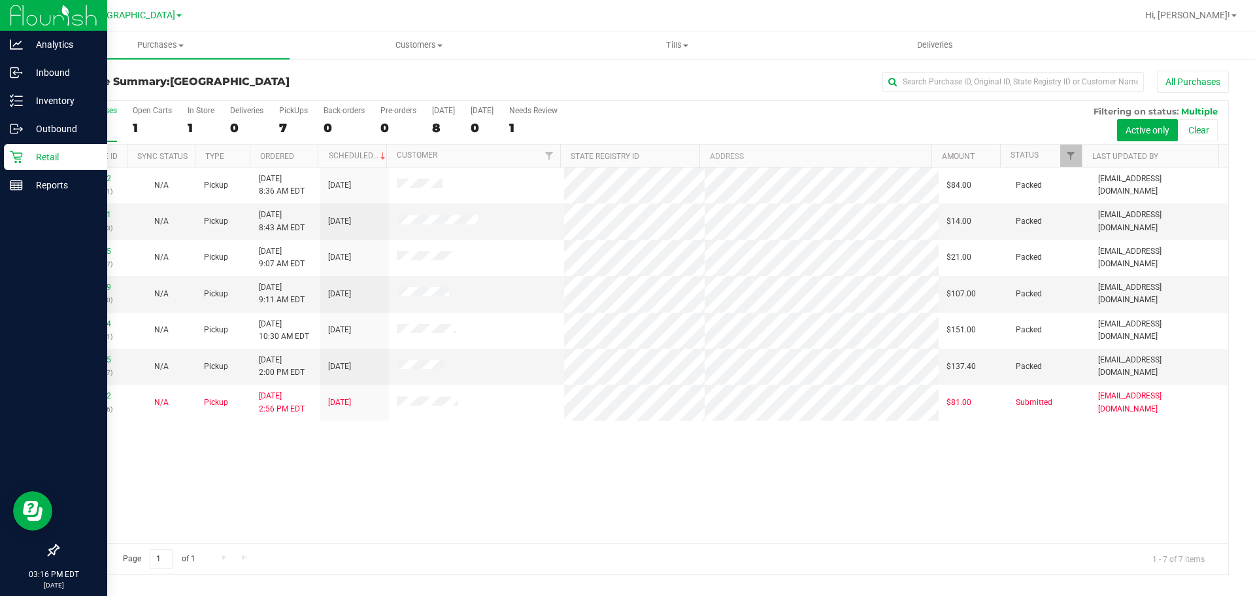
click at [7, 156] on div "Retail" at bounding box center [55, 157] width 103 height 26
click at [46, 76] on p "Inbound" at bounding box center [62, 73] width 78 height 16
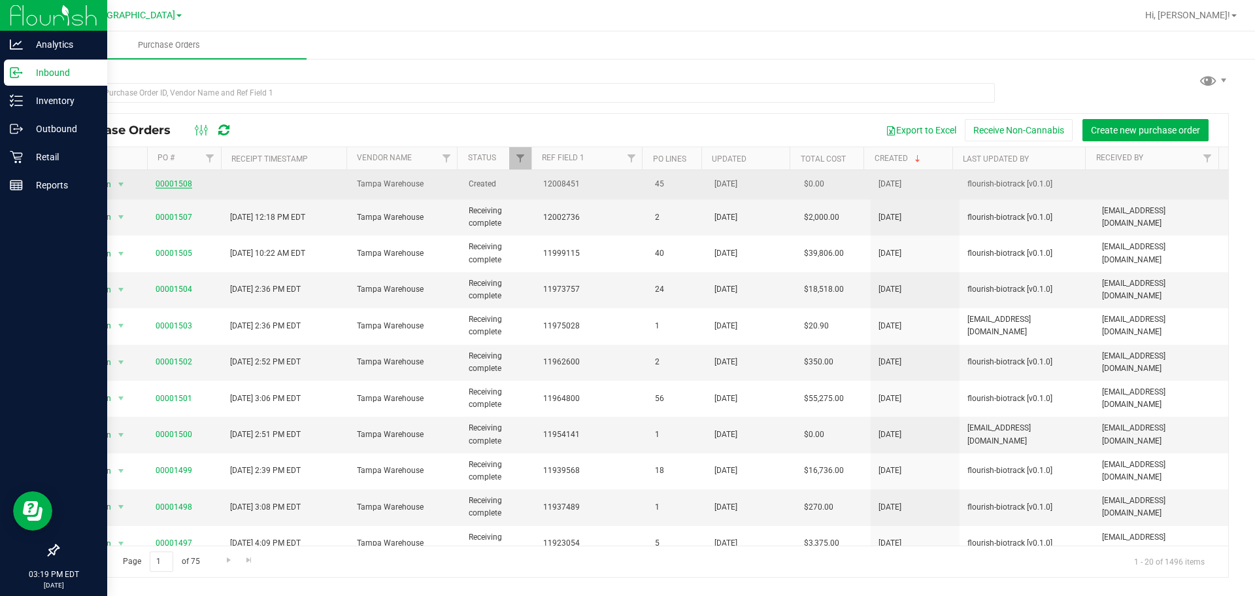
click at [177, 180] on link "00001508" at bounding box center [174, 183] width 37 height 9
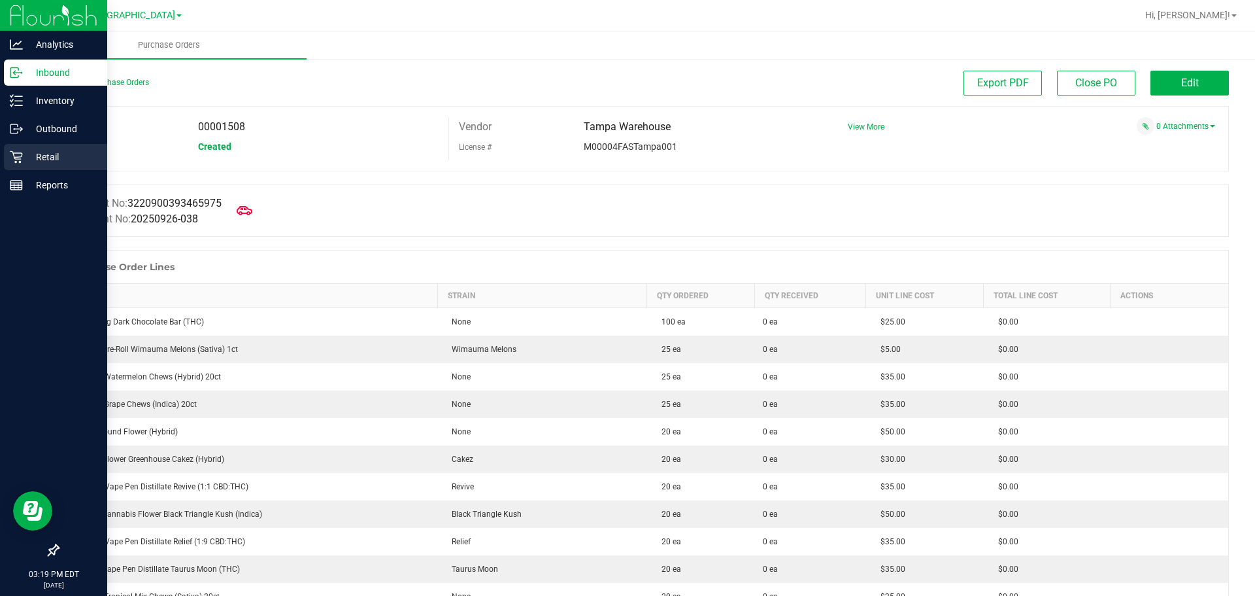
click at [12, 154] on icon at bounding box center [16, 156] width 13 height 13
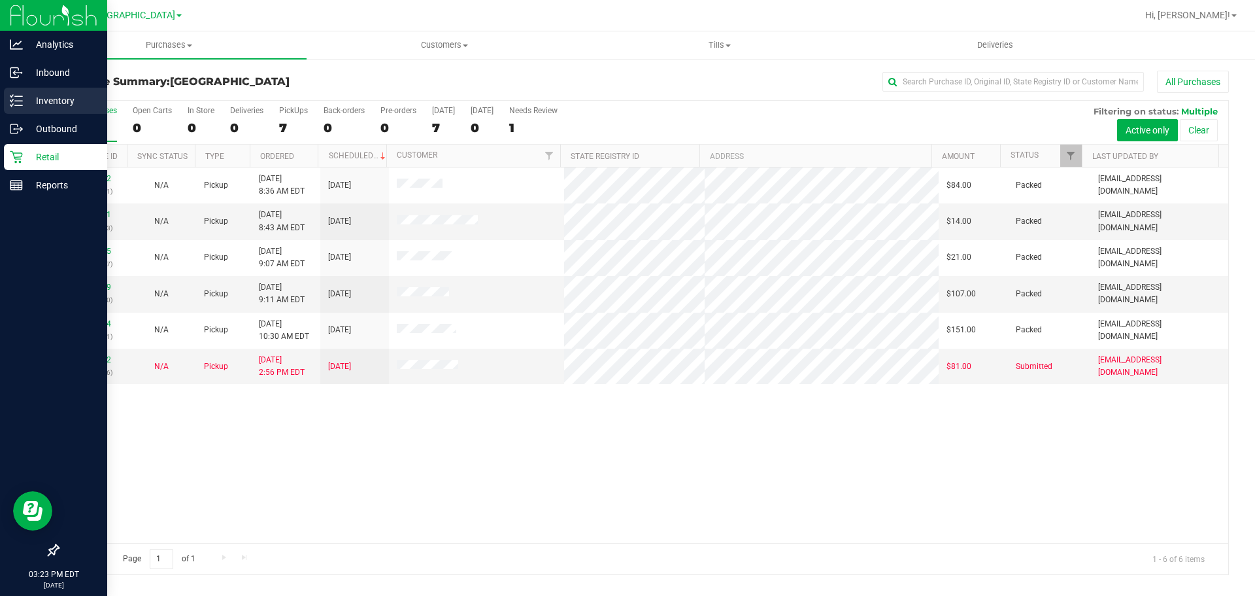
click at [22, 99] on icon at bounding box center [16, 100] width 13 height 13
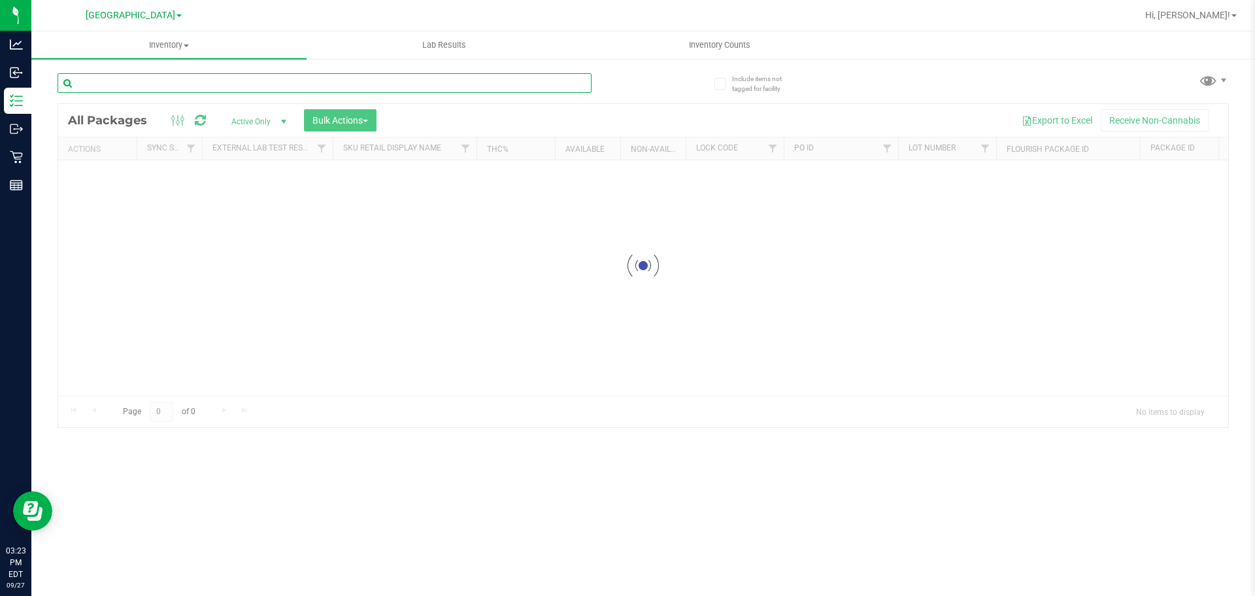
click at [156, 75] on input "text" at bounding box center [325, 83] width 534 height 20
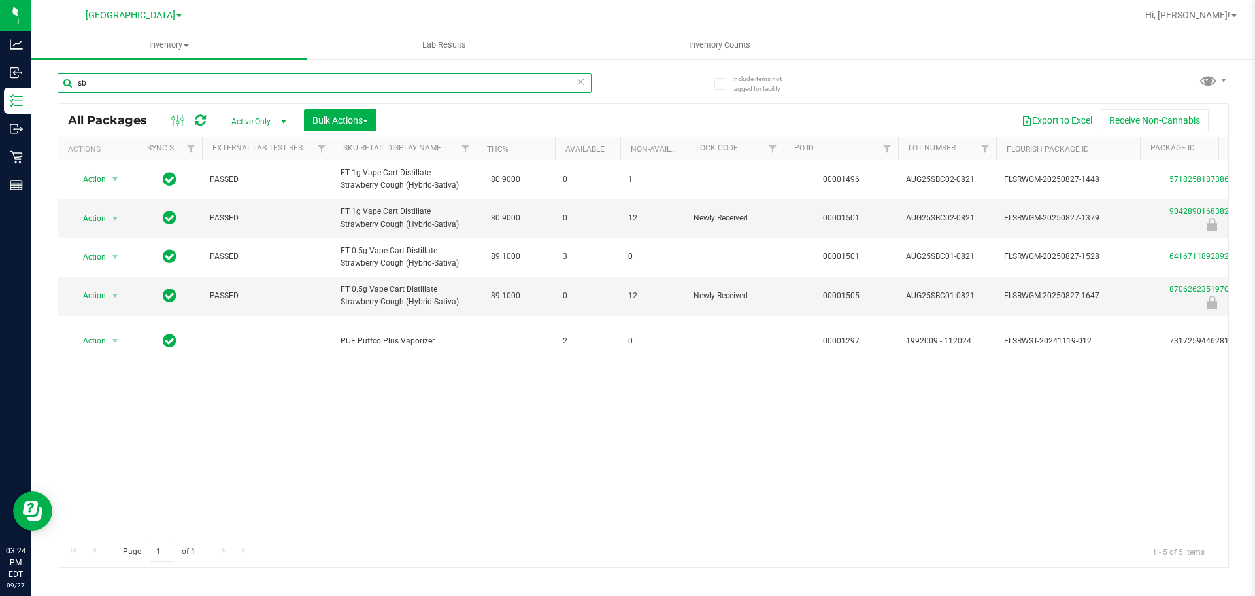
type input "sb"
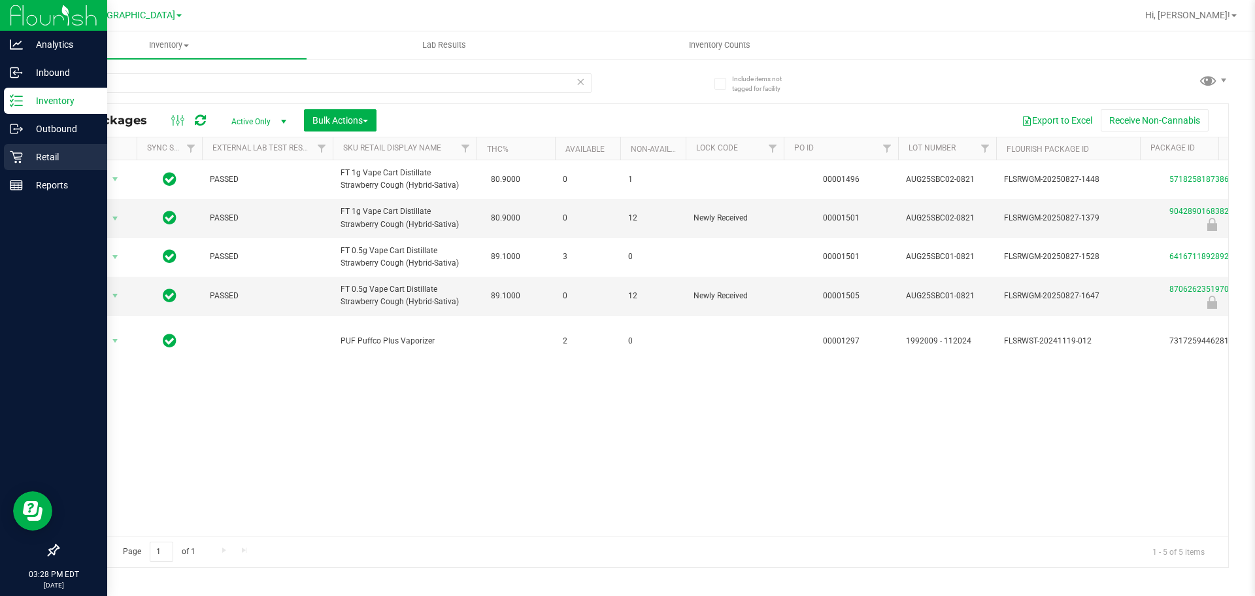
click at [31, 163] on p "Retail" at bounding box center [62, 157] width 78 height 16
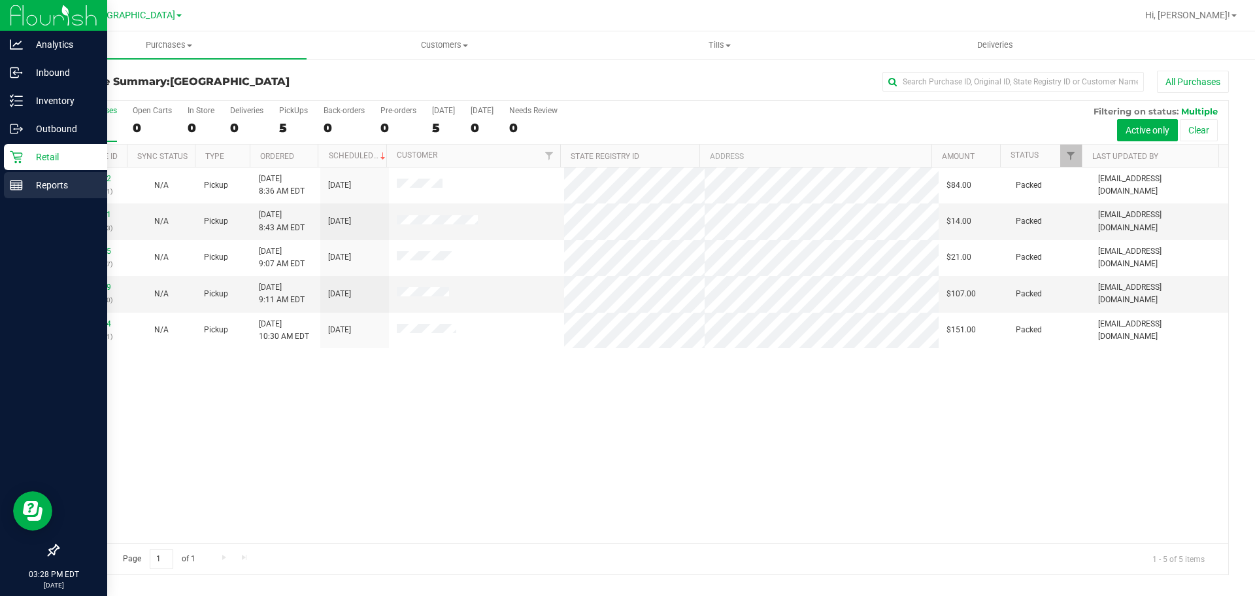
click at [48, 182] on p "Reports" at bounding box center [62, 185] width 78 height 16
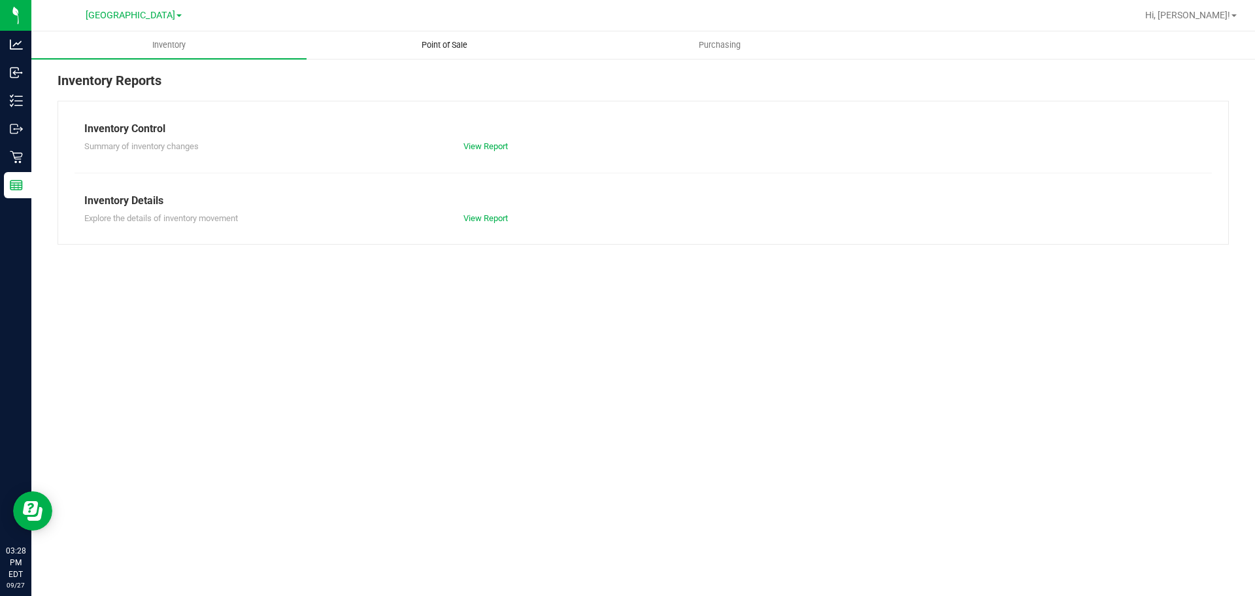
click at [390, 41] on uib-tab-heading "Point of Sale" at bounding box center [444, 45] width 274 height 26
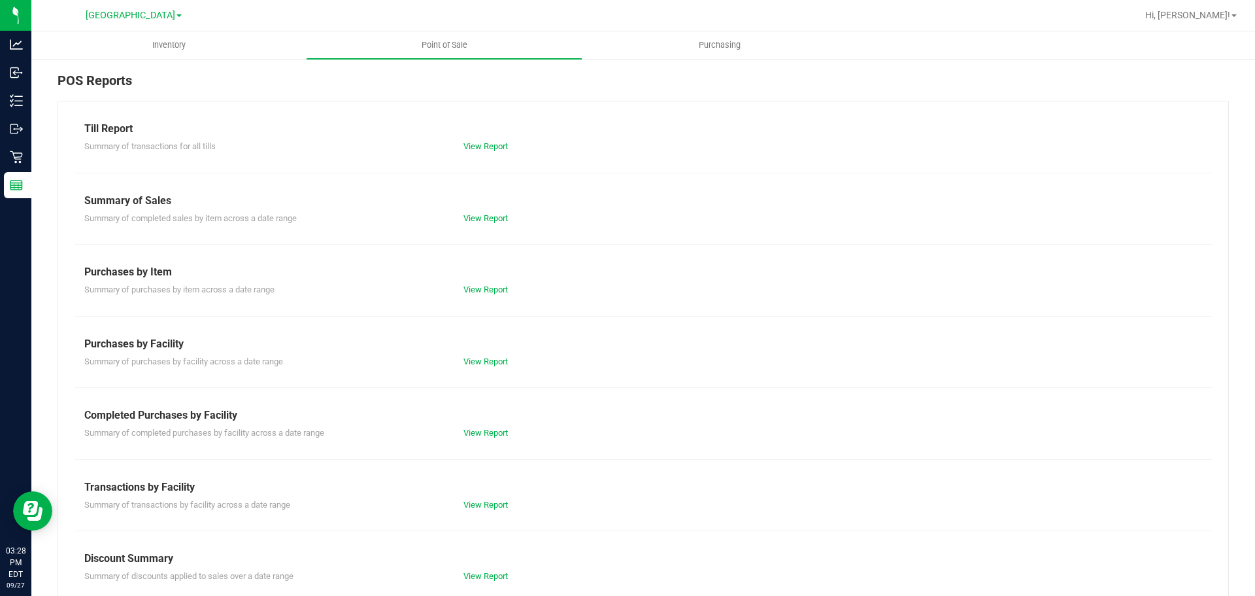
click at [466, 426] on div "Summary of completed purchases by facility across a date range View Report" at bounding box center [643, 431] width 1137 height 16
click at [465, 432] on link "View Report" at bounding box center [485, 433] width 44 height 10
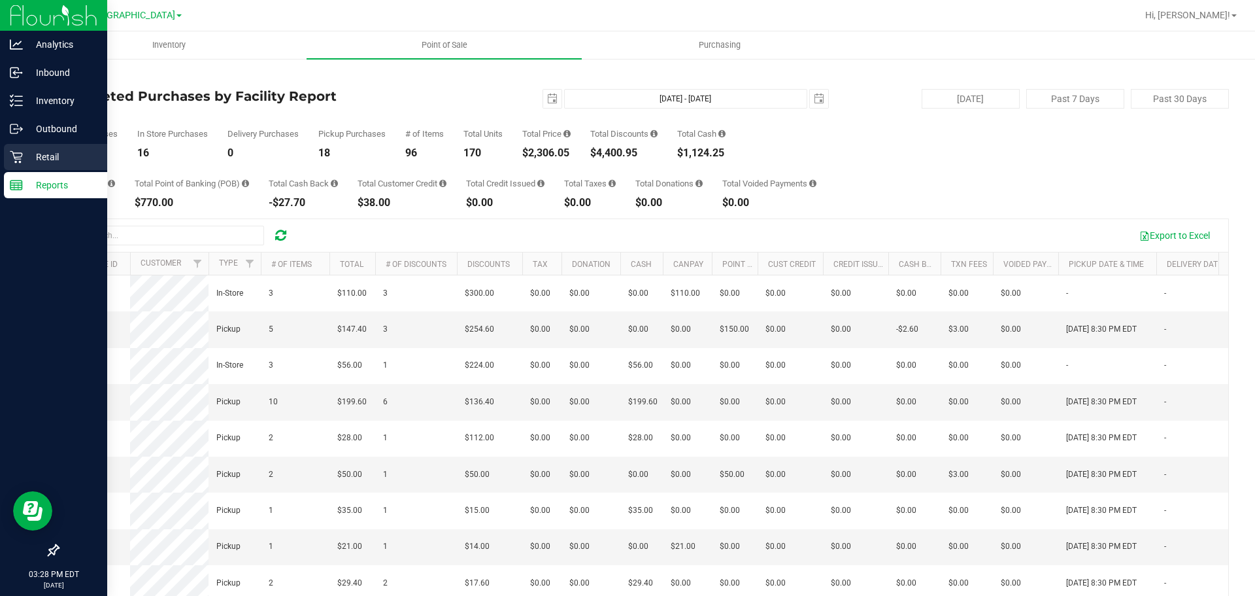
click at [56, 146] on div "Retail" at bounding box center [55, 157] width 103 height 26
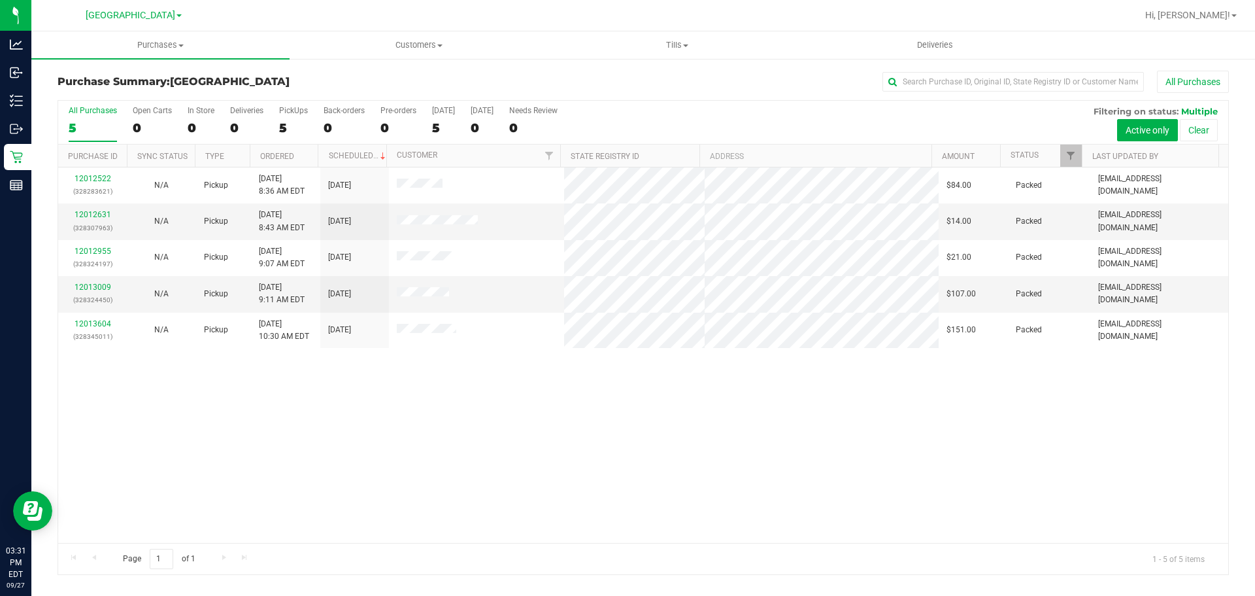
click at [1066, 456] on div "12012522 (328283621) N/A Pickup 9/27/2025 8:36 AM EDT 9/27/2025 $84.00 Packed r…" at bounding box center [643, 354] width 1170 height 375
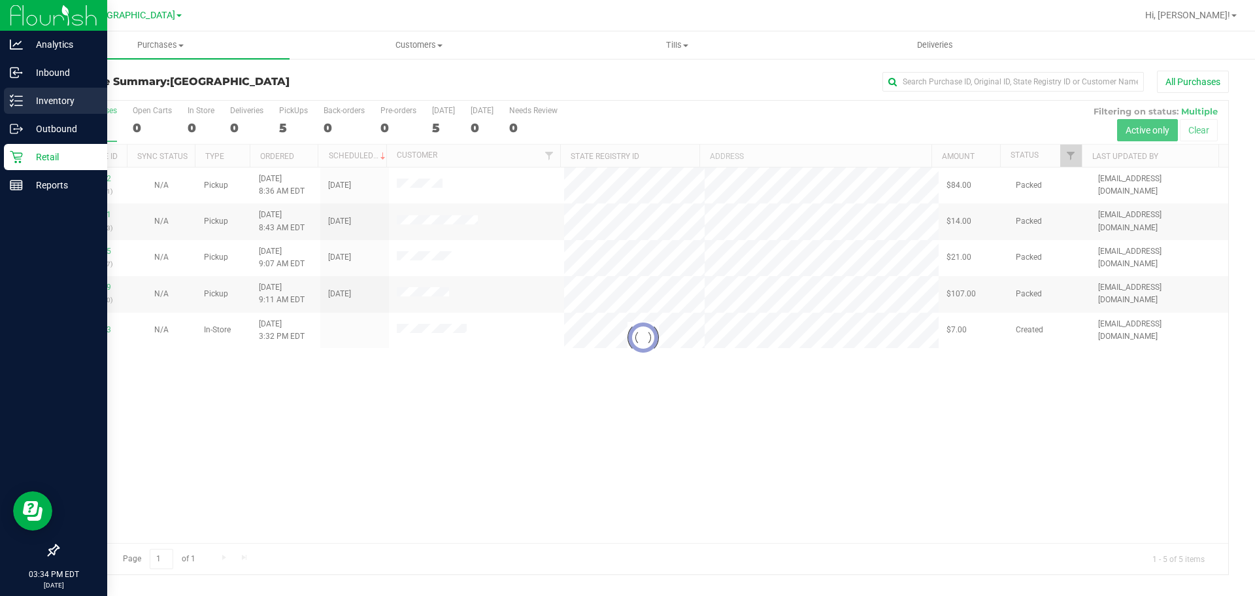
click at [10, 103] on icon at bounding box center [16, 100] width 13 height 13
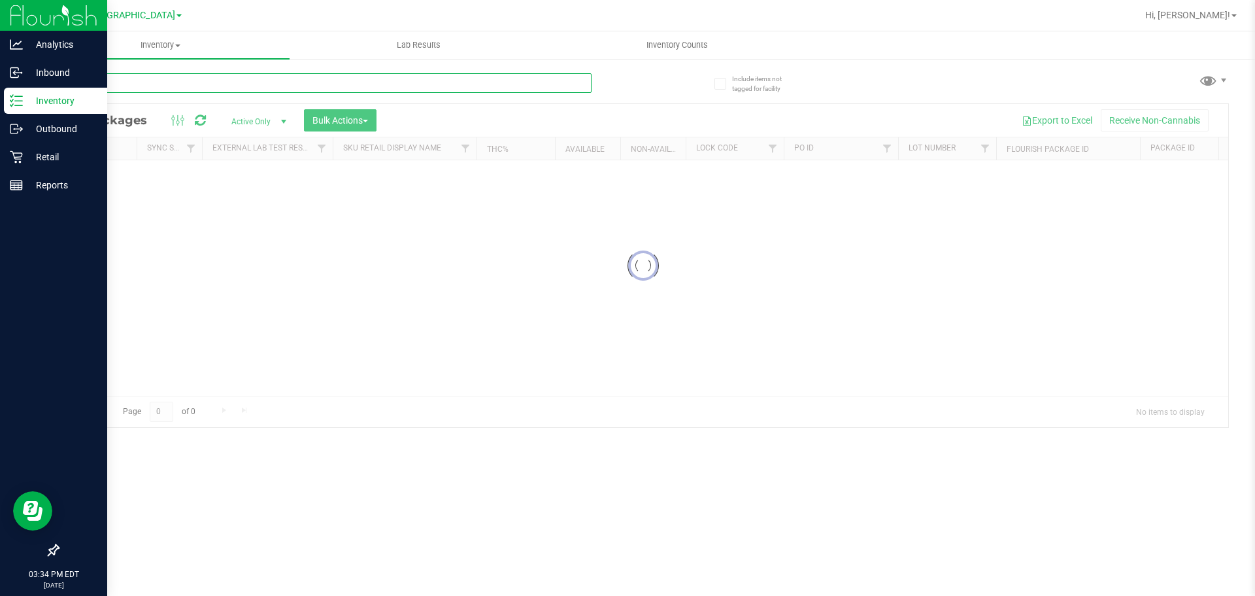
click at [212, 80] on input "text" at bounding box center [325, 83] width 534 height 20
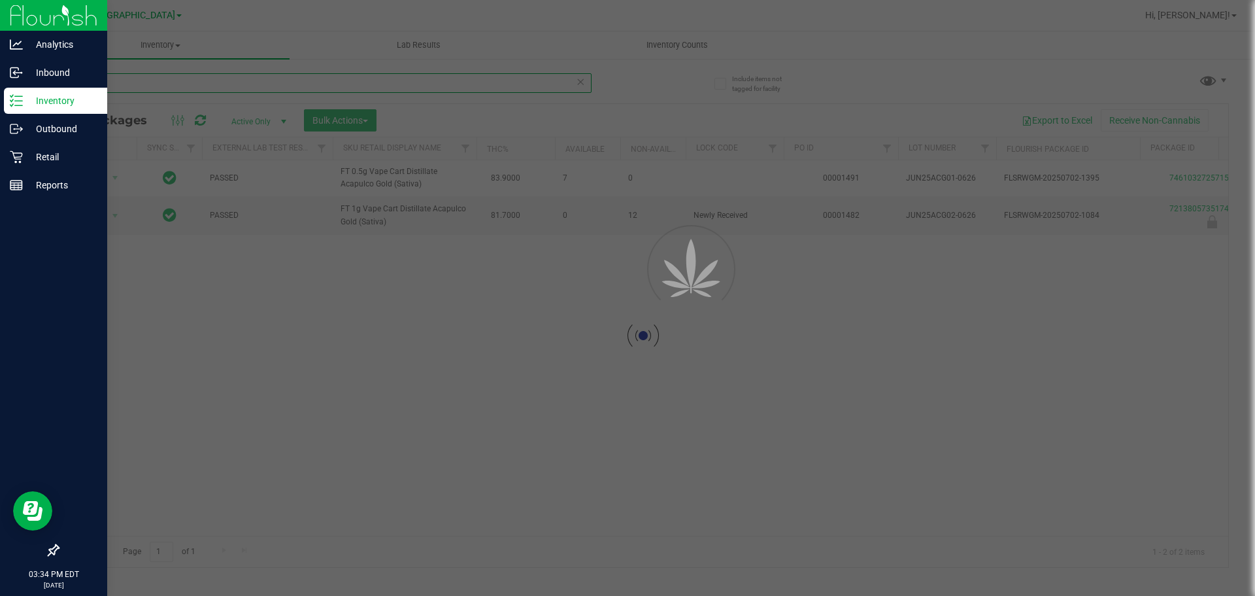
type input "acg"
click at [884, 41] on div at bounding box center [627, 298] width 1255 height 596
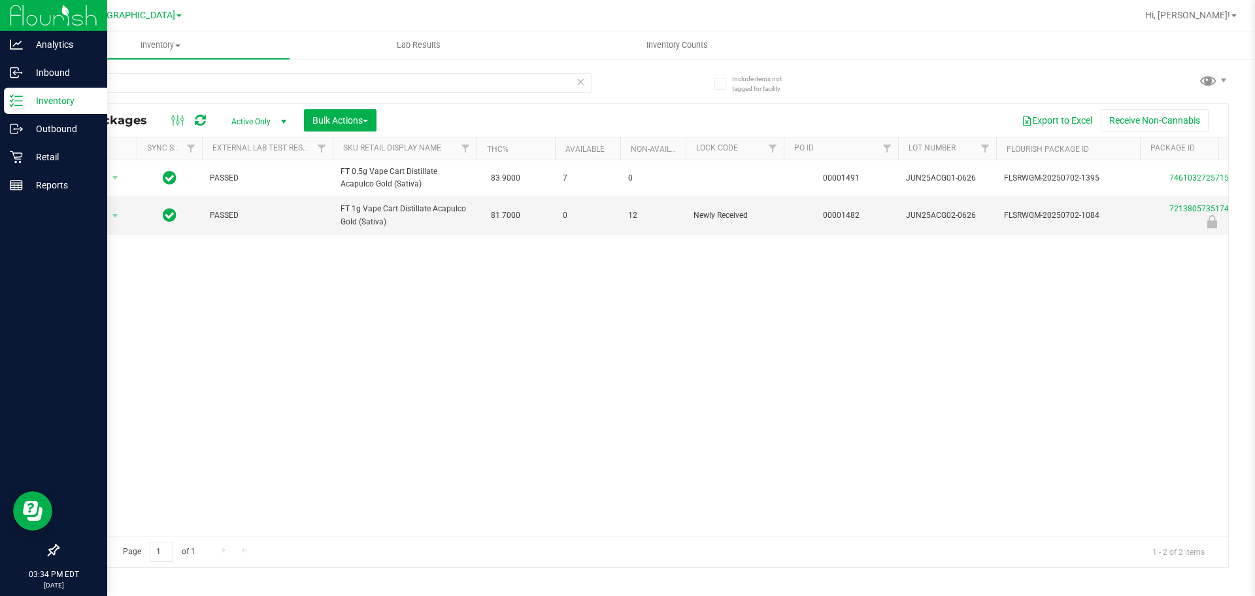
click at [847, 359] on div "Action Action Adjust qty Create package Edit attributes Global inventory Locate…" at bounding box center [643, 347] width 1170 height 375
click at [774, 218] on span "Newly Received" at bounding box center [735, 215] width 82 height 12
click at [647, 203] on td "12" at bounding box center [652, 215] width 65 height 38
click at [645, 234] on td "12" at bounding box center [652, 215] width 65 height 38
click at [109, 220] on span "select" at bounding box center [115, 216] width 16 height 18
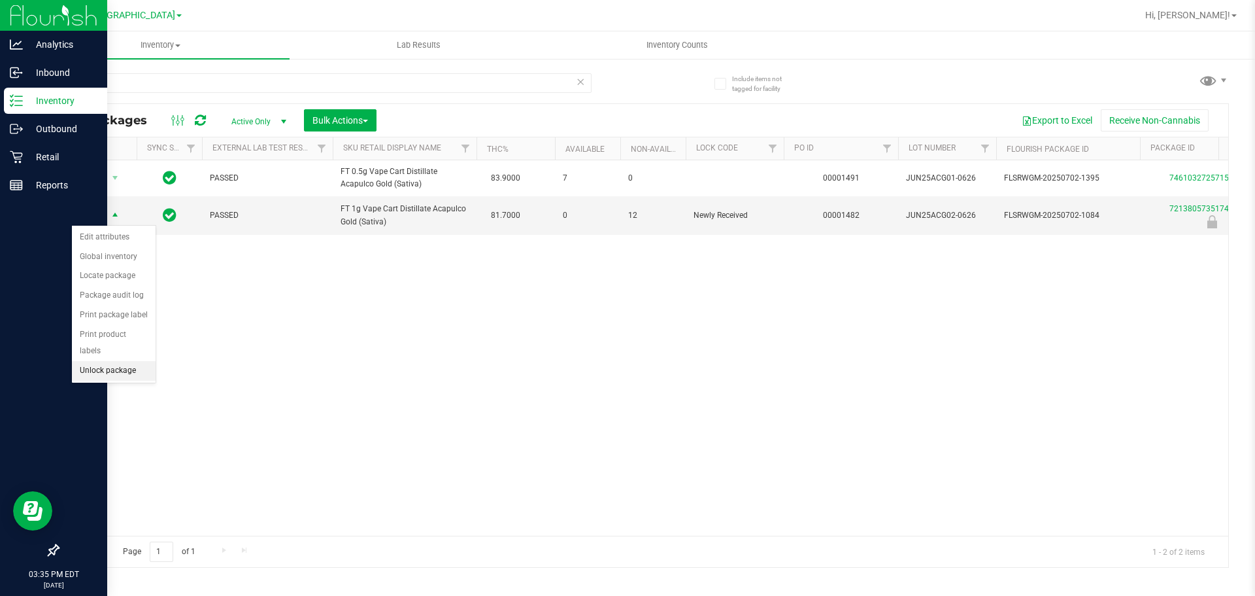
click at [132, 361] on li "Unlock package" at bounding box center [114, 371] width 84 height 20
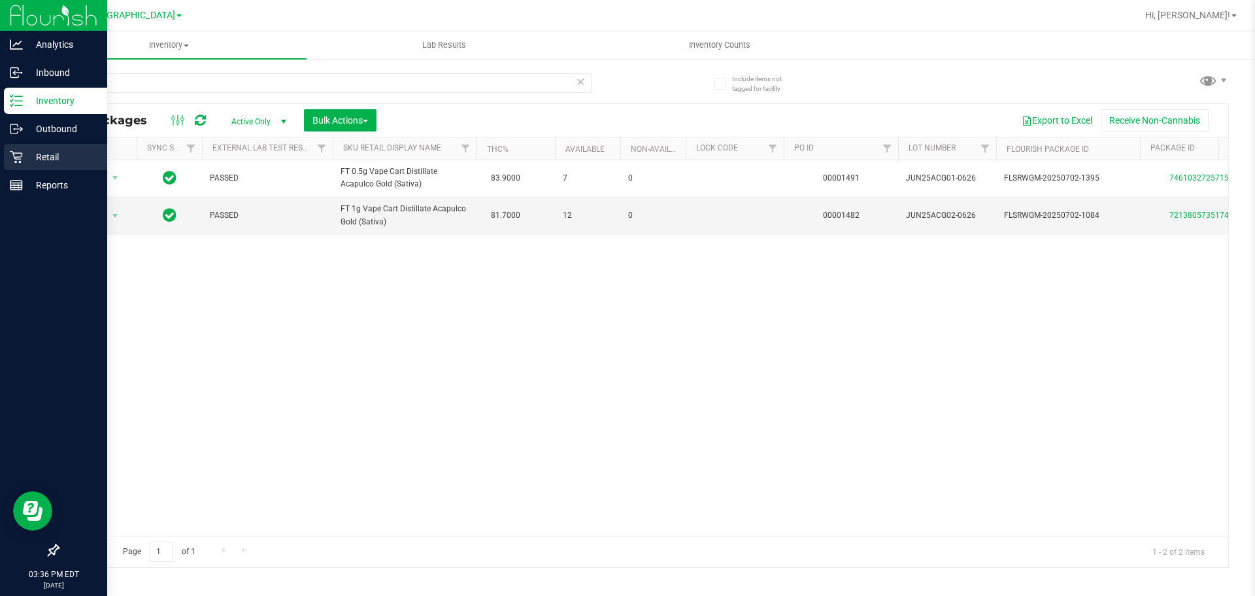
click at [15, 155] on icon at bounding box center [16, 156] width 13 height 13
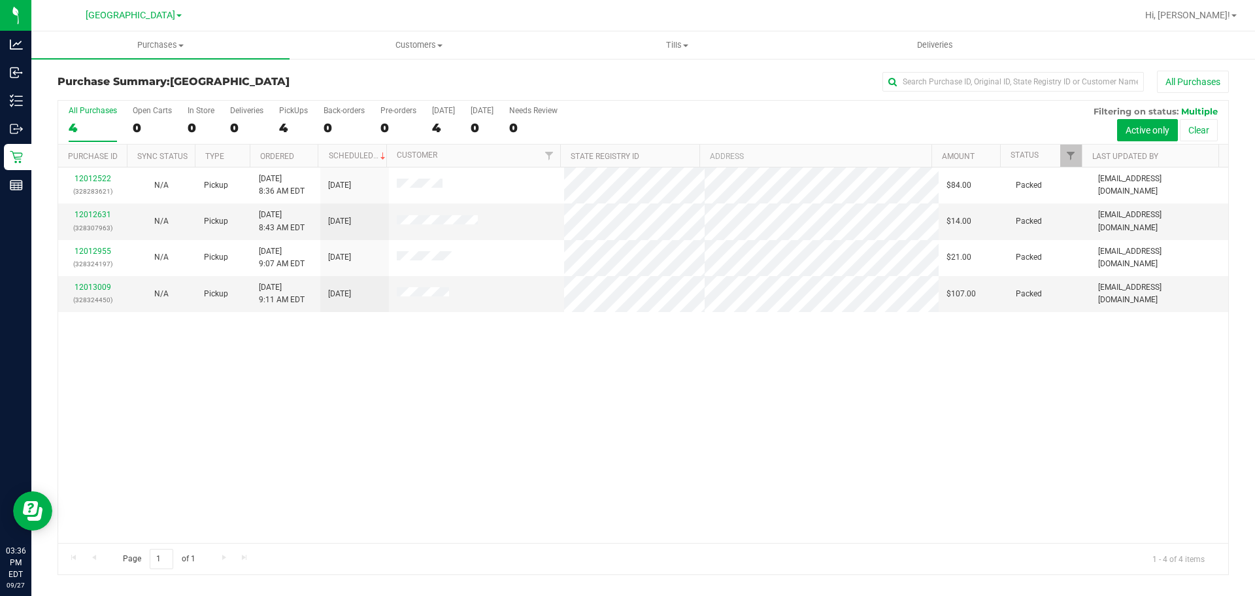
click at [862, 417] on div "12012522 (328283621) N/A Pickup 9/27/2025 8:36 AM EDT 9/27/2025 $84.00 Packed r…" at bounding box center [643, 354] width 1170 height 375
click at [843, 426] on div "12012522 (328283621) N/A Pickup 9/27/2025 8:36 AM EDT 9/27/2025 $84.00 Packed r…" at bounding box center [643, 354] width 1170 height 375
click at [907, 396] on div "12012522 (328283621) N/A Pickup 9/27/2025 8:36 AM EDT 9/27/2025 $84.00 Packed r…" at bounding box center [643, 354] width 1170 height 375
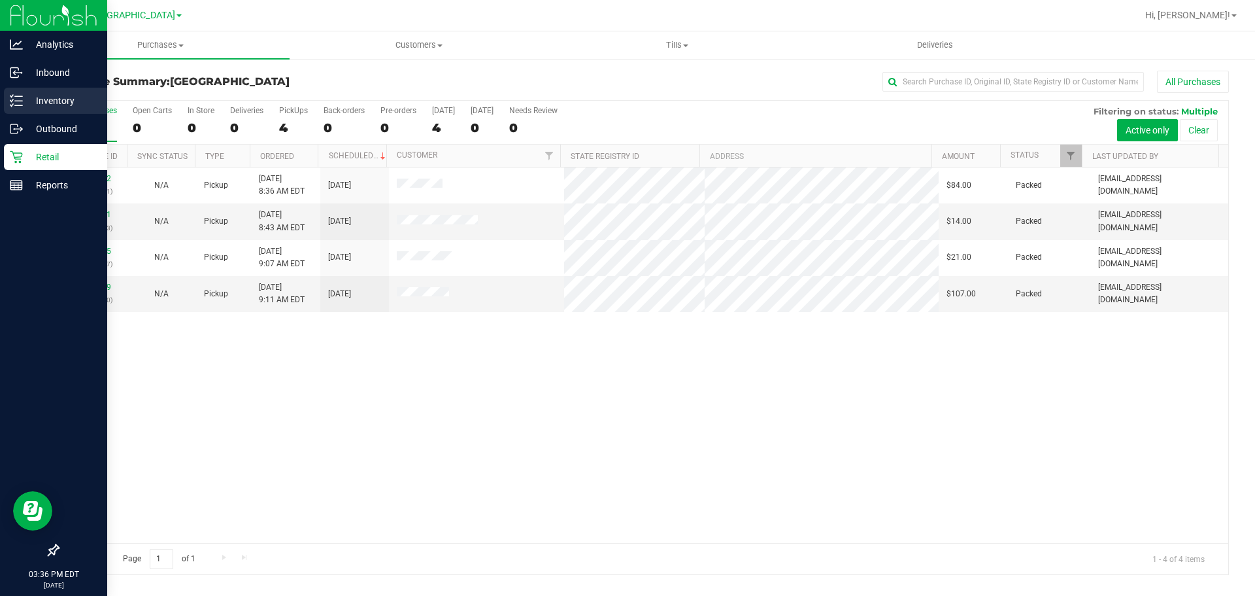
click at [28, 95] on p "Inventory" at bounding box center [62, 101] width 78 height 16
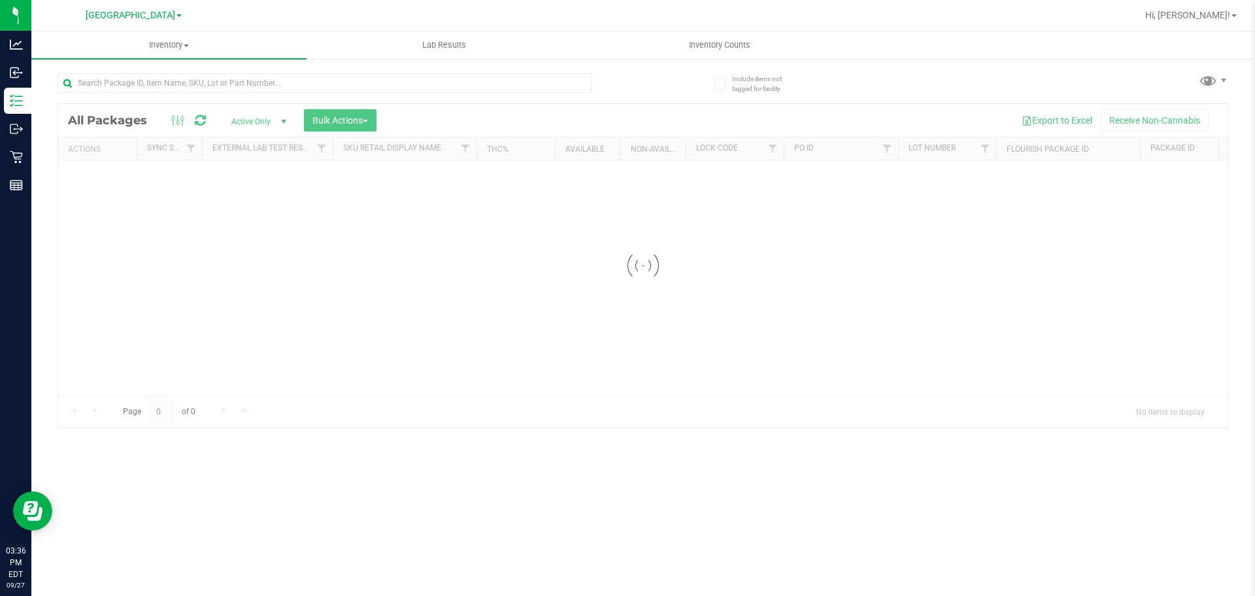
click at [299, 95] on div at bounding box center [325, 88] width 534 height 30
click at [303, 88] on div "Inventory All packages All inventory Waste log Create inventory Lab Results Inv…" at bounding box center [643, 313] width 1224 height 564
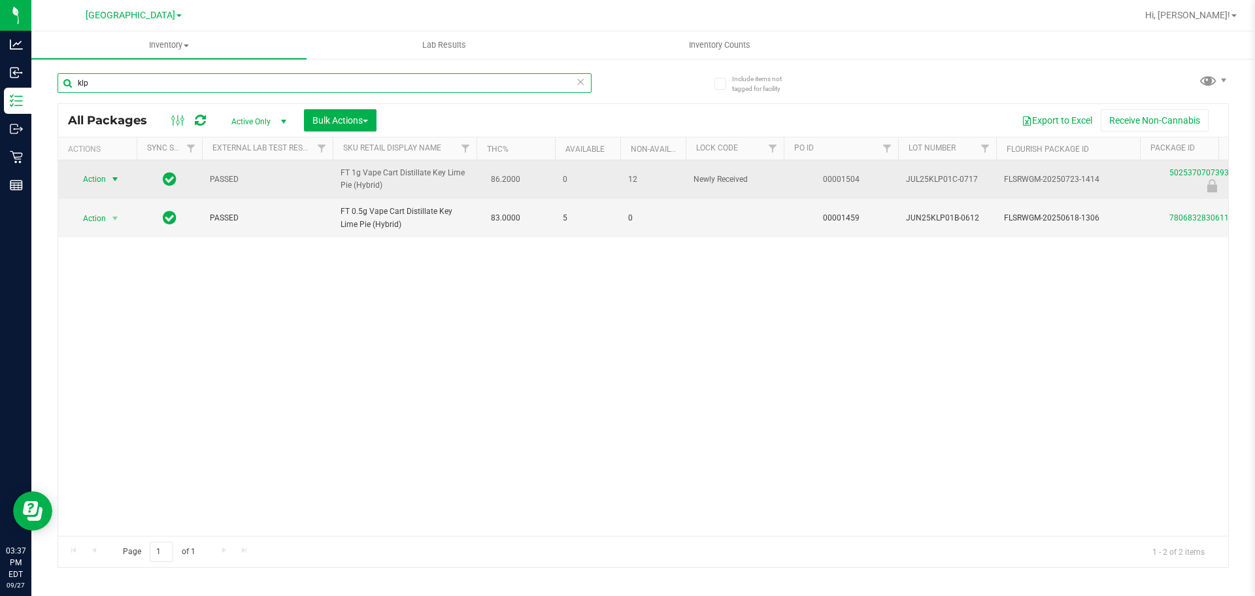
type input "klp"
click at [107, 184] on span "select" at bounding box center [115, 179] width 16 height 18
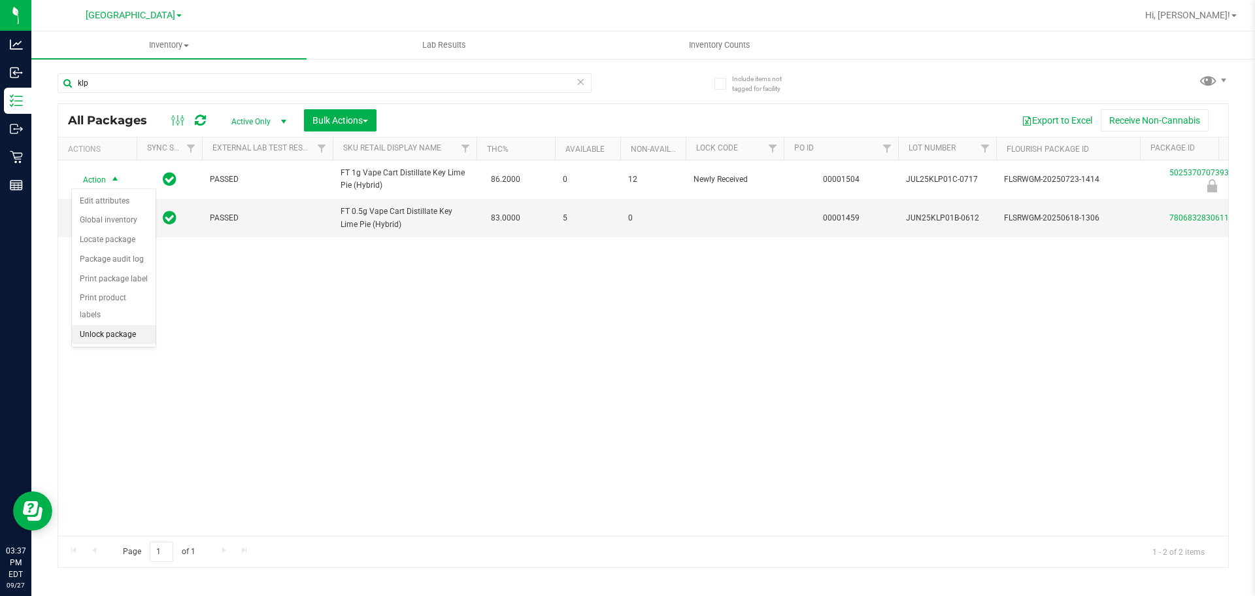
click at [95, 325] on li "Unlock package" at bounding box center [114, 335] width 84 height 20
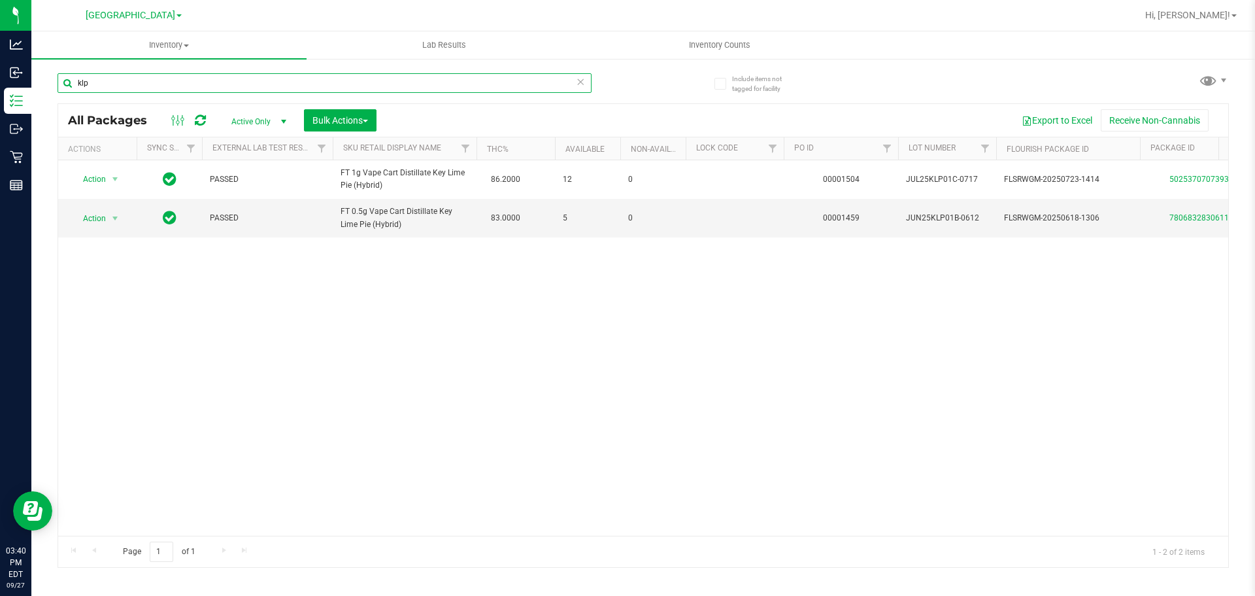
click at [122, 86] on input "klp" at bounding box center [325, 83] width 534 height 20
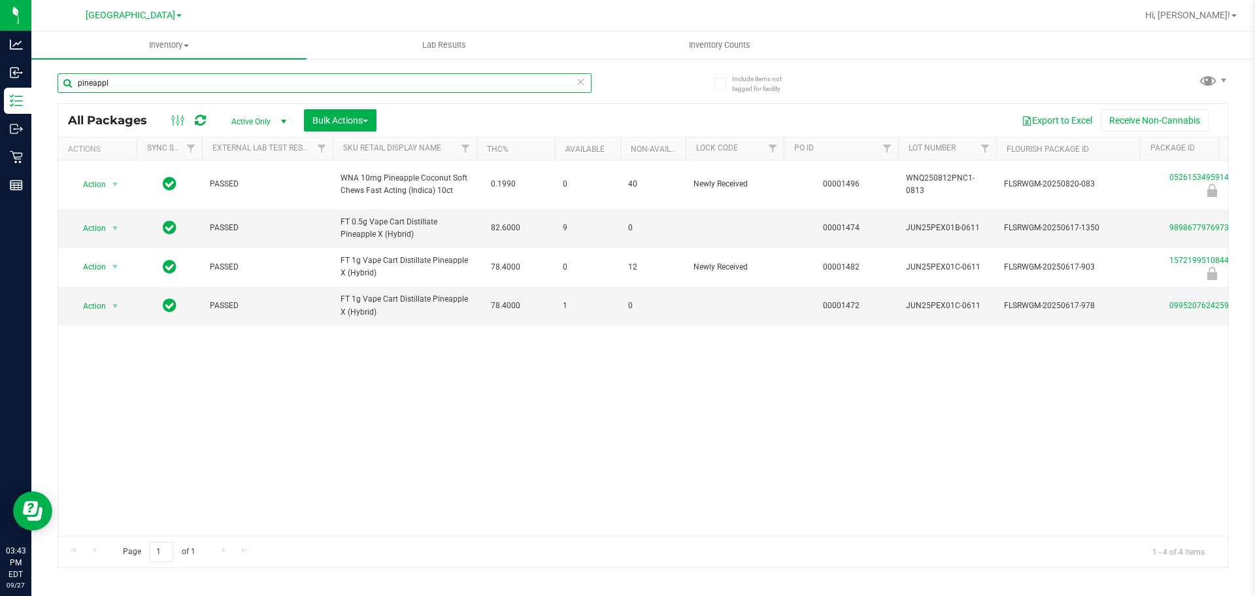
type input "pineappl"
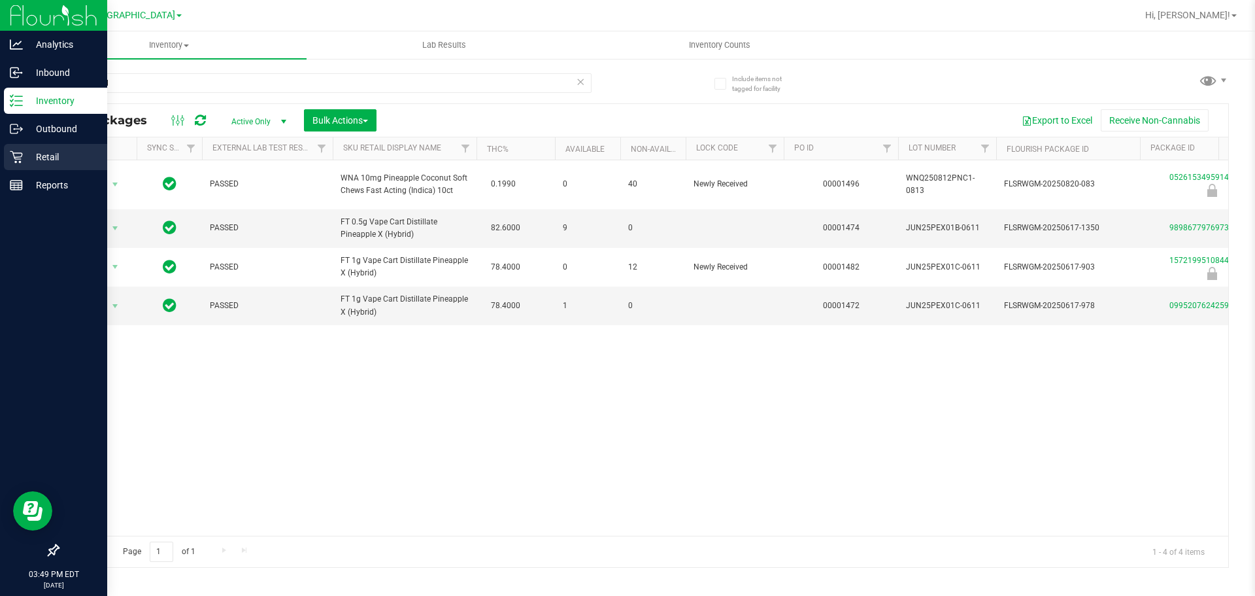
click at [14, 148] on div "Retail" at bounding box center [55, 157] width 103 height 26
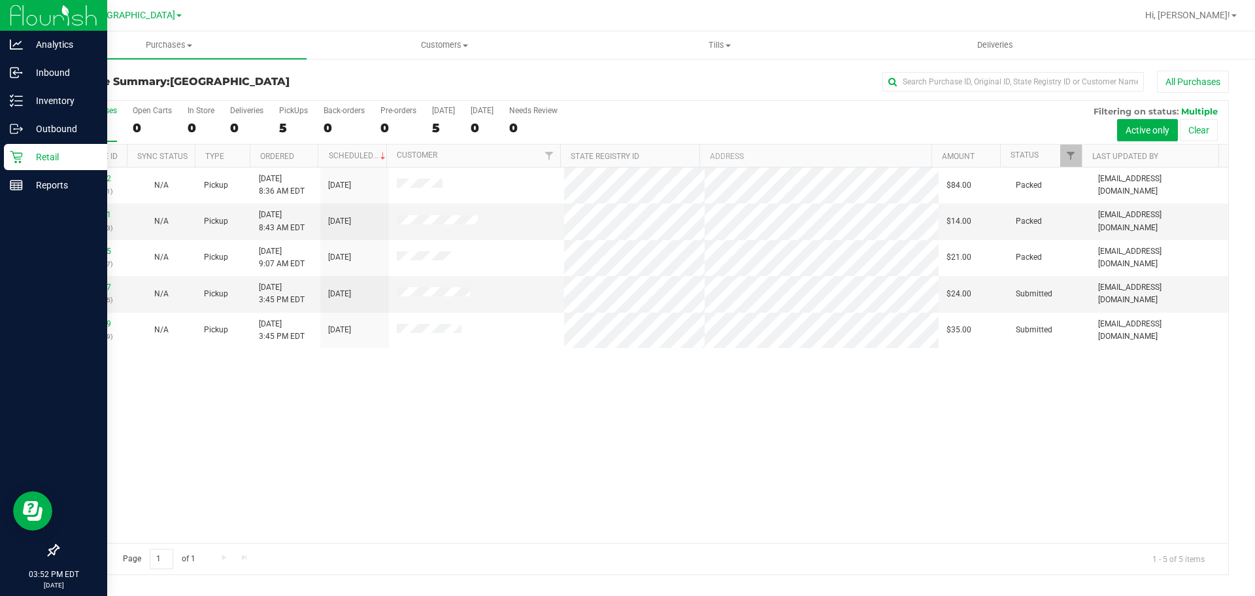
click at [441, 395] on div "12012522 (328283621) N/A Pickup 9/27/2025 8:36 AM EDT 9/27/2025 $84.00 Packed r…" at bounding box center [643, 354] width 1170 height 375
click at [98, 290] on link "12016597" at bounding box center [93, 286] width 37 height 9
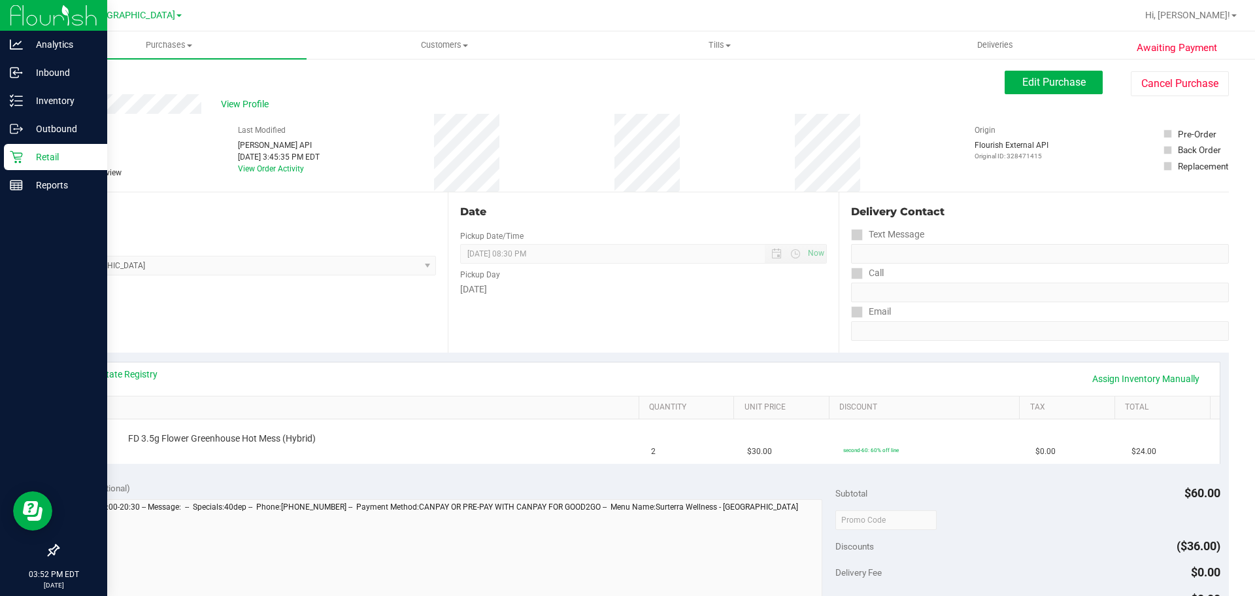
scroll to position [261, 0]
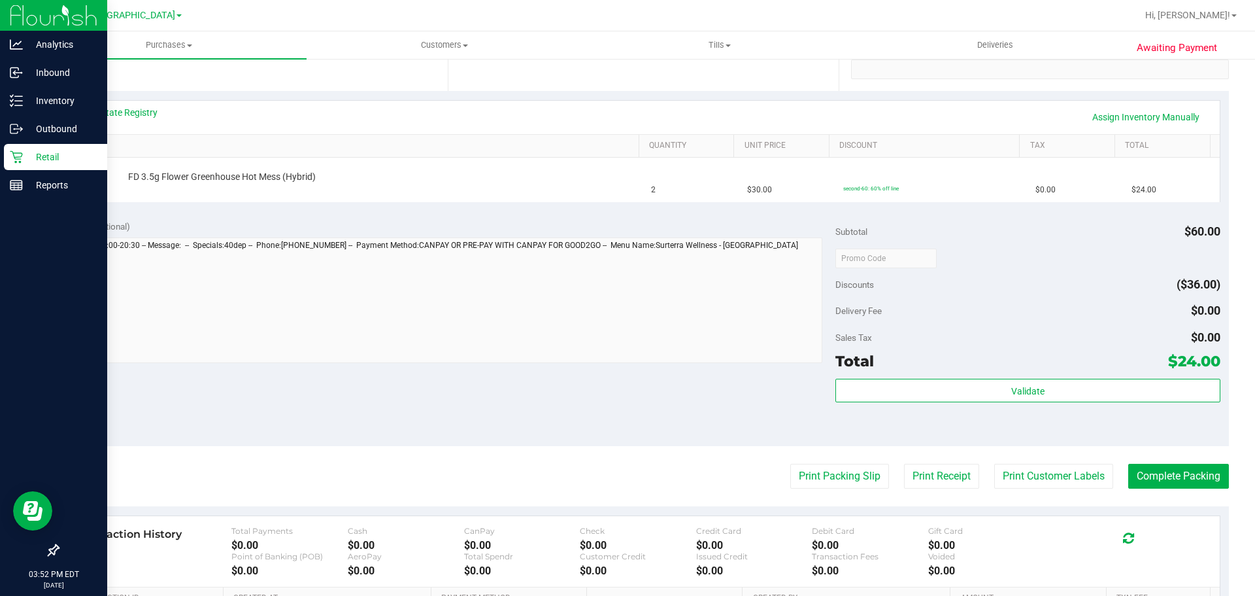
click at [822, 490] on purchase-details "Back Edit Purchase Cancel Purchase View Profile # 12016597 BioTrack ID: - Submi…" at bounding box center [643, 279] width 1171 height 941
click at [821, 482] on button "Print Packing Slip" at bounding box center [839, 475] width 99 height 25
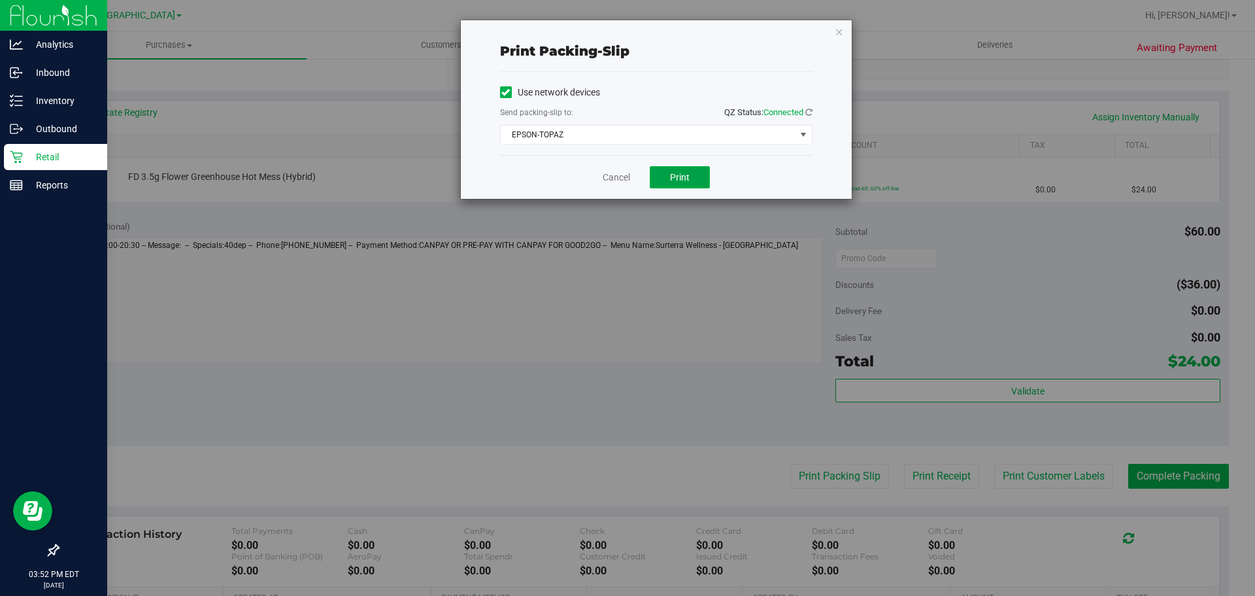
click at [675, 180] on span "Print" at bounding box center [680, 177] width 20 height 10
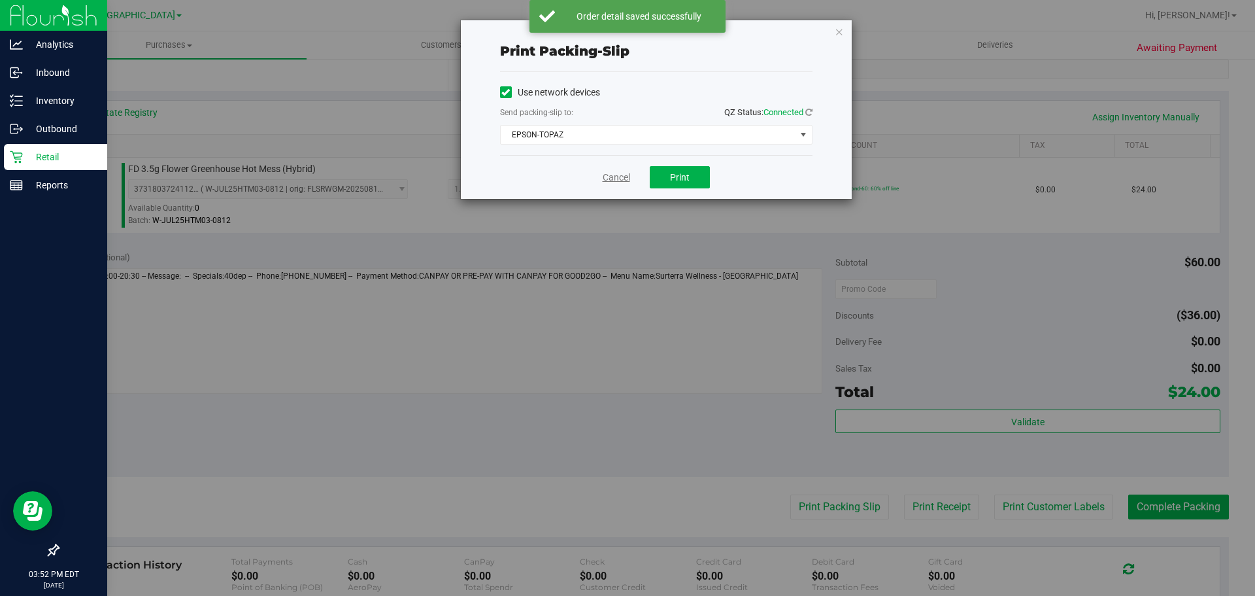
click at [623, 178] on link "Cancel" at bounding box center [616, 178] width 27 height 14
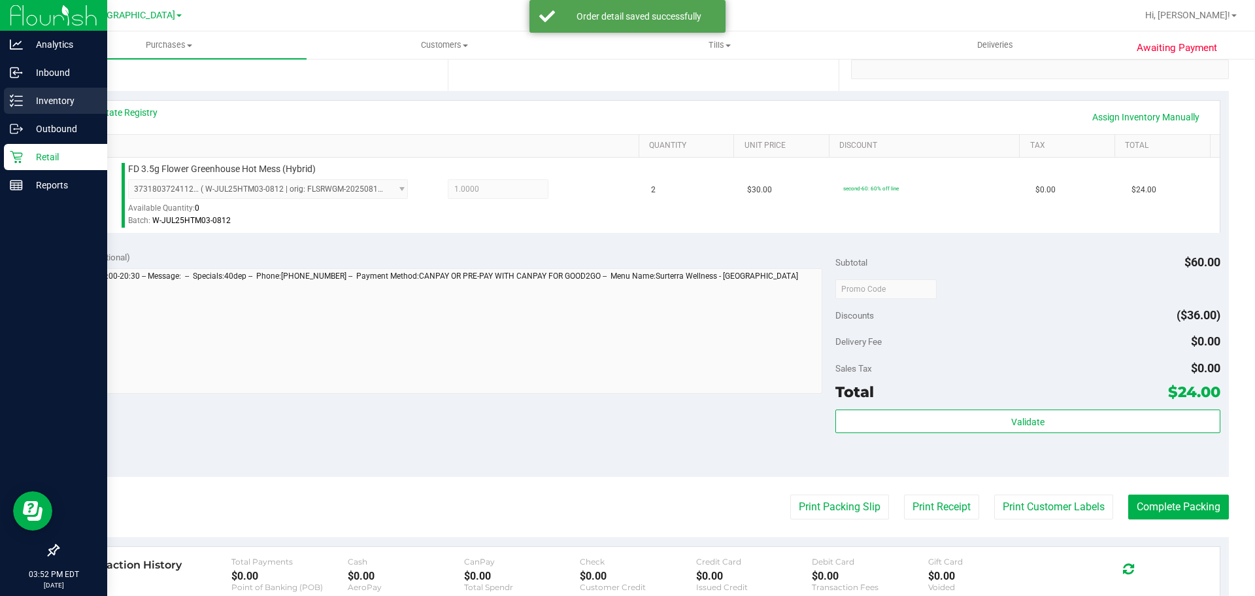
click at [18, 105] on line at bounding box center [18, 105] width 7 height 0
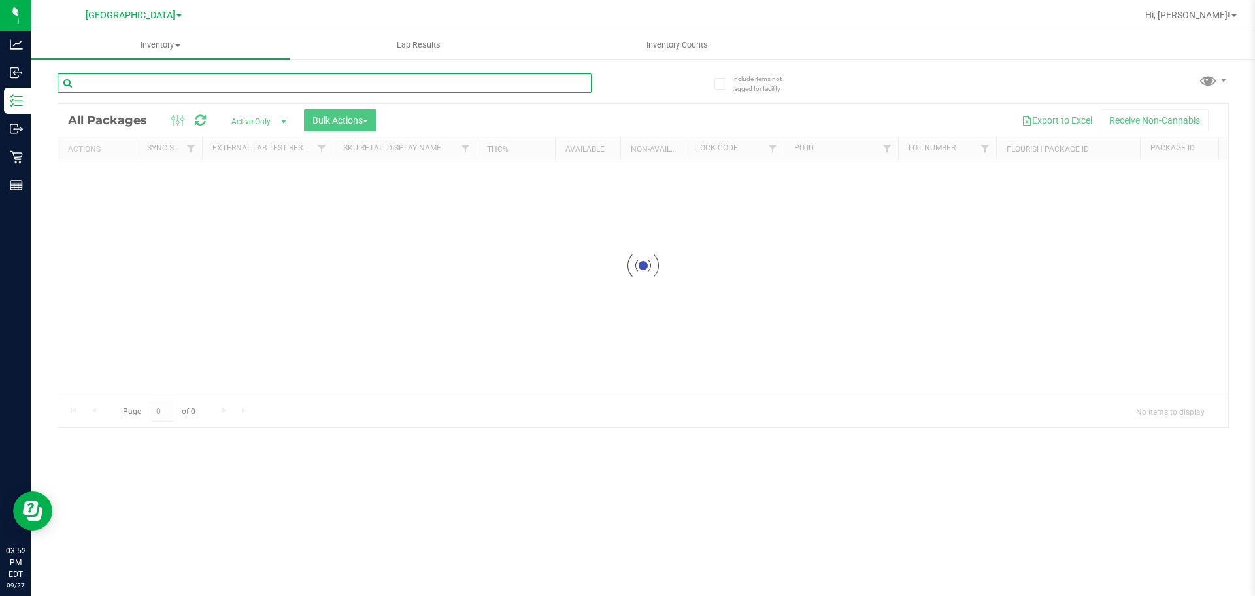
click at [278, 84] on input "text" at bounding box center [325, 83] width 534 height 20
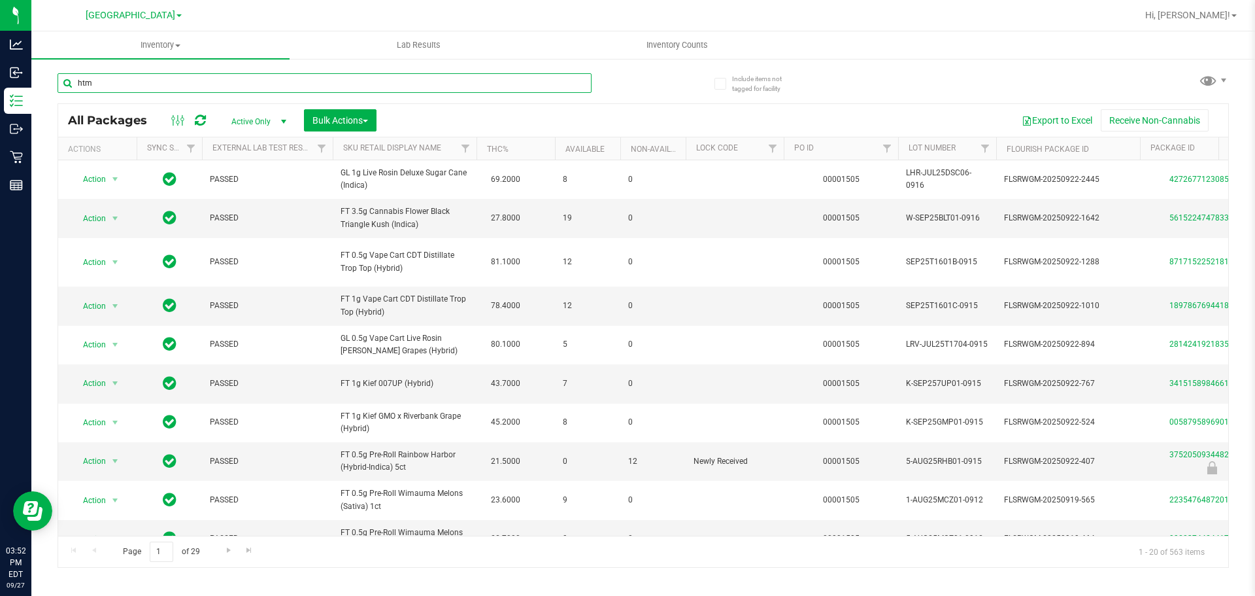
type input "htm"
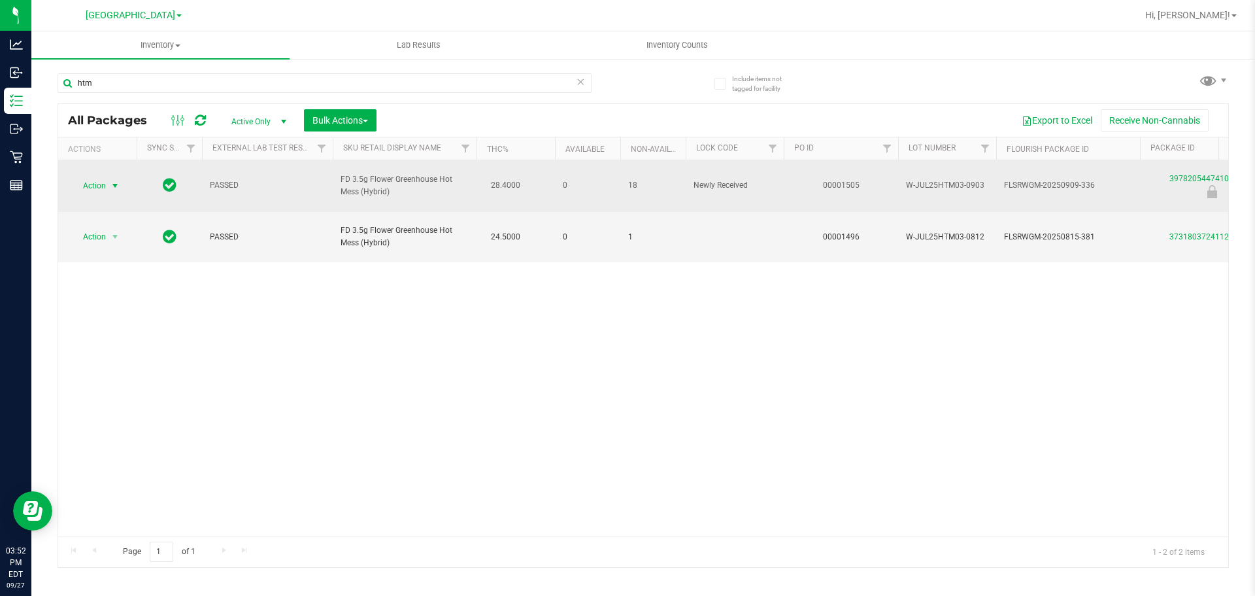
click at [80, 183] on span "Action" at bounding box center [88, 185] width 35 height 18
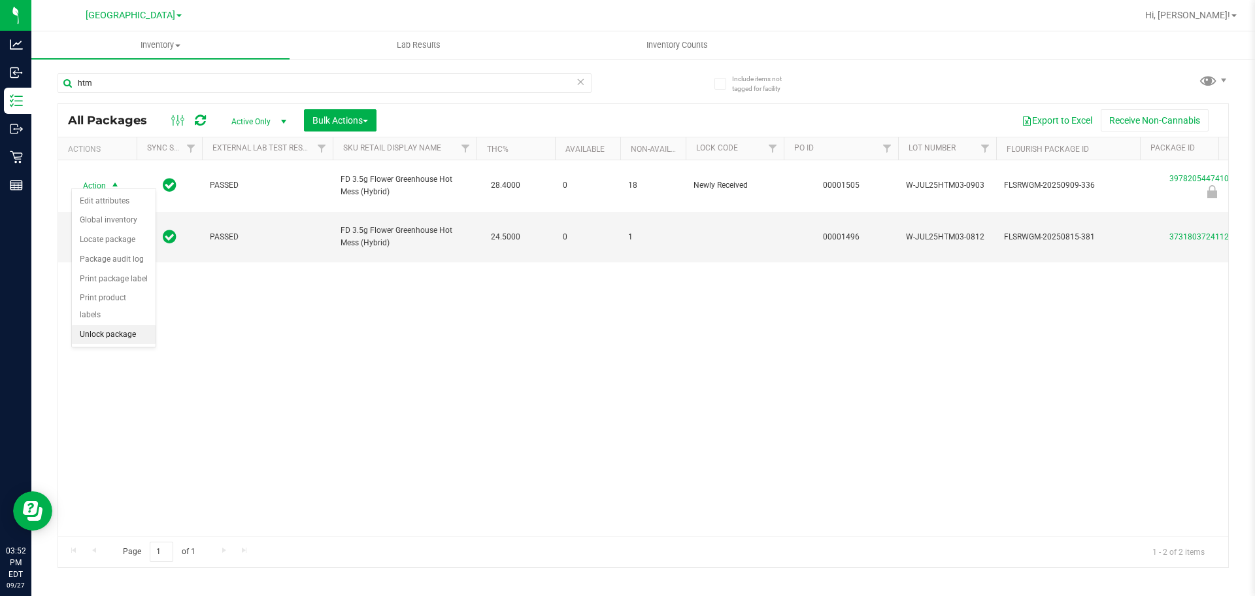
click at [93, 325] on li "Unlock package" at bounding box center [114, 335] width 84 height 20
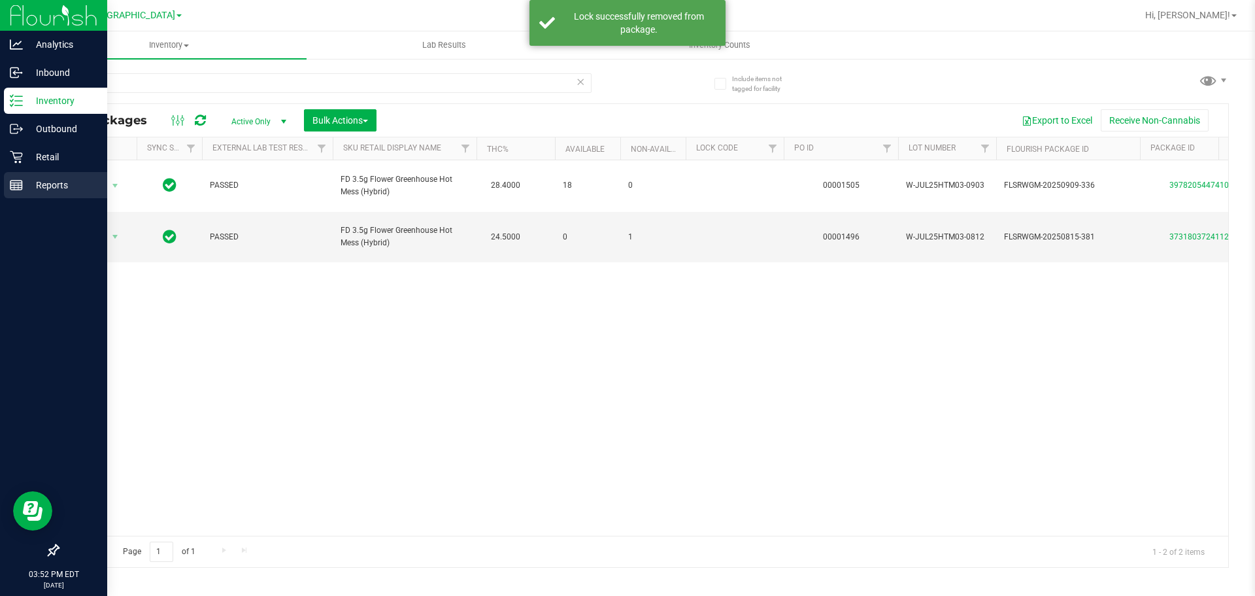
click at [7, 177] on div "Reports" at bounding box center [55, 185] width 103 height 26
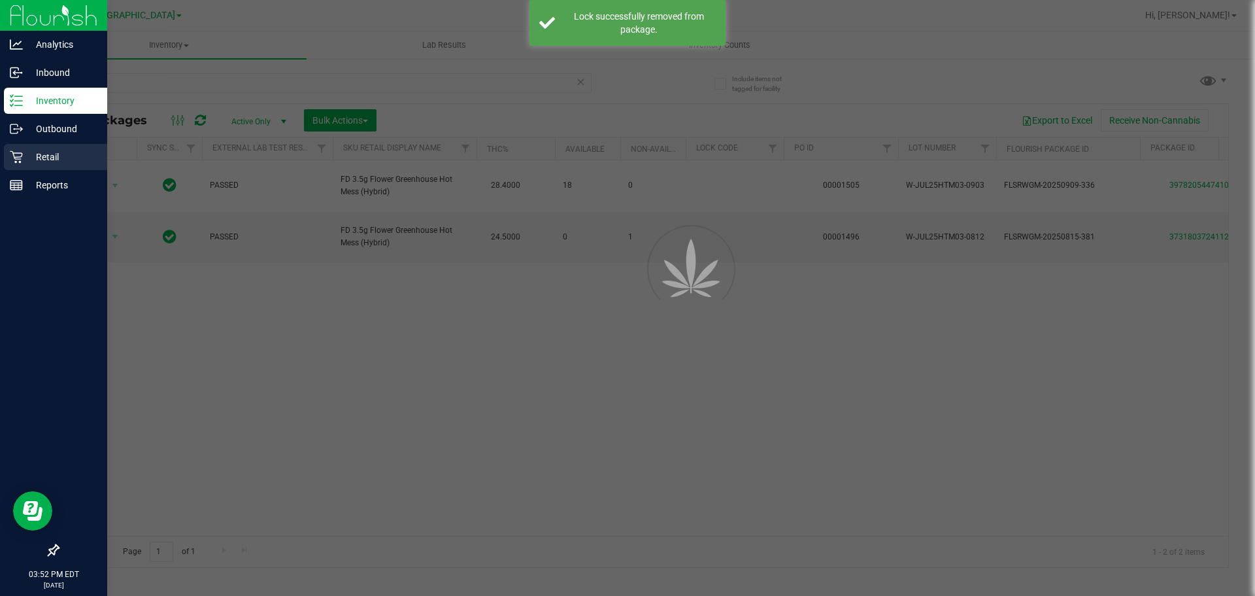
click at [16, 154] on icon at bounding box center [16, 156] width 13 height 13
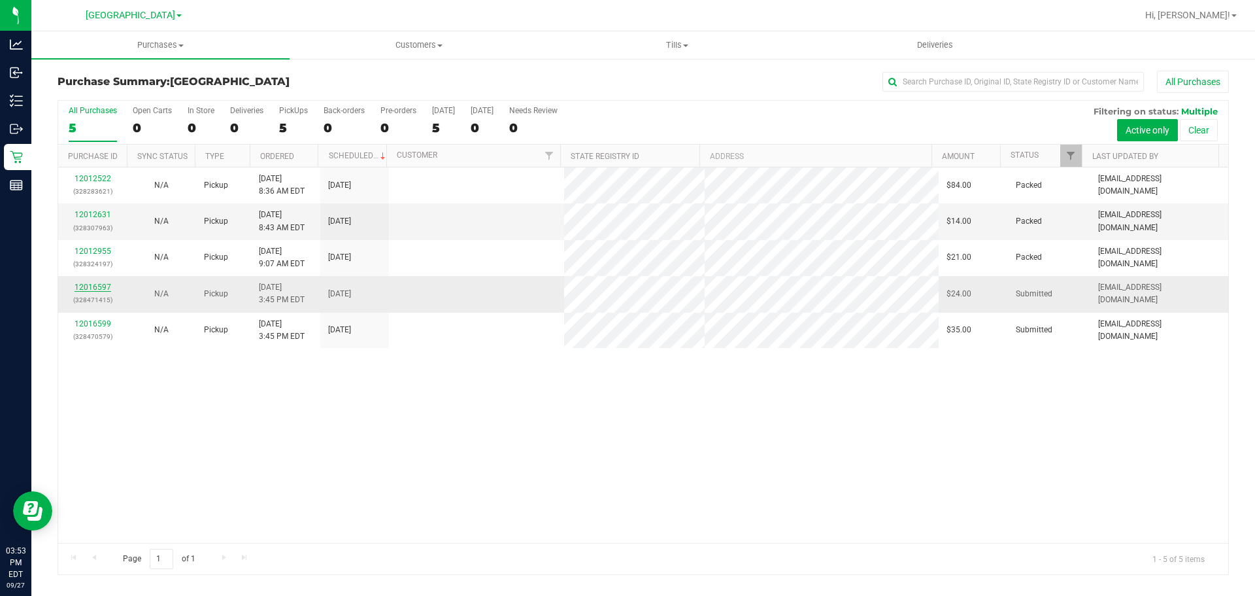
click at [88, 288] on link "12016597" at bounding box center [93, 286] width 37 height 9
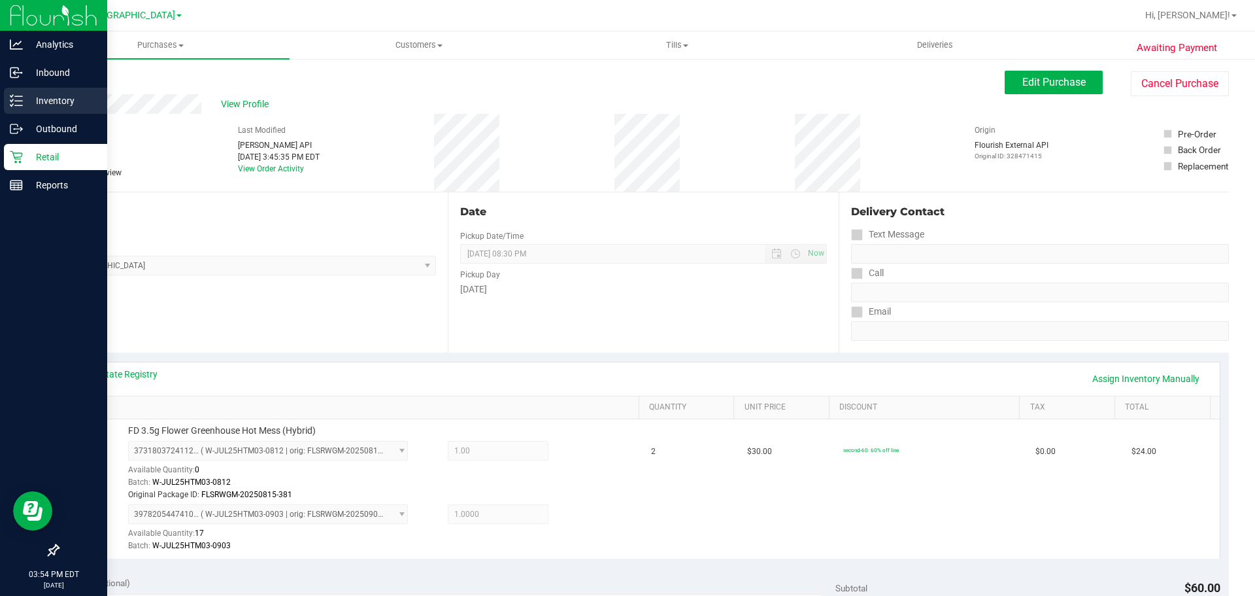
click at [24, 94] on p "Inventory" at bounding box center [62, 101] width 78 height 16
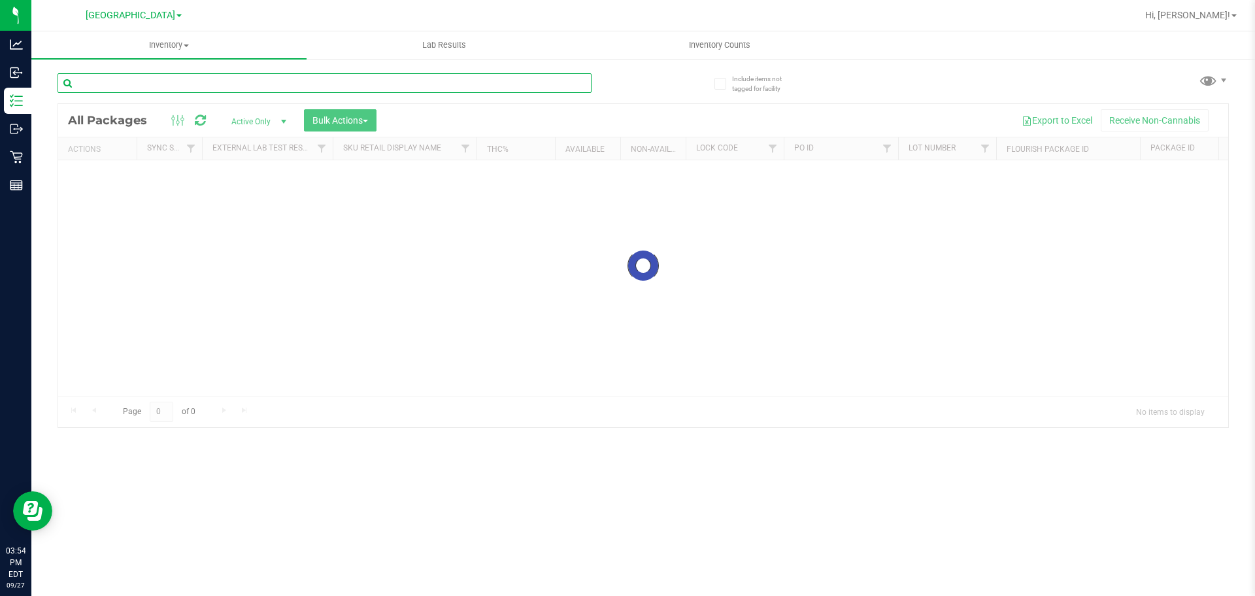
click at [158, 79] on input "text" at bounding box center [325, 83] width 534 height 20
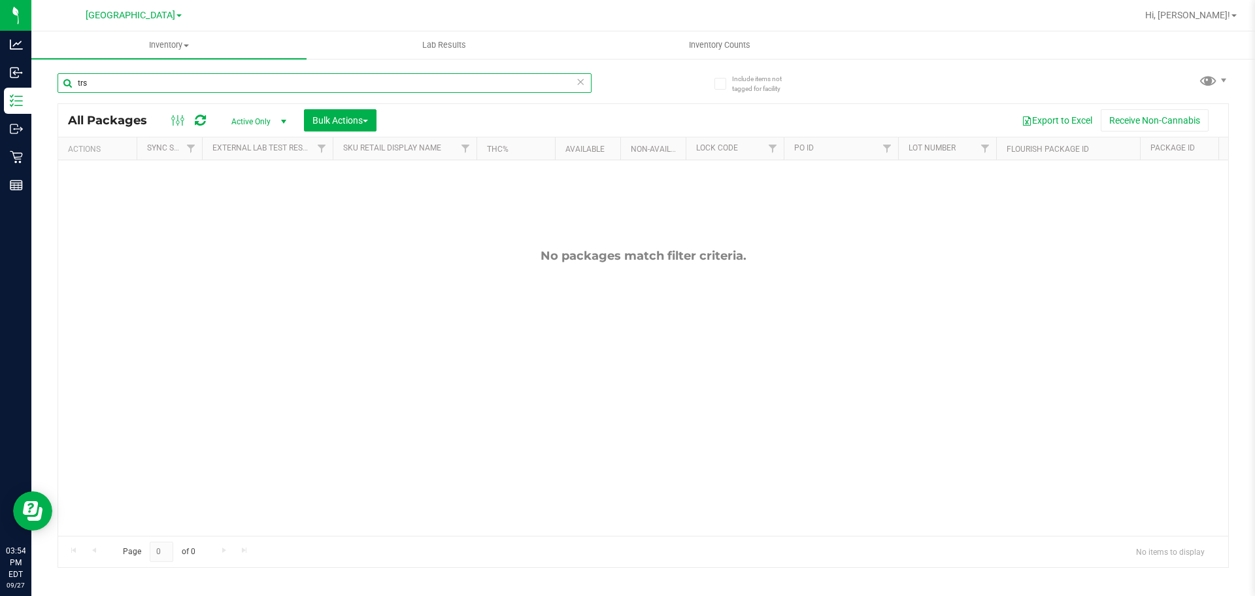
type input "trs"
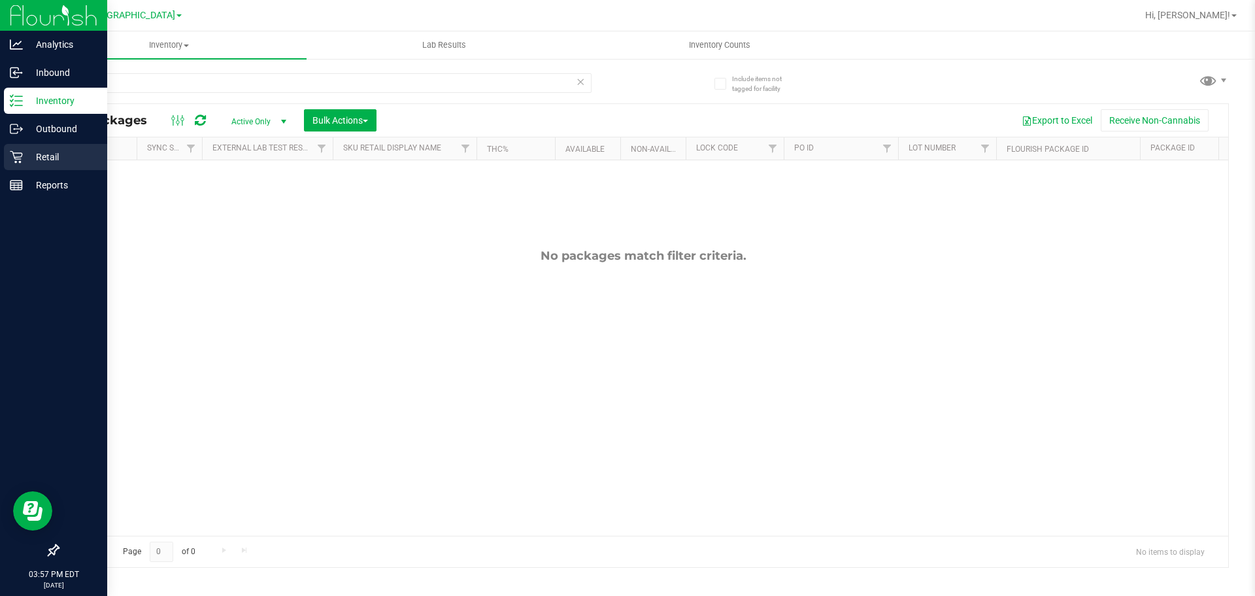
click at [3, 165] on link "Retail" at bounding box center [53, 158] width 107 height 28
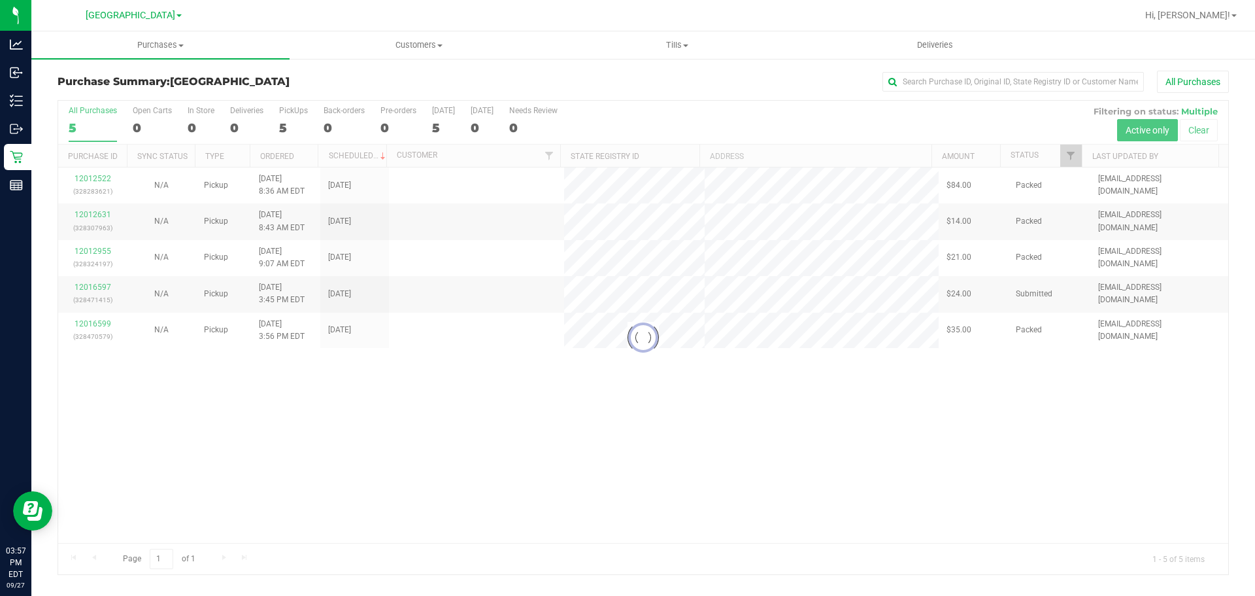
click at [277, 358] on div at bounding box center [643, 337] width 1170 height 473
click at [101, 289] on div at bounding box center [643, 337] width 1170 height 473
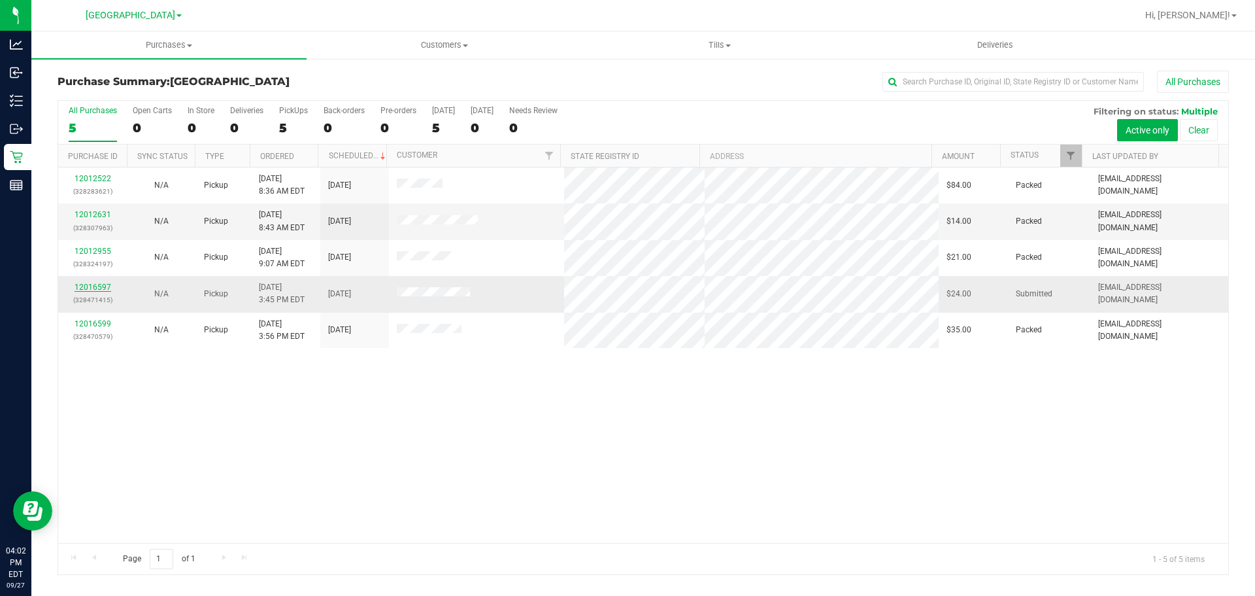
click at [91, 285] on link "12016597" at bounding box center [93, 286] width 37 height 9
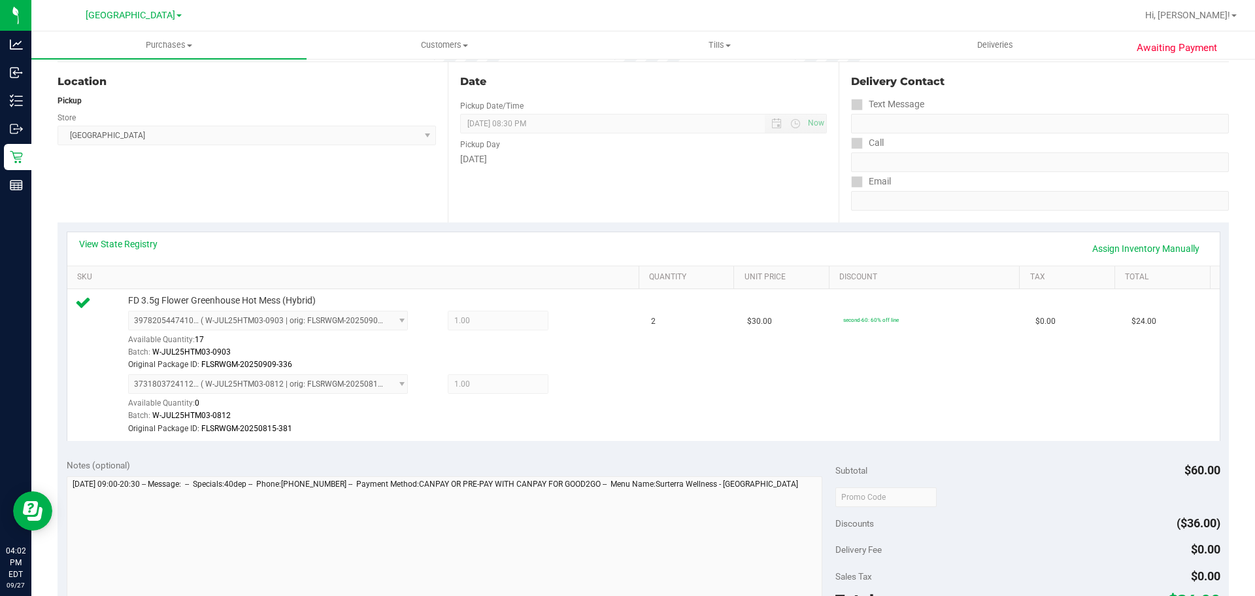
scroll to position [327, 0]
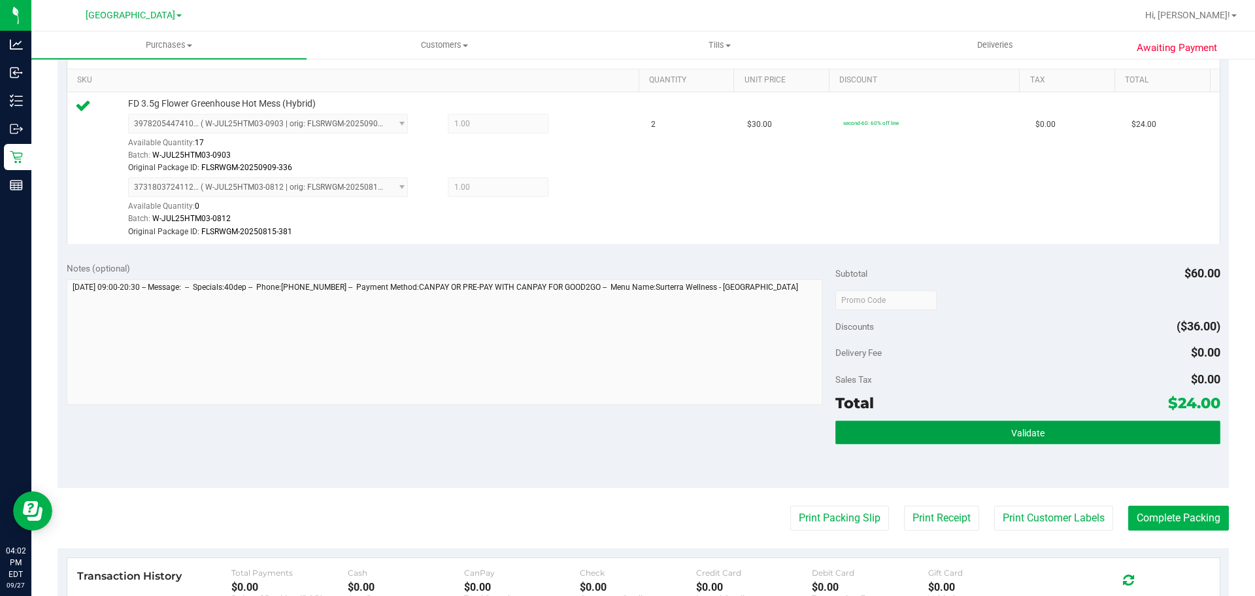
click at [915, 432] on button "Validate" at bounding box center [1027, 432] width 384 height 24
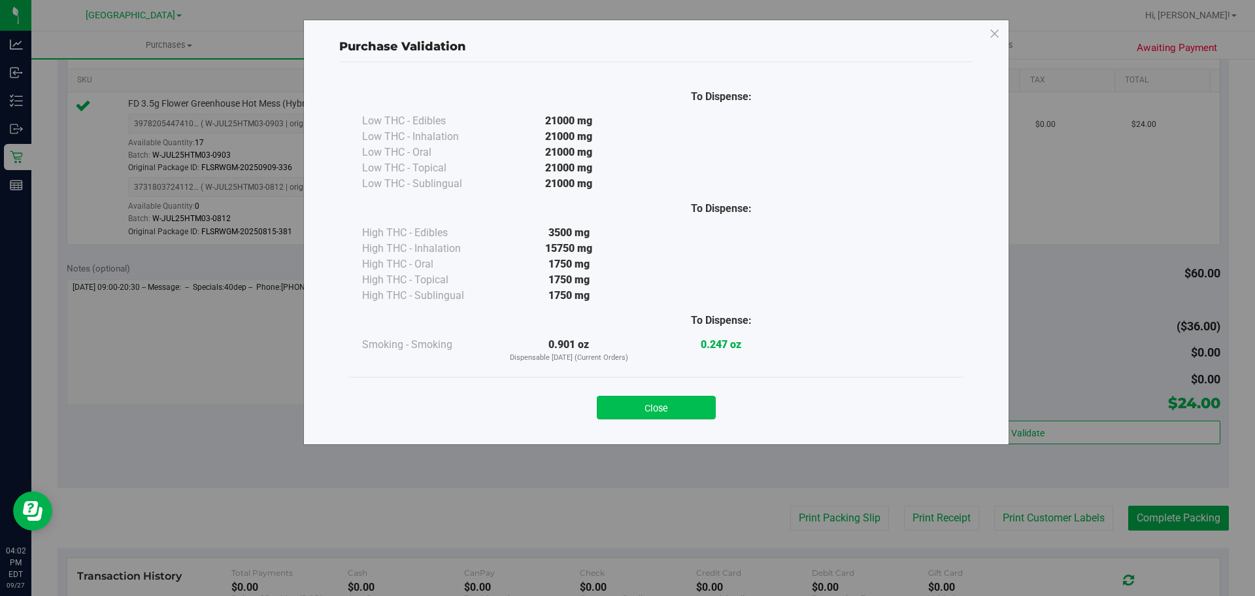
click at [675, 407] on button "Close" at bounding box center [656, 407] width 119 height 24
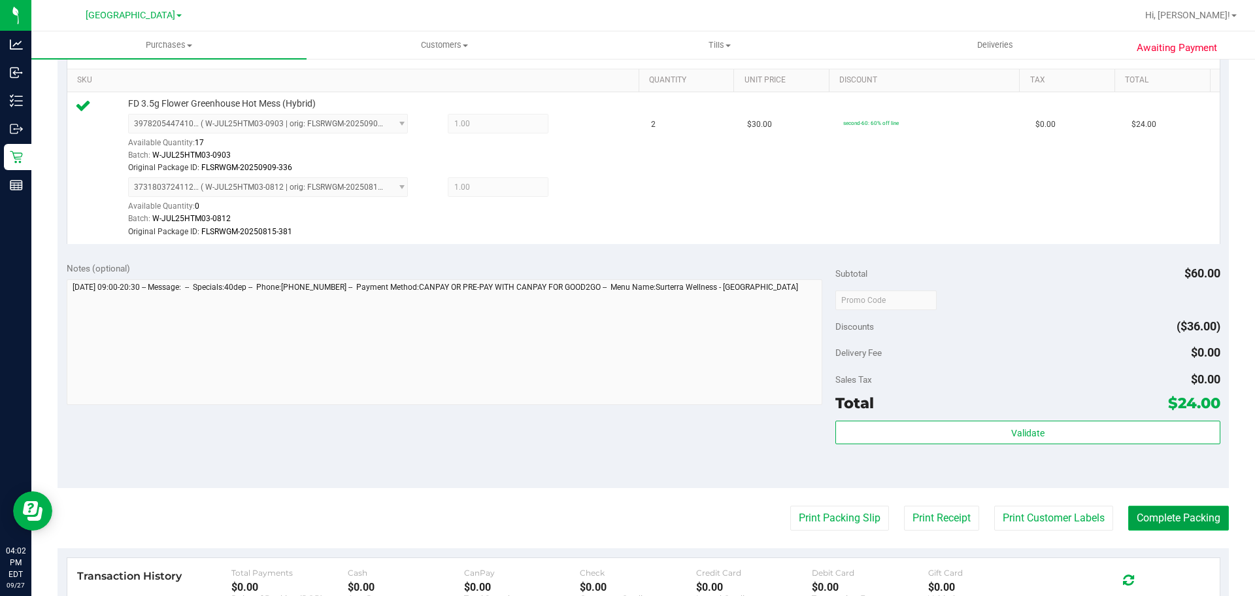
click at [1175, 519] on button "Complete Packing" at bounding box center [1178, 517] width 101 height 25
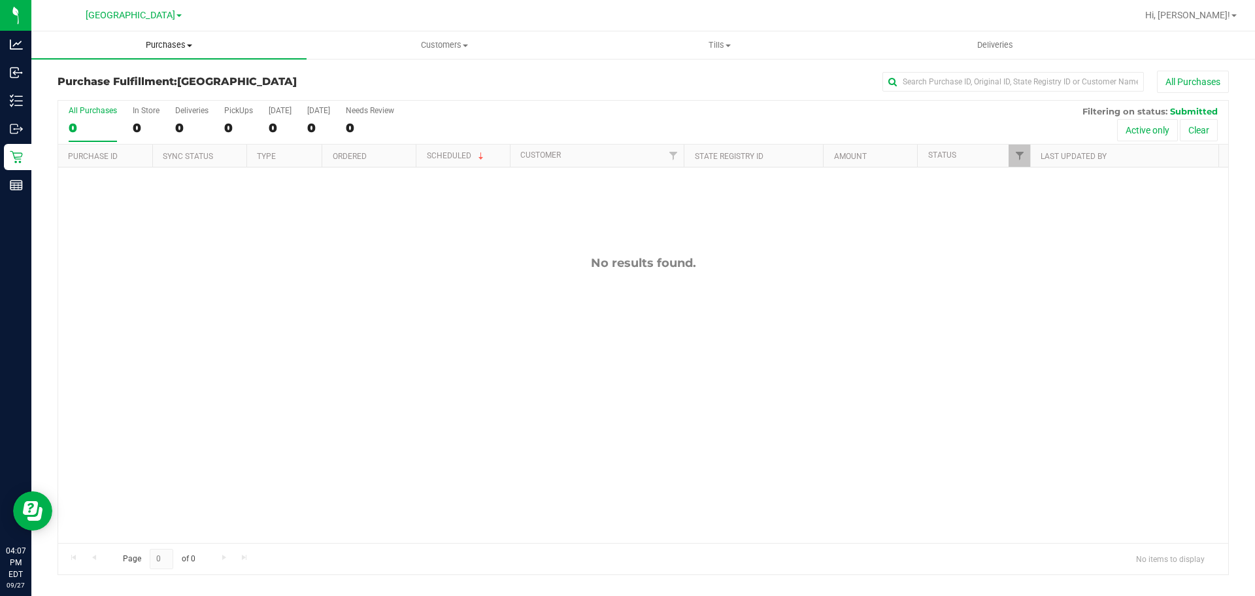
click at [184, 52] on uib-tab-heading "Purchases Summary of purchases Fulfillment All purchases" at bounding box center [168, 44] width 275 height 27
click at [99, 93] on span "Fulfillment" at bounding box center [71, 94] width 81 height 11
click at [1215, 14] on span "Hi, [PERSON_NAME]!" at bounding box center [1187, 15] width 85 height 10
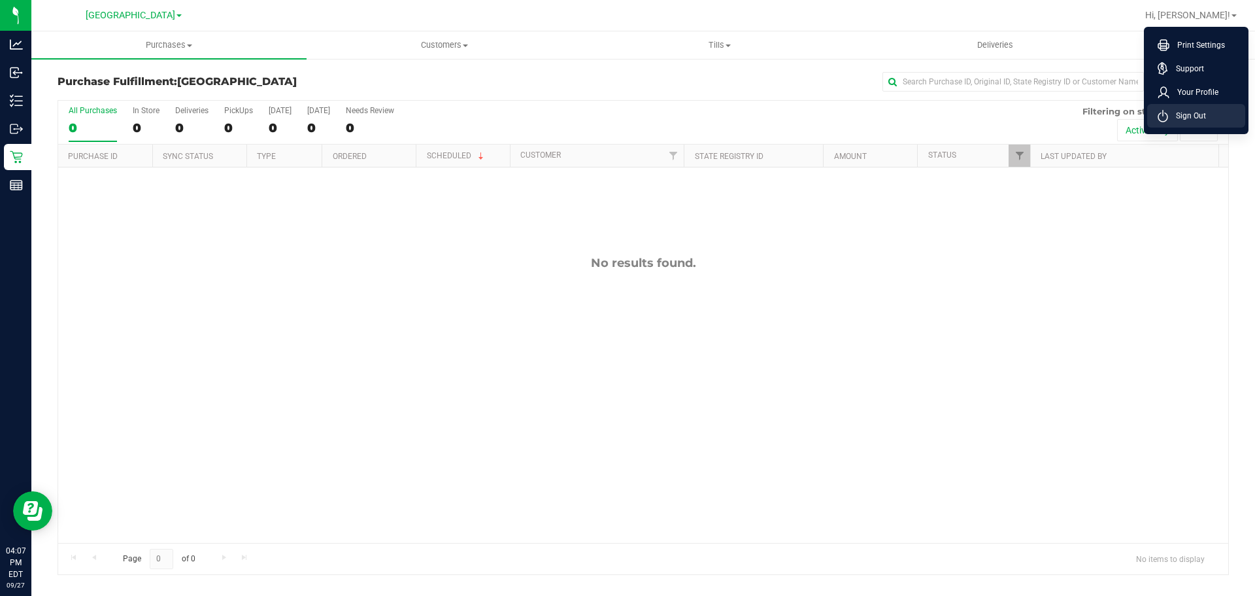
click at [1179, 119] on span "Sign Out" at bounding box center [1187, 115] width 38 height 13
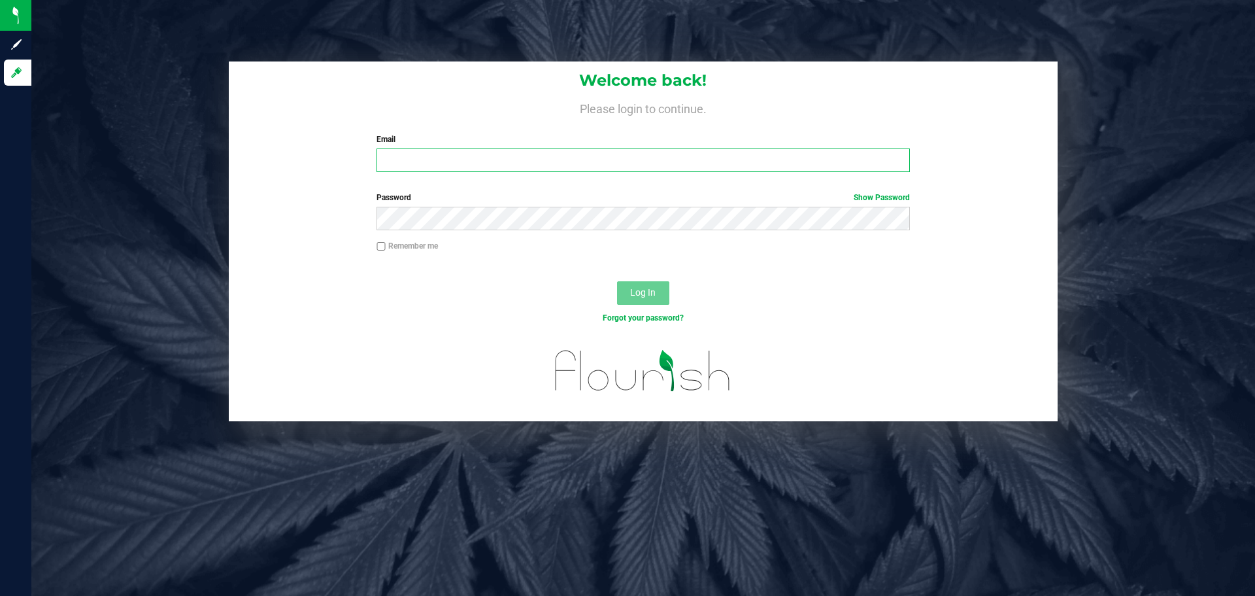
click at [567, 160] on input "Email" at bounding box center [643, 160] width 533 height 24
type input "Pburridge@liveparallel.com"
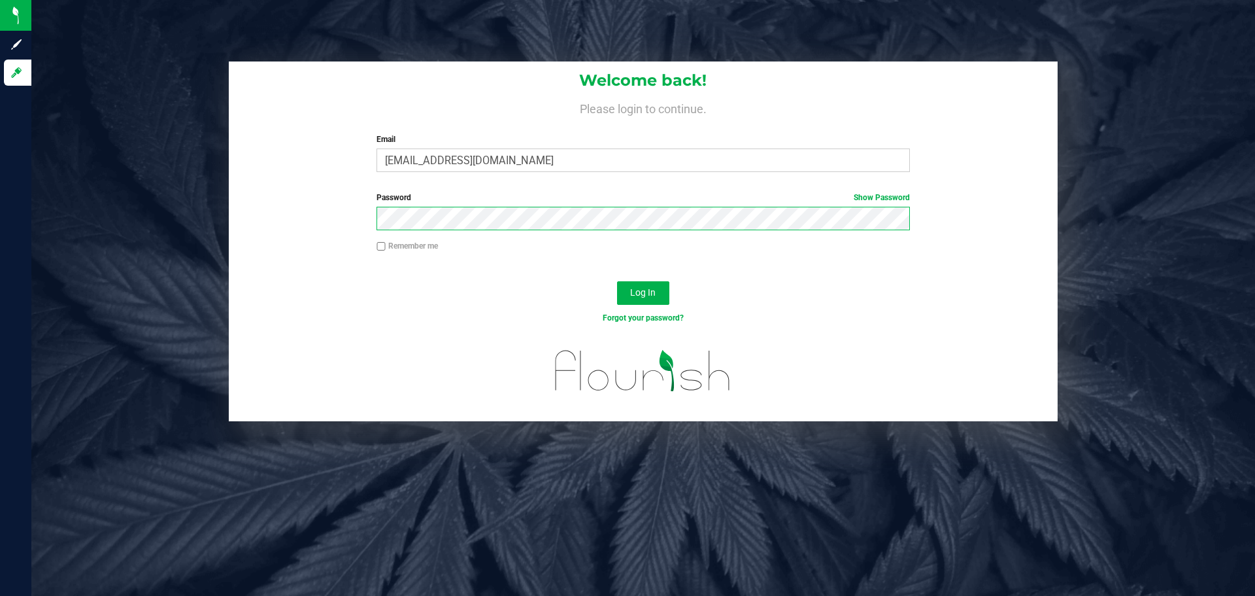
click at [617, 281] on button "Log In" at bounding box center [643, 293] width 52 height 24
